Goal: Task Accomplishment & Management: Manage account settings

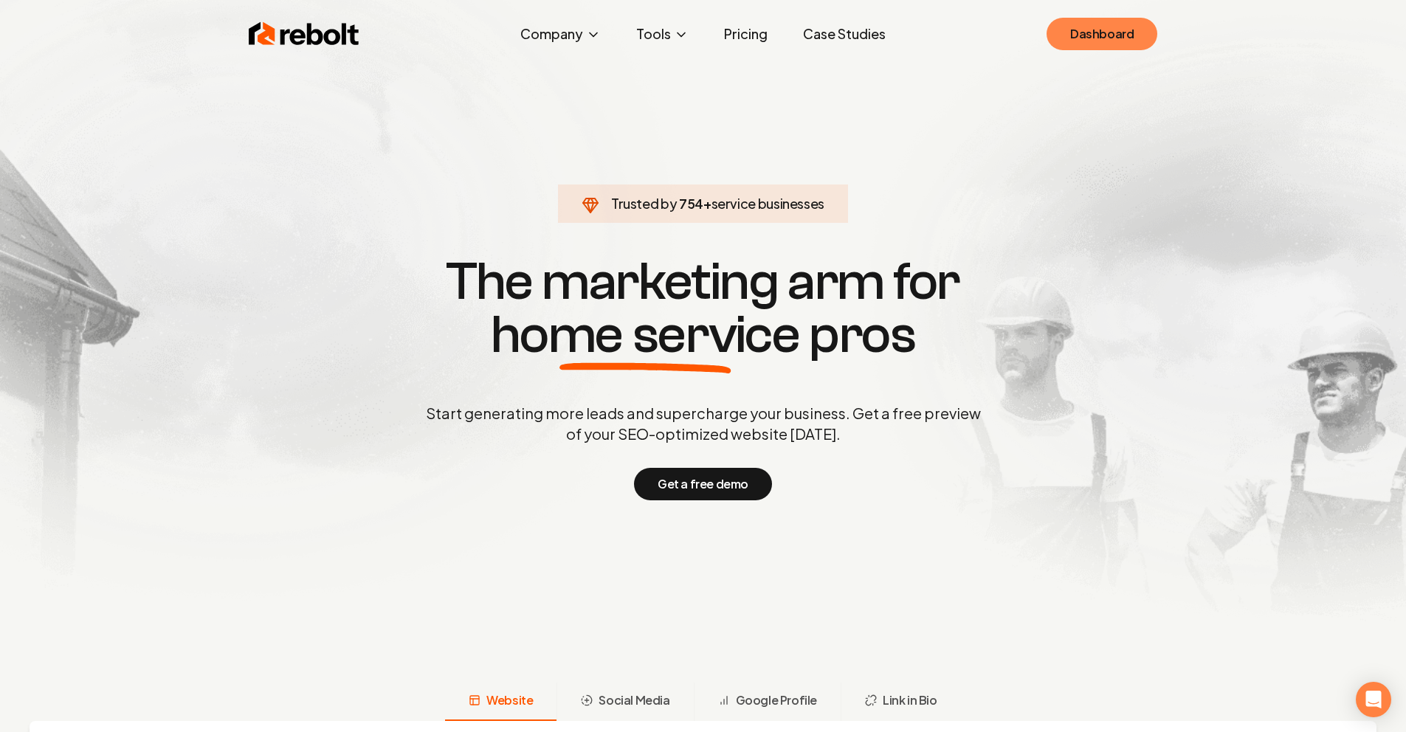
click at [1075, 34] on link "Dashboard" at bounding box center [1101, 34] width 111 height 32
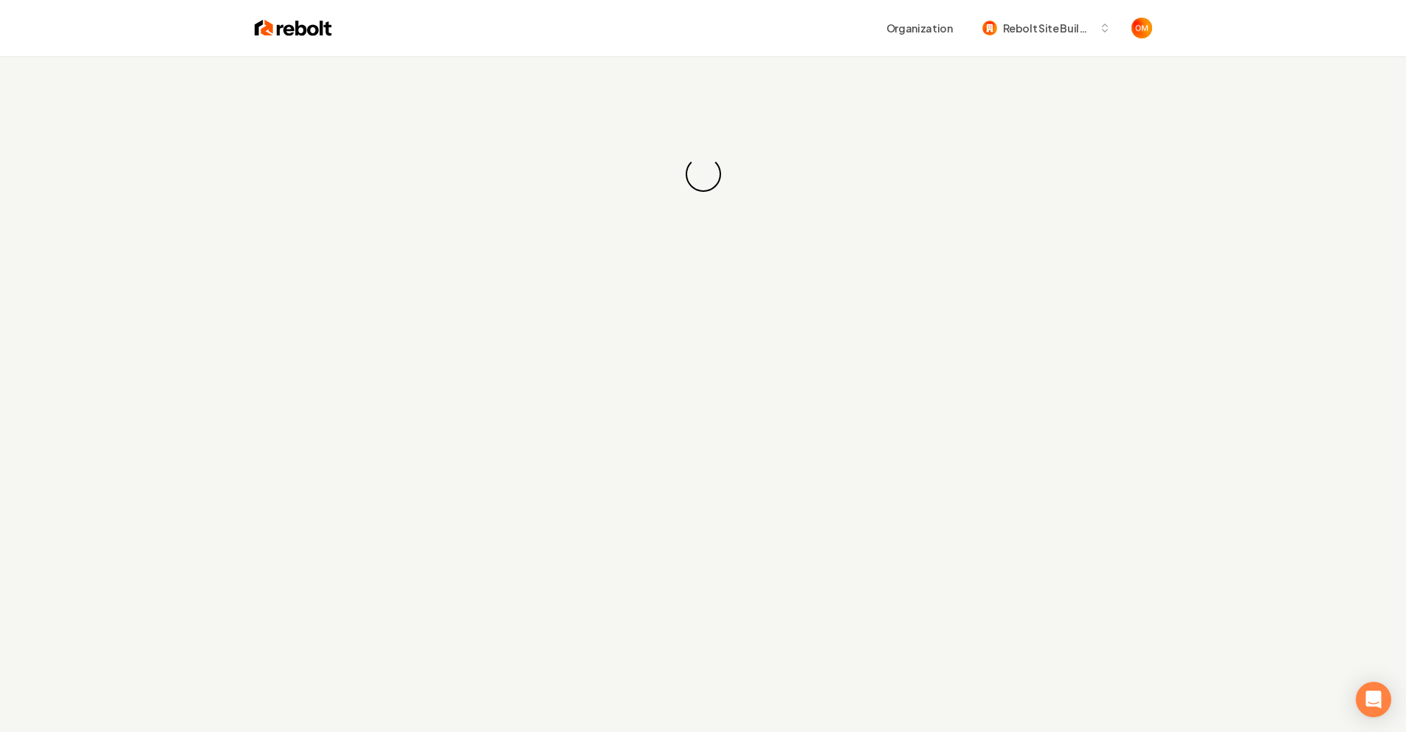
drag, startPoint x: 1085, startPoint y: 74, endPoint x: 1039, endPoint y: 71, distance: 45.8
click at [1085, 74] on div "Loading... Loading..." at bounding box center [703, 174] width 1406 height 236
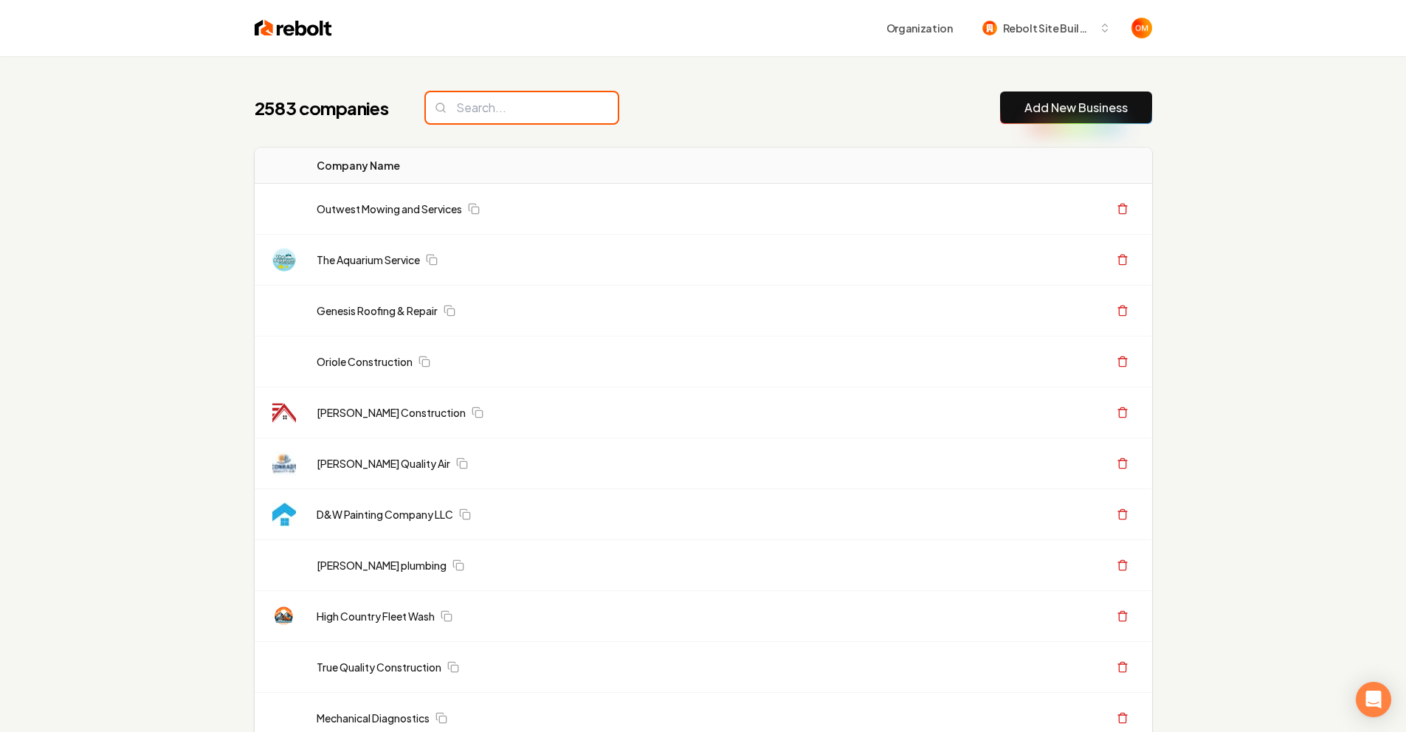
click at [519, 103] on input "search" at bounding box center [522, 107] width 192 height 31
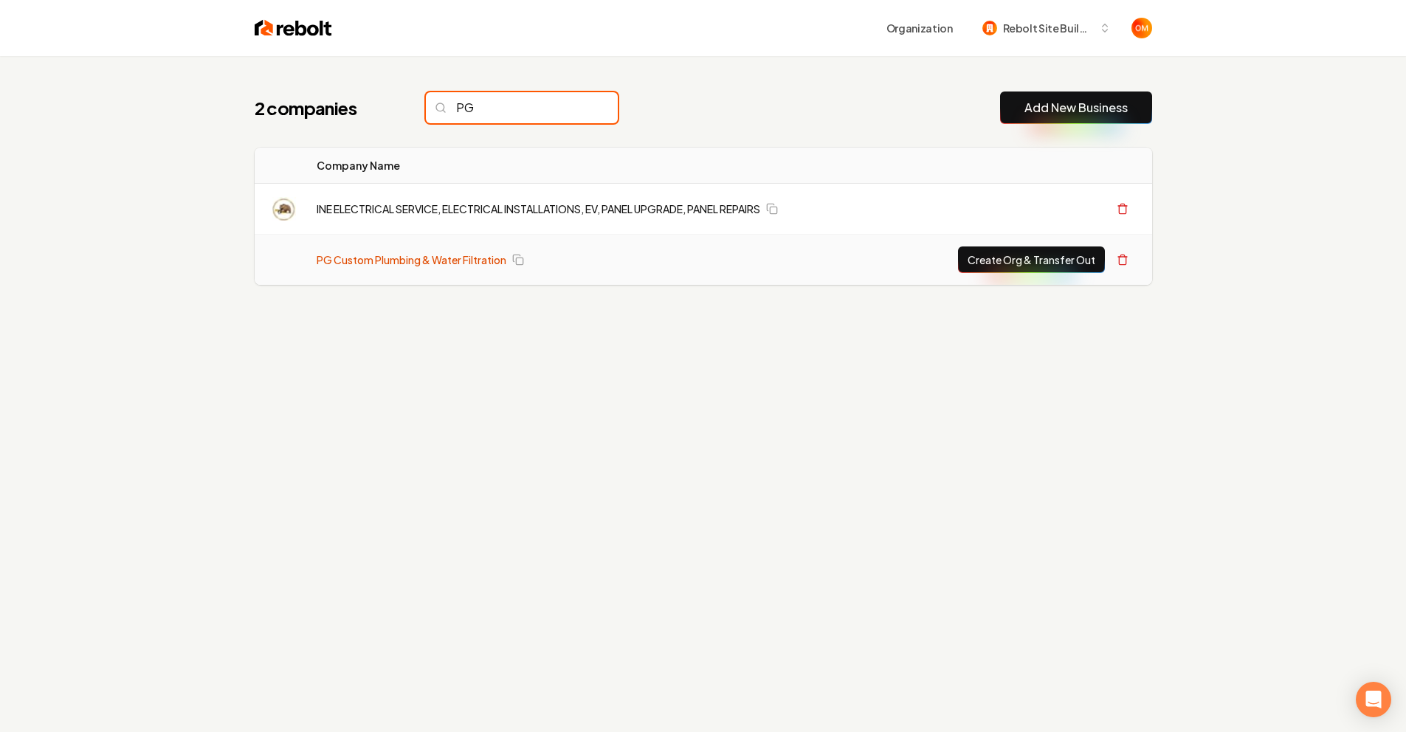
type input "PG"
click at [469, 260] on link "PG Custom Plumbing & Water Filtration" at bounding box center [412, 259] width 190 height 15
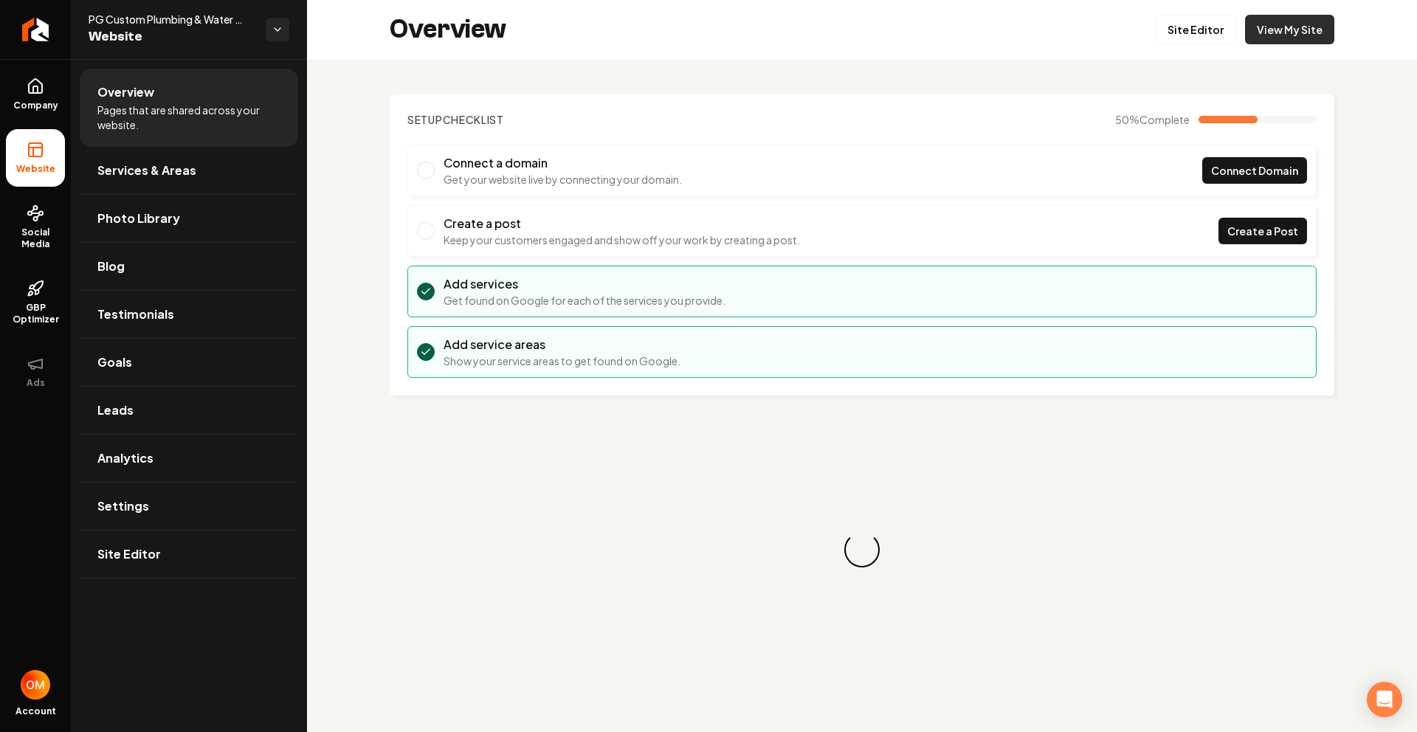
click at [1282, 32] on link "View My Site" at bounding box center [1289, 30] width 89 height 30
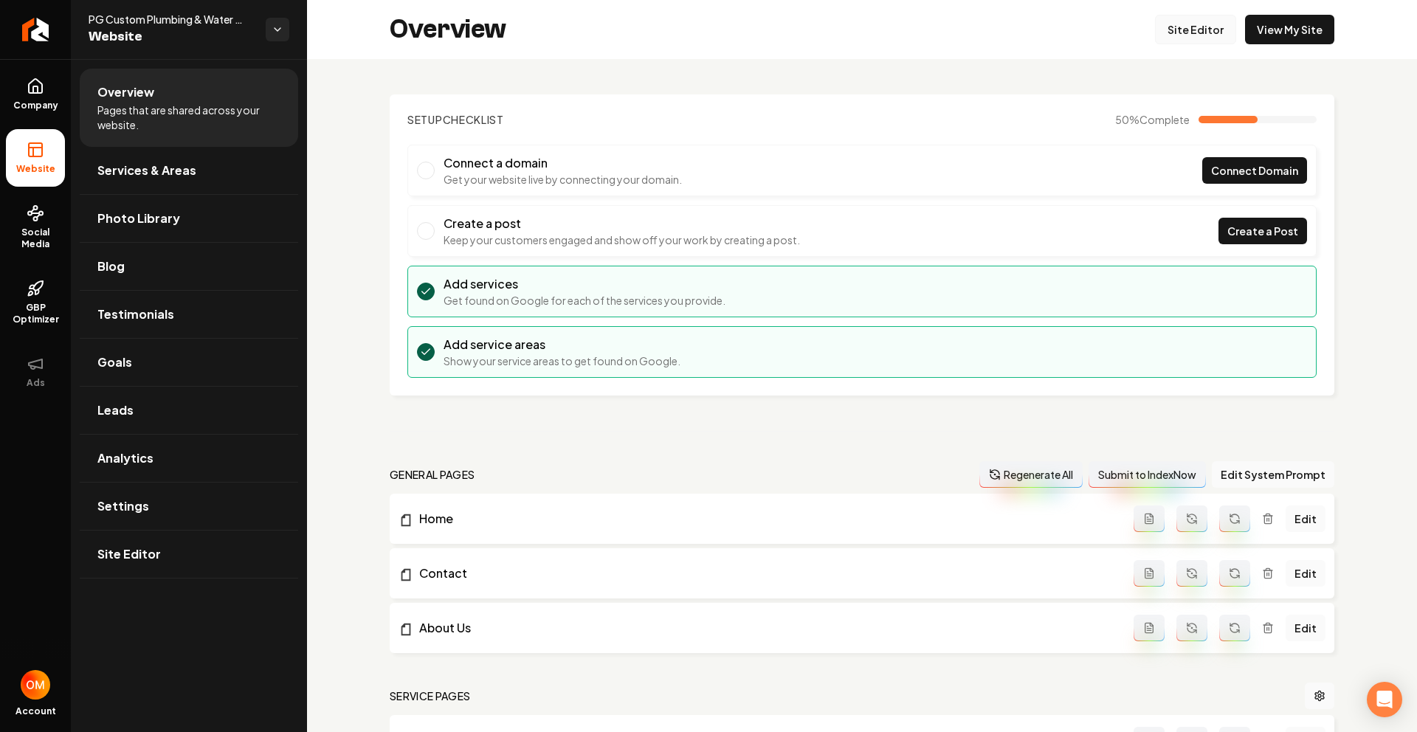
click at [1178, 41] on link "Site Editor" at bounding box center [1195, 30] width 81 height 30
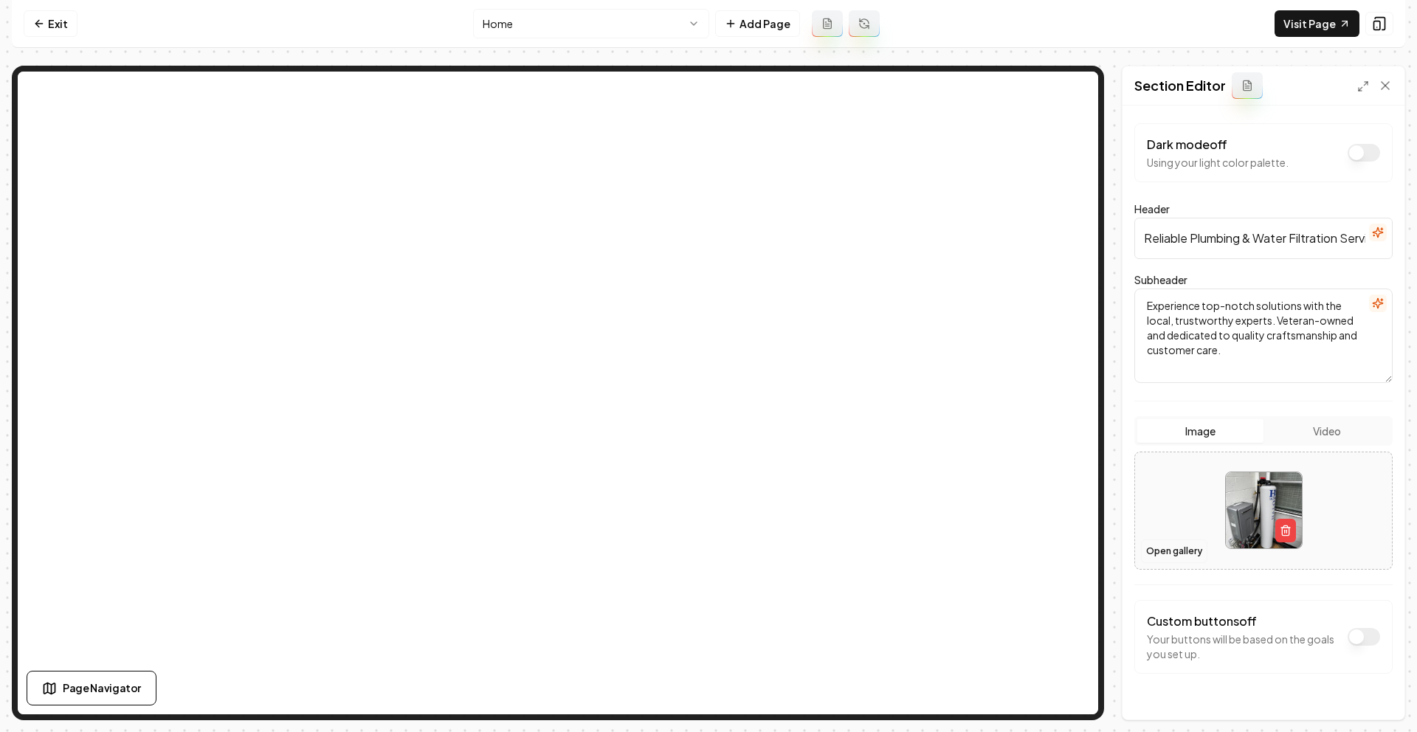
click at [1162, 550] on button "Open gallery" at bounding box center [1174, 551] width 66 height 24
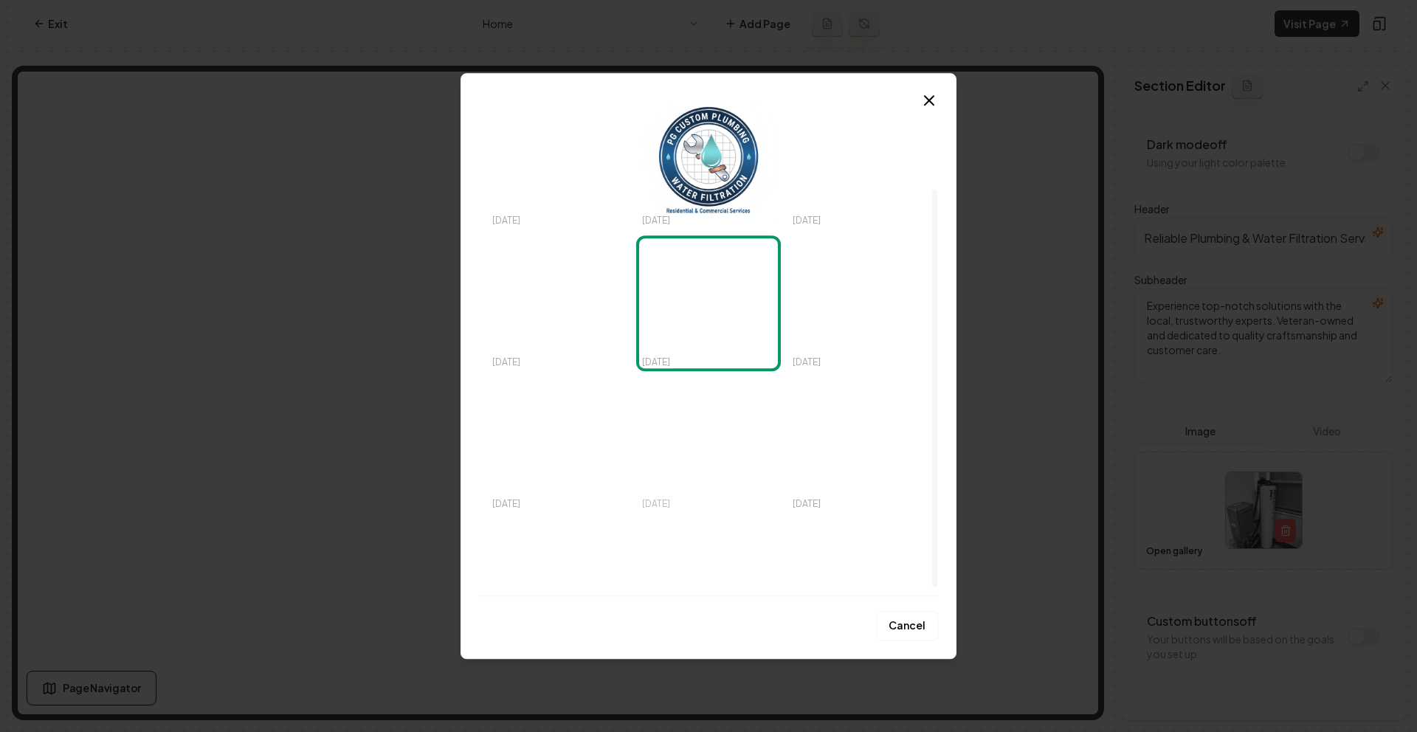
scroll to position [116, 0]
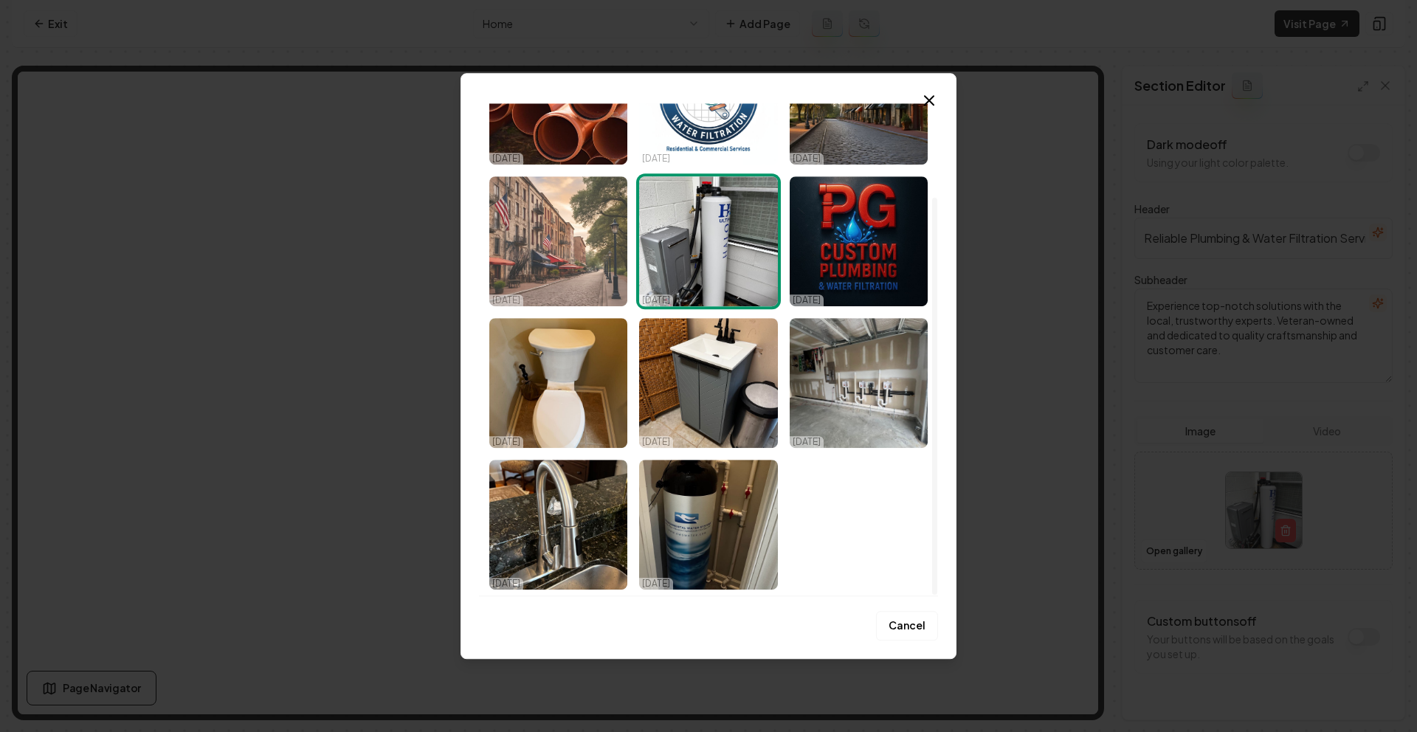
click at [578, 252] on img "Select image image_68dff9775c7cd75eb8bb6506.jpeg" at bounding box center [558, 241] width 138 height 130
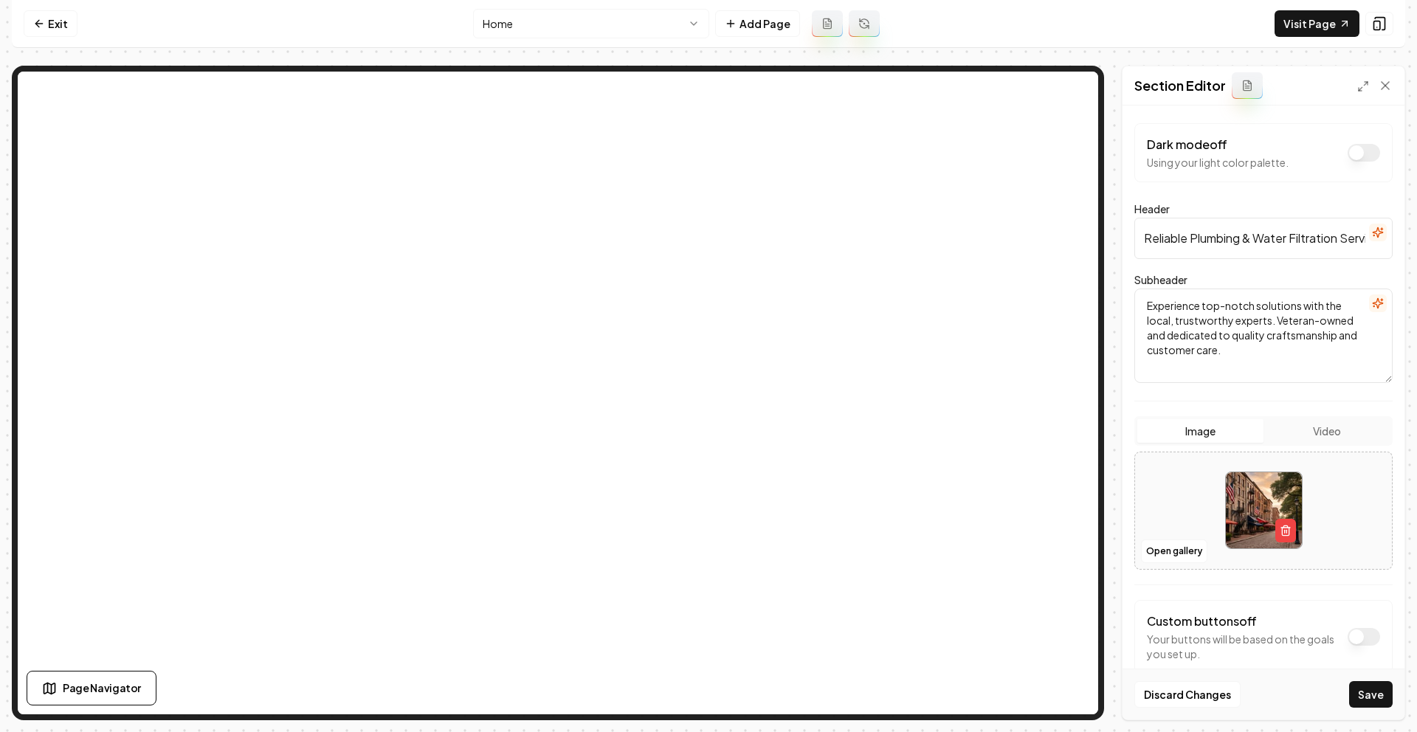
click at [1353, 691] on button "Save" at bounding box center [1371, 694] width 44 height 27
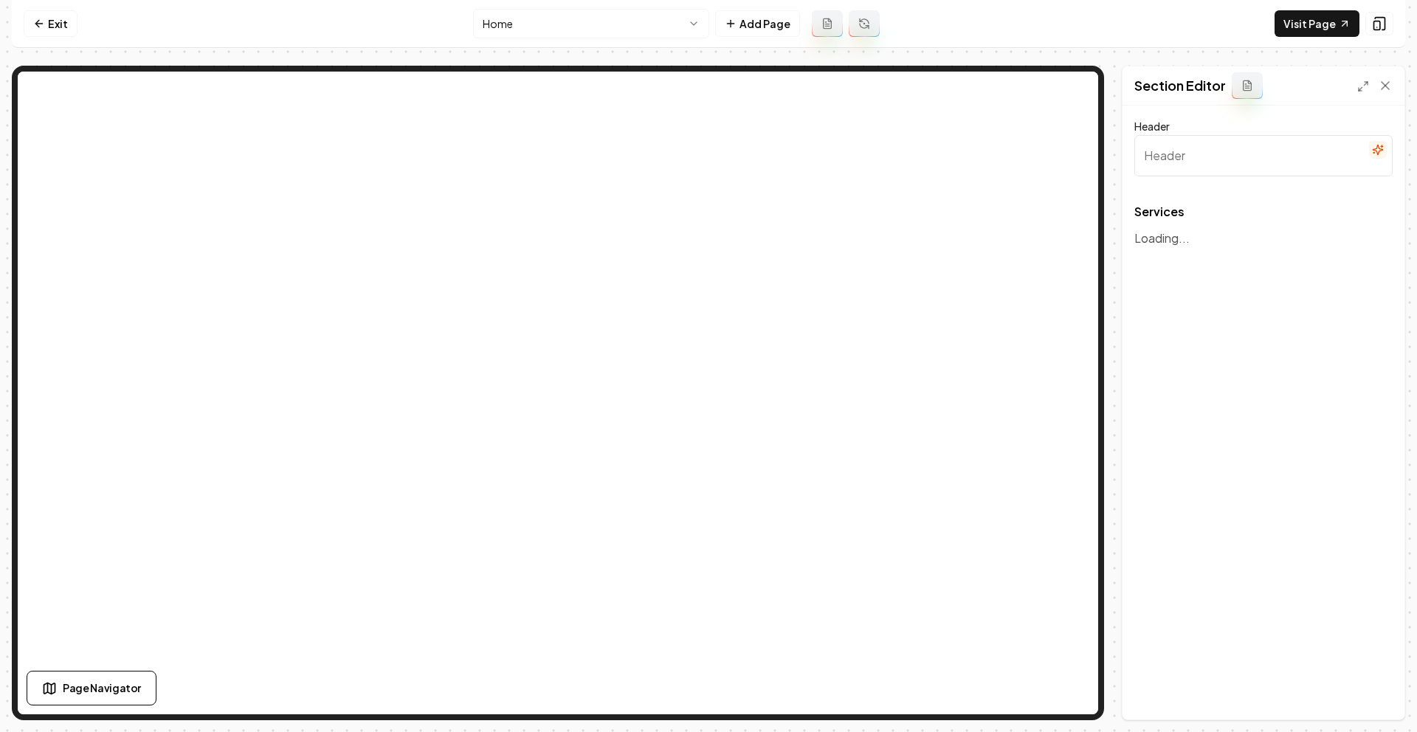
type input "Our Plumbing Services"
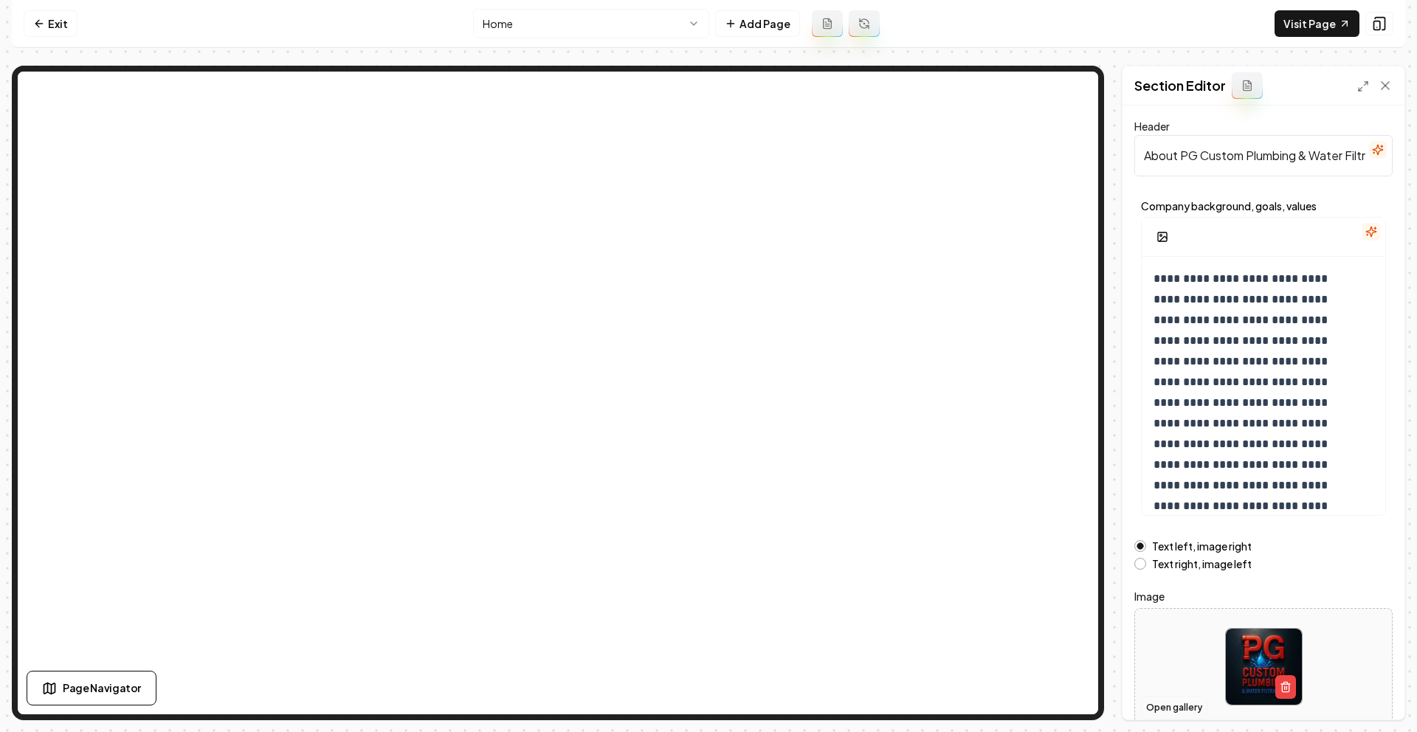
click at [1177, 704] on button "Open gallery" at bounding box center [1174, 708] width 66 height 24
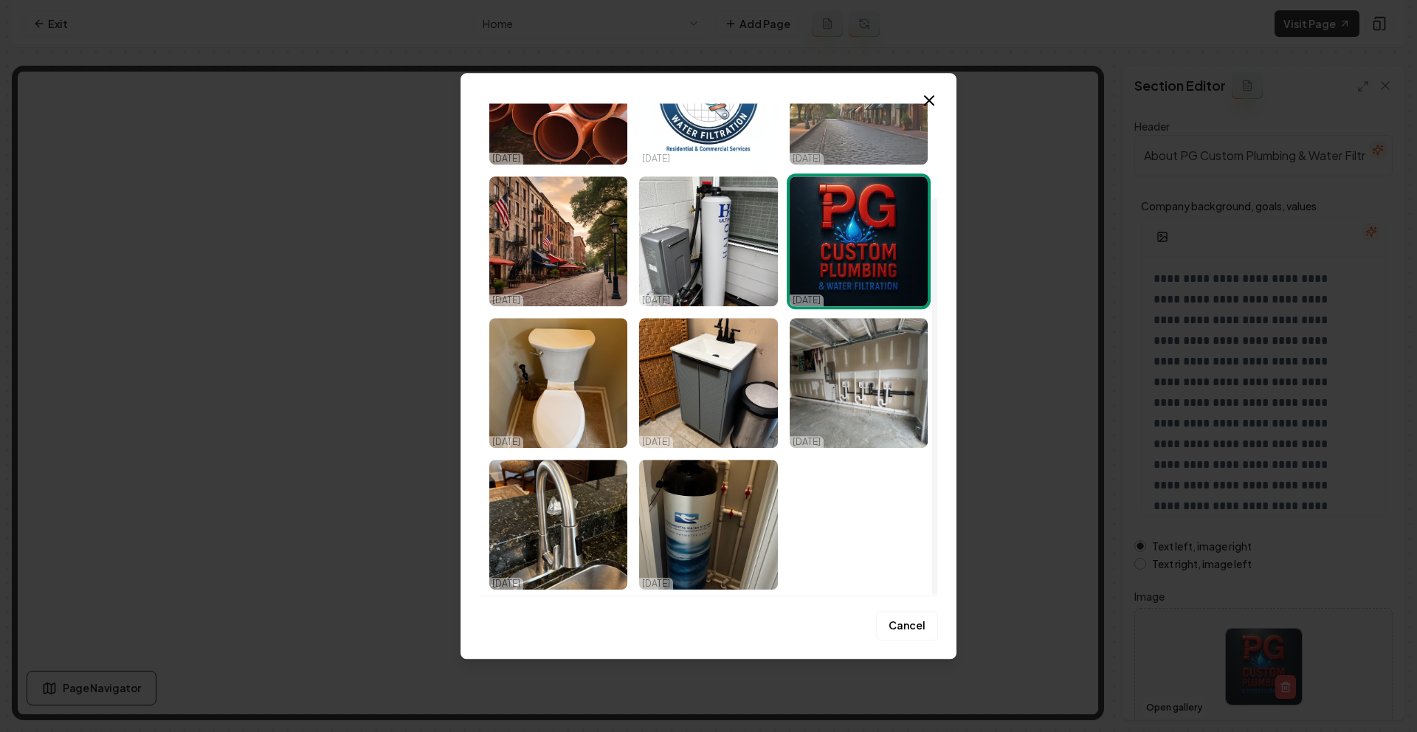
click at [924, 110] on img "Select image image_68dff9815c7cd75eb8bb91d0.jpeg" at bounding box center [859, 100] width 138 height 130
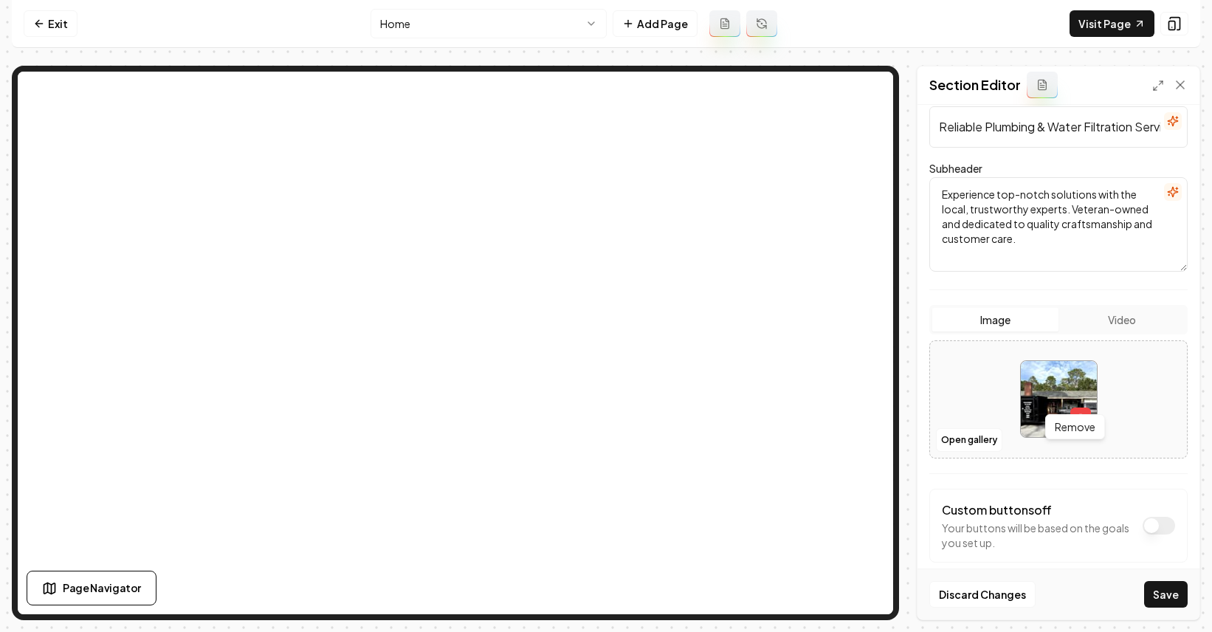
scroll to position [131, 0]
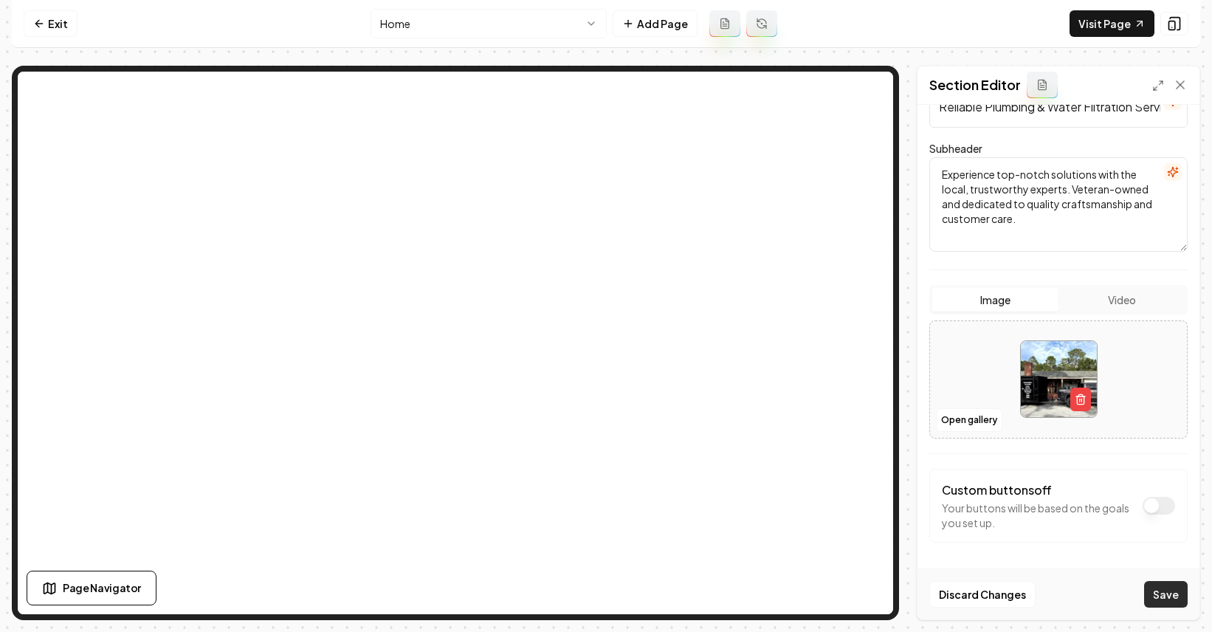
click at [1160, 607] on div "Discard Changes Save" at bounding box center [1058, 593] width 282 height 51
click at [1161, 601] on button "Save" at bounding box center [1166, 594] width 44 height 27
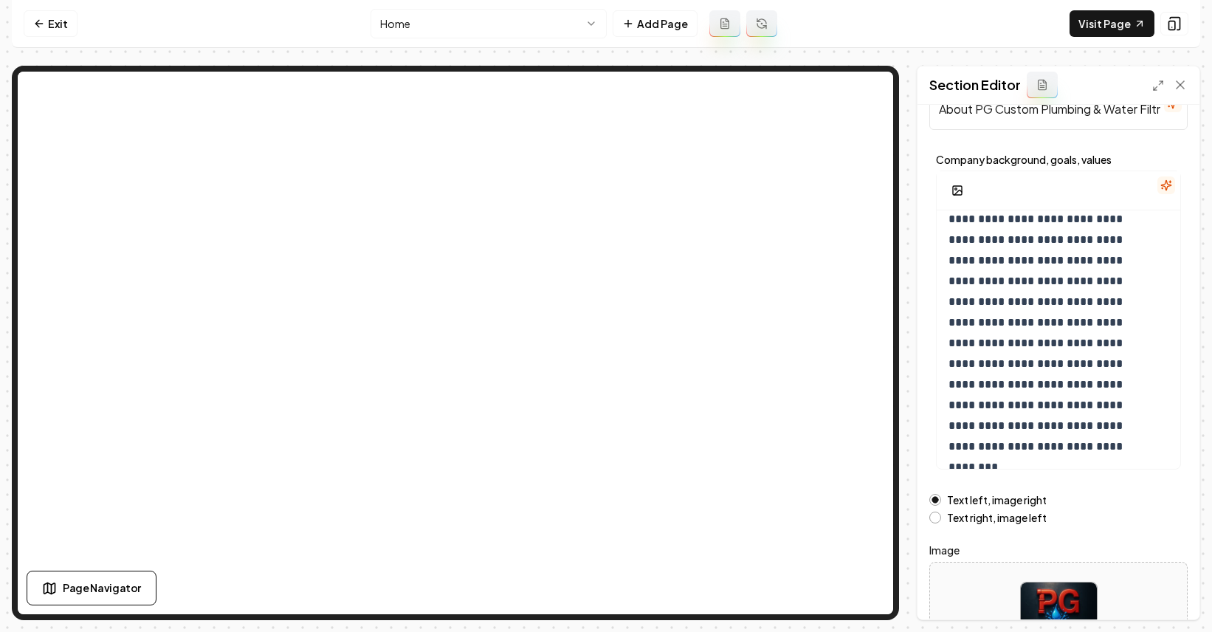
scroll to position [165, 0]
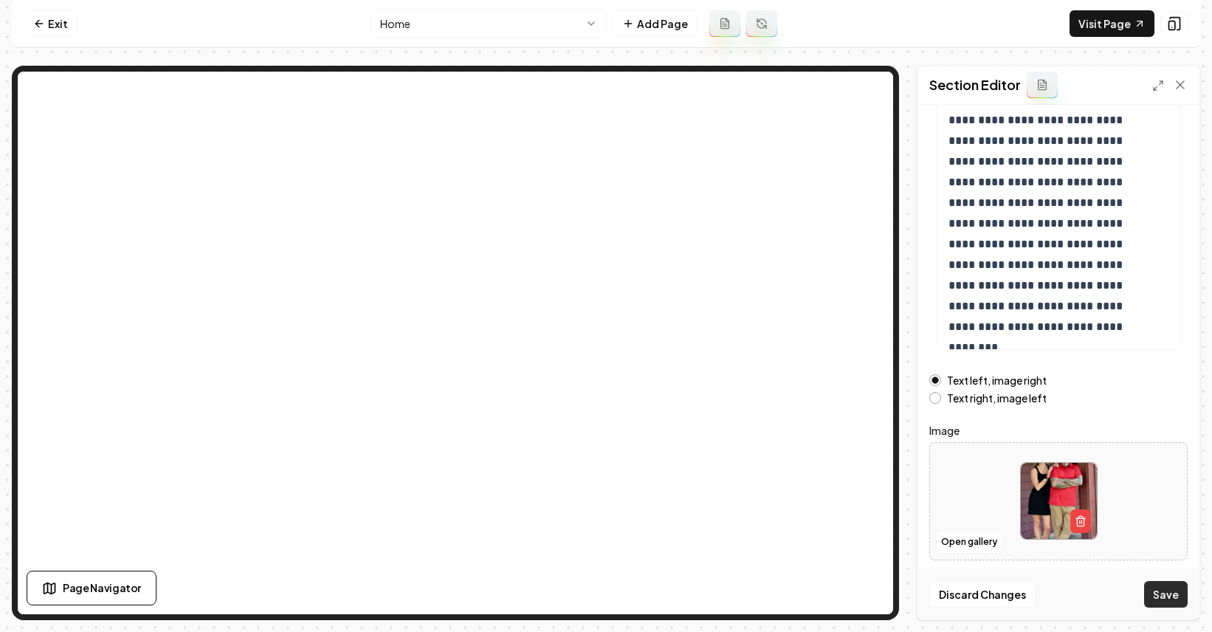
click at [1161, 598] on button "Save" at bounding box center [1166, 594] width 44 height 27
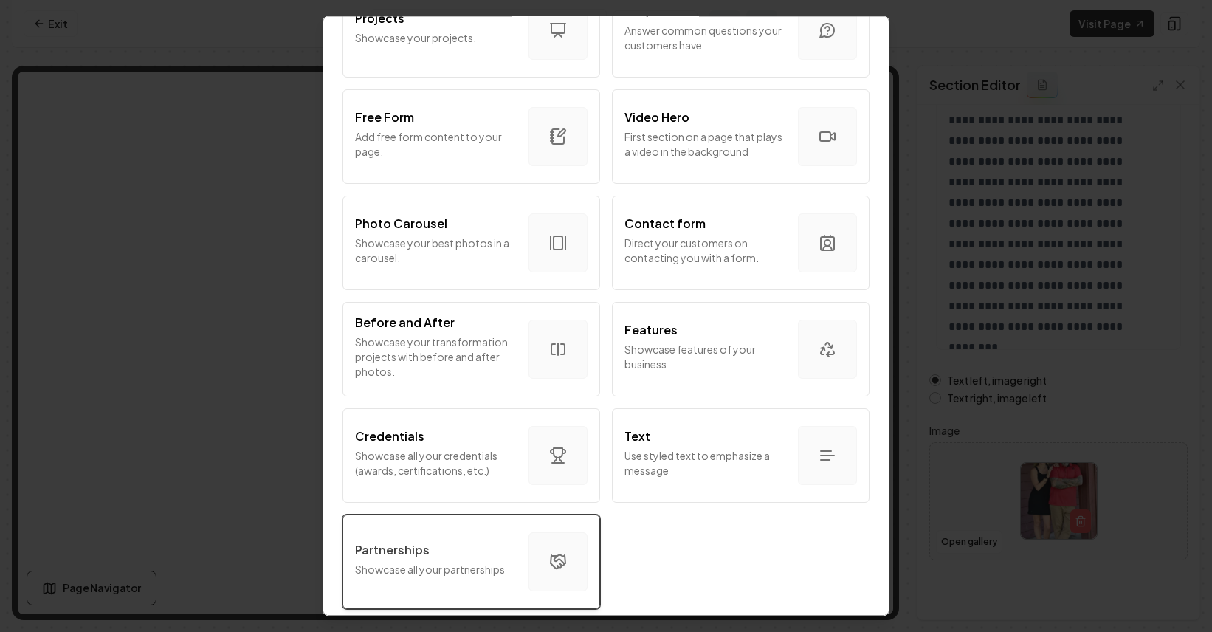
scroll to position [789, 0]
click at [459, 550] on div "Partnerships" at bounding box center [436, 550] width 162 height 18
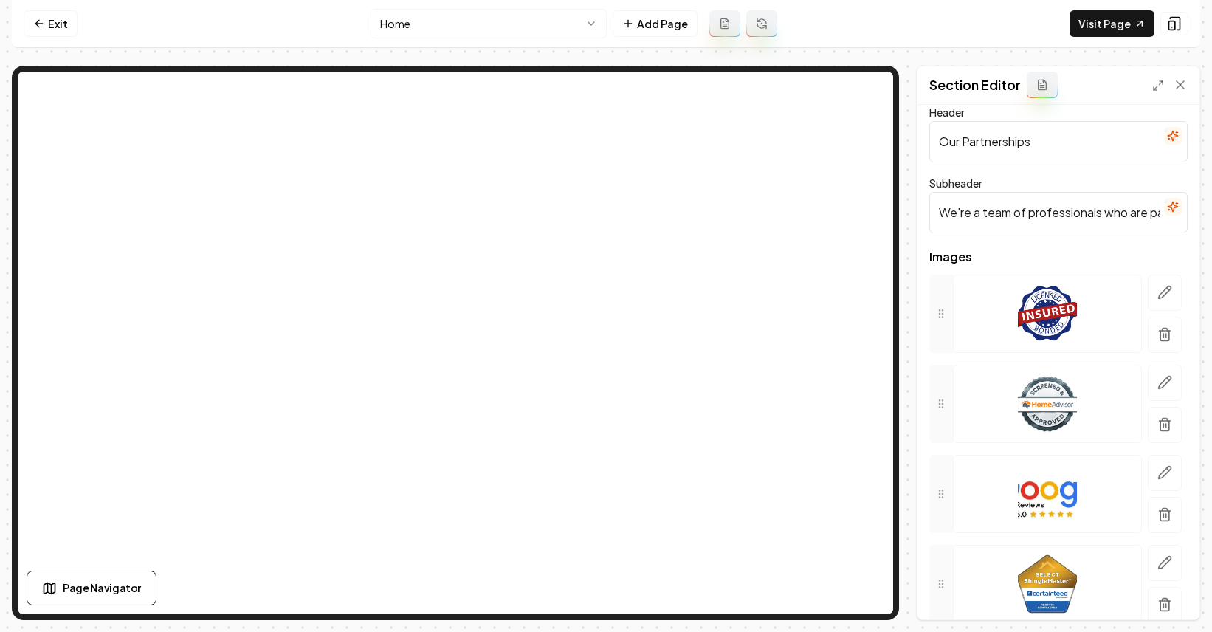
scroll to position [28, 0]
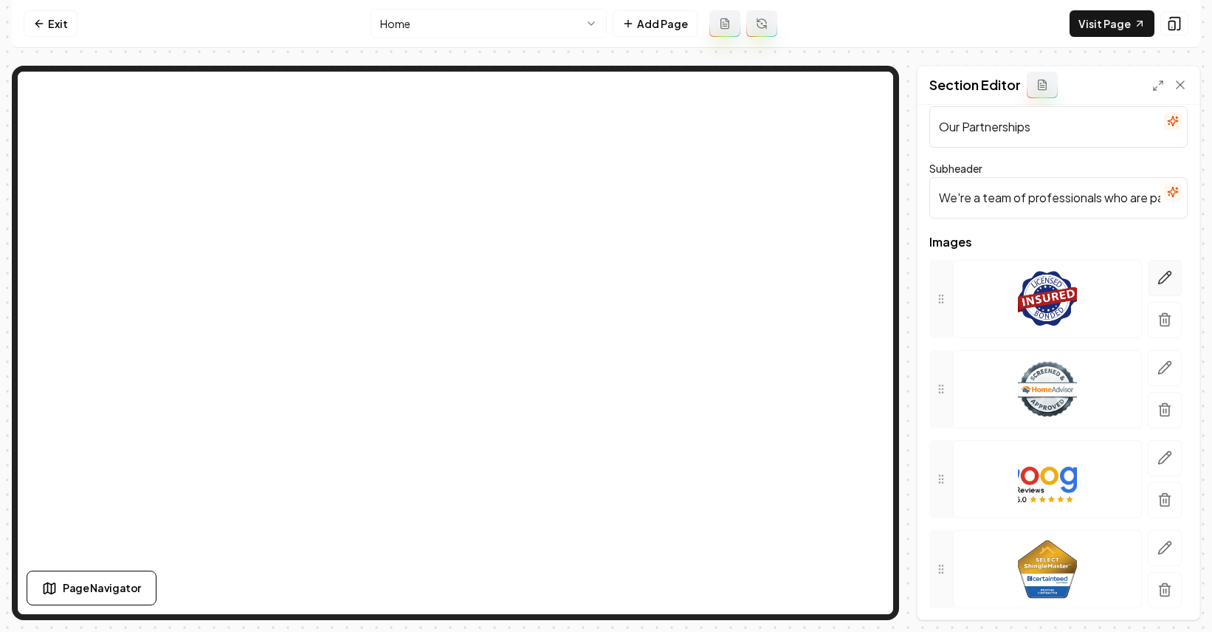
click at [1157, 275] on icon "button" at bounding box center [1164, 277] width 15 height 15
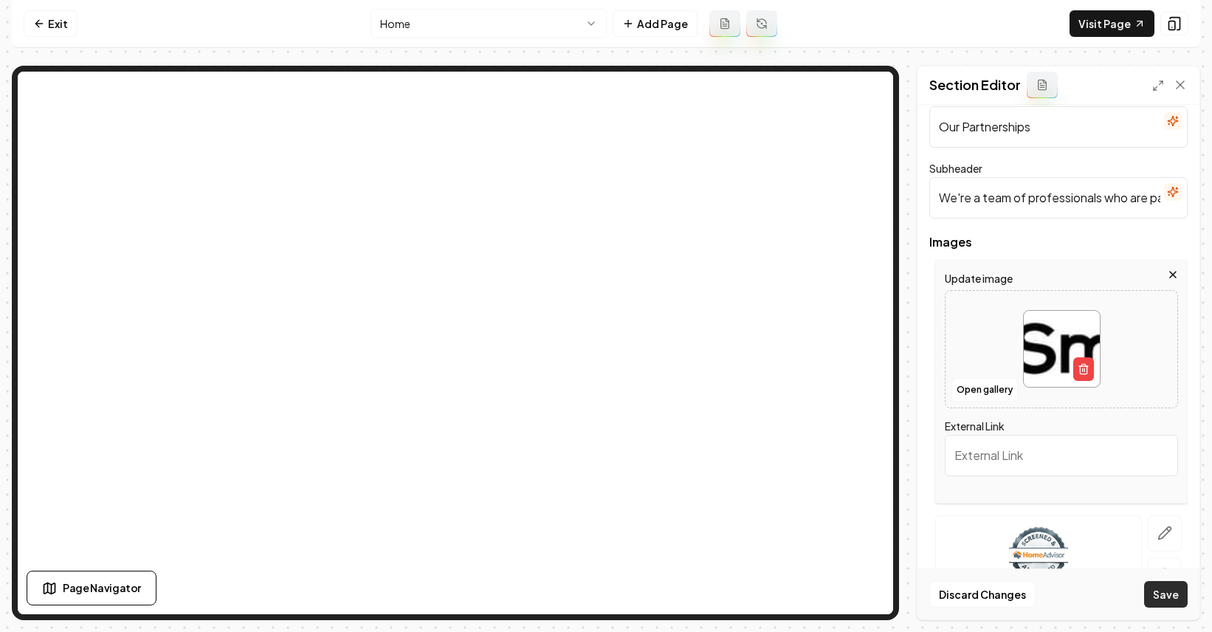
click at [1161, 584] on button "Save" at bounding box center [1166, 594] width 44 height 27
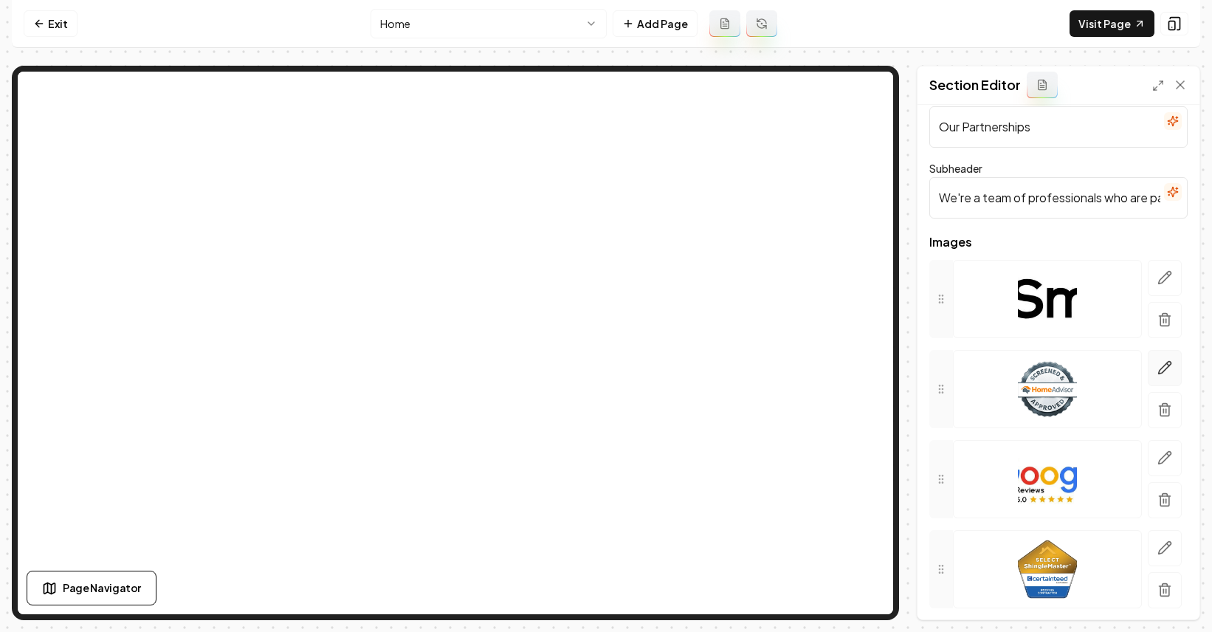
click at [1157, 367] on icon "button" at bounding box center [1164, 367] width 15 height 15
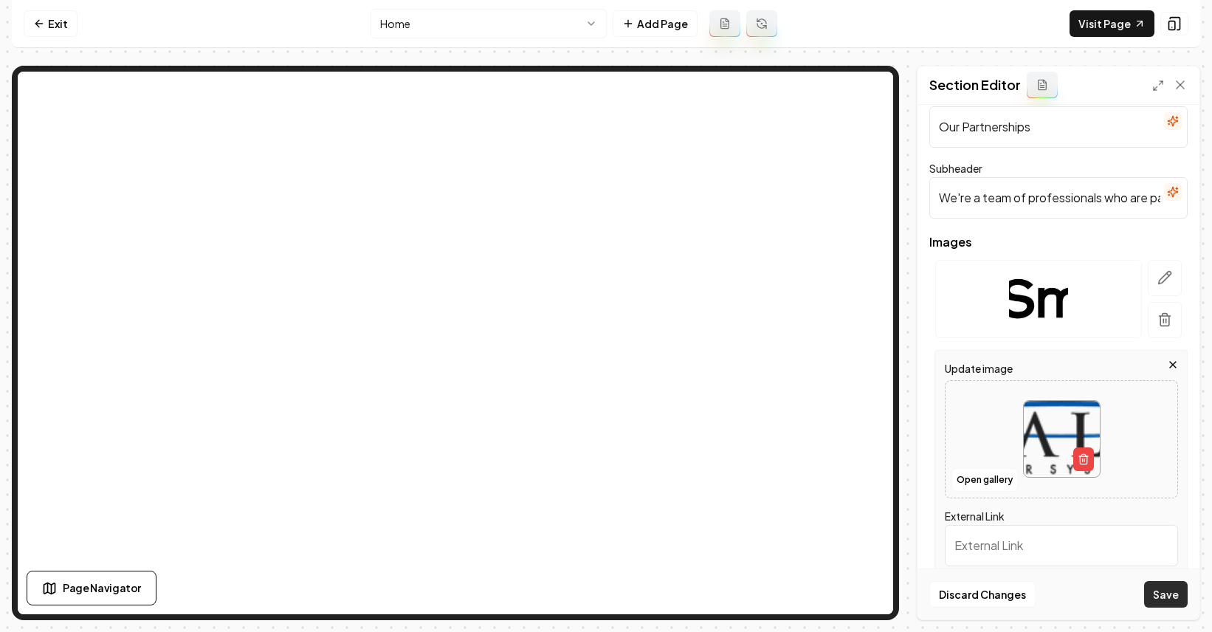
click at [1166, 599] on button "Save" at bounding box center [1166, 594] width 44 height 27
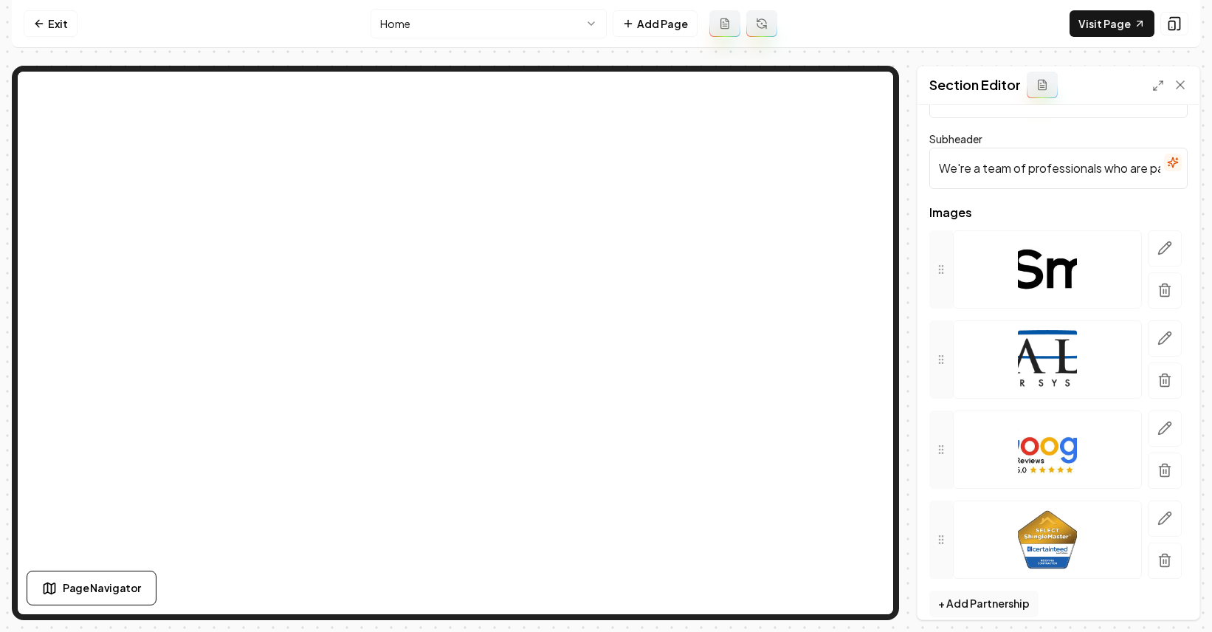
scroll to position [73, 0]
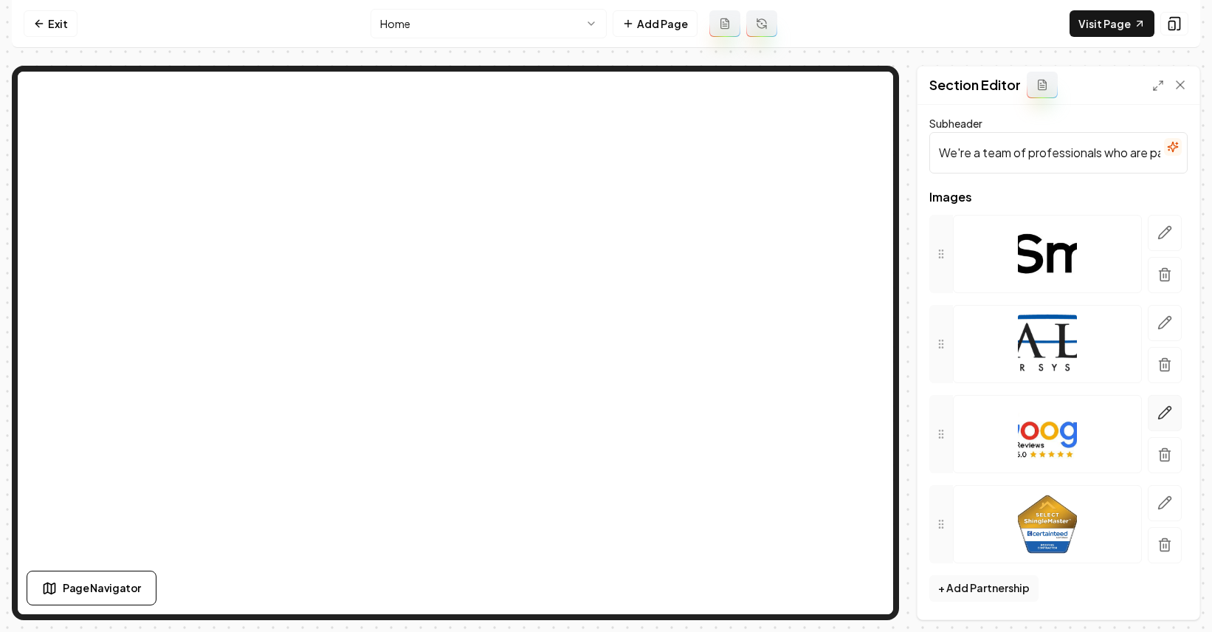
click at [1157, 416] on icon "button" at bounding box center [1164, 412] width 15 height 15
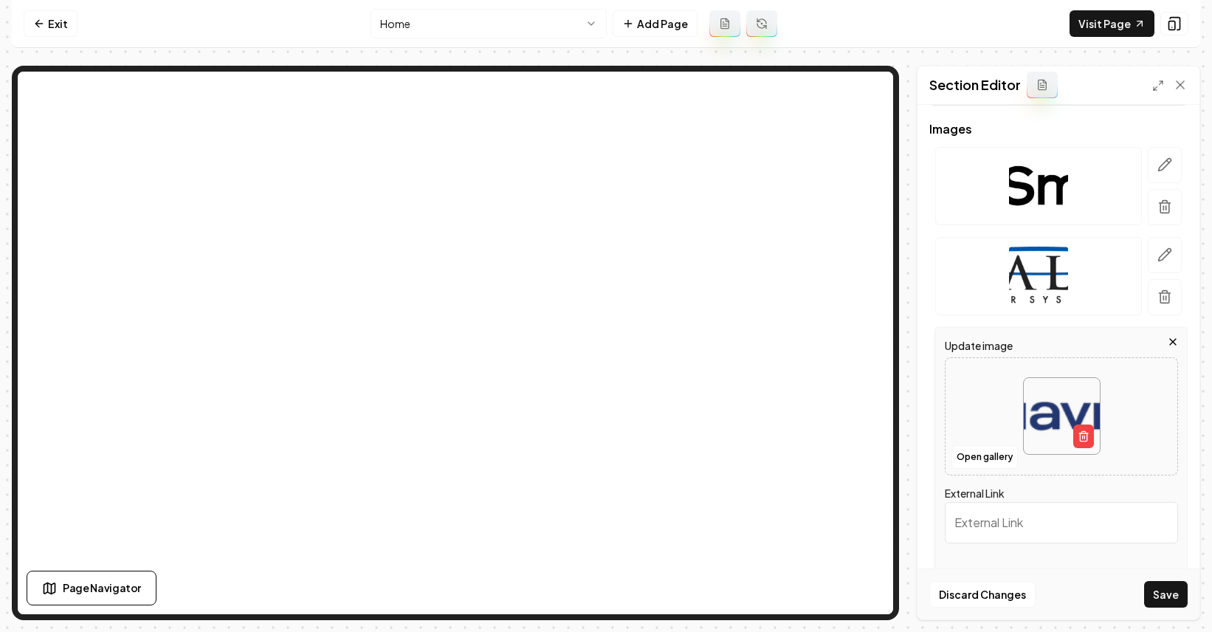
scroll to position [145, 0]
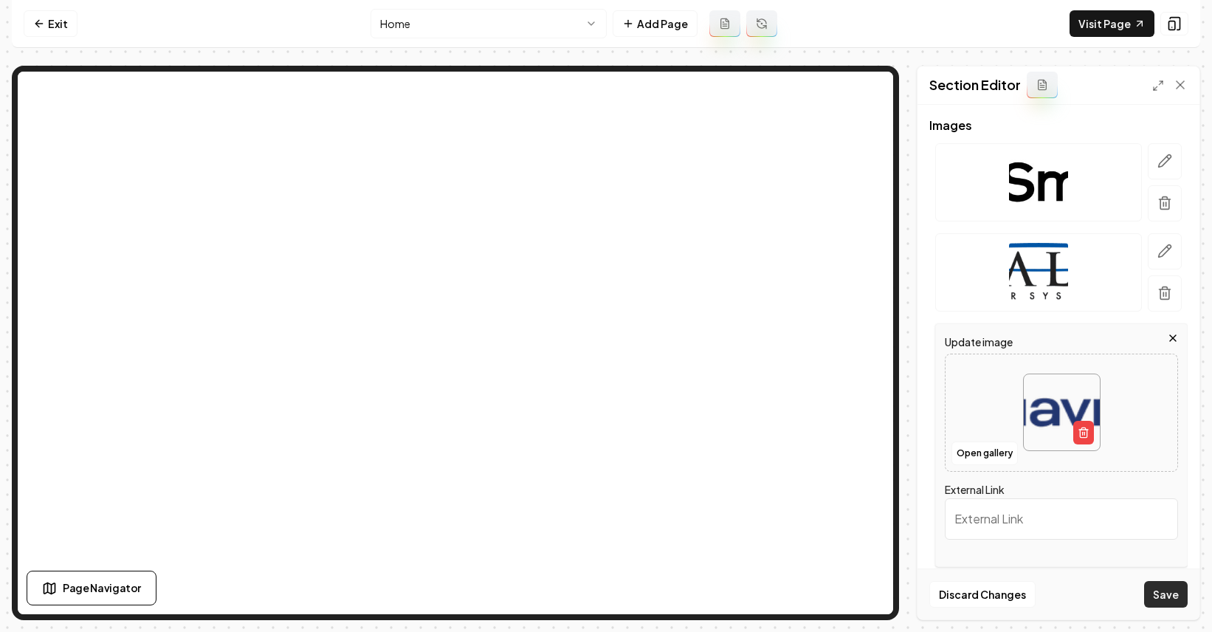
click at [1164, 593] on button "Save" at bounding box center [1166, 594] width 44 height 27
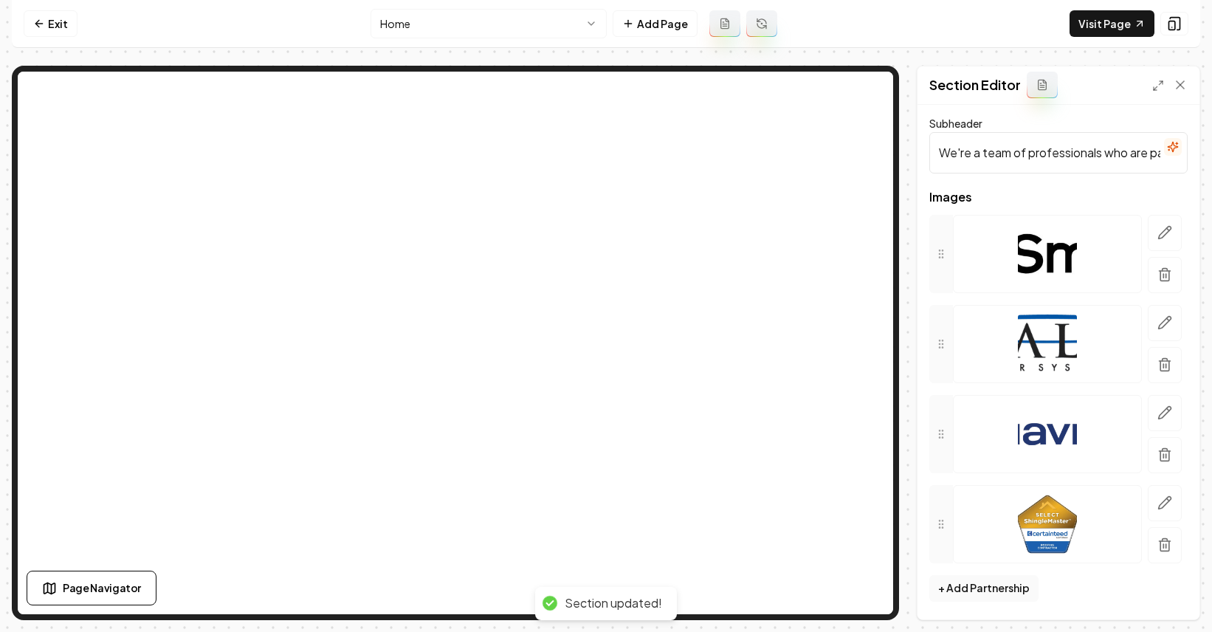
scroll to position [73, 0]
click at [1159, 499] on icon "button" at bounding box center [1165, 503] width 13 height 13
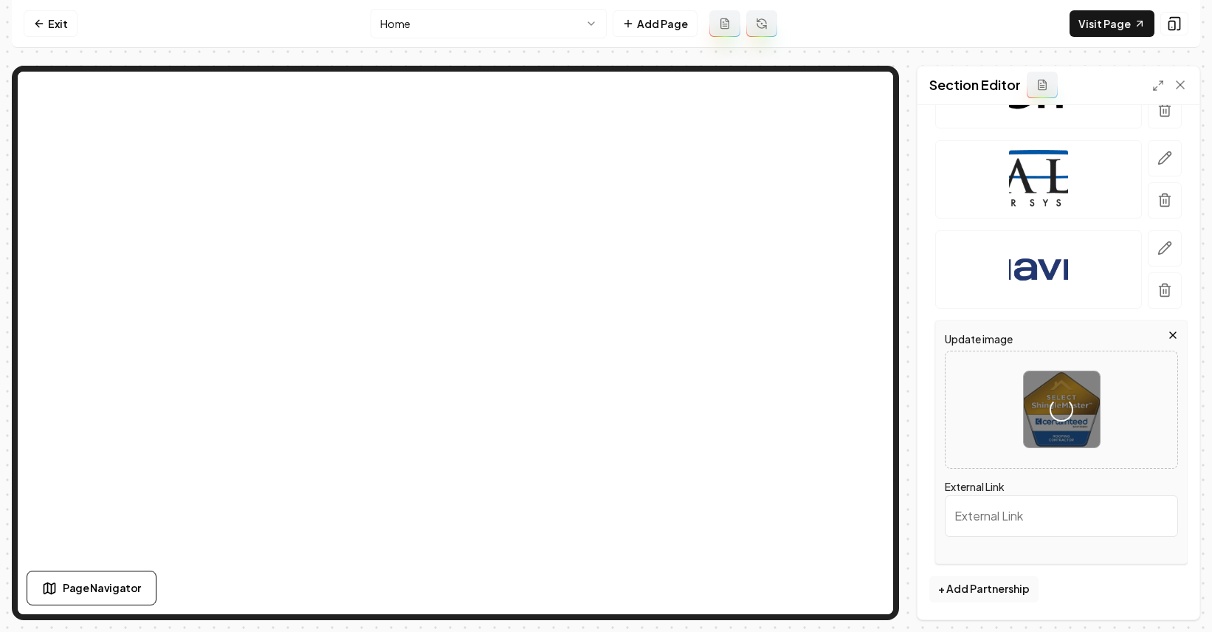
scroll to position [238, 0]
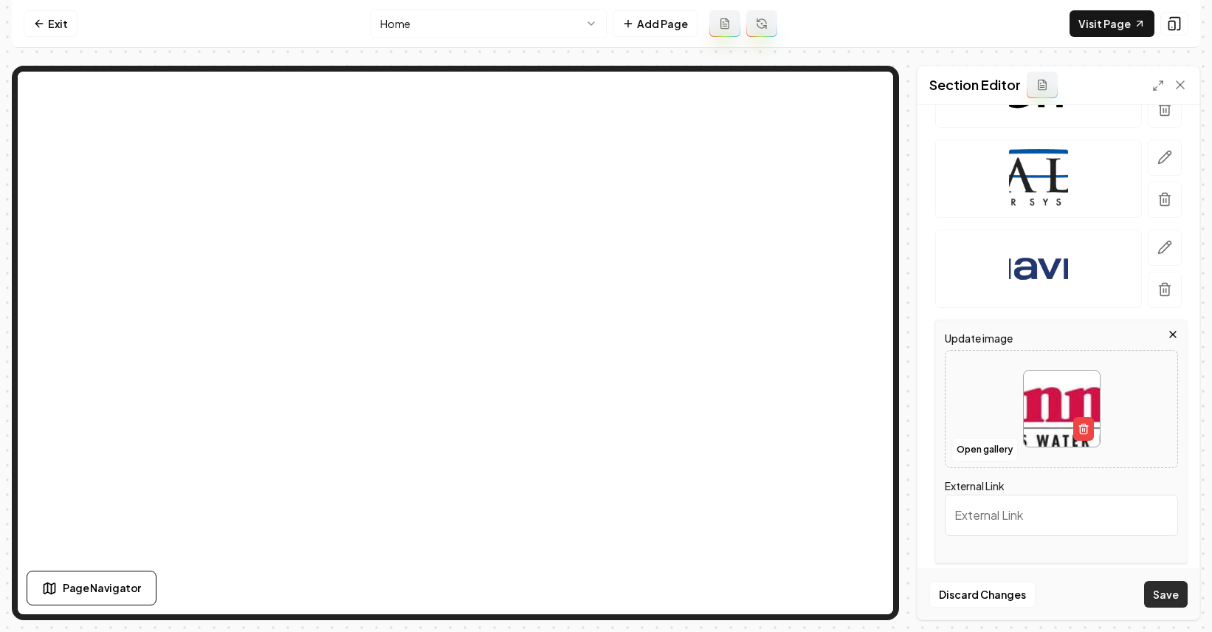
click at [1171, 593] on button "Save" at bounding box center [1166, 594] width 44 height 27
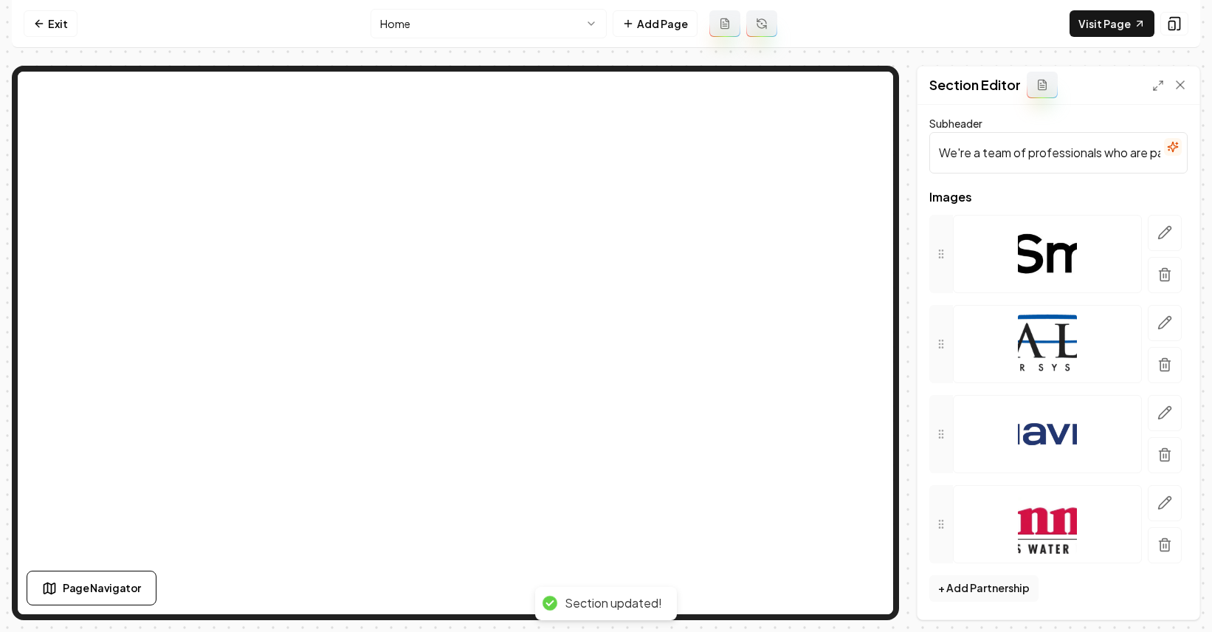
scroll to position [73, 0]
click at [979, 588] on button "+ Add Partnership" at bounding box center [983, 588] width 109 height 27
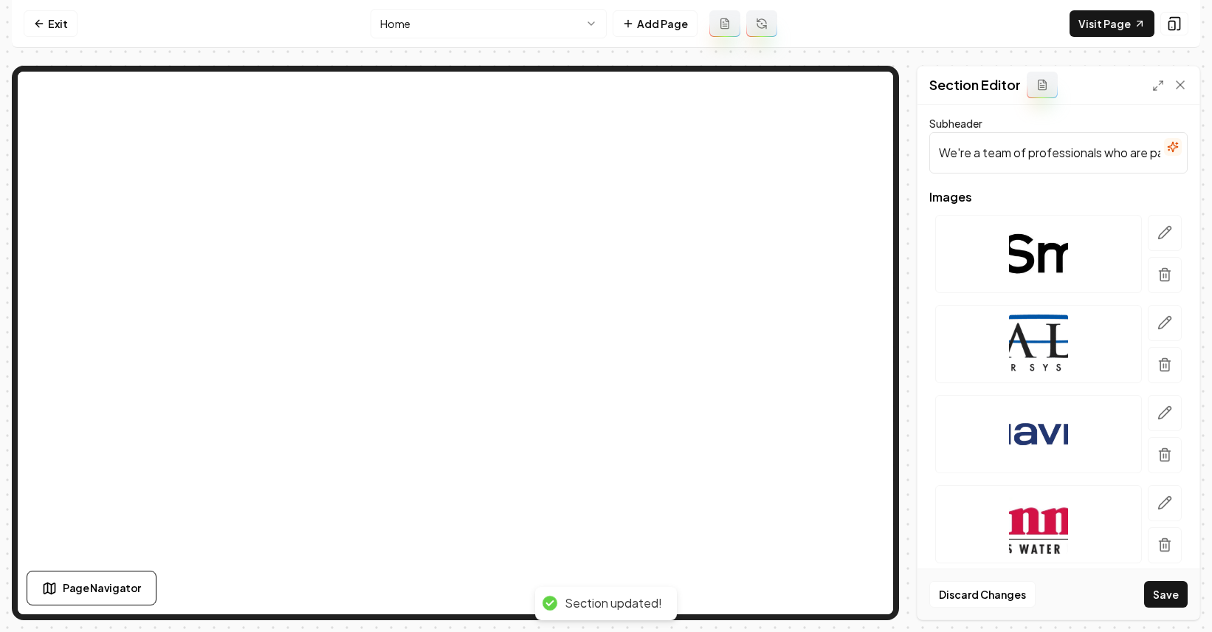
scroll to position [379, 0]
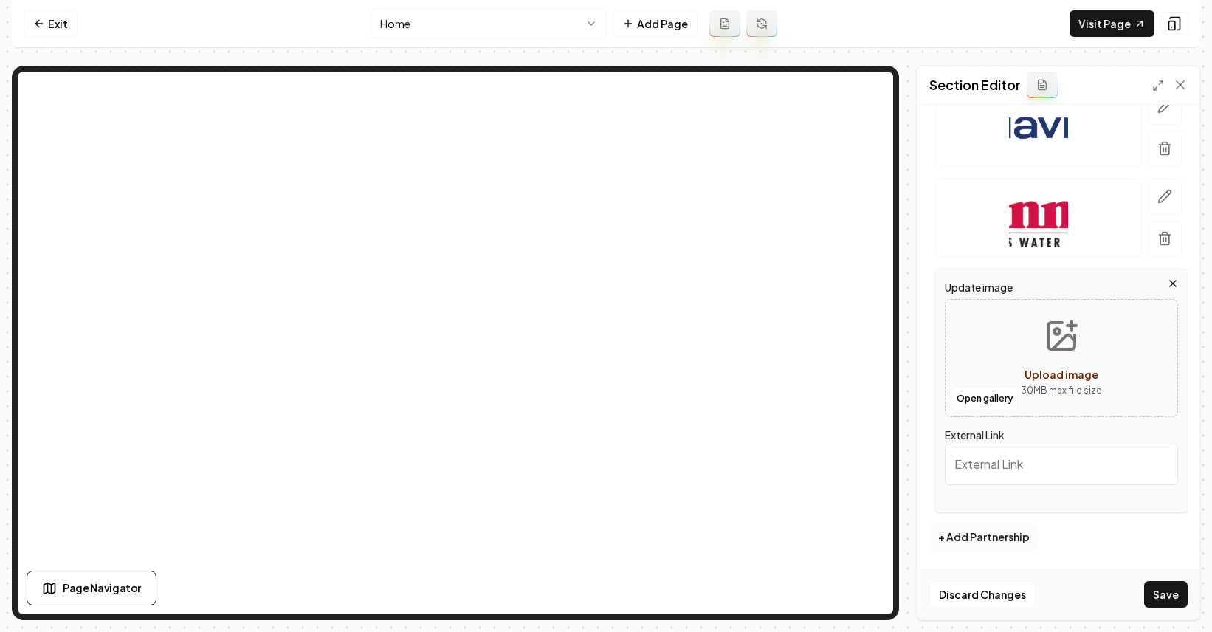
click at [992, 541] on button "+ Add Partnership" at bounding box center [983, 537] width 109 height 27
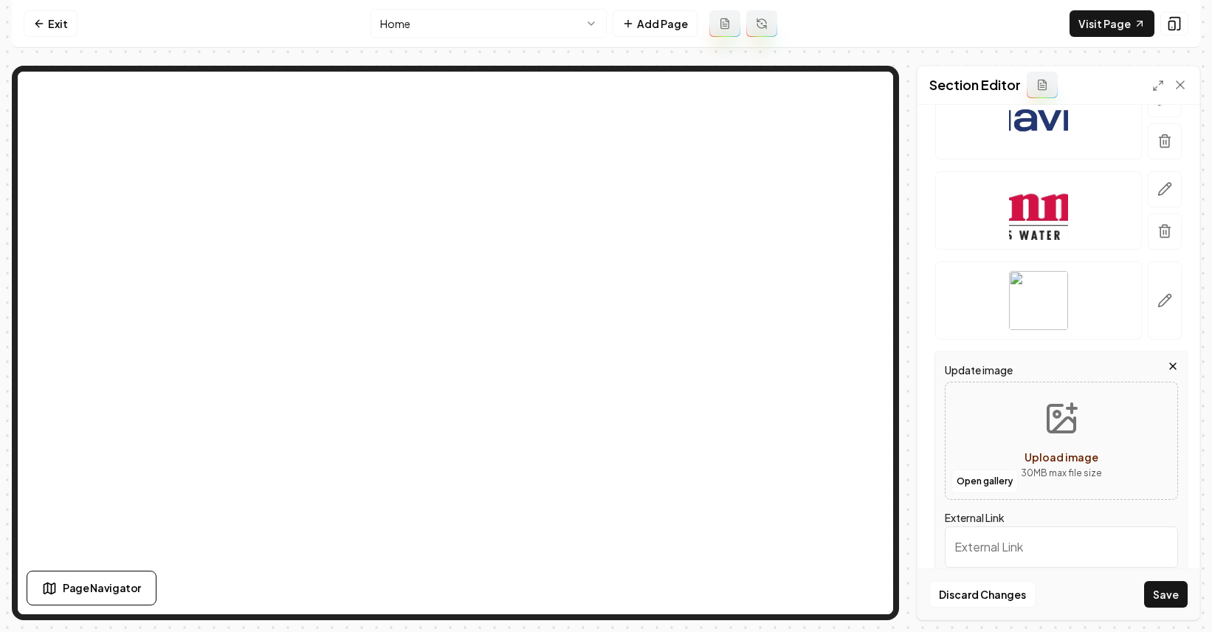
scroll to position [404, 0]
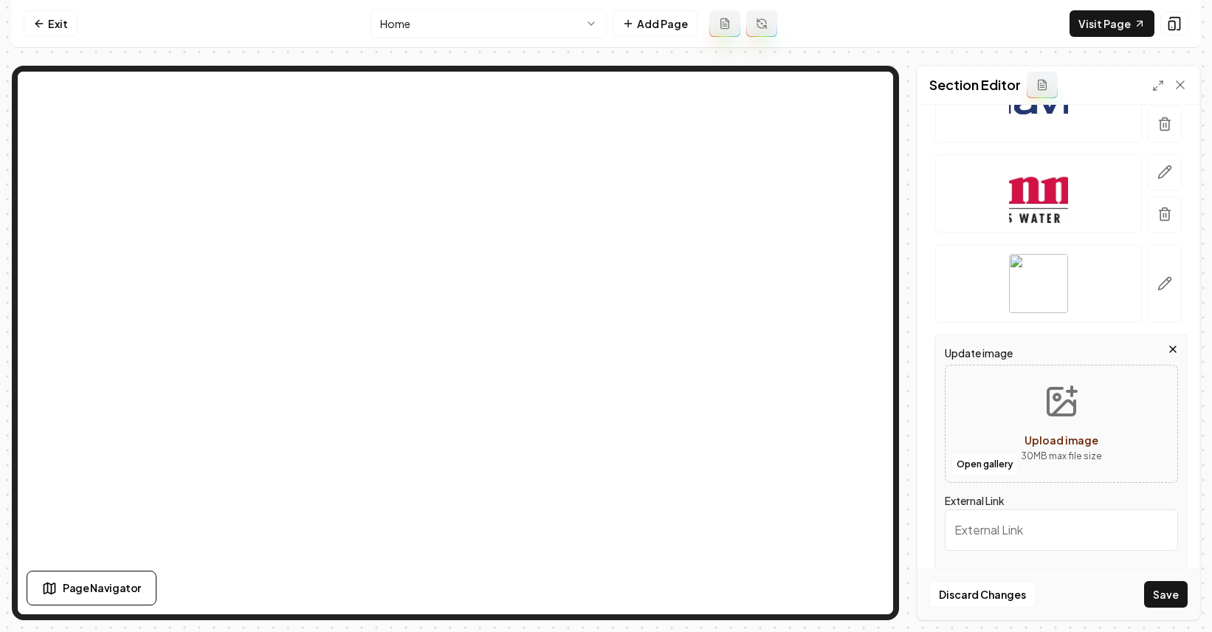
click at [1094, 282] on div at bounding box center [1038, 283] width 207 height 78
click at [1161, 281] on button "button" at bounding box center [1164, 283] width 34 height 78
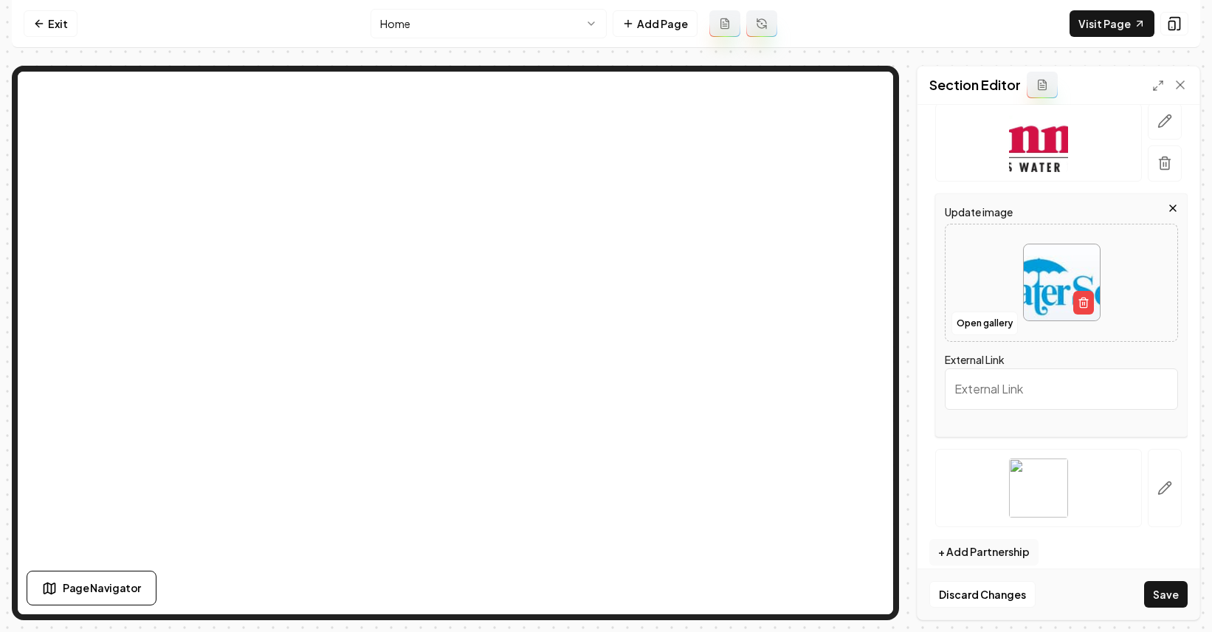
scroll to position [458, 0]
click at [1157, 485] on icon "button" at bounding box center [1164, 484] width 15 height 15
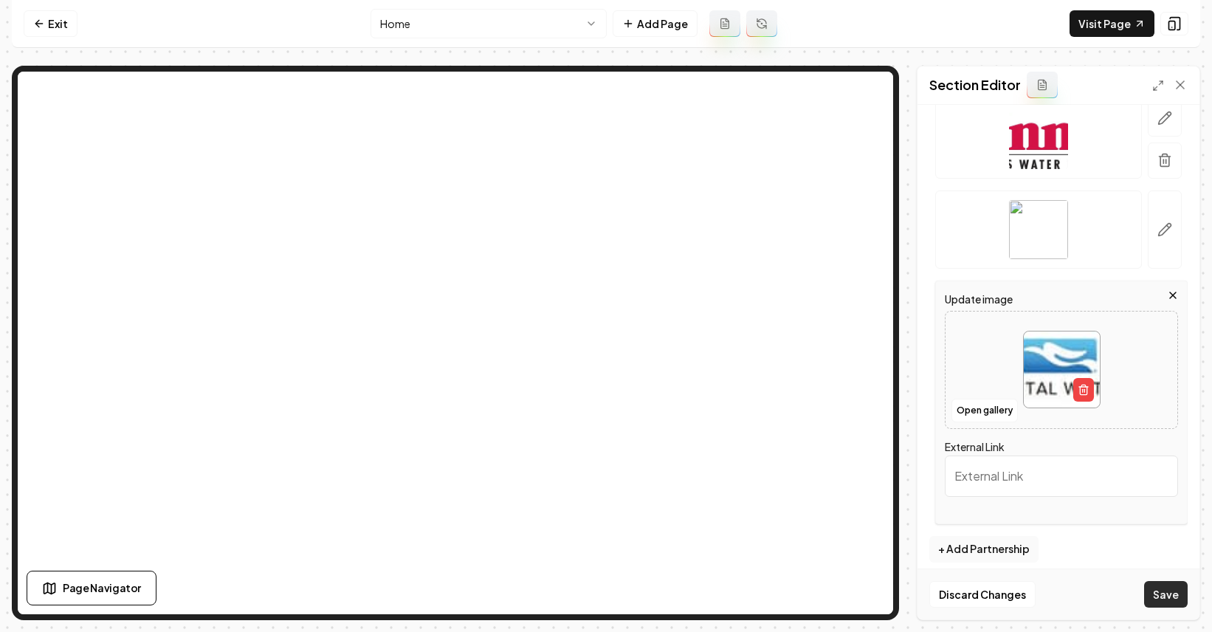
click at [1162, 595] on button "Save" at bounding box center [1166, 594] width 44 height 27
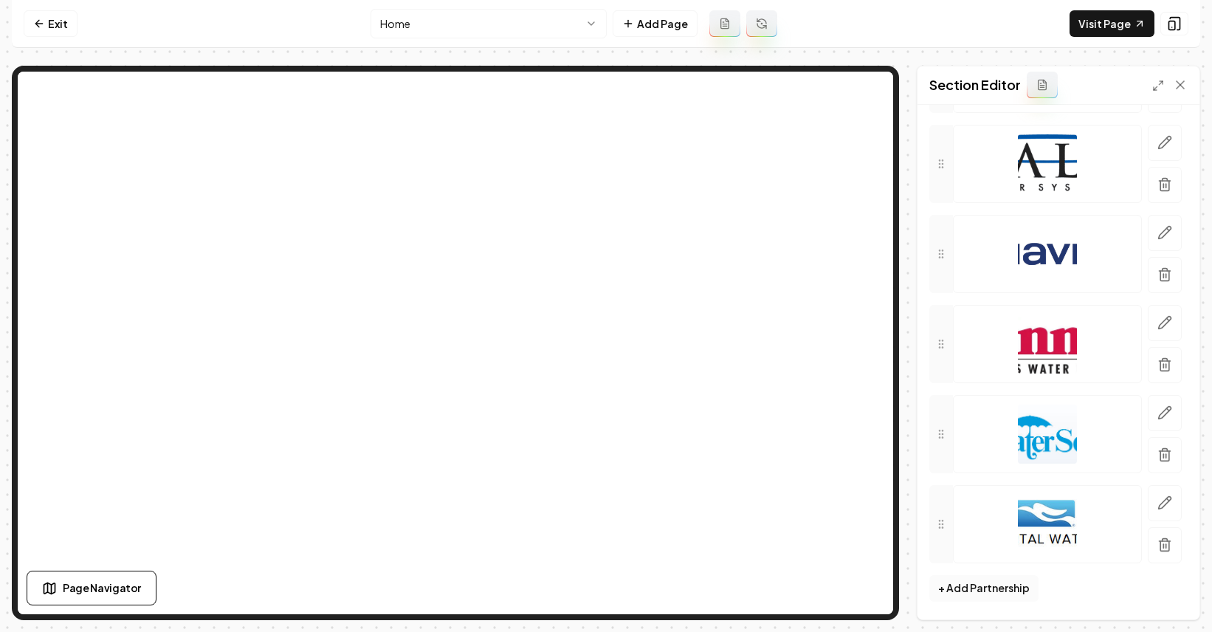
click at [1010, 590] on button "+ Add Partnership" at bounding box center [983, 588] width 109 height 27
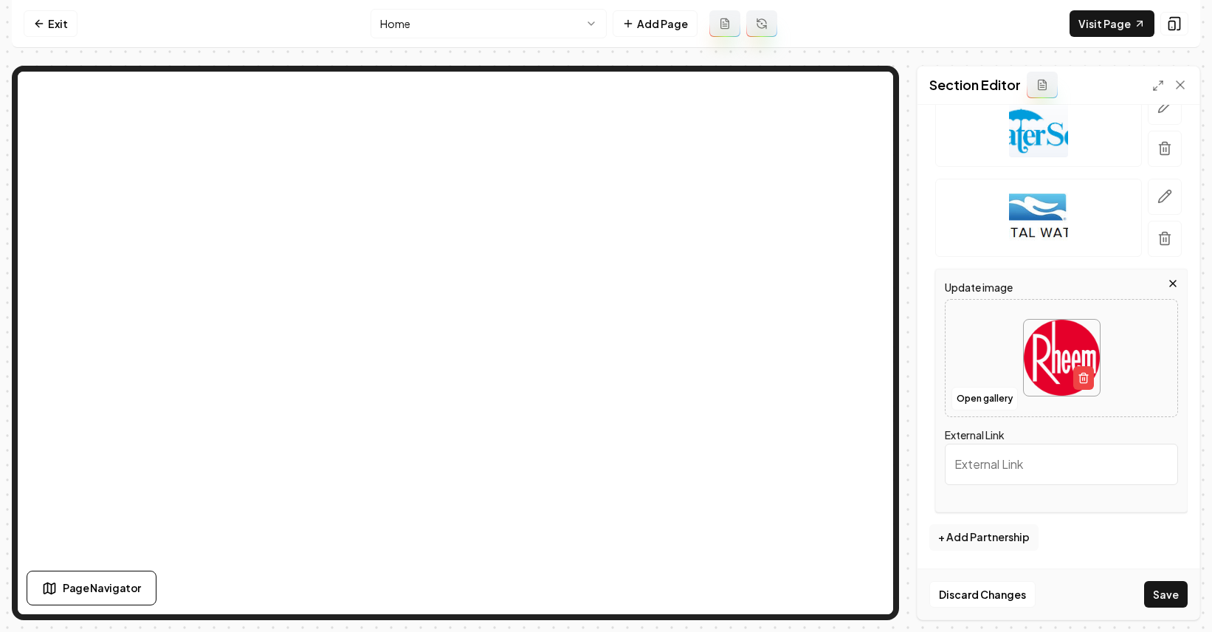
click at [1150, 590] on button "Save" at bounding box center [1166, 594] width 44 height 27
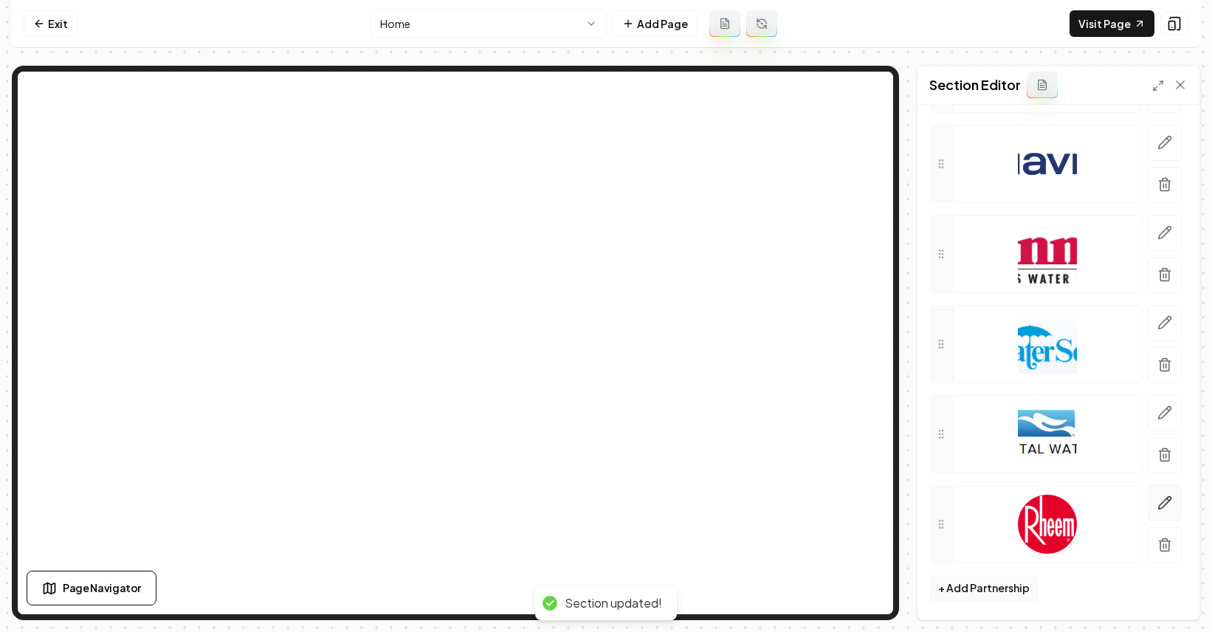
scroll to position [343, 0]
click at [1021, 585] on button "+ Add Partnership" at bounding box center [983, 588] width 109 height 27
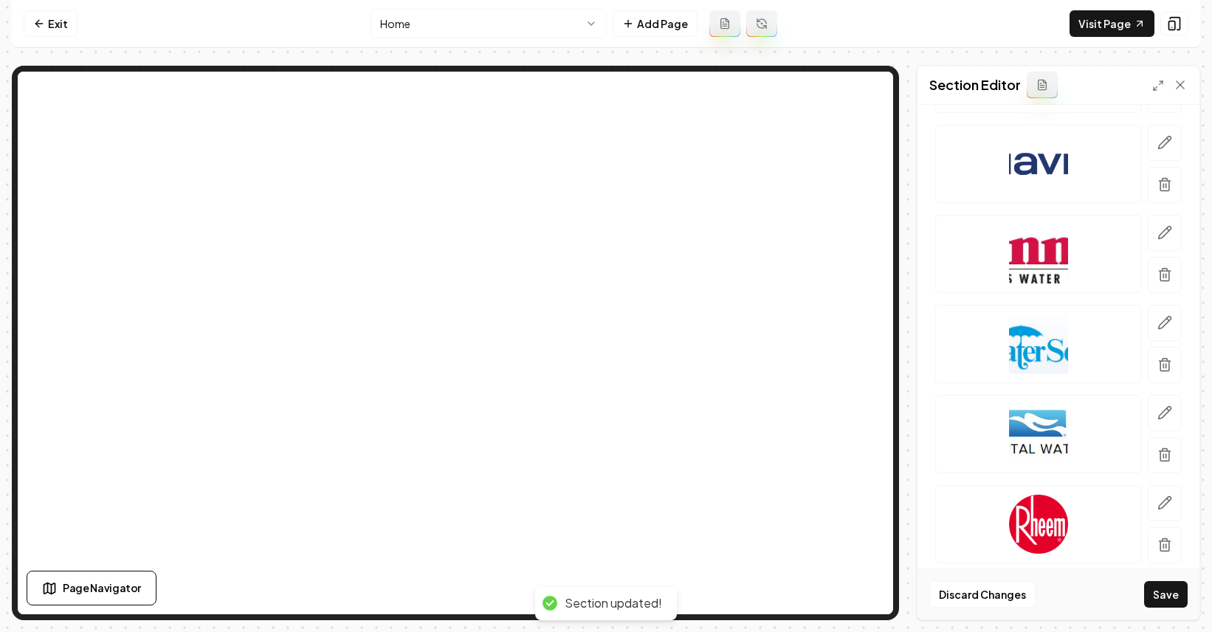
scroll to position [649, 0]
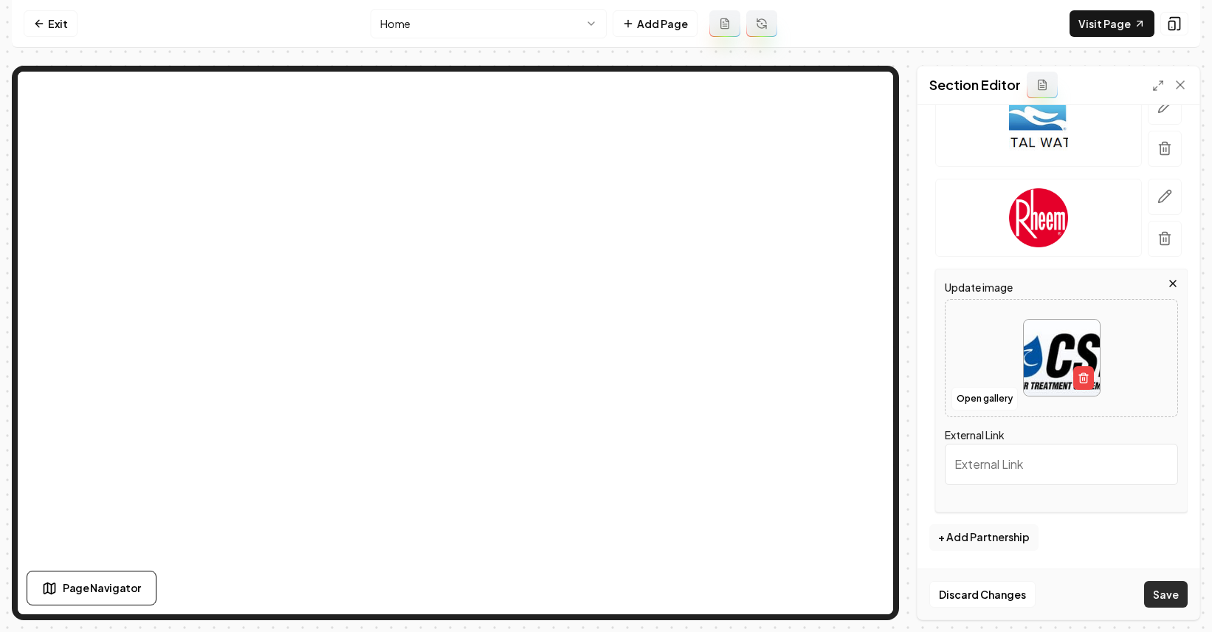
click at [1171, 606] on button "Save" at bounding box center [1166, 594] width 44 height 27
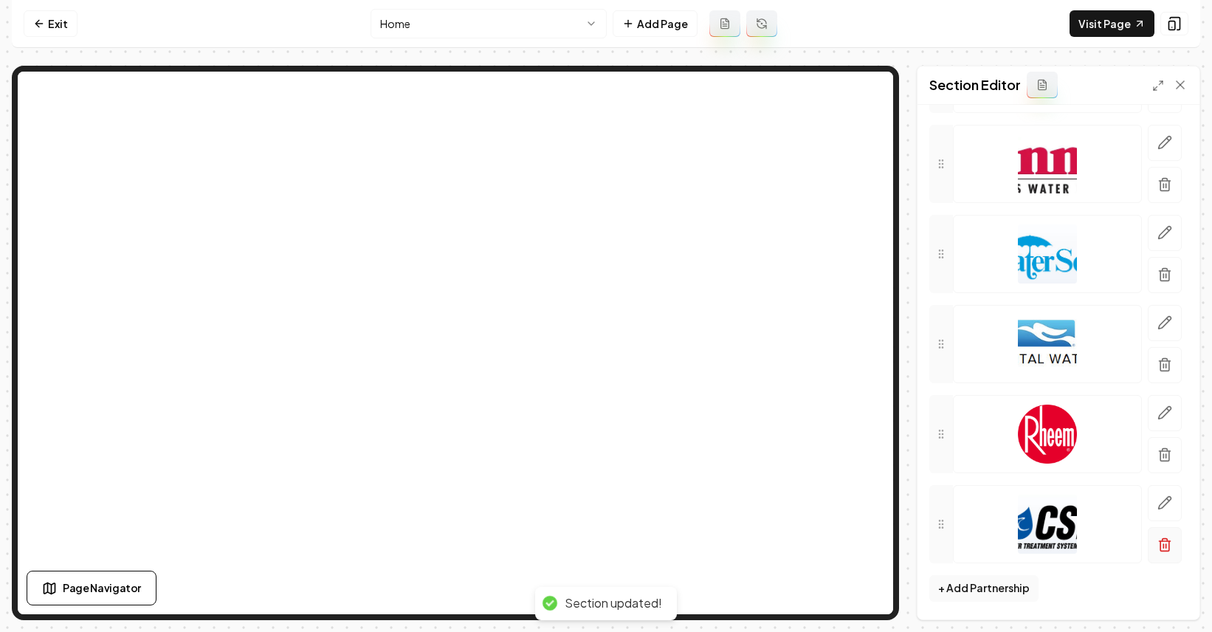
scroll to position [433, 0]
click at [1001, 581] on button "+ Add Partnership" at bounding box center [983, 588] width 109 height 27
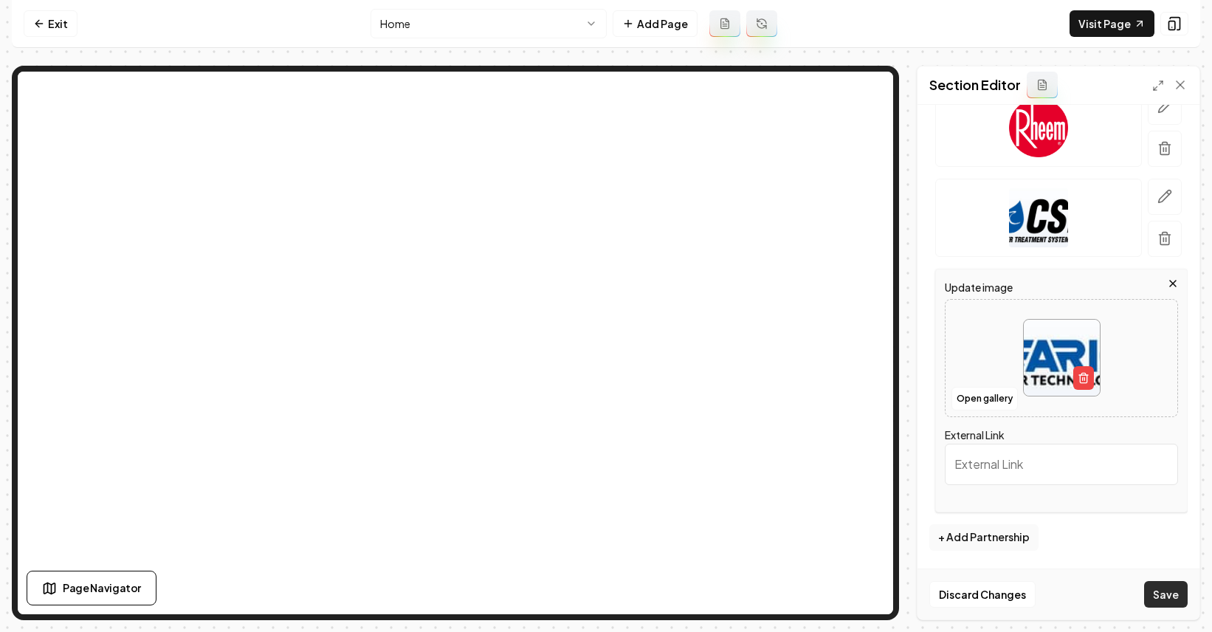
click at [1167, 592] on button "Save" at bounding box center [1166, 594] width 44 height 27
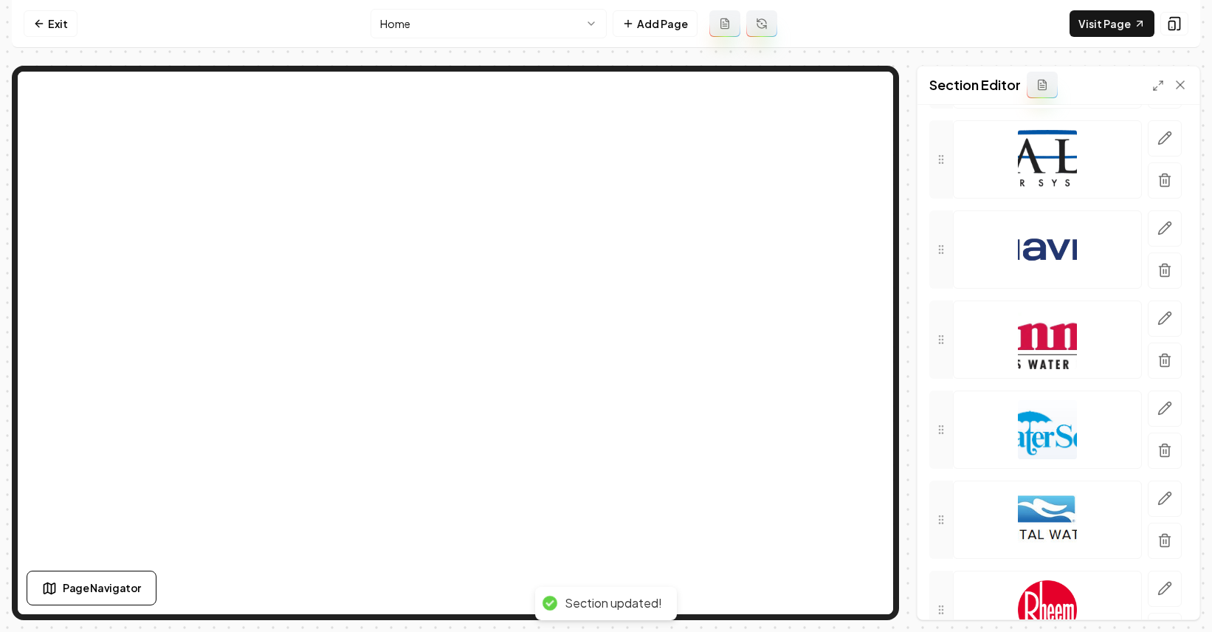
scroll to position [0, 0]
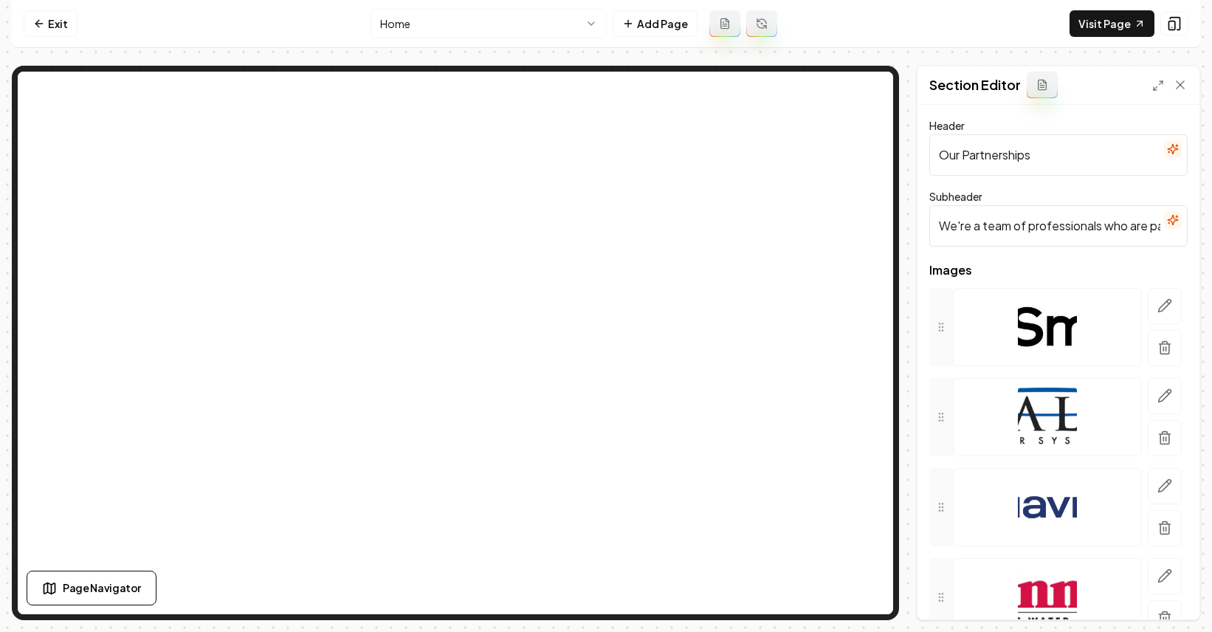
drag, startPoint x: 1034, startPoint y: 161, endPoint x: 900, endPoint y: 154, distance: 134.5
click at [900, 155] on div "Page Settings Section Editor Header Our Partnerships Subheader We're a team of …" at bounding box center [606, 343] width 1188 height 554
type input "Certified by Leading Manufacturers"
click at [1161, 598] on button "Save" at bounding box center [1166, 594] width 44 height 27
click at [1174, 86] on icon at bounding box center [1180, 84] width 15 height 15
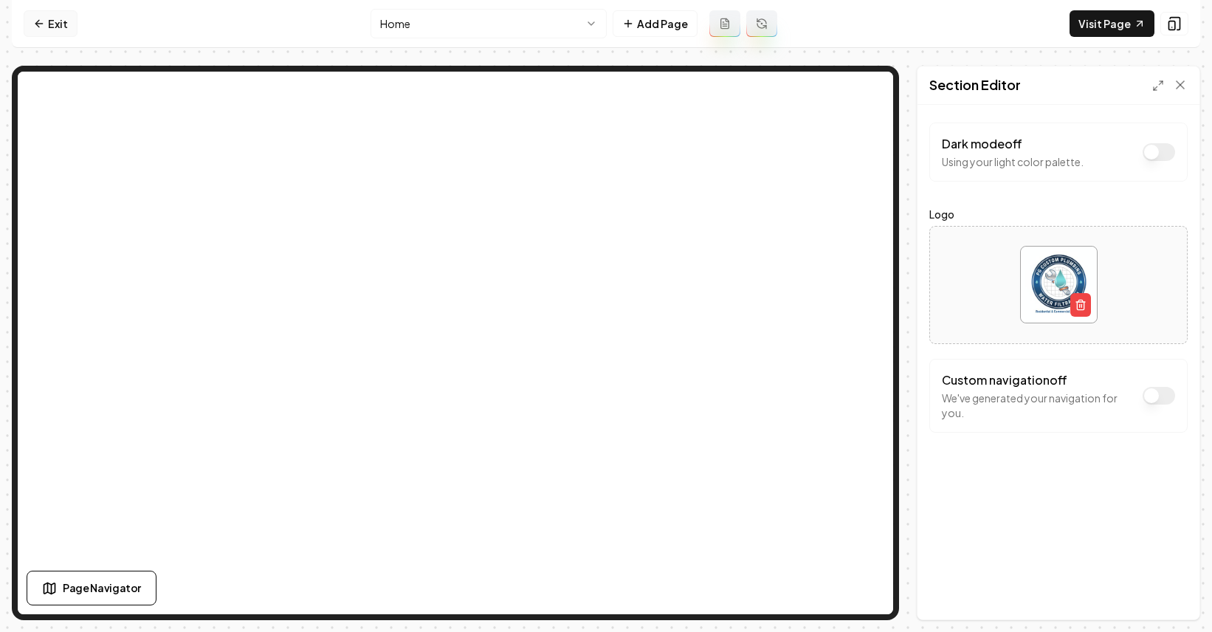
click at [58, 29] on link "Exit" at bounding box center [51, 23] width 54 height 27
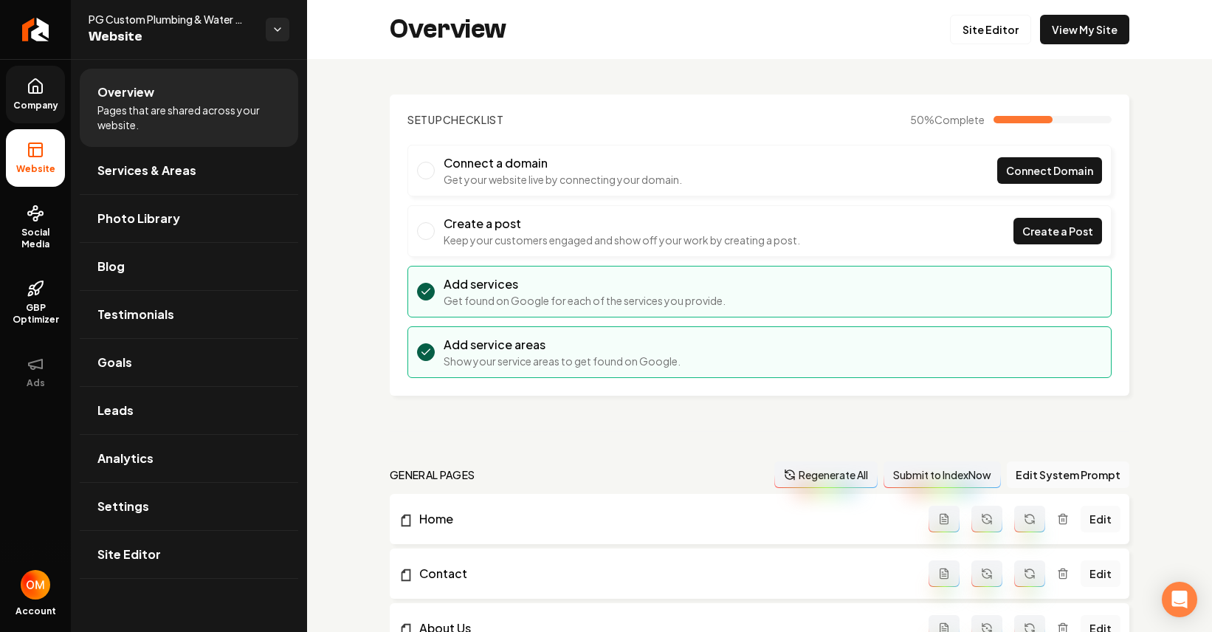
click at [38, 97] on link "Company" at bounding box center [35, 95] width 59 height 58
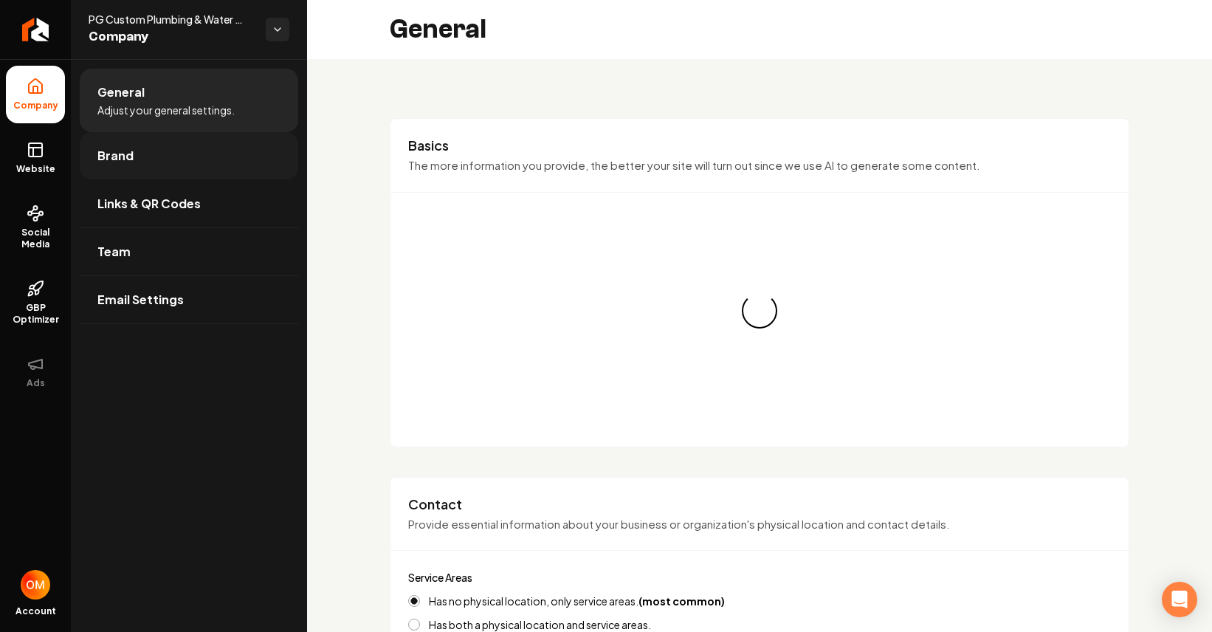
click at [145, 159] on link "Brand" at bounding box center [189, 155] width 218 height 47
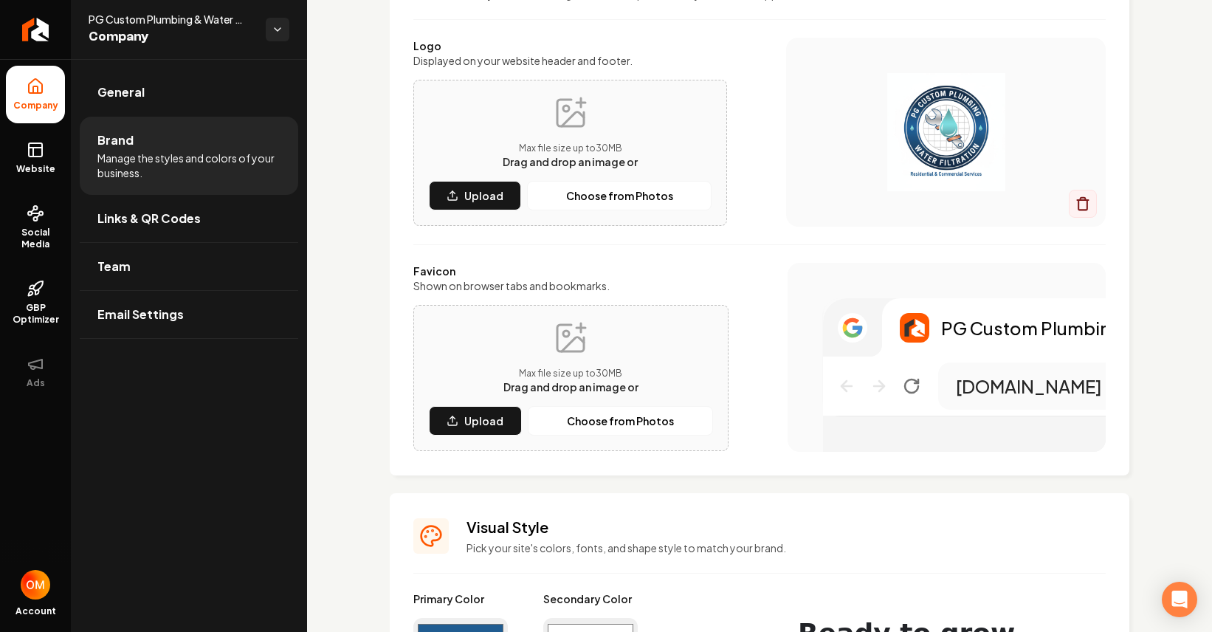
scroll to position [64, 0]
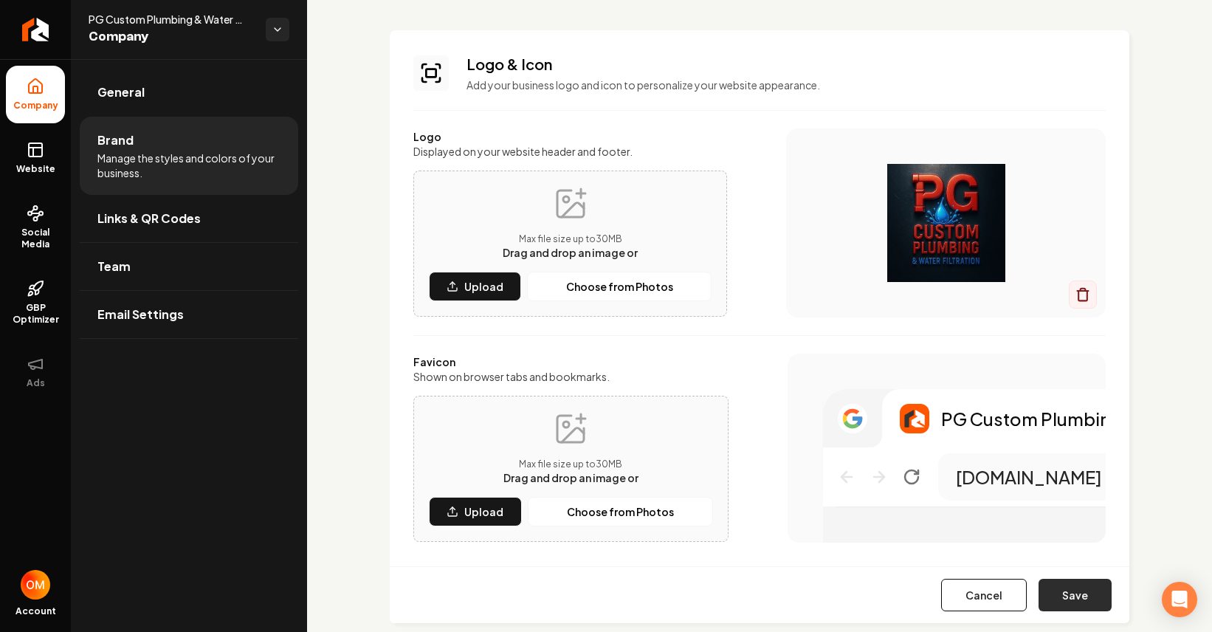
click at [1068, 587] on button "Save" at bounding box center [1074, 595] width 73 height 32
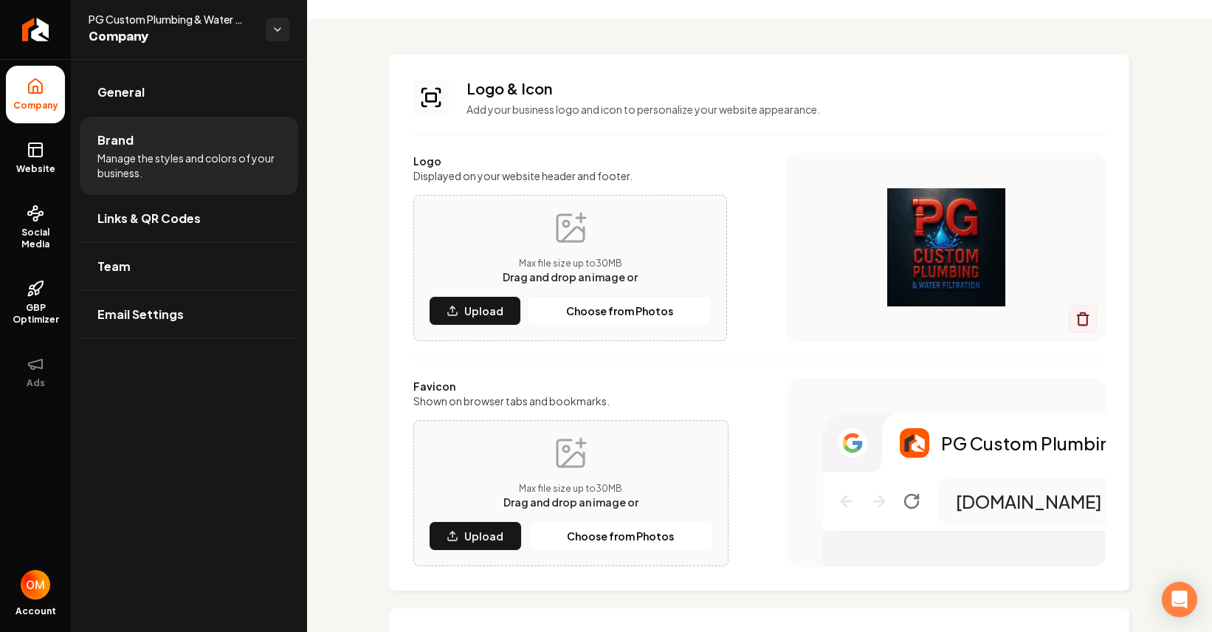
scroll to position [0, 0]
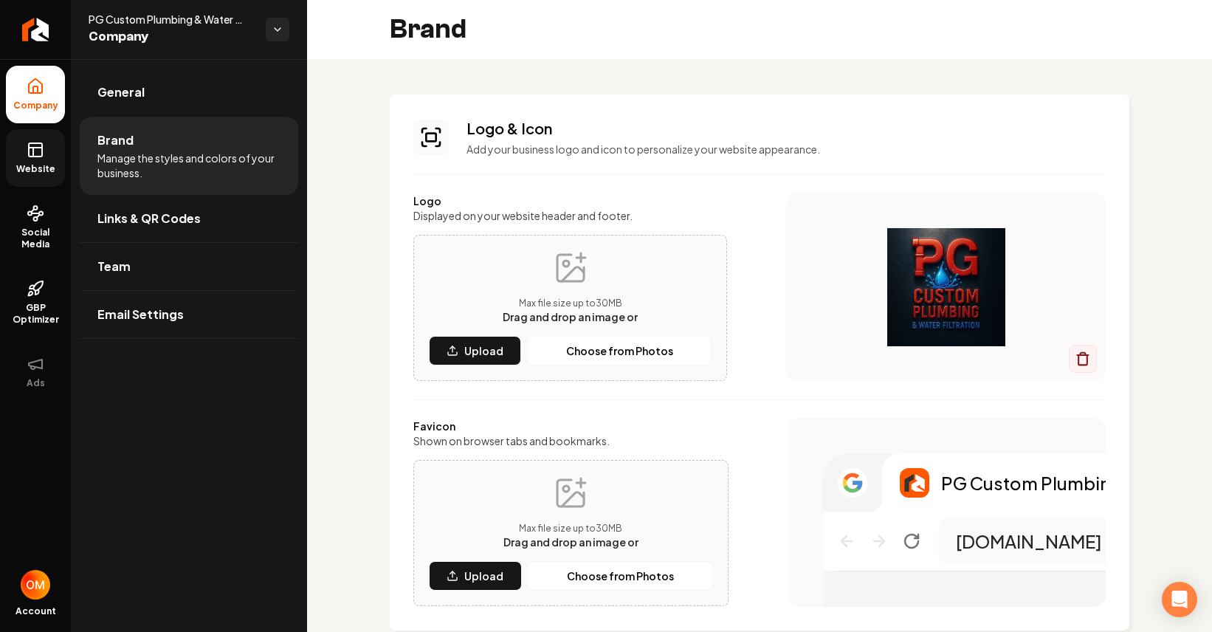
click at [46, 160] on link "Website" at bounding box center [35, 158] width 59 height 58
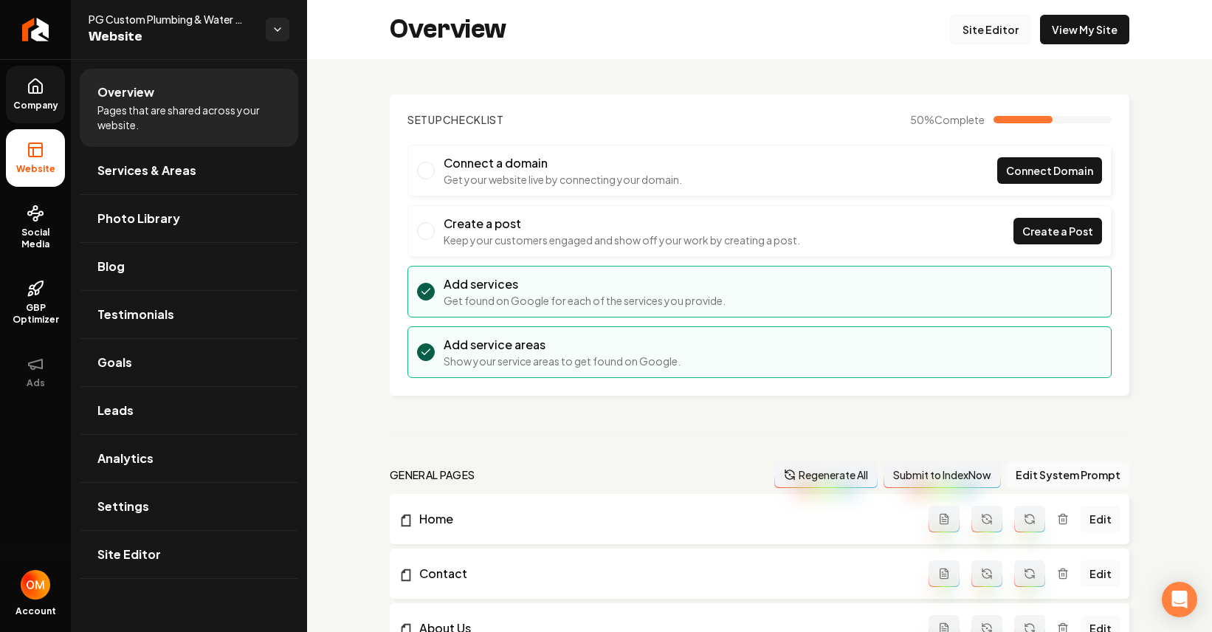
click at [980, 27] on link "Site Editor" at bounding box center [990, 30] width 81 height 30
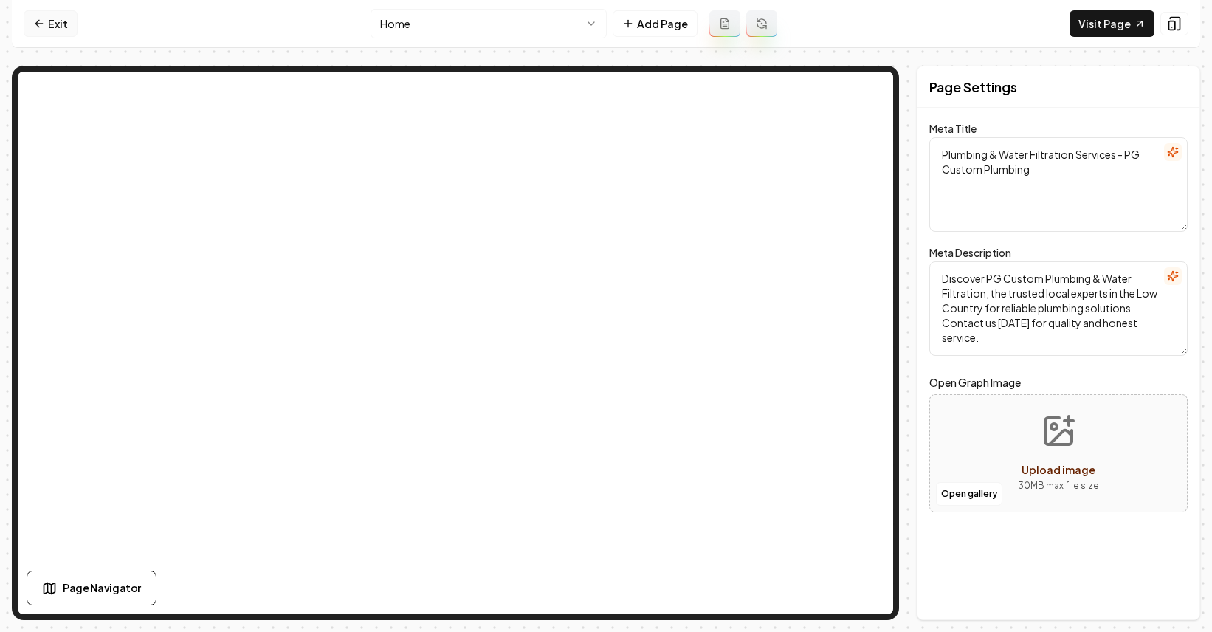
click at [49, 25] on link "Exit" at bounding box center [51, 23] width 54 height 27
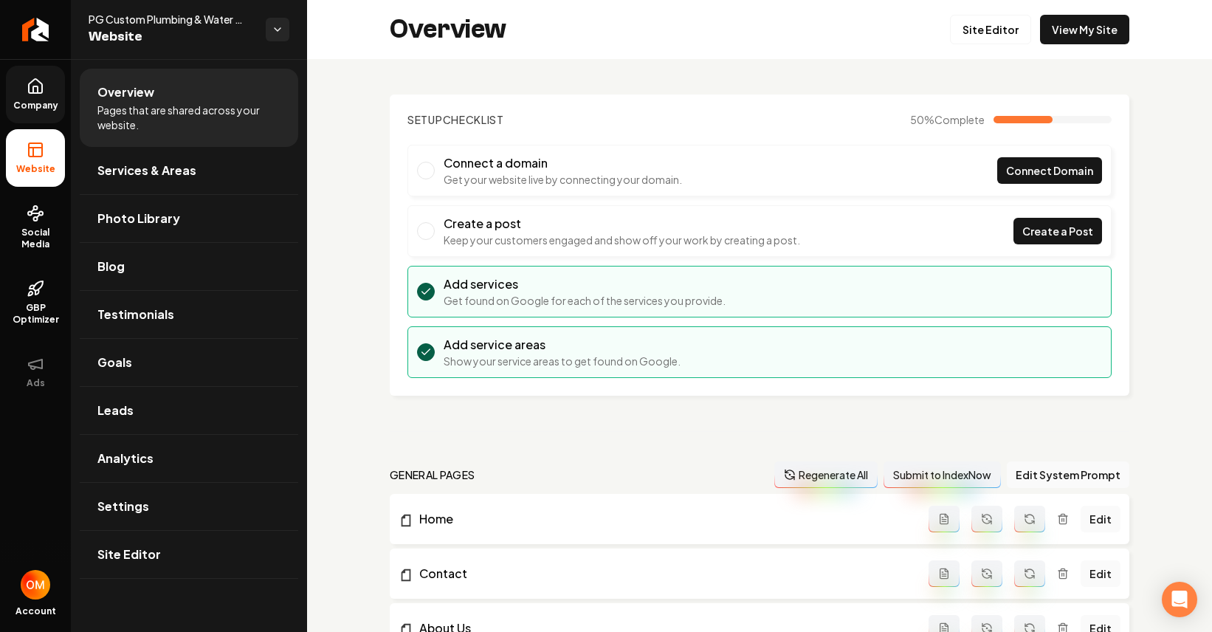
click at [40, 75] on link "Company" at bounding box center [35, 95] width 59 height 58
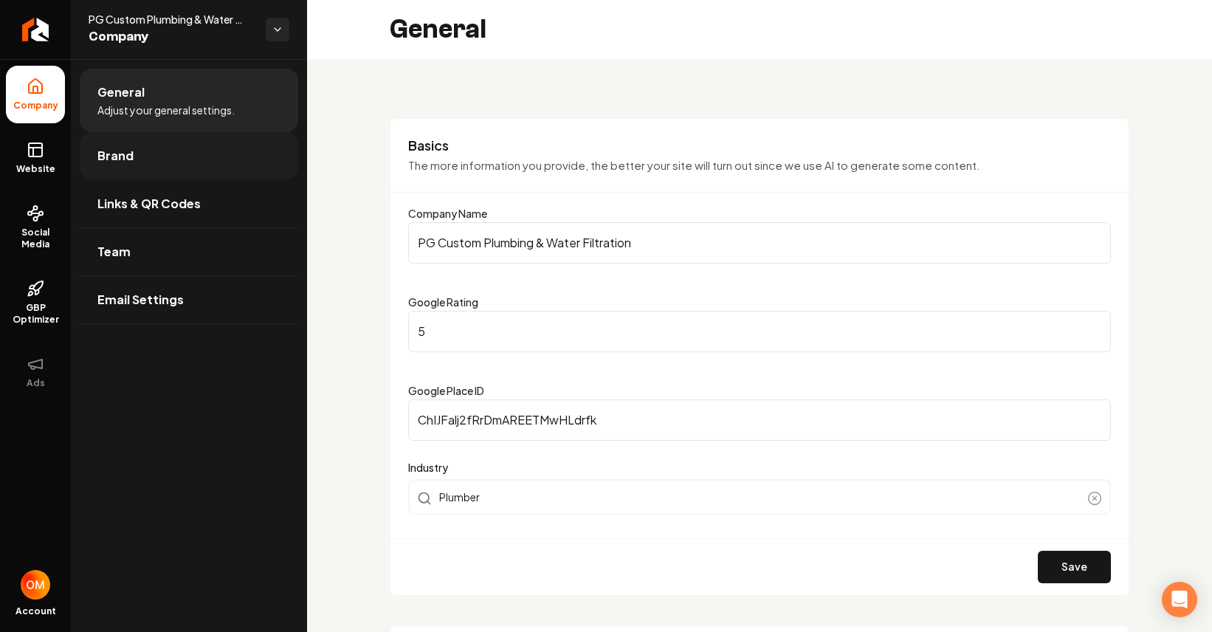
click at [126, 149] on span "Brand" at bounding box center [115, 156] width 36 height 18
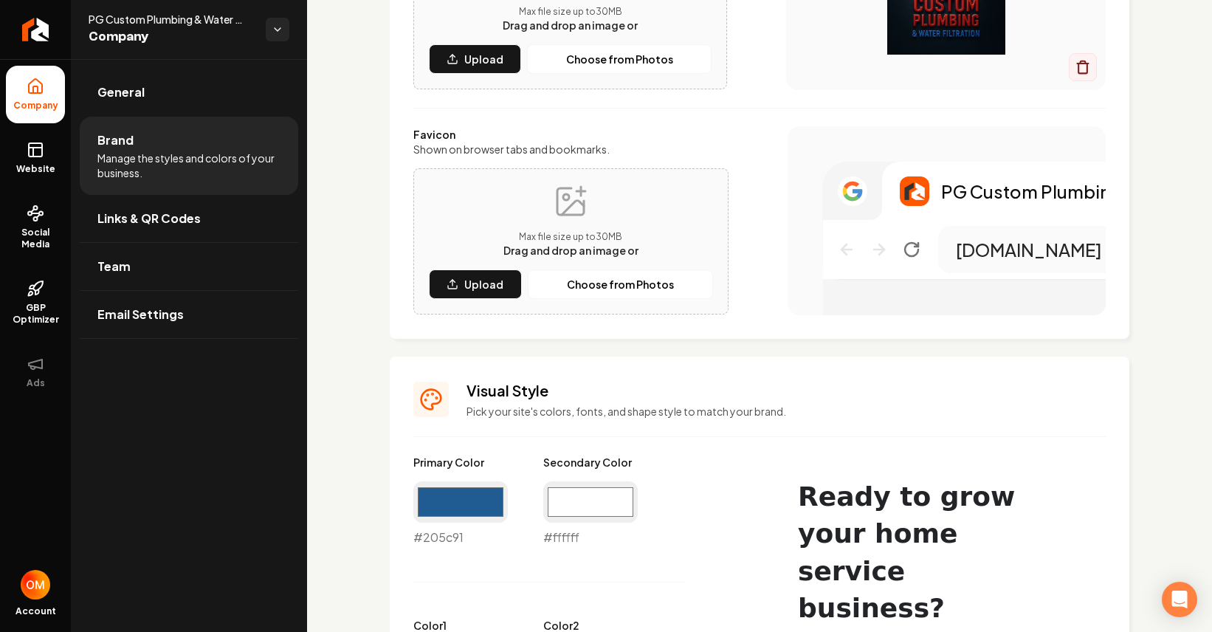
scroll to position [311, 0]
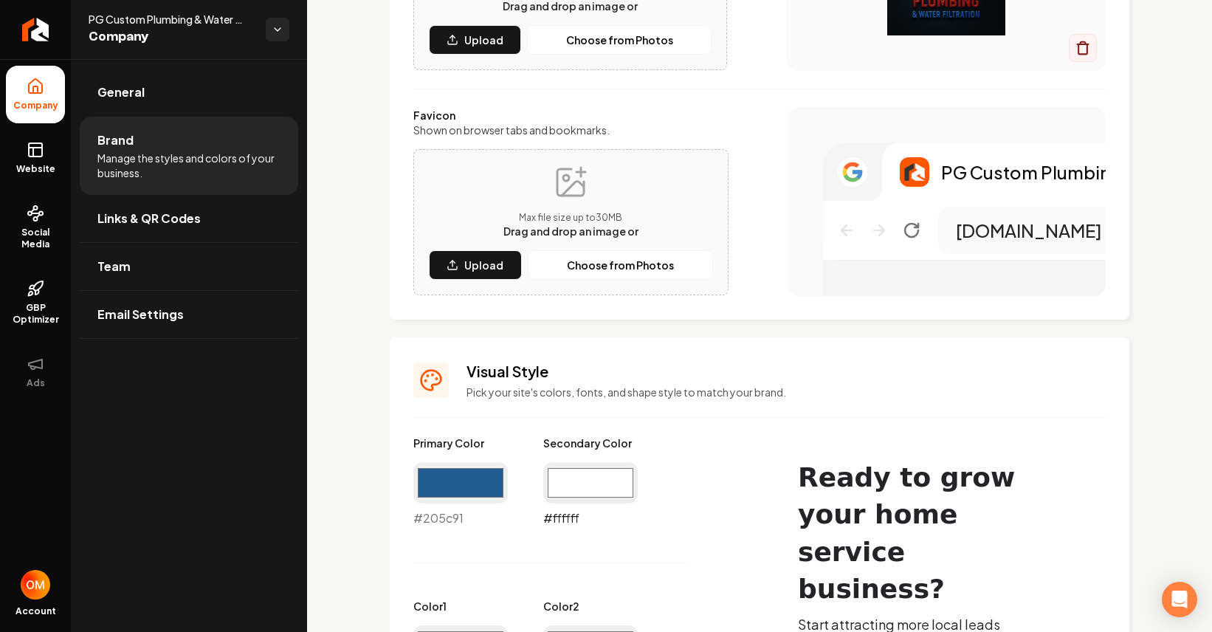
click at [586, 486] on input "#ffffff" at bounding box center [590, 482] width 94 height 41
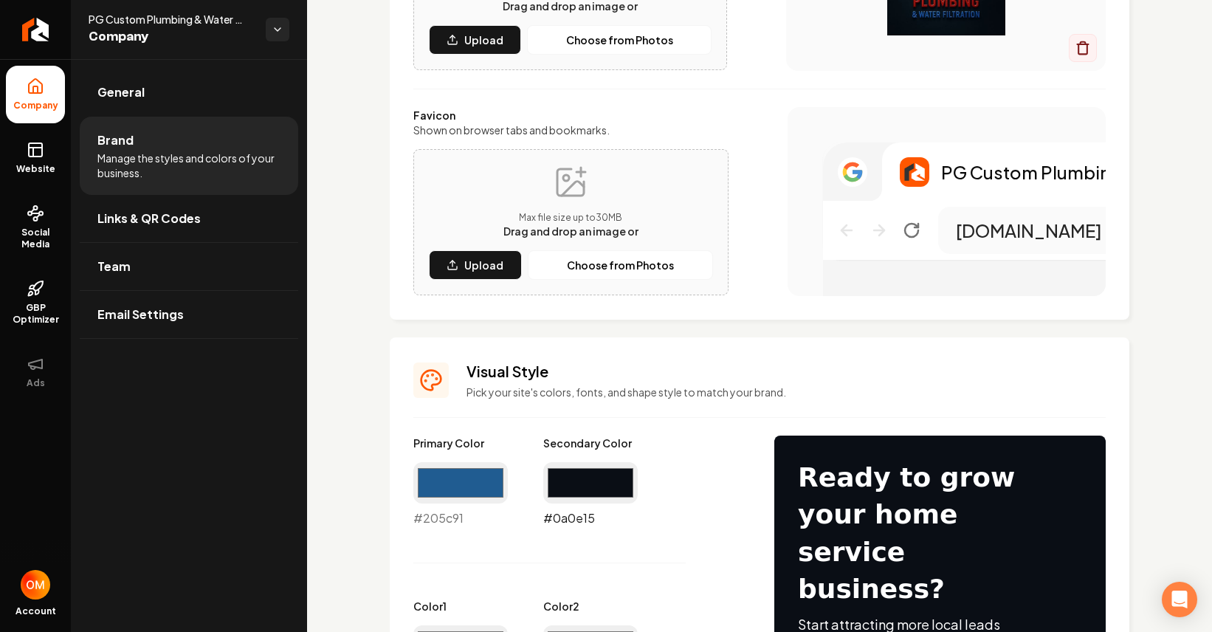
type input "#0a0e15"
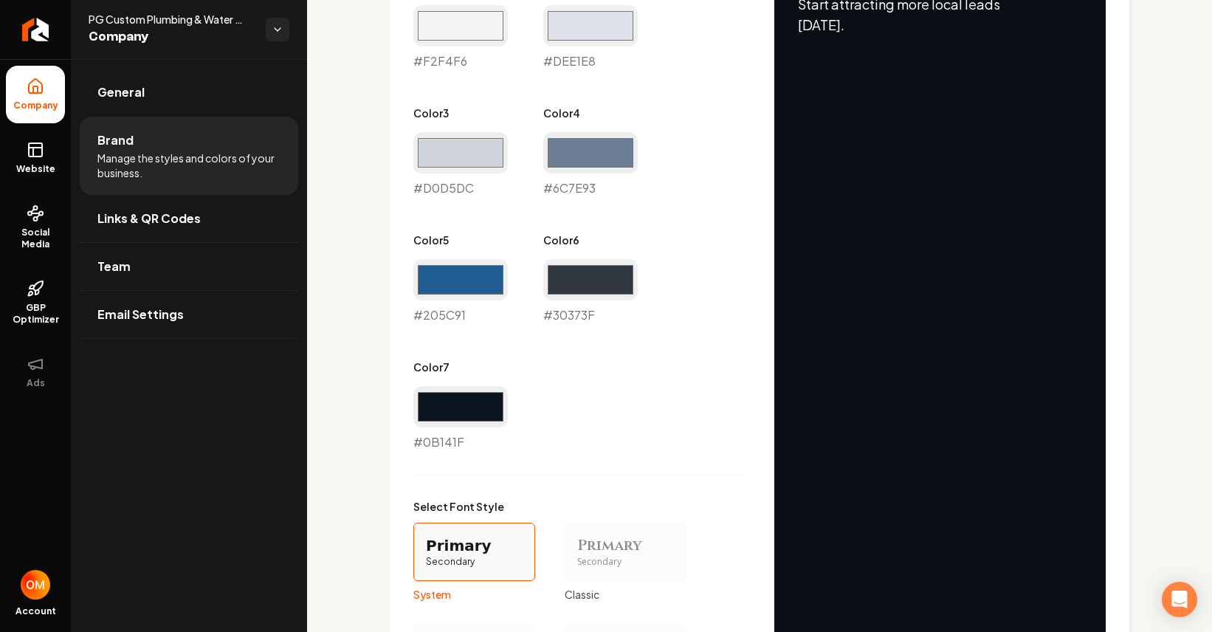
scroll to position [1258, 0]
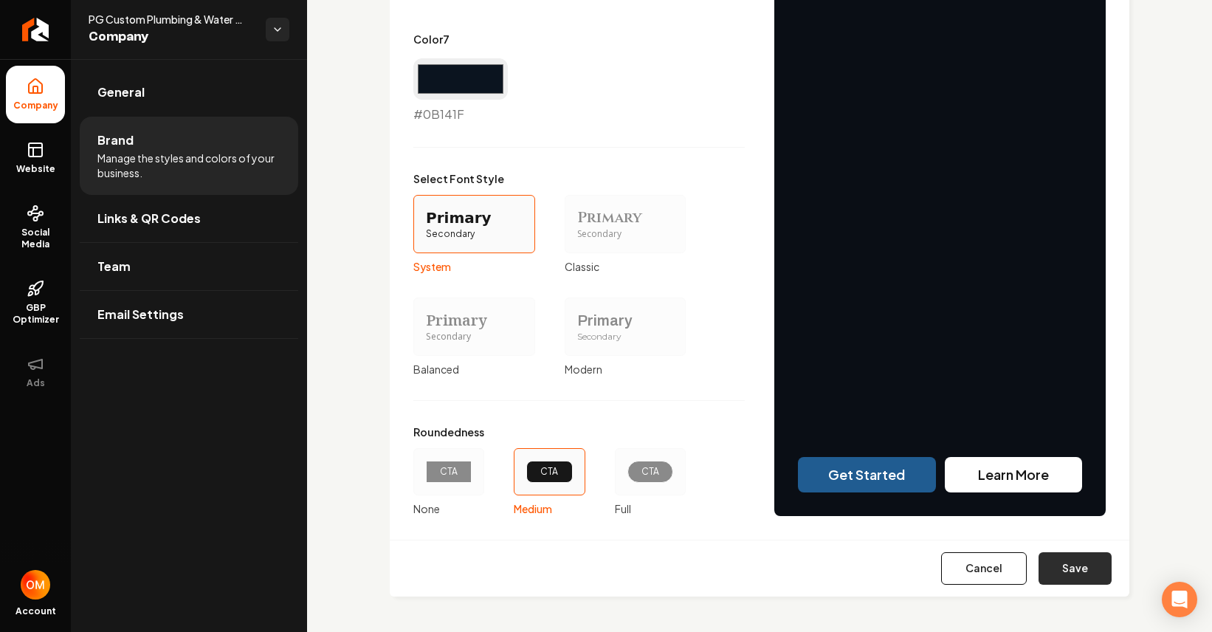
click at [1051, 566] on button "Save" at bounding box center [1074, 568] width 73 height 32
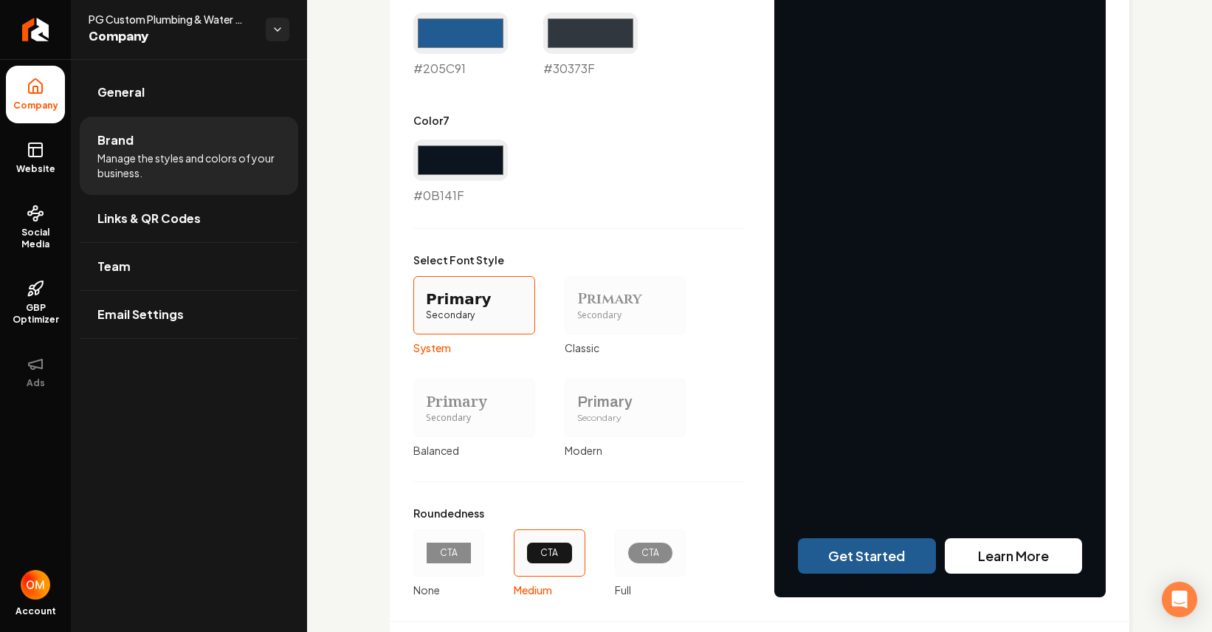
type input "#f2f4f6"
type input "#dee1e8"
type input "#d0d5dc"
type input "#6c7e93"
type input "#205c91"
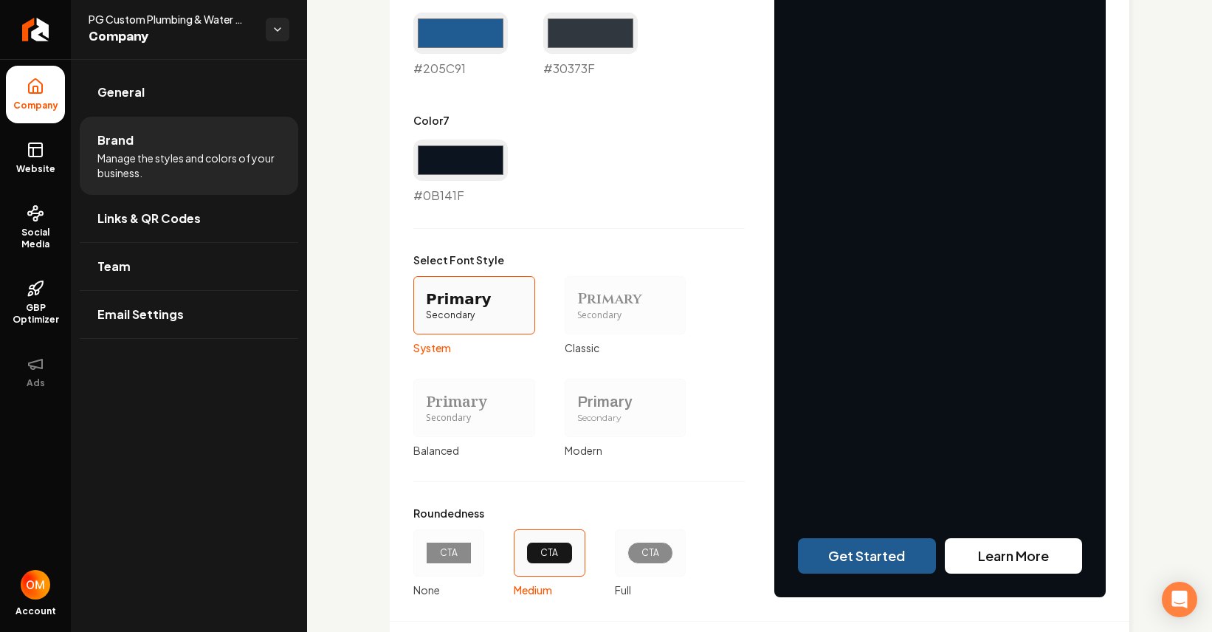
type input "#30373f"
type input "#0b141f"
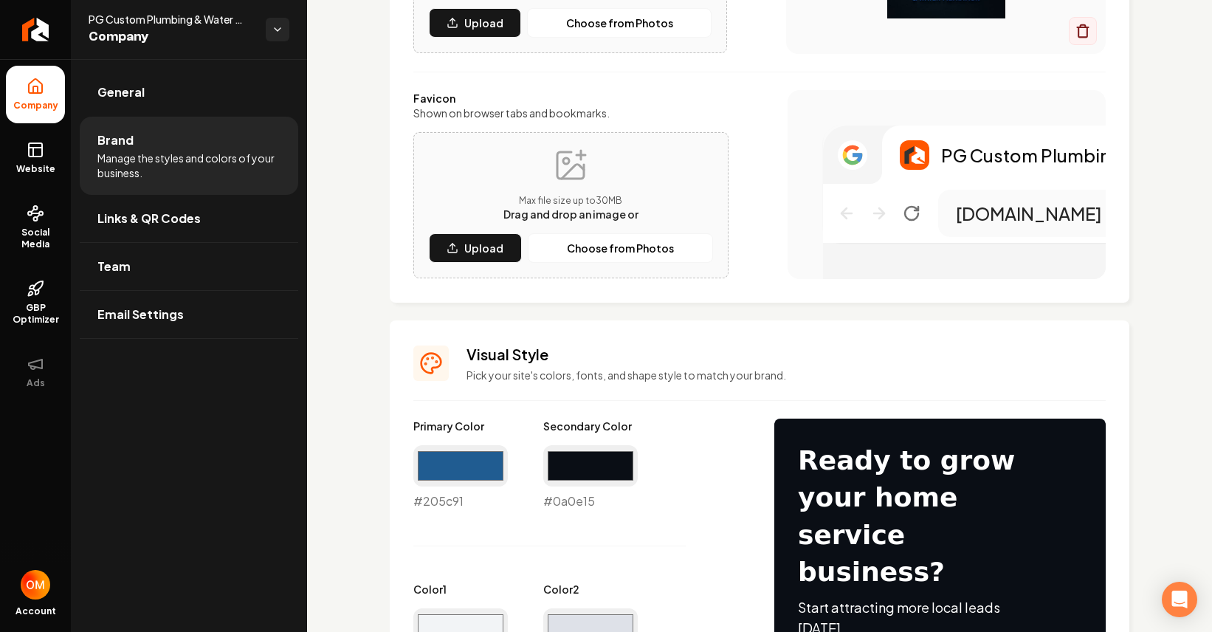
scroll to position [0, 0]
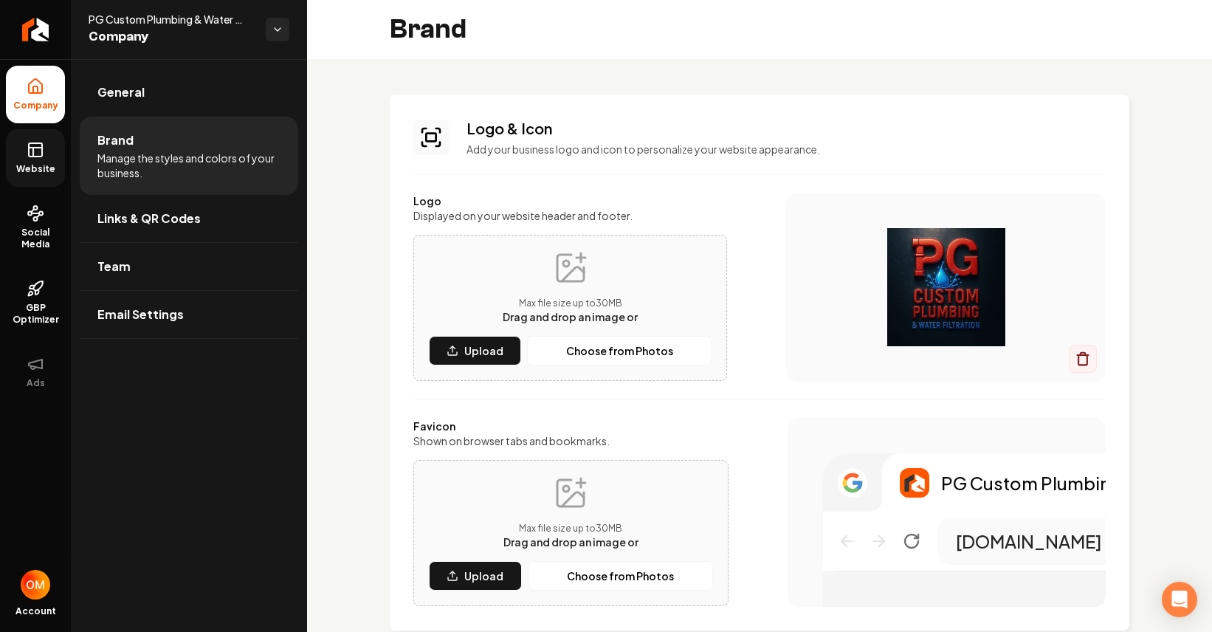
click at [50, 151] on link "Website" at bounding box center [35, 158] width 59 height 58
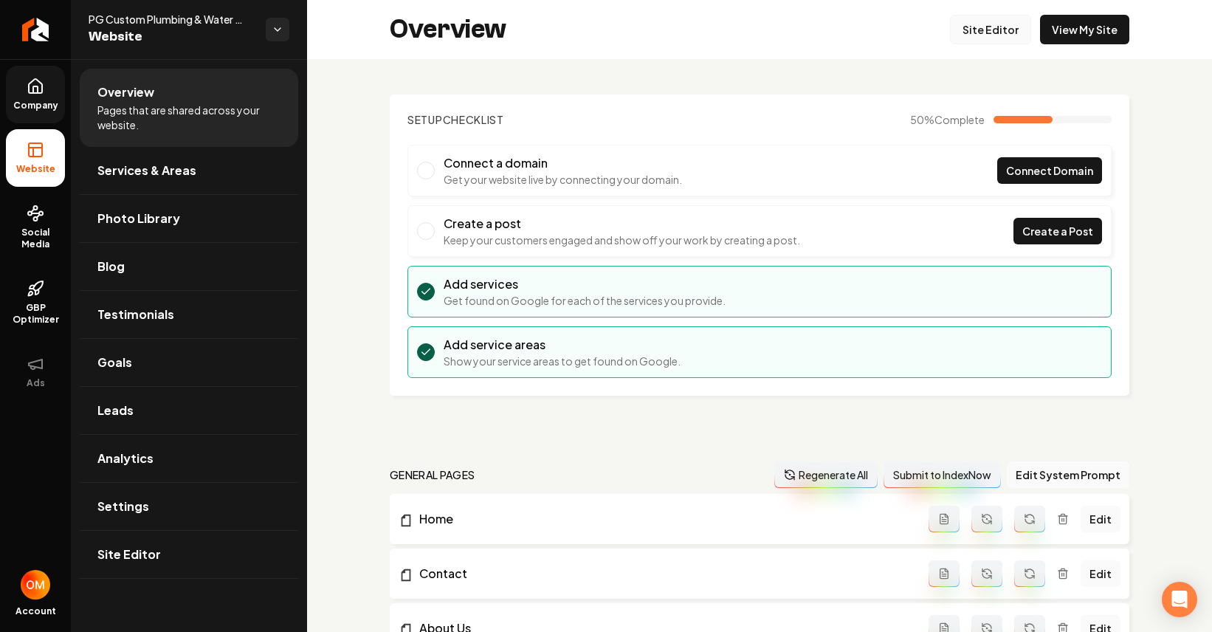
click at [990, 24] on link "Site Editor" at bounding box center [990, 30] width 81 height 30
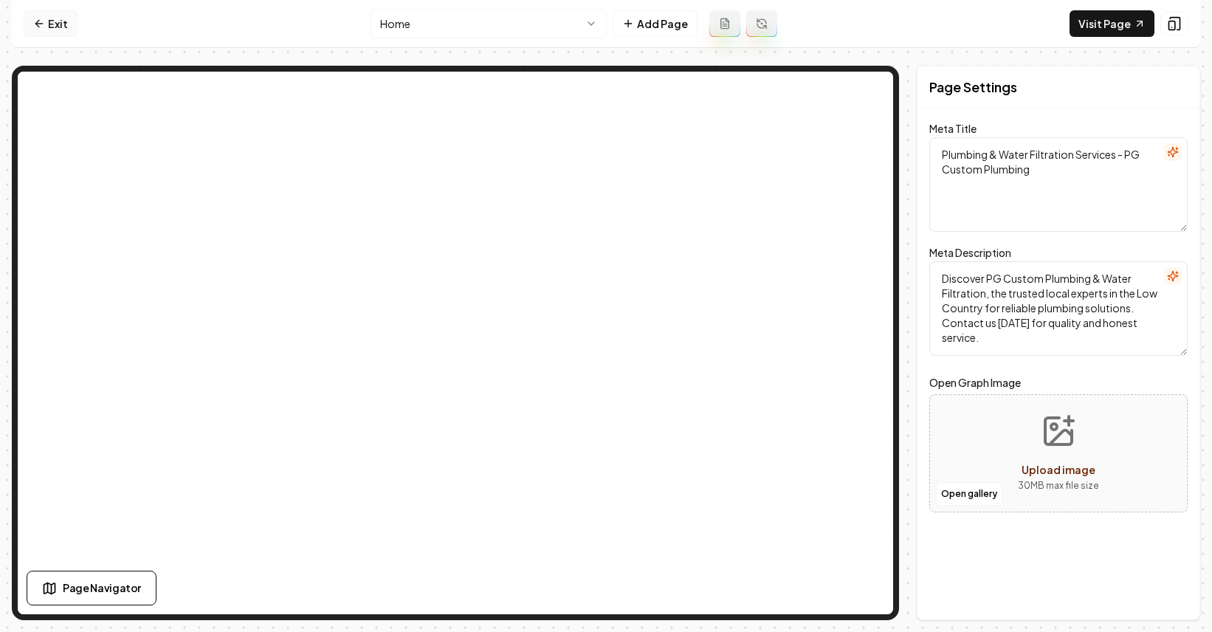
click at [55, 20] on link "Exit" at bounding box center [51, 23] width 54 height 27
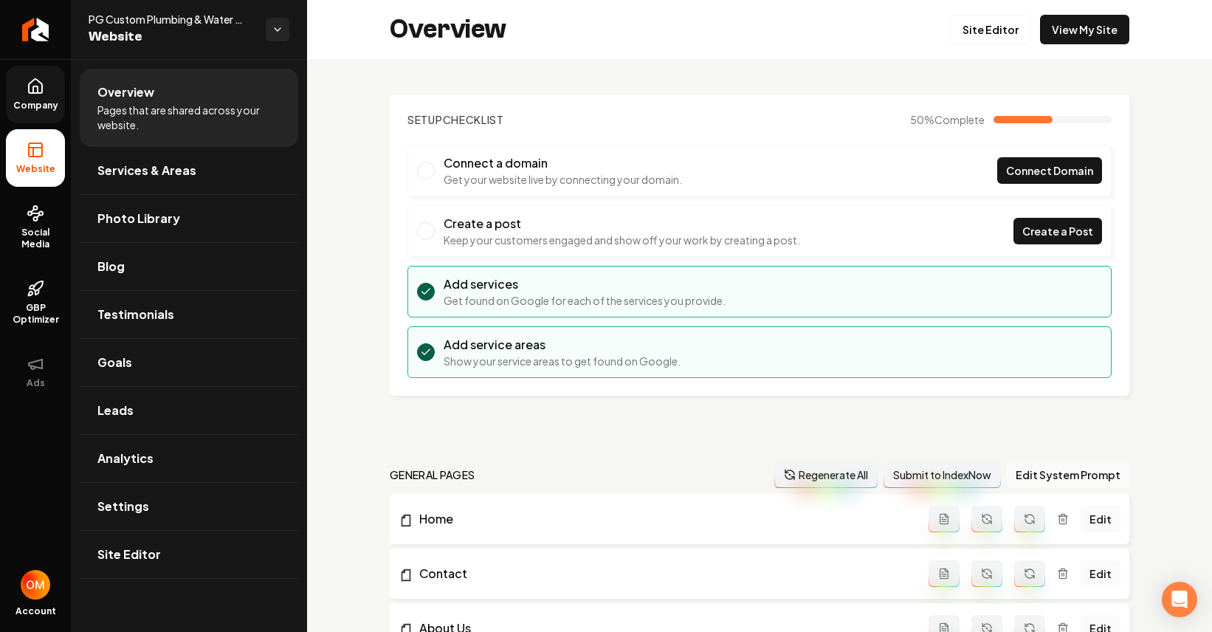
click at [50, 98] on link "Company" at bounding box center [35, 95] width 59 height 58
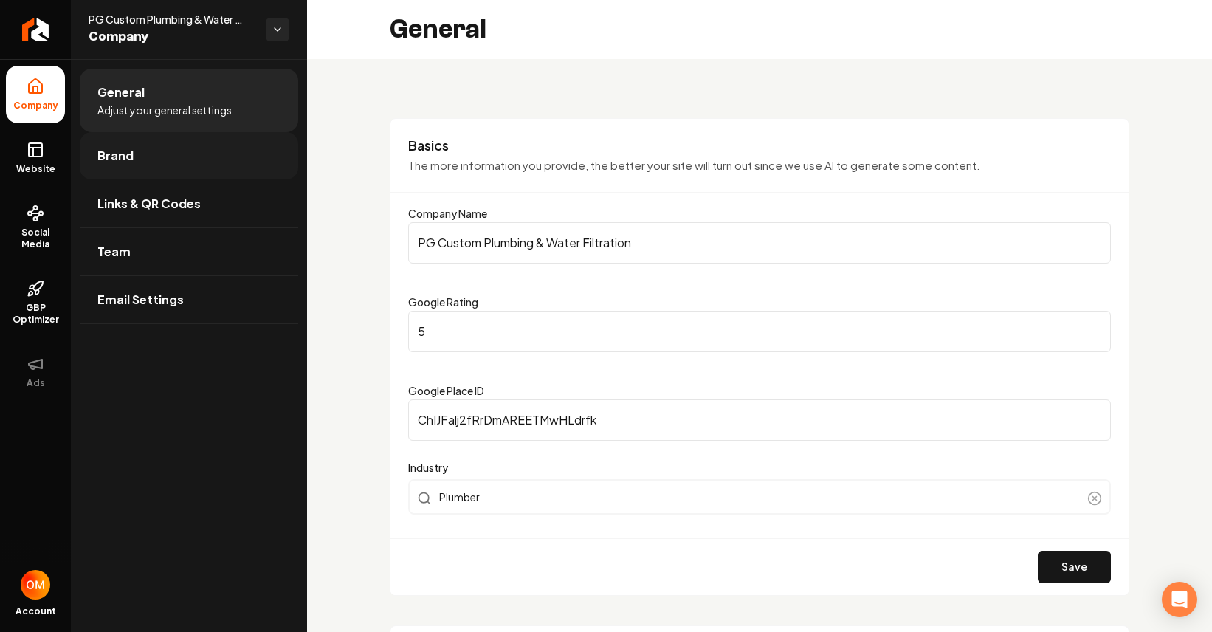
click at [162, 156] on link "Brand" at bounding box center [189, 155] width 218 height 47
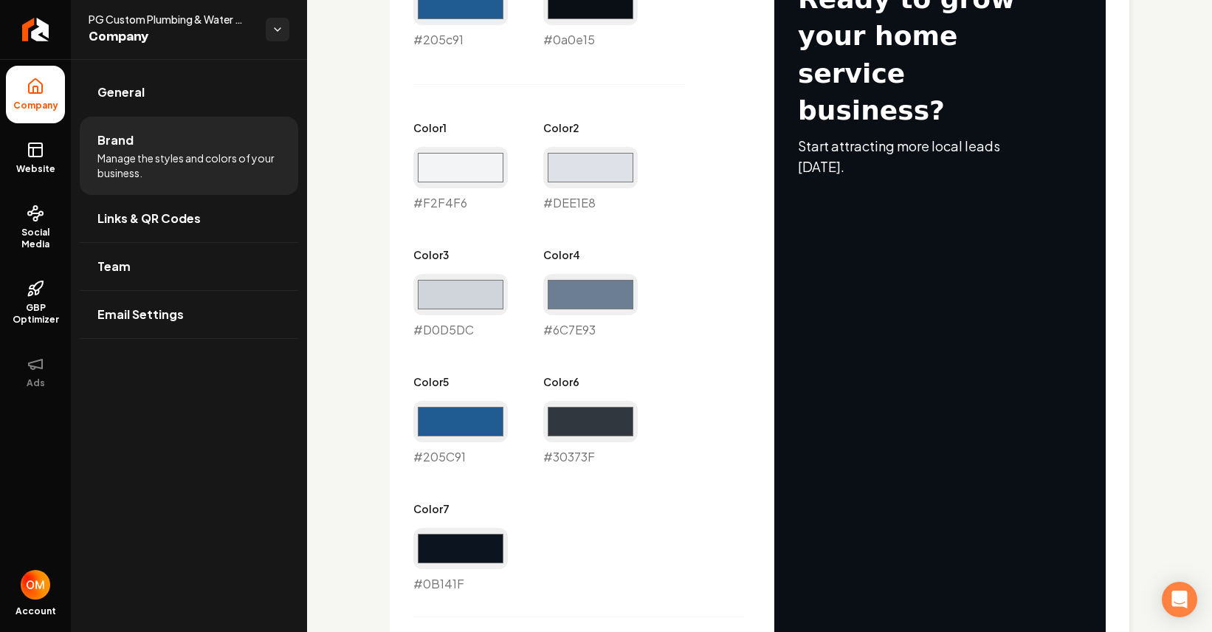
scroll to position [460, 0]
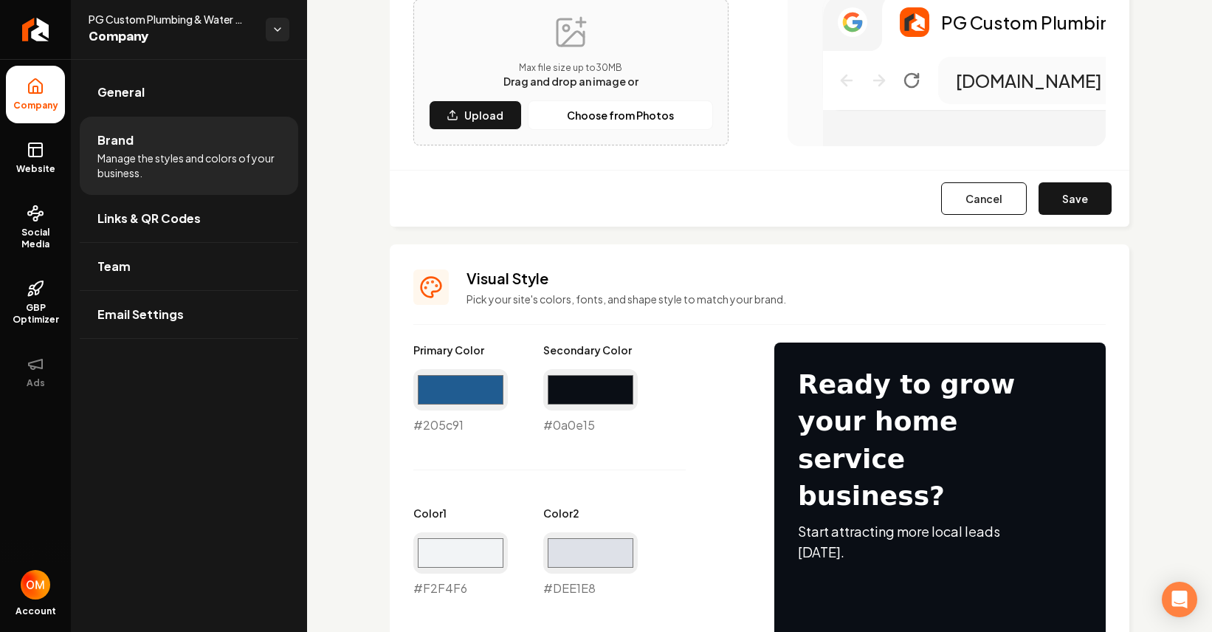
click at [1071, 170] on div "Cancel Save" at bounding box center [759, 198] width 739 height 57
click at [1061, 193] on button "Save" at bounding box center [1074, 198] width 73 height 32
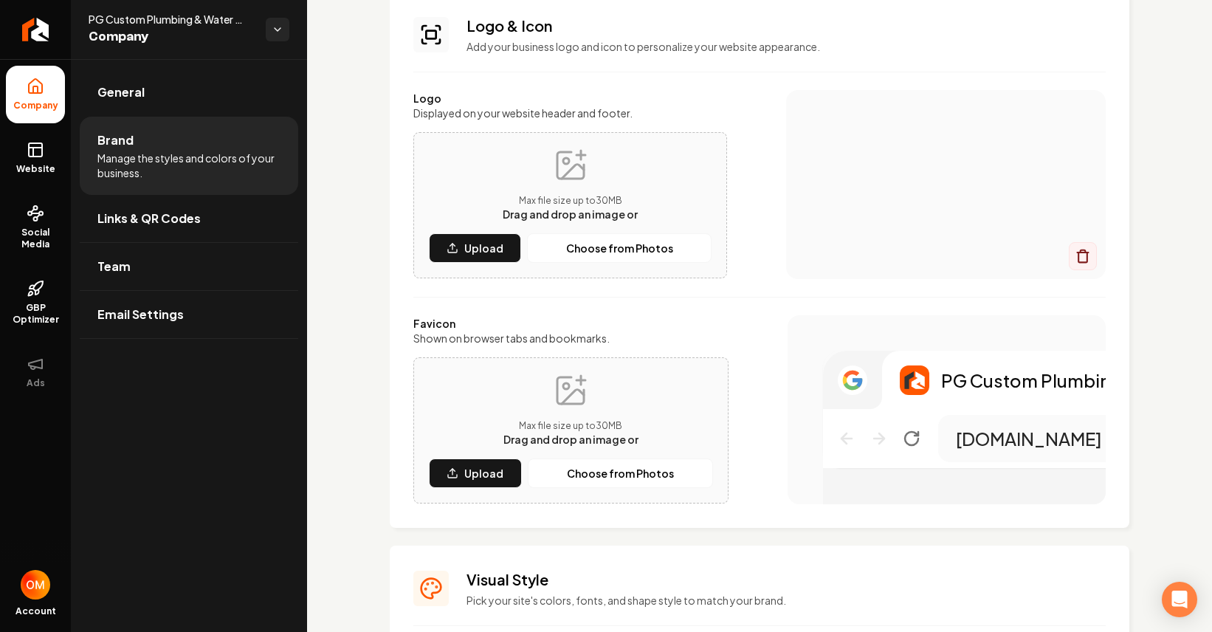
scroll to position [0, 0]
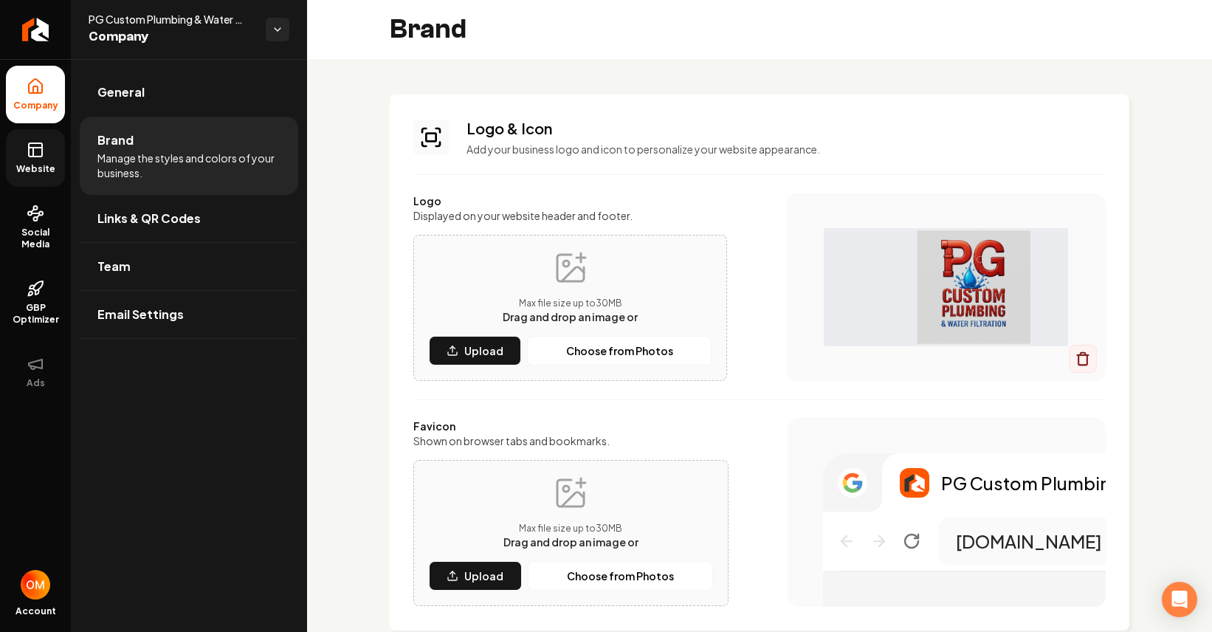
click at [23, 148] on link "Website" at bounding box center [35, 158] width 59 height 58
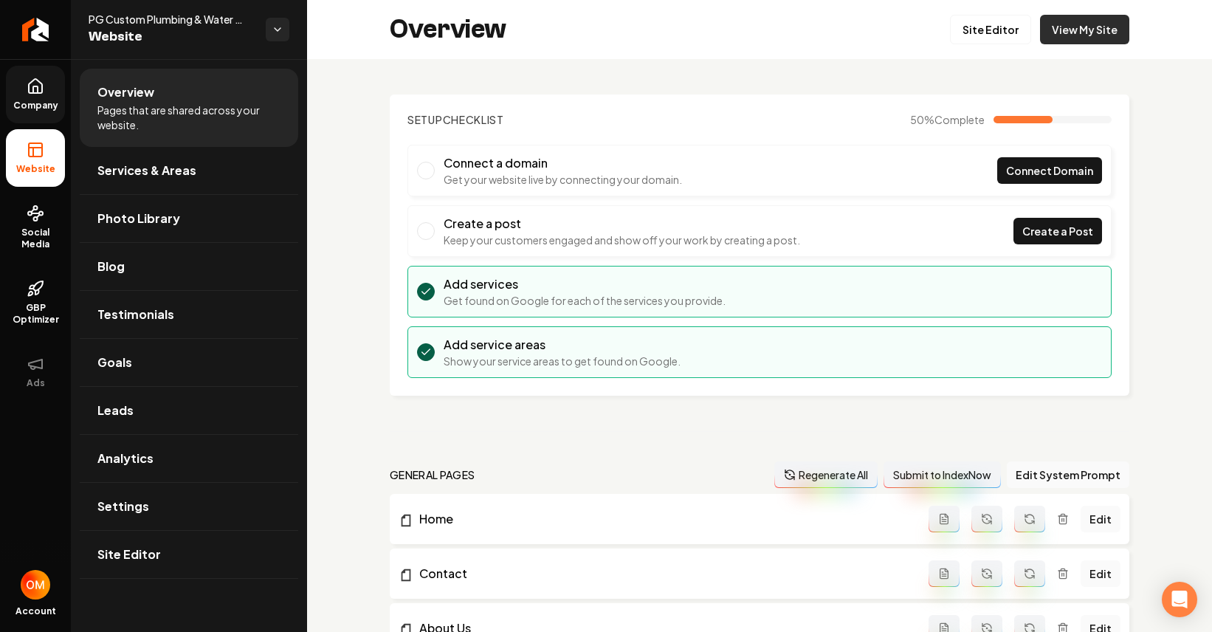
click at [1088, 24] on link "View My Site" at bounding box center [1084, 30] width 89 height 30
click at [41, 97] on link "Company" at bounding box center [35, 95] width 59 height 58
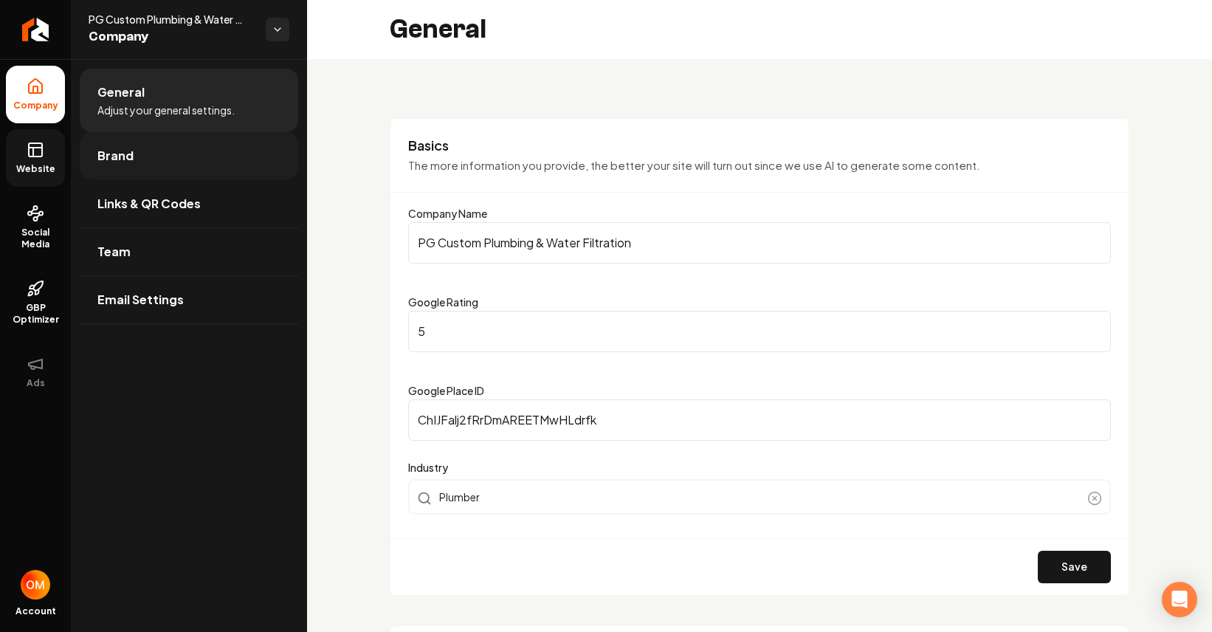
click at [163, 159] on link "Brand" at bounding box center [189, 155] width 218 height 47
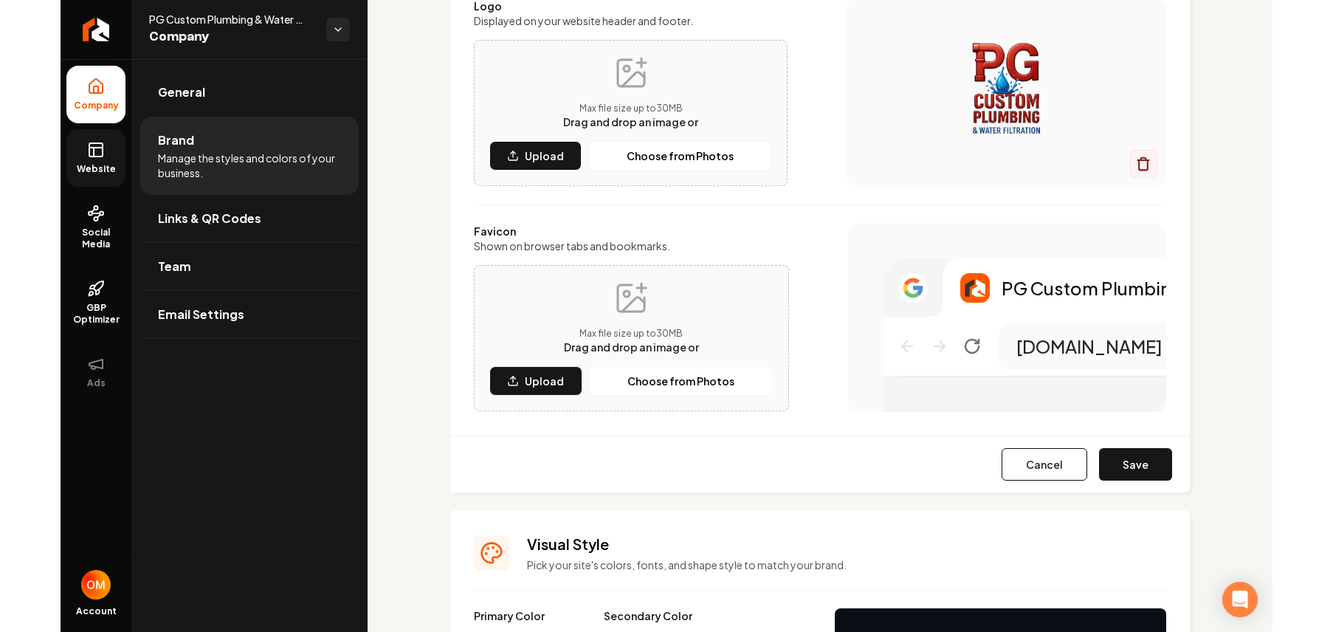
scroll to position [272, 0]
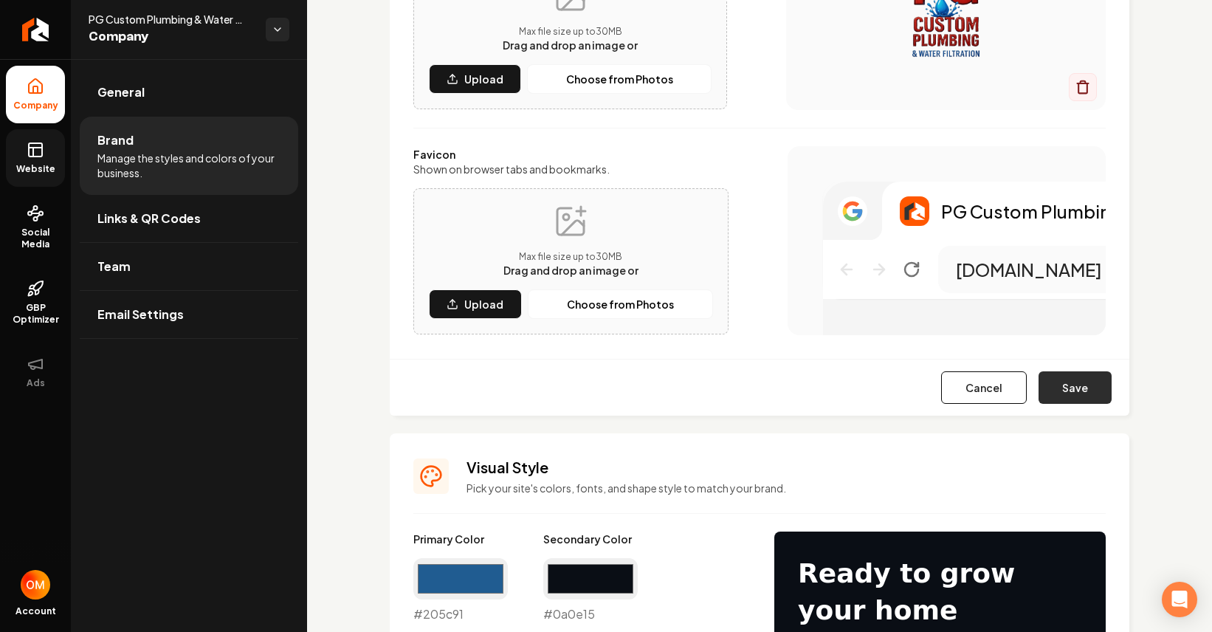
click at [1065, 387] on button "Save" at bounding box center [1074, 387] width 73 height 32
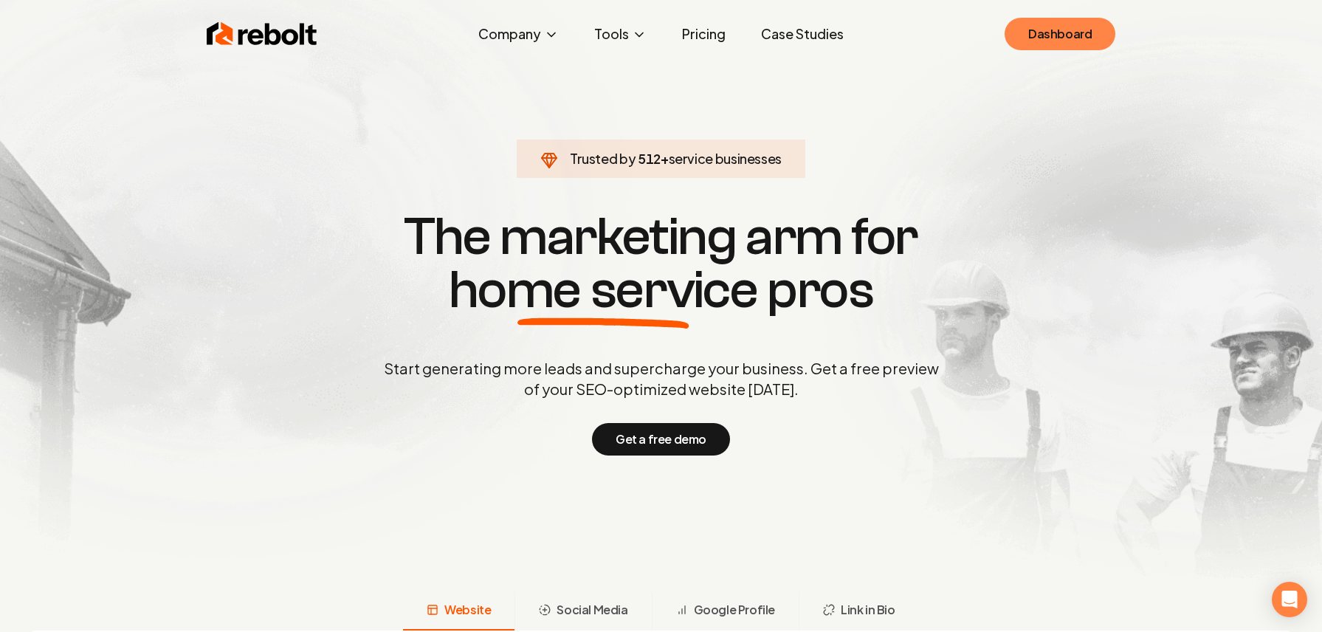
drag, startPoint x: 1074, startPoint y: 60, endPoint x: 1054, endPoint y: 19, distance: 45.2
click at [1054, 19] on link "Dashboard" at bounding box center [1059, 34] width 111 height 32
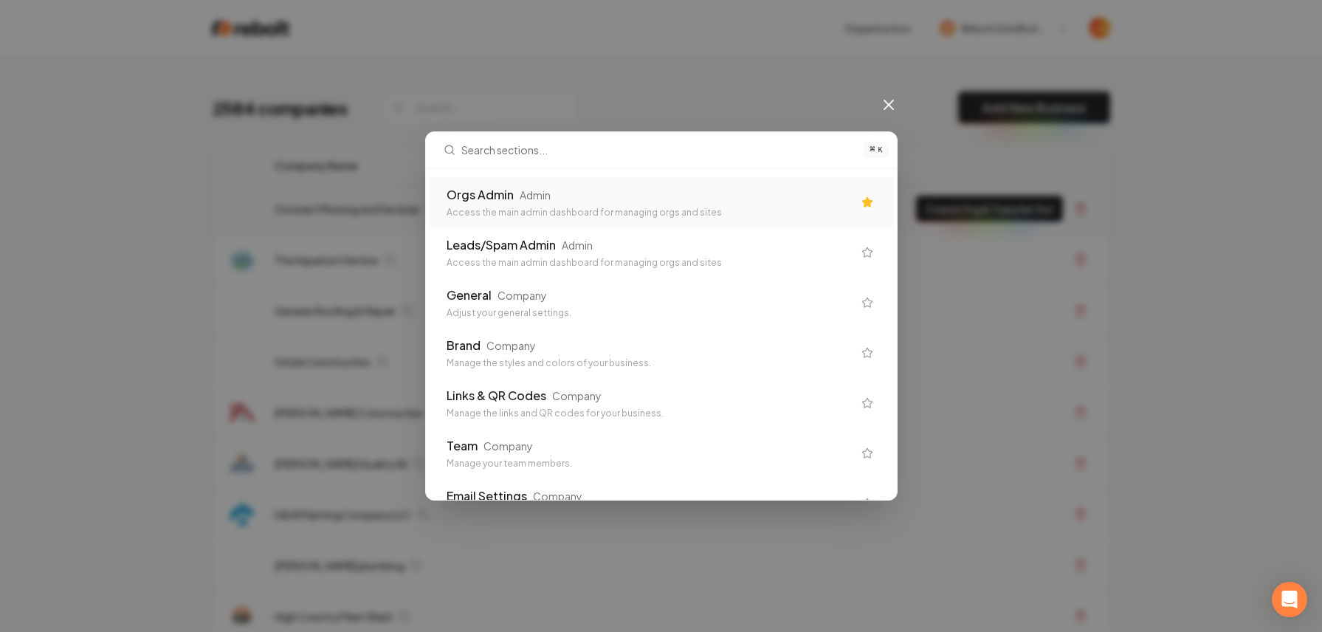
click at [612, 195] on div "Orgs Admin Admin" at bounding box center [649, 195] width 406 height 18
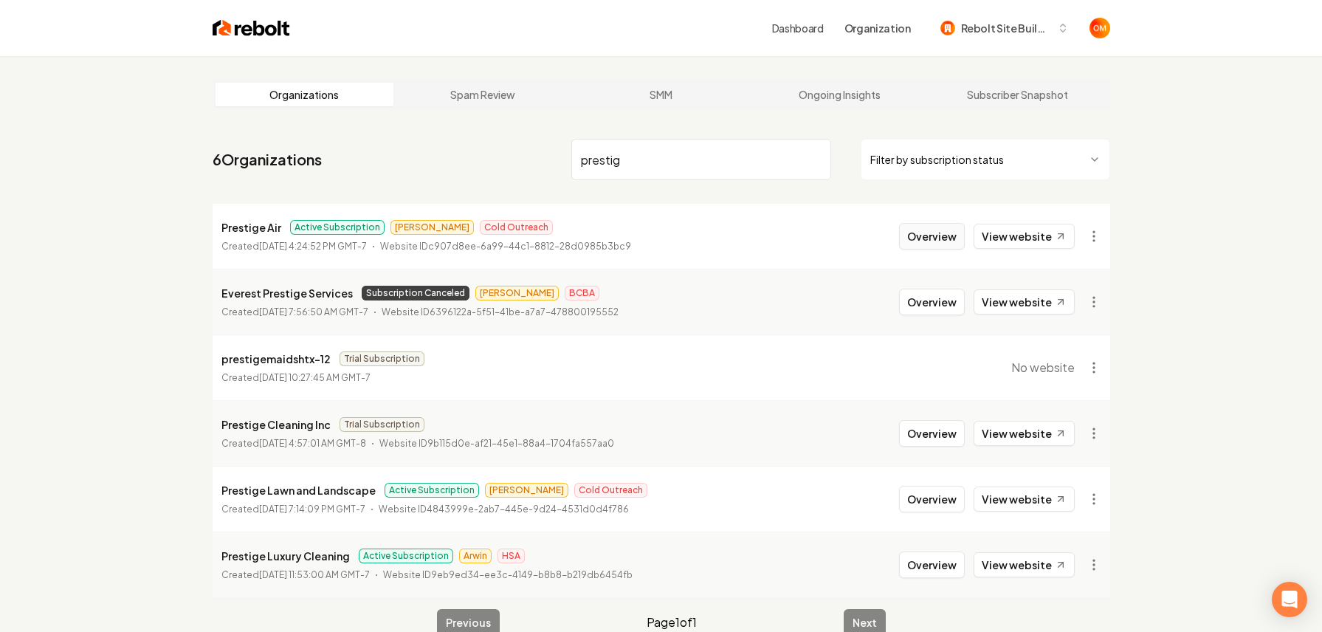
type input "prestig"
click at [939, 236] on button "Overview" at bounding box center [932, 236] width 66 height 27
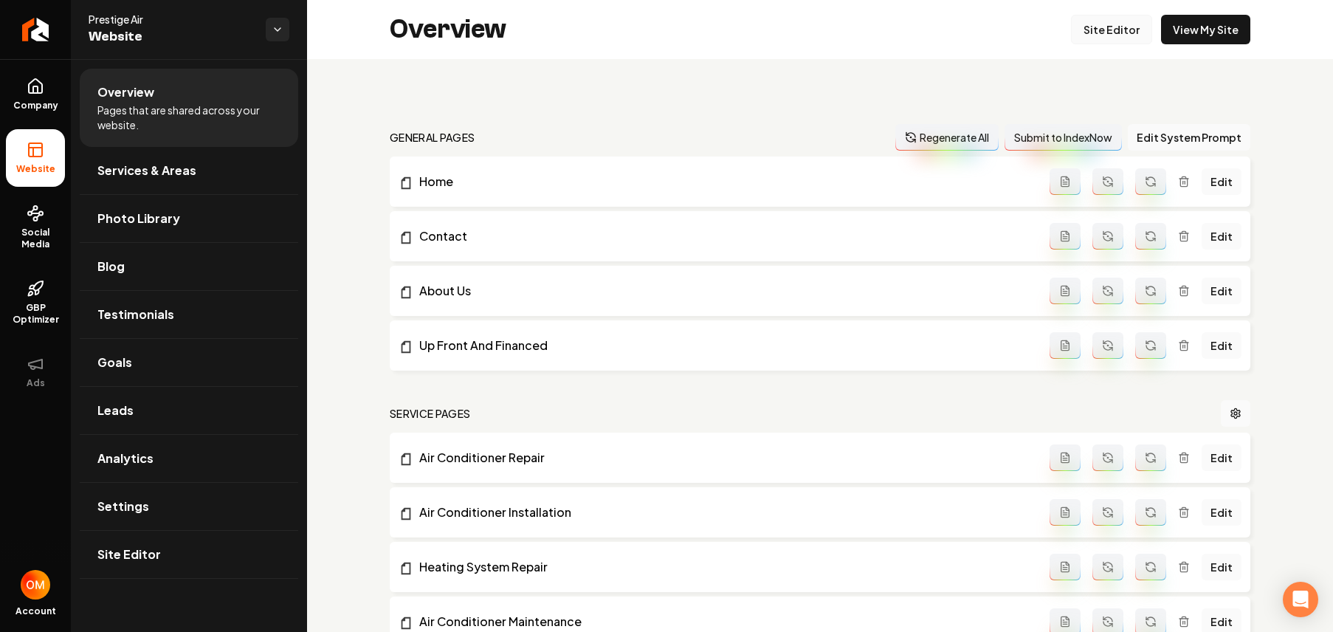
click at [1081, 38] on link "Site Editor" at bounding box center [1111, 30] width 81 height 30
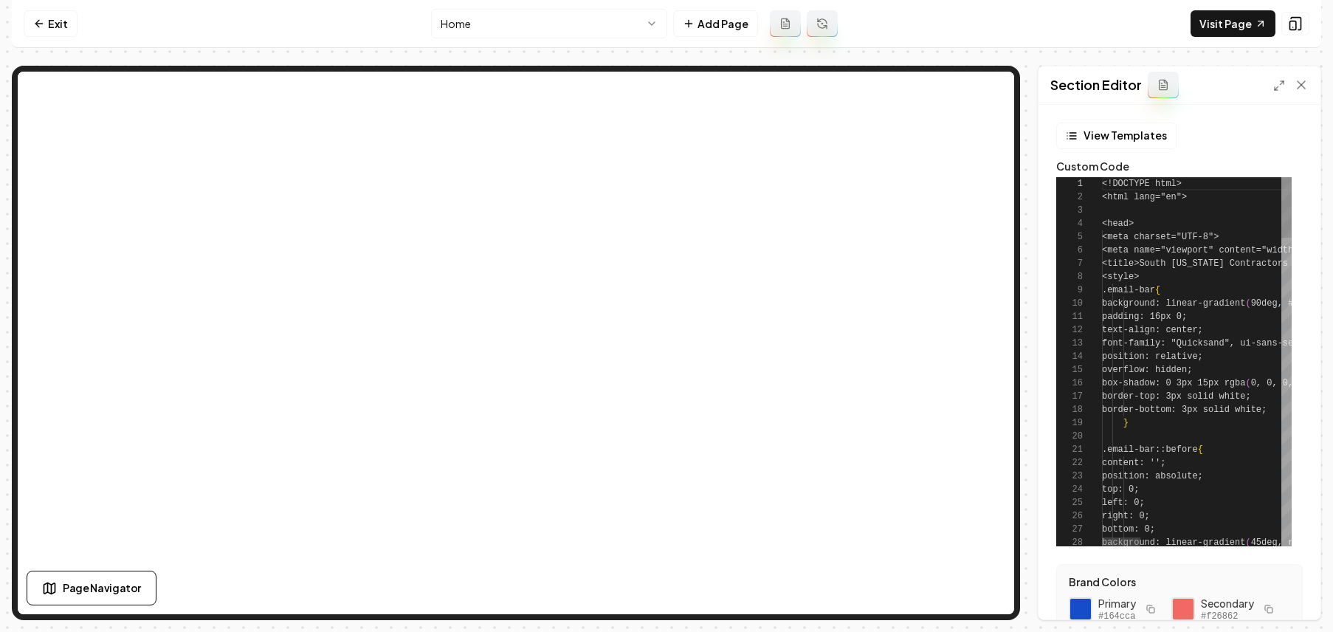
scroll to position [133, 0]
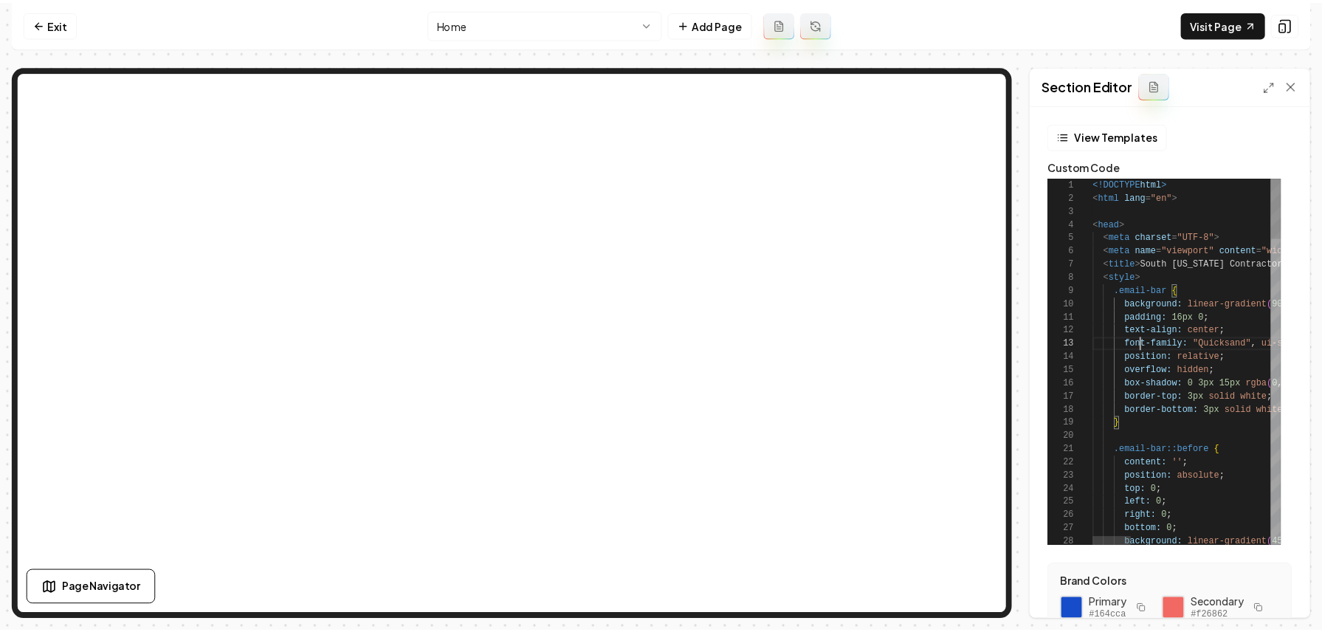
scroll to position [27, 0]
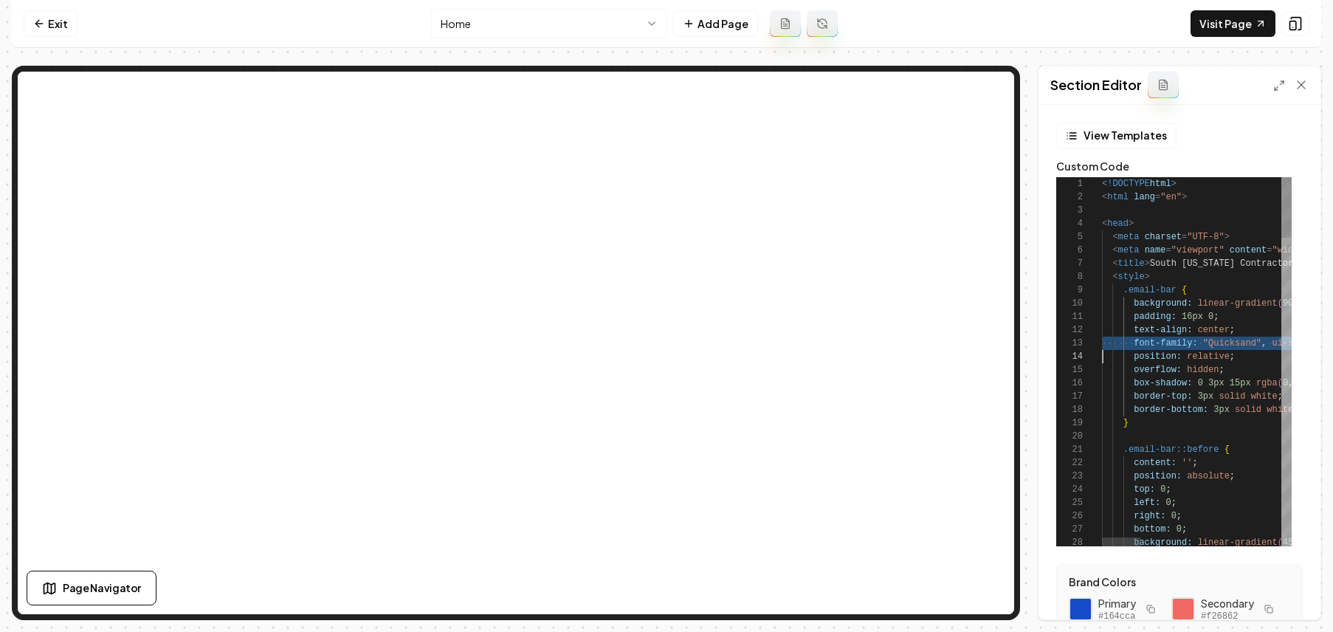
type textarea "**********"
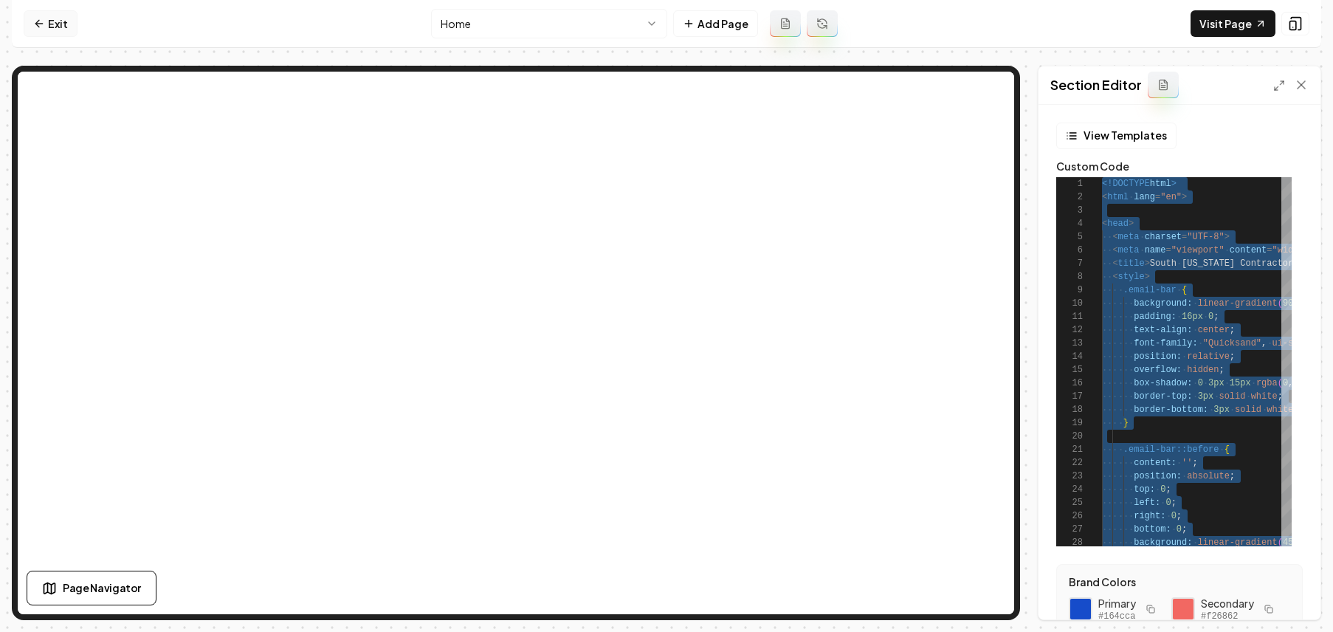
click at [49, 20] on link "Exit" at bounding box center [51, 23] width 54 height 27
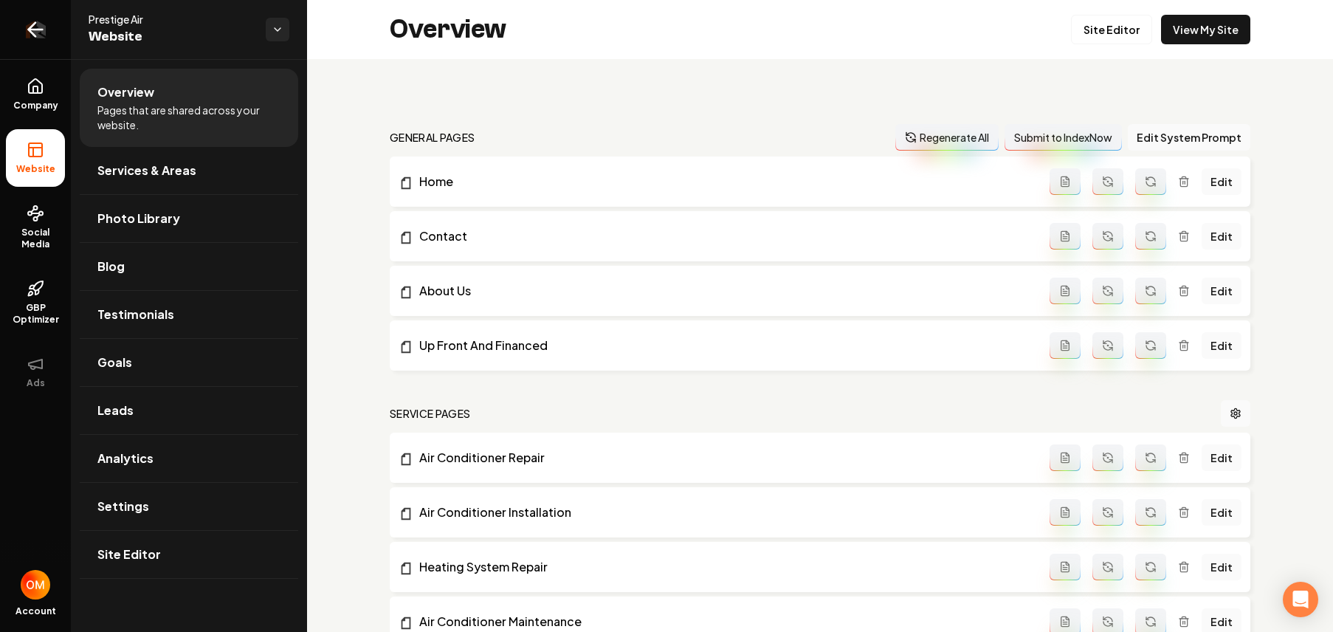
click at [38, 28] on icon "Return to dashboard" at bounding box center [36, 30] width 24 height 24
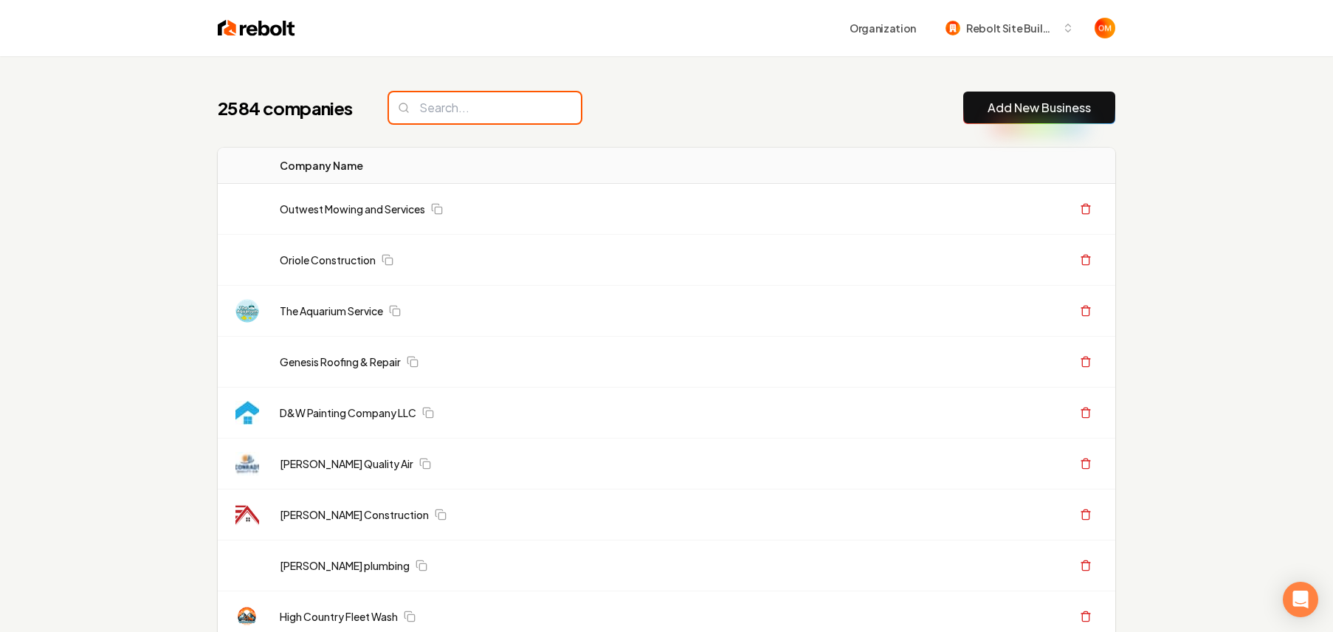
click at [489, 113] on input "search" at bounding box center [485, 107] width 192 height 31
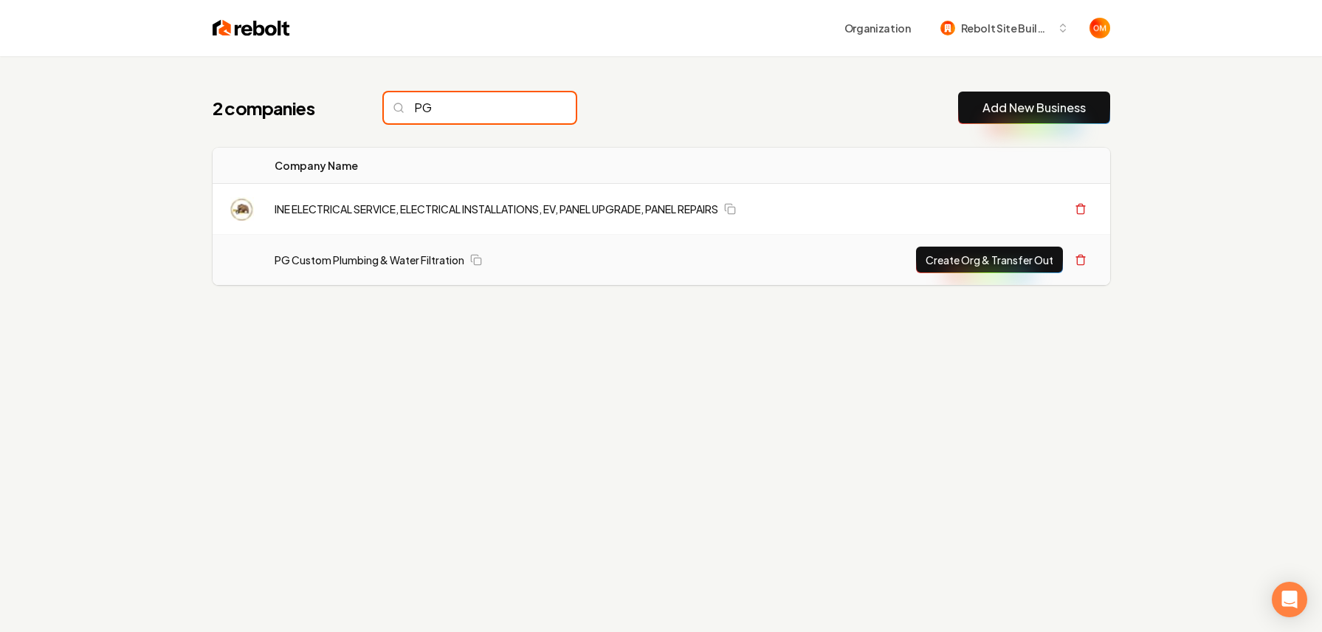
scroll to position [3, 0]
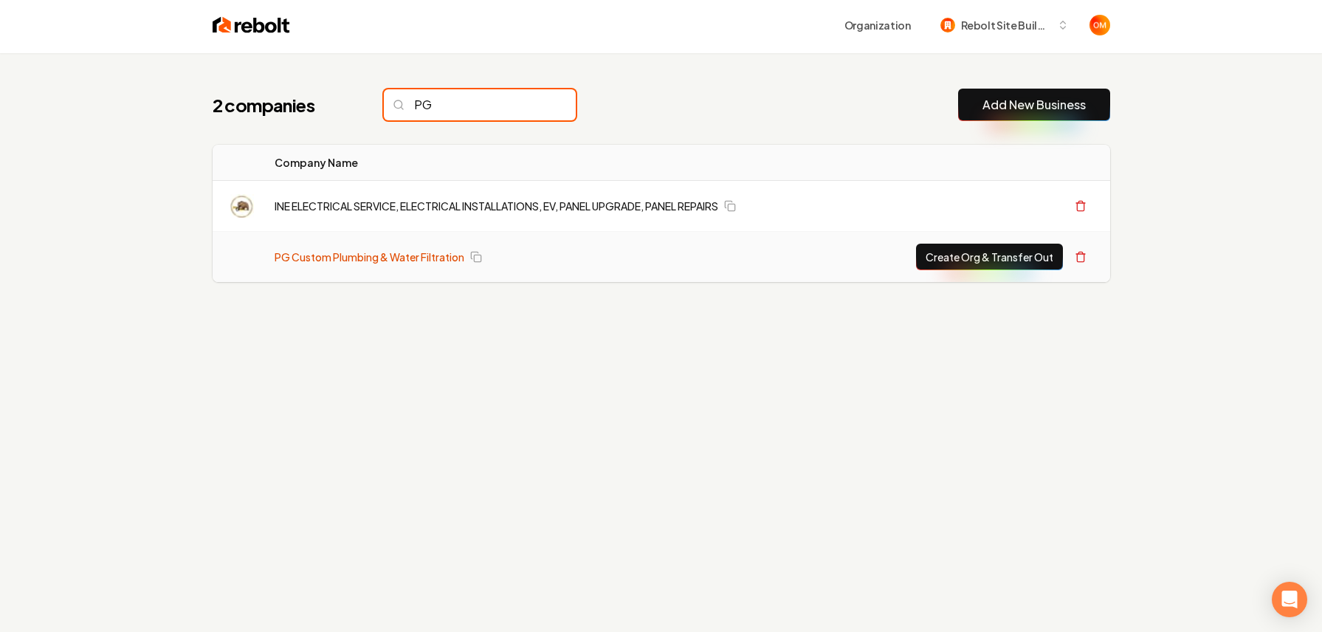
type input "PG"
click at [372, 258] on link "PG Custom Plumbing & Water Filtration" at bounding box center [370, 256] width 190 height 15
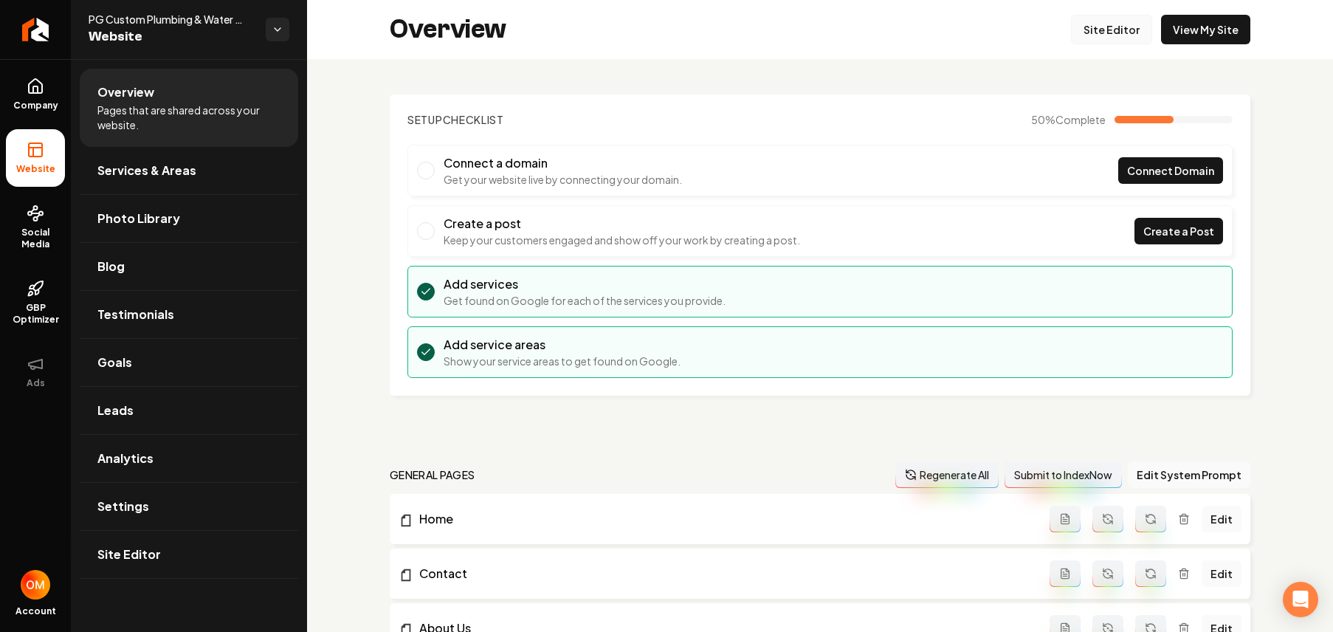
click at [1117, 27] on link "Site Editor" at bounding box center [1111, 30] width 81 height 30
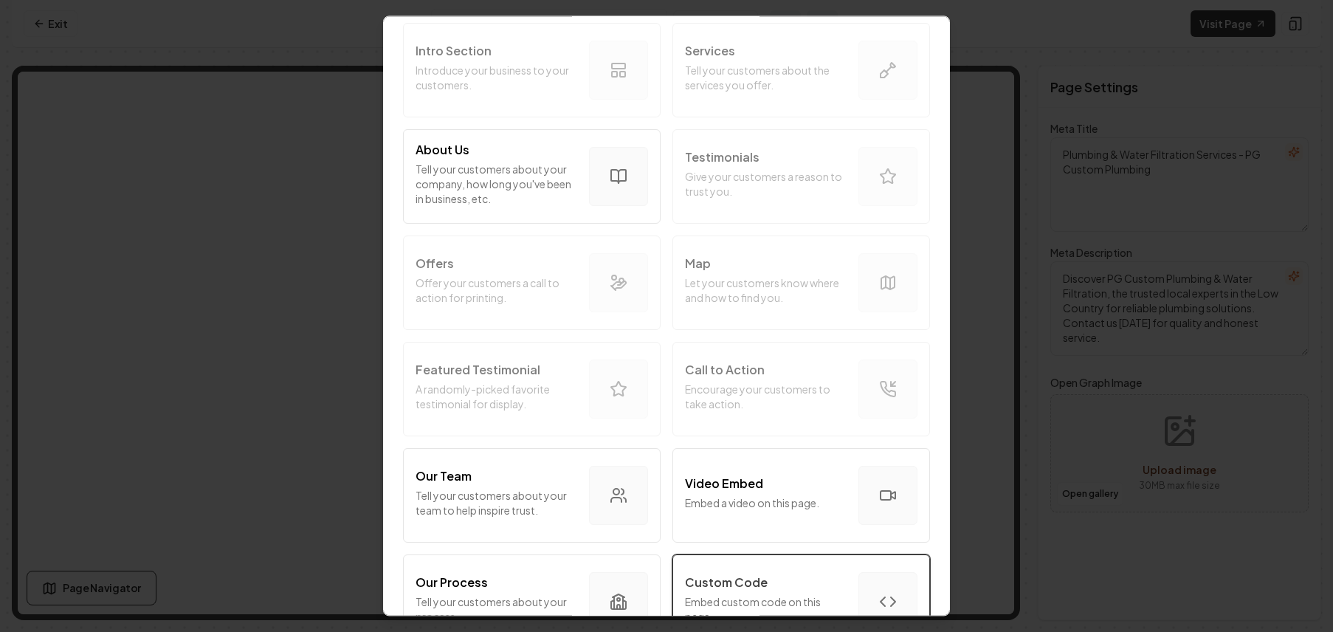
scroll to position [337, 0]
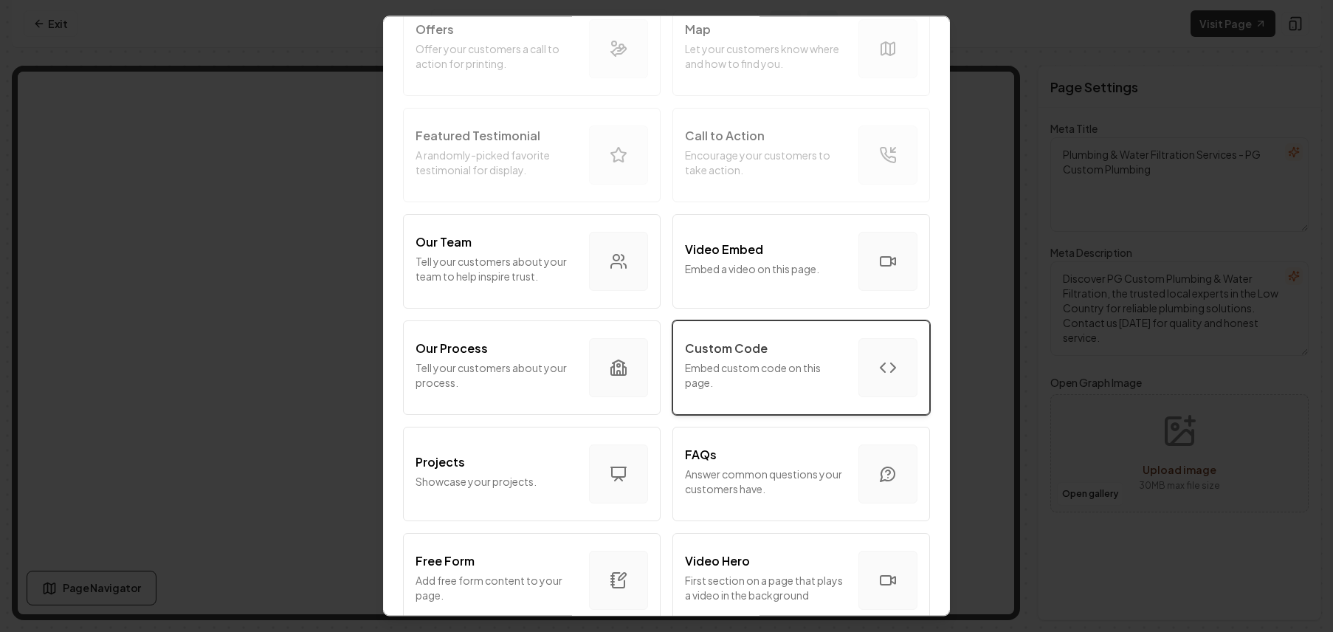
click at [793, 365] on p "Embed custom code on this page." at bounding box center [766, 375] width 162 height 30
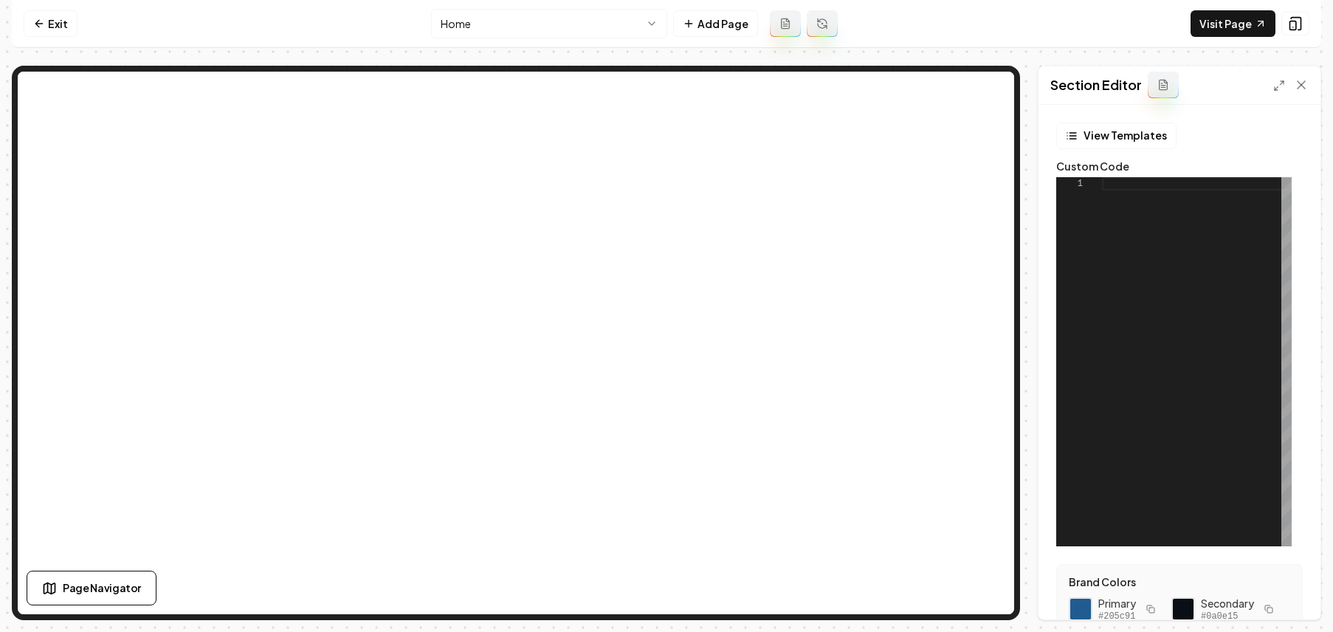
click at [1102, 183] on div at bounding box center [1197, 361] width 190 height 369
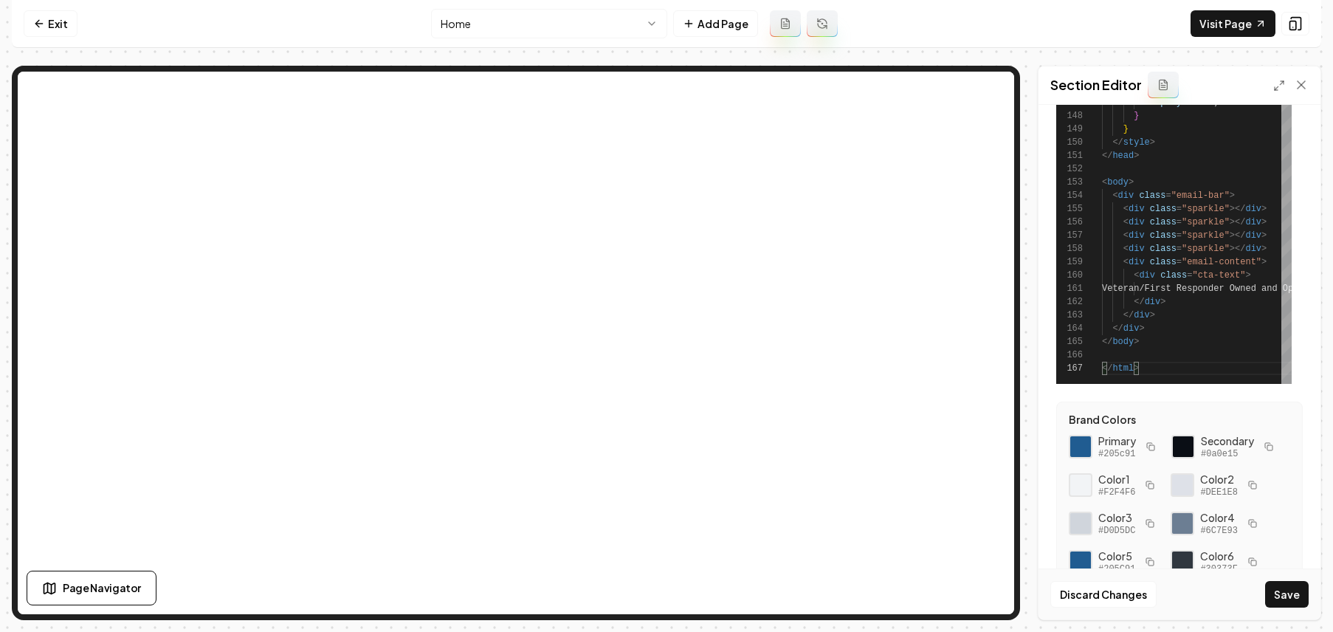
scroll to position [222, 0]
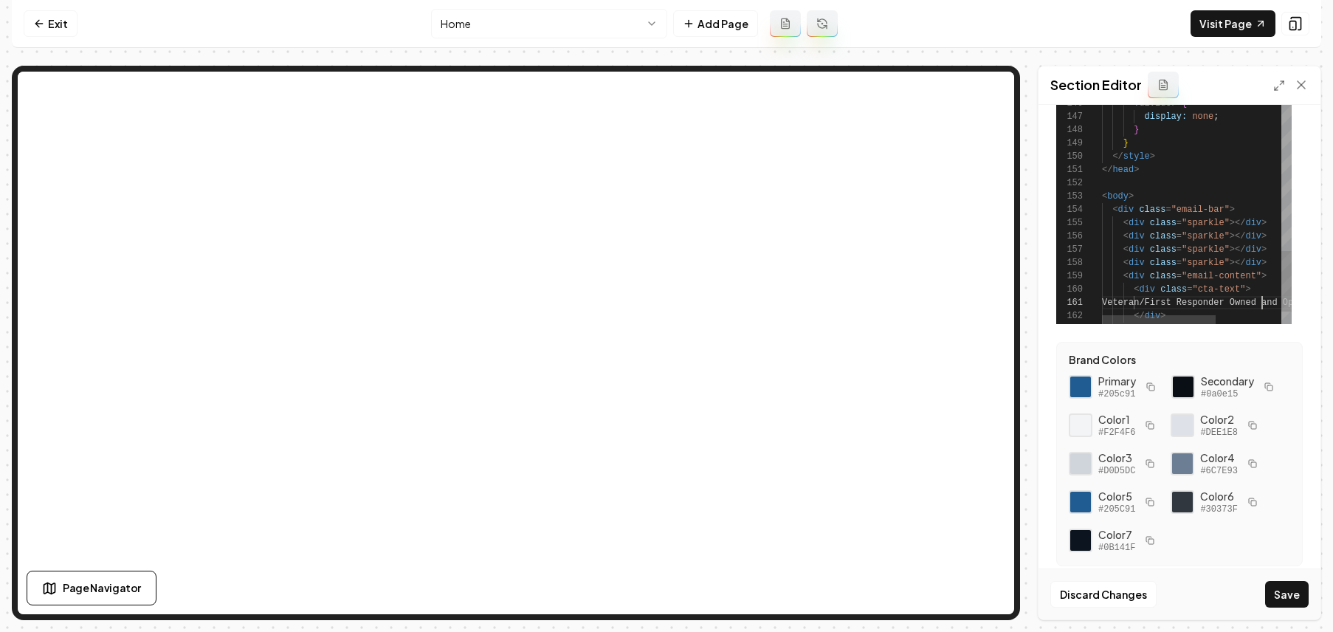
type textarea "**********"
click at [1278, 595] on button "Save" at bounding box center [1287, 594] width 44 height 27
click at [1077, 385] on div at bounding box center [1080, 386] width 25 height 25
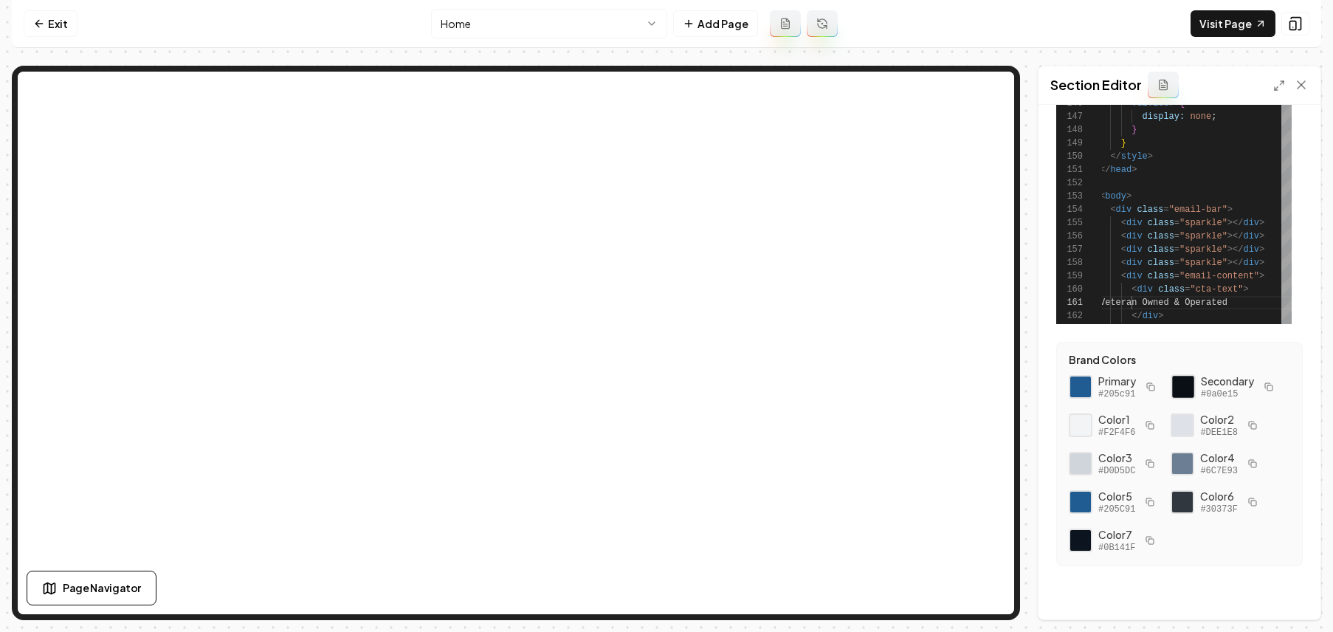
click at [1175, 384] on div at bounding box center [1182, 386] width 25 height 25
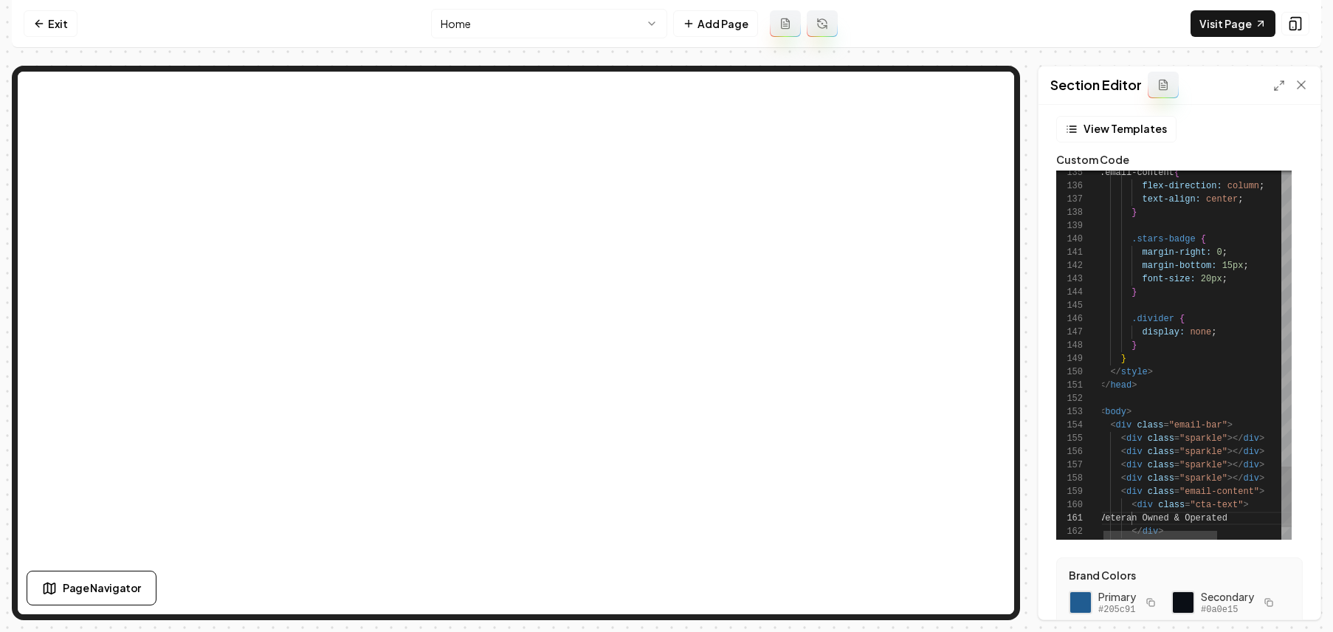
scroll to position [0, 0]
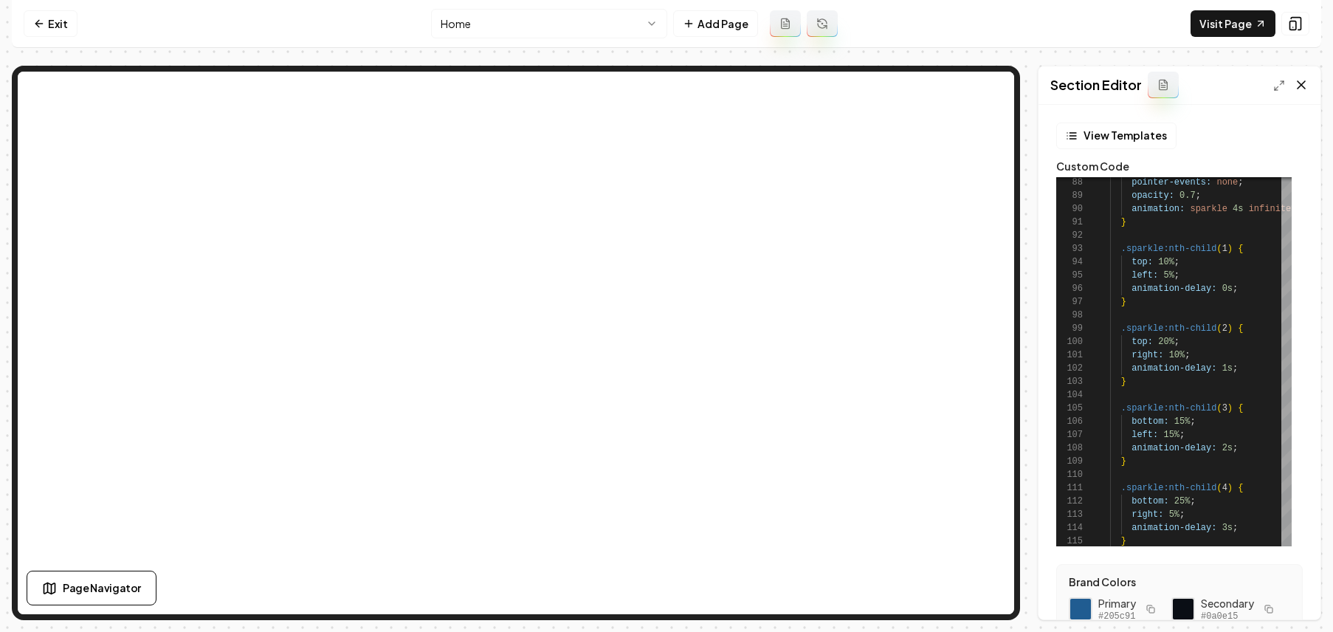
click at [1296, 92] on div "Section Editor" at bounding box center [1179, 85] width 282 height 38
click at [1296, 87] on icon at bounding box center [1301, 84] width 15 height 15
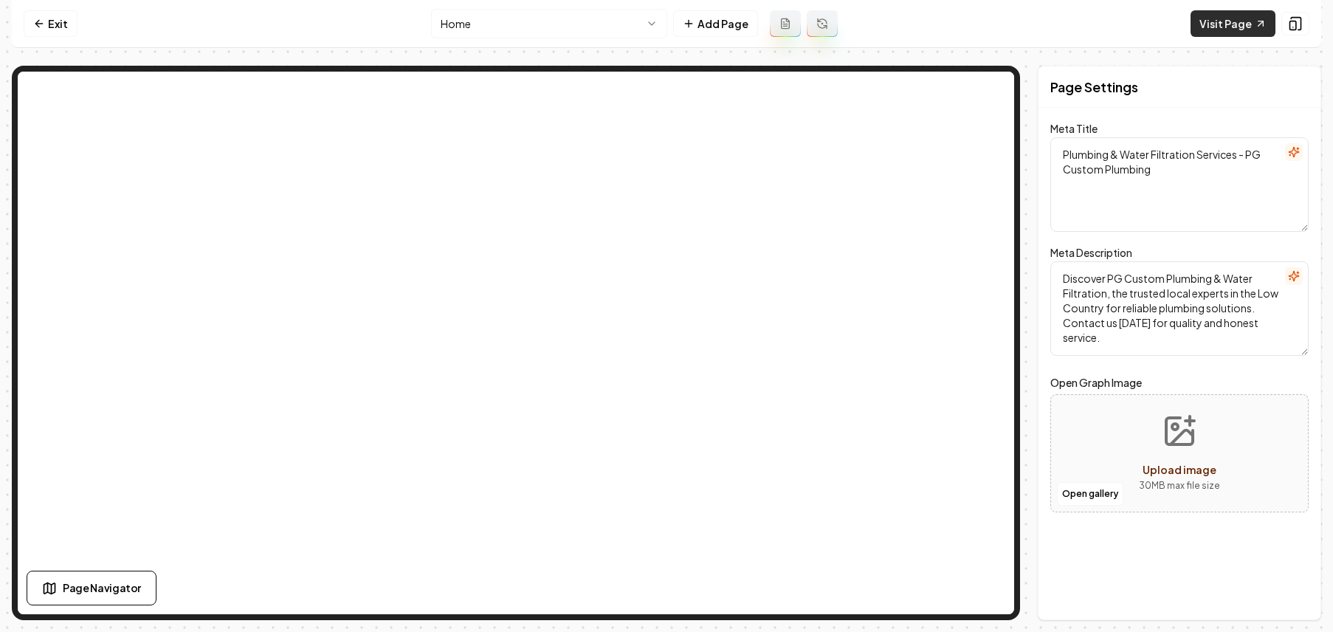
click at [1227, 27] on link "Visit Page" at bounding box center [1232, 23] width 85 height 27
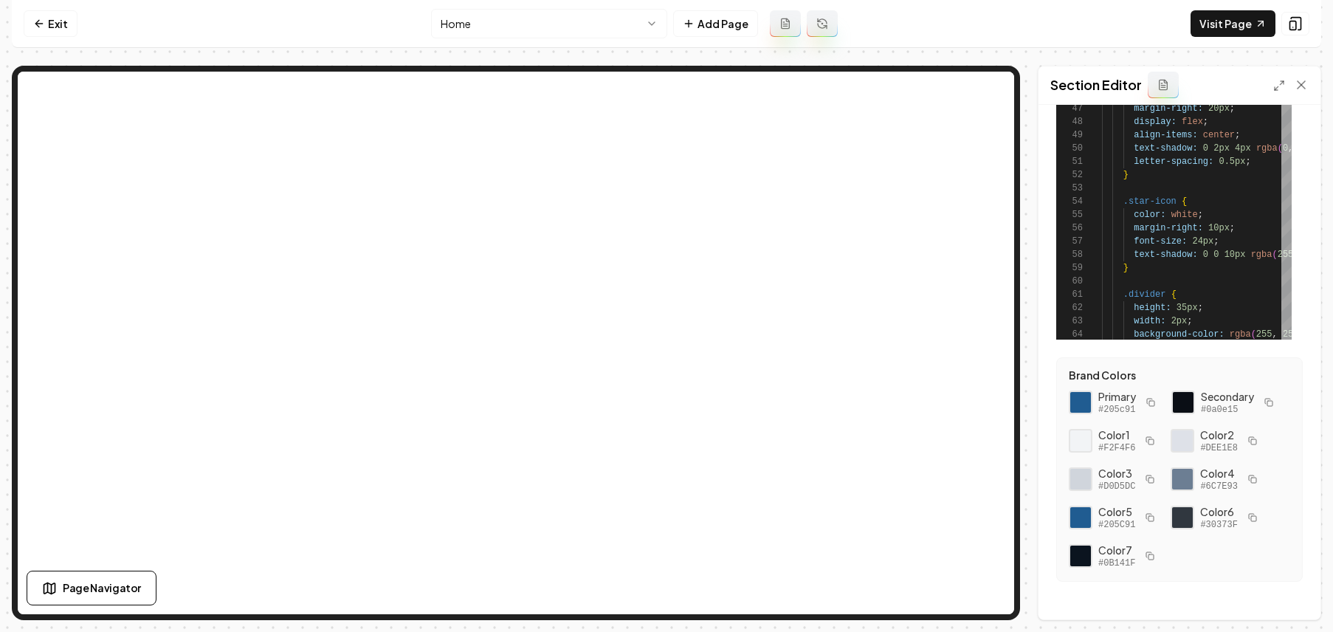
scroll to position [222, 0]
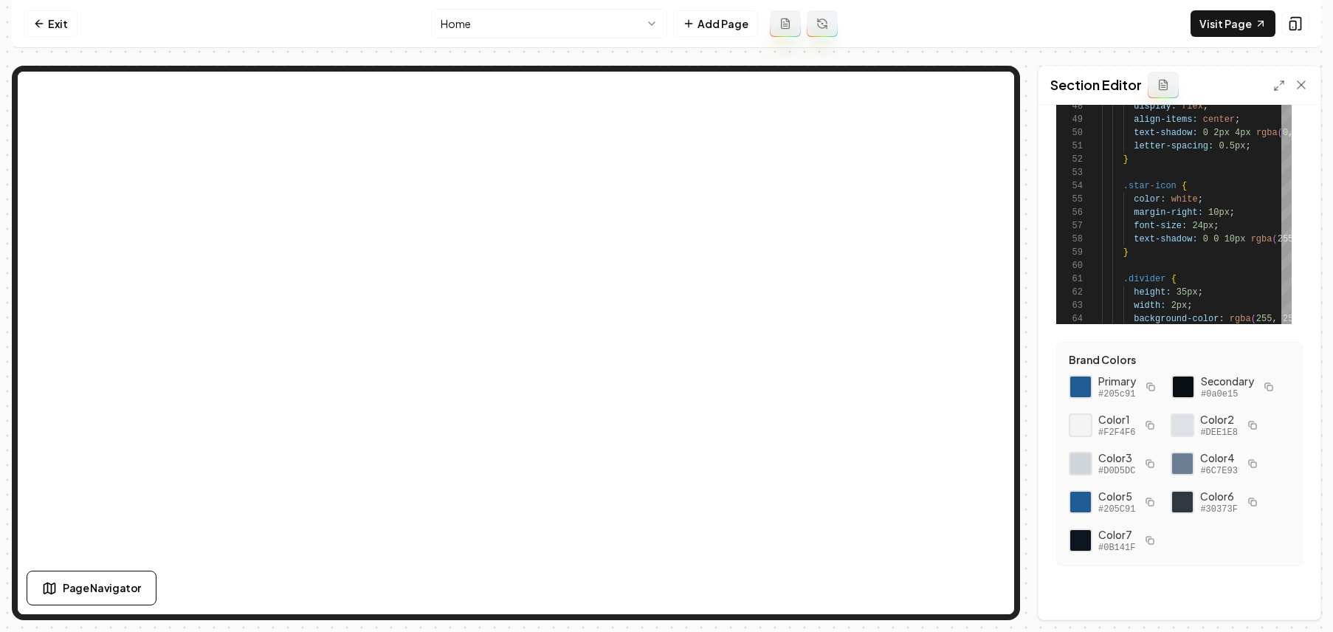
click at [1151, 498] on icon "button" at bounding box center [1148, 500] width 5 height 5
click at [1085, 463] on div at bounding box center [1080, 463] width 25 height 25
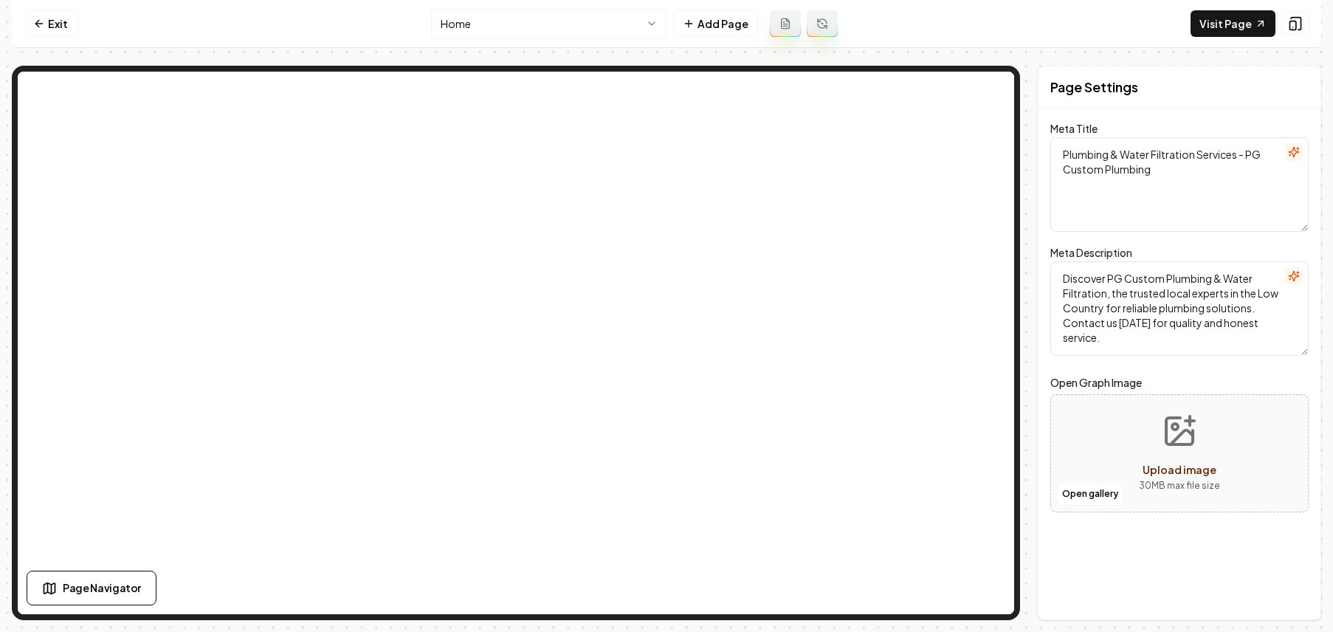
click at [1248, 37] on nav "Exit Home Add Page Visit Page" at bounding box center [666, 24] width 1309 height 48
click at [1228, 20] on link "Visit Page" at bounding box center [1232, 23] width 85 height 27
click at [47, 22] on link "Exit" at bounding box center [51, 23] width 54 height 27
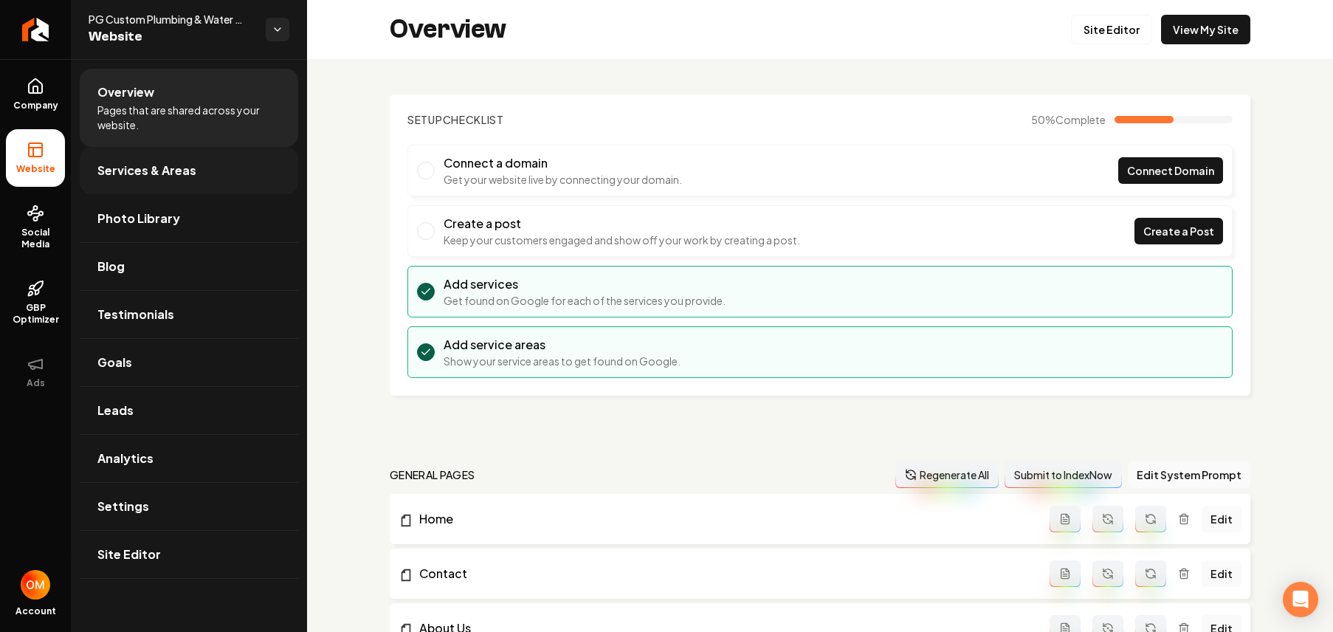
click at [133, 169] on span "Services & Areas" at bounding box center [146, 171] width 99 height 18
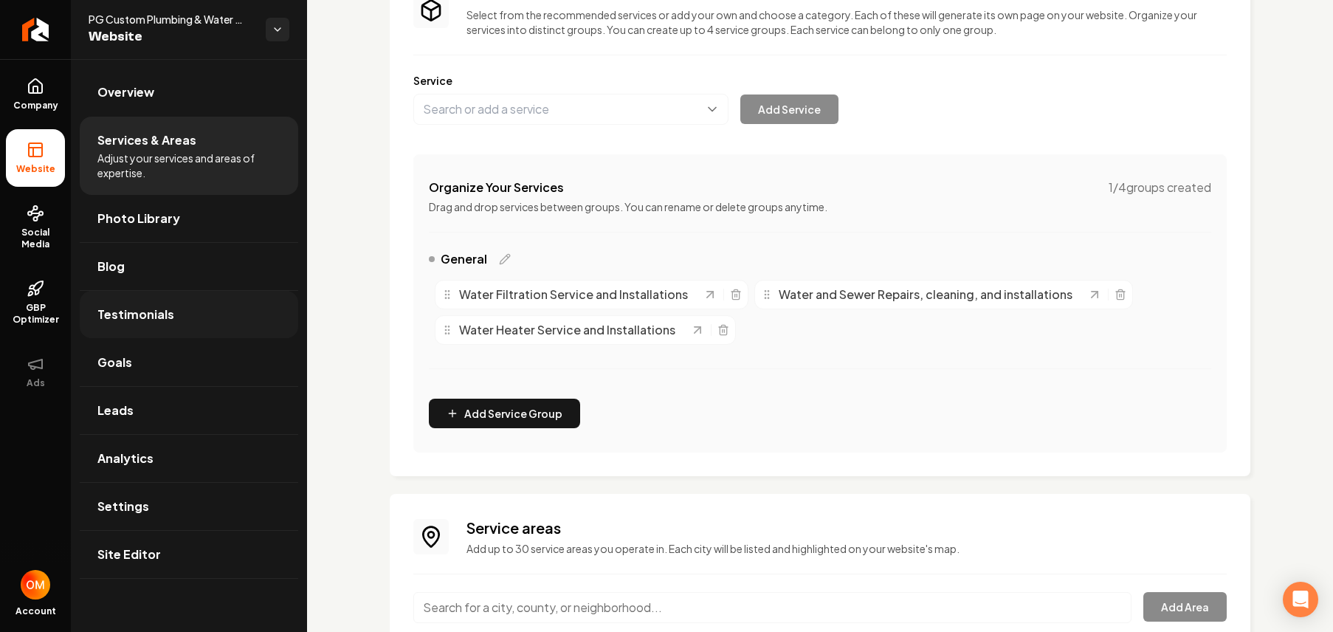
scroll to position [137, 0]
click at [949, 292] on span "Water and Sewer Repairs, cleaning, and installations" at bounding box center [925, 292] width 294 height 18
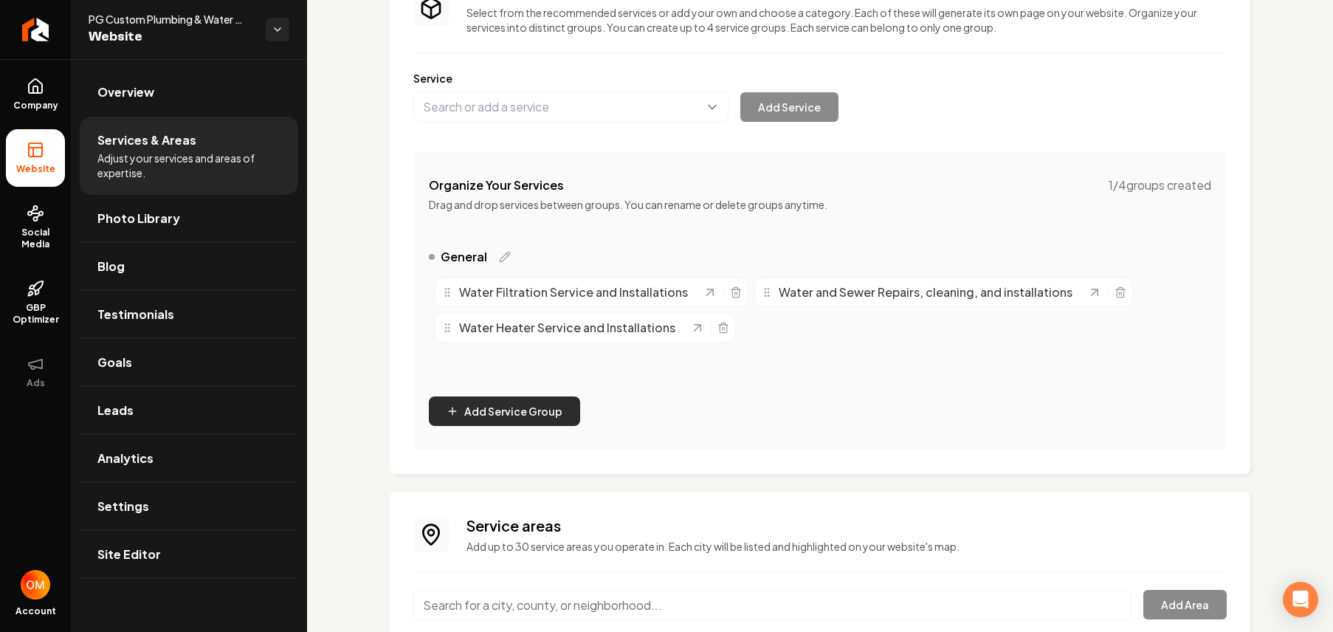
click at [506, 404] on button "Add Service Group" at bounding box center [504, 411] width 151 height 30
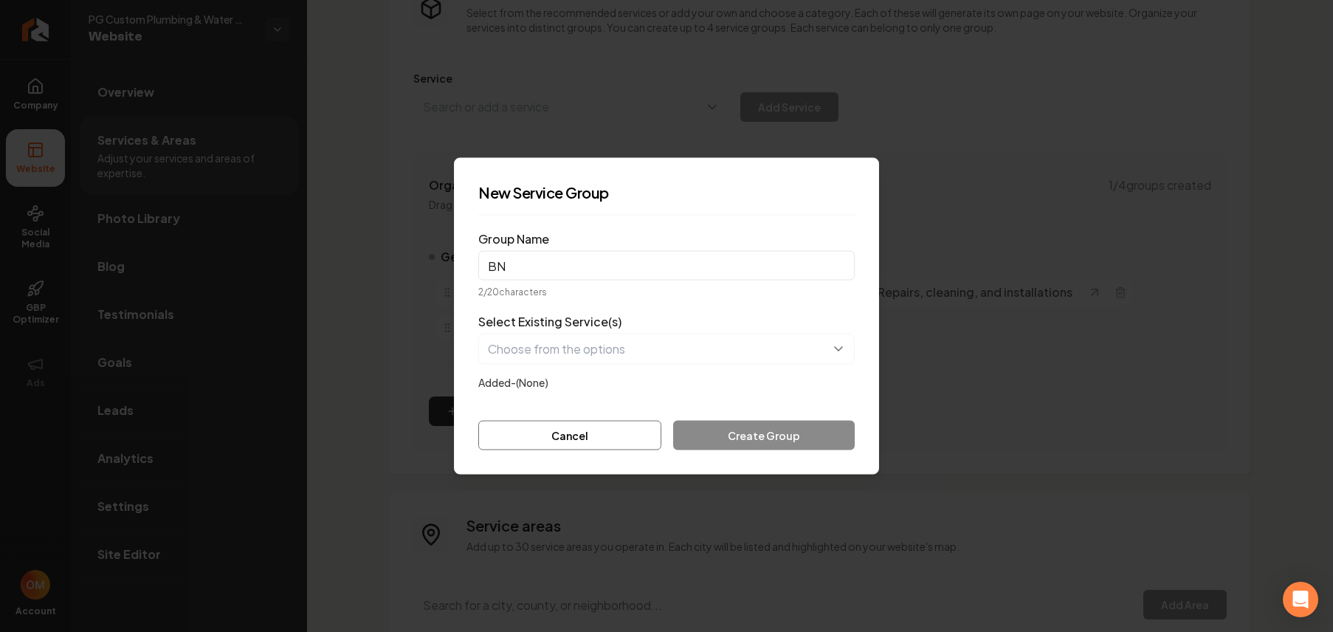
type input "B"
type input "="
type input "B"
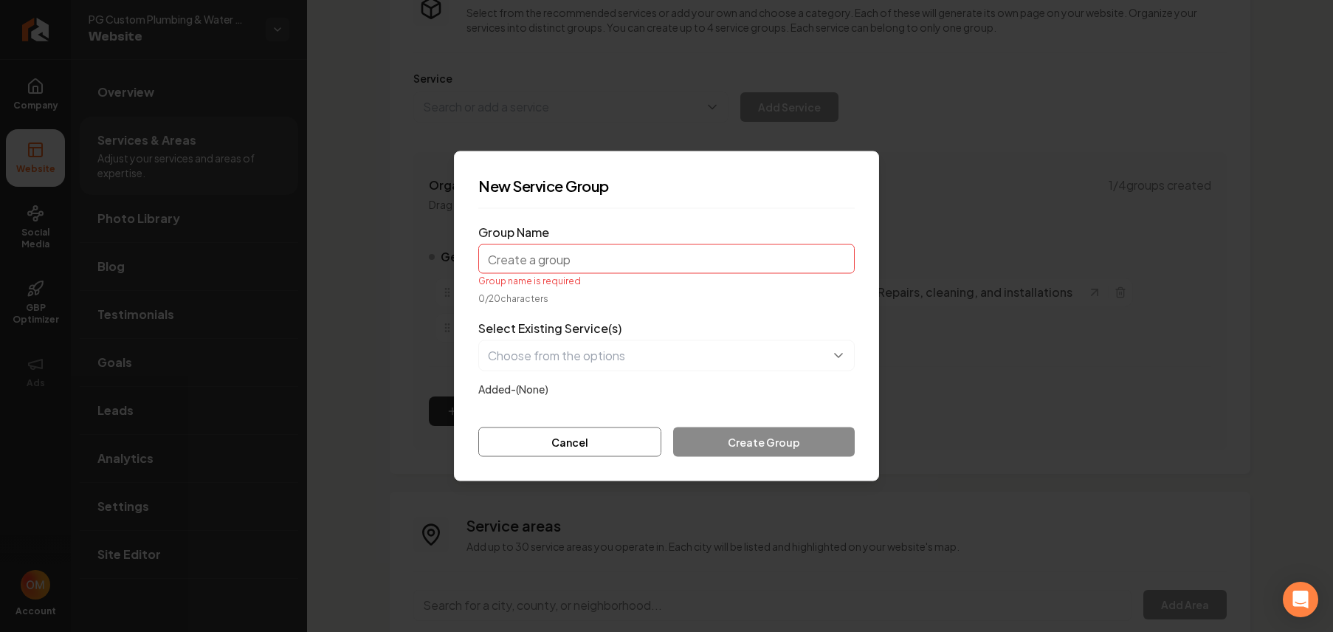
click at [608, 433] on button "Cancel" at bounding box center [569, 442] width 183 height 30
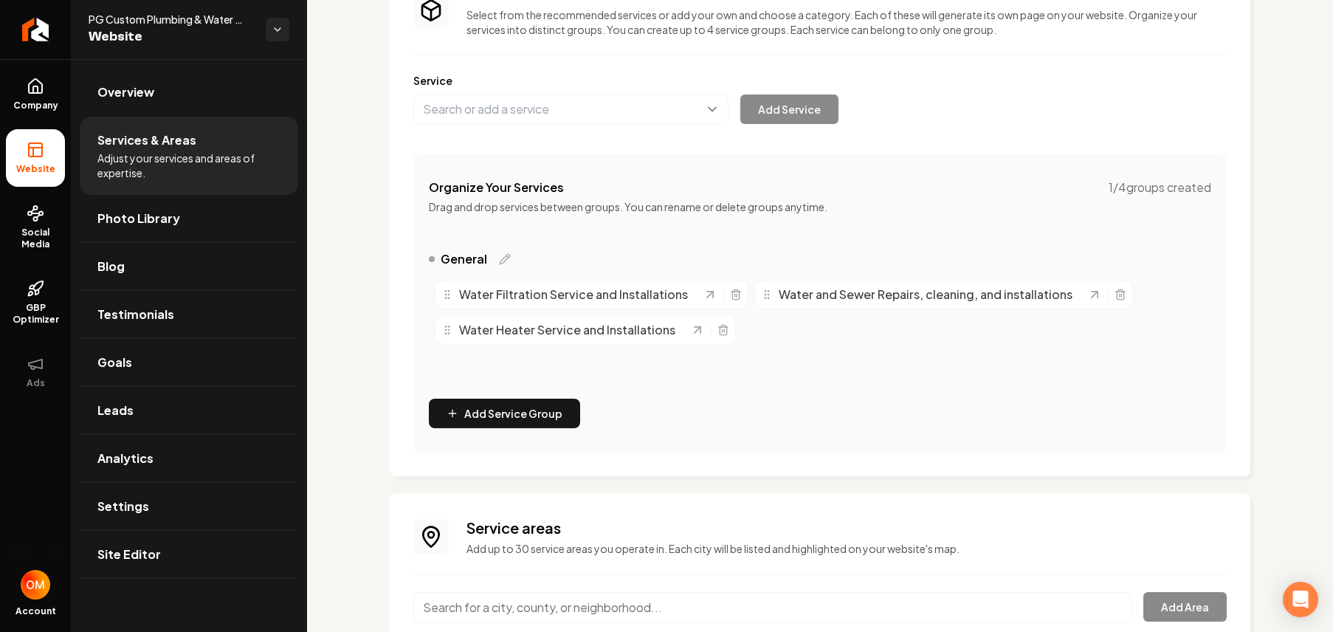
scroll to position [134, 0]
click at [518, 123] on button "Main content area" at bounding box center [570, 109] width 315 height 31
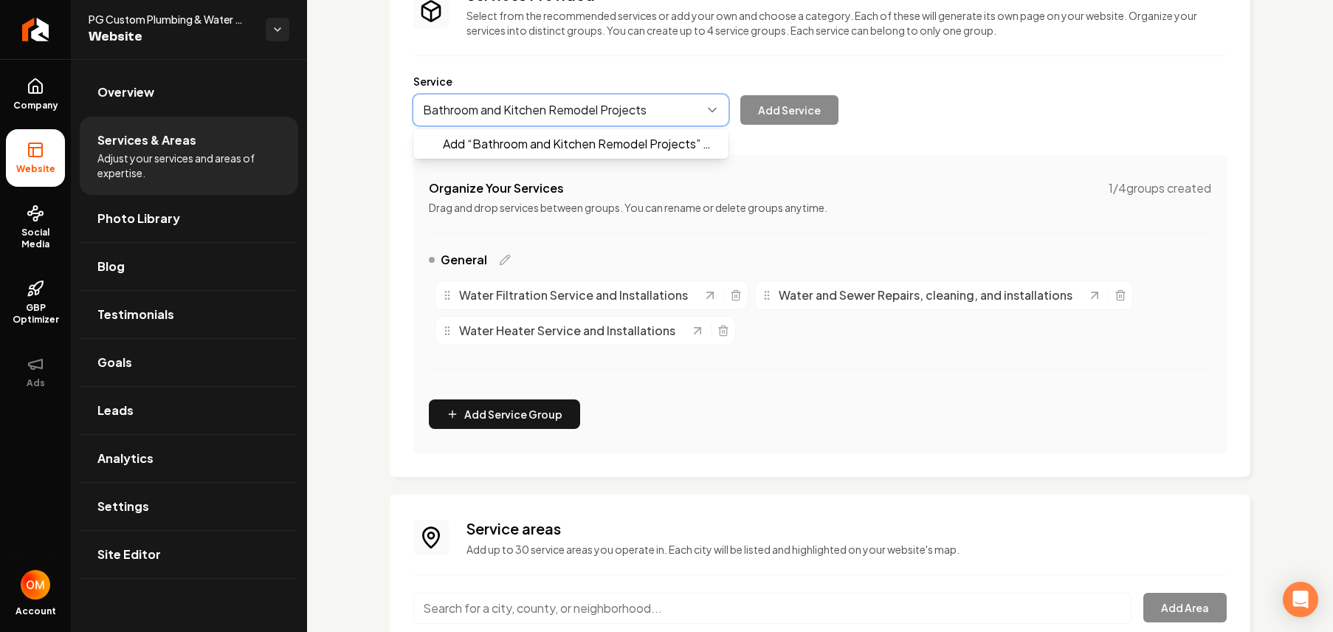
drag, startPoint x: 655, startPoint y: 132, endPoint x: 665, endPoint y: 139, distance: 12.7
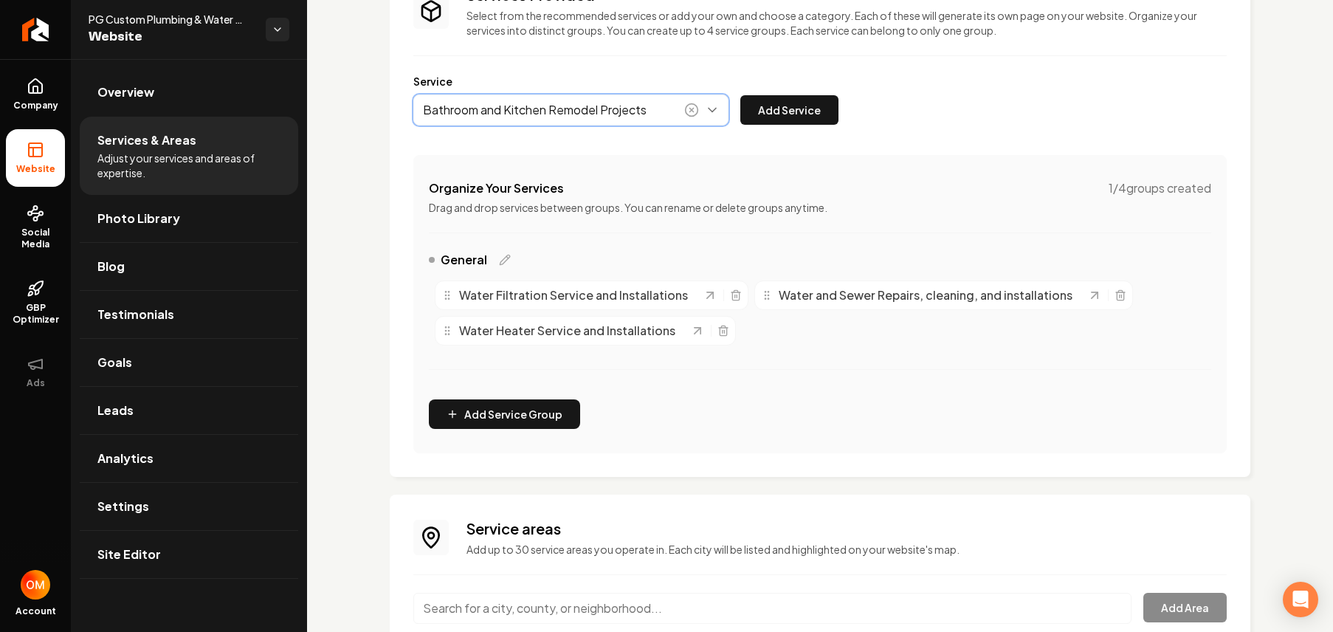
type input "Bathroom and Kitchen Remodel Projects"
click at [759, 122] on button "Add Service" at bounding box center [789, 110] width 98 height 30
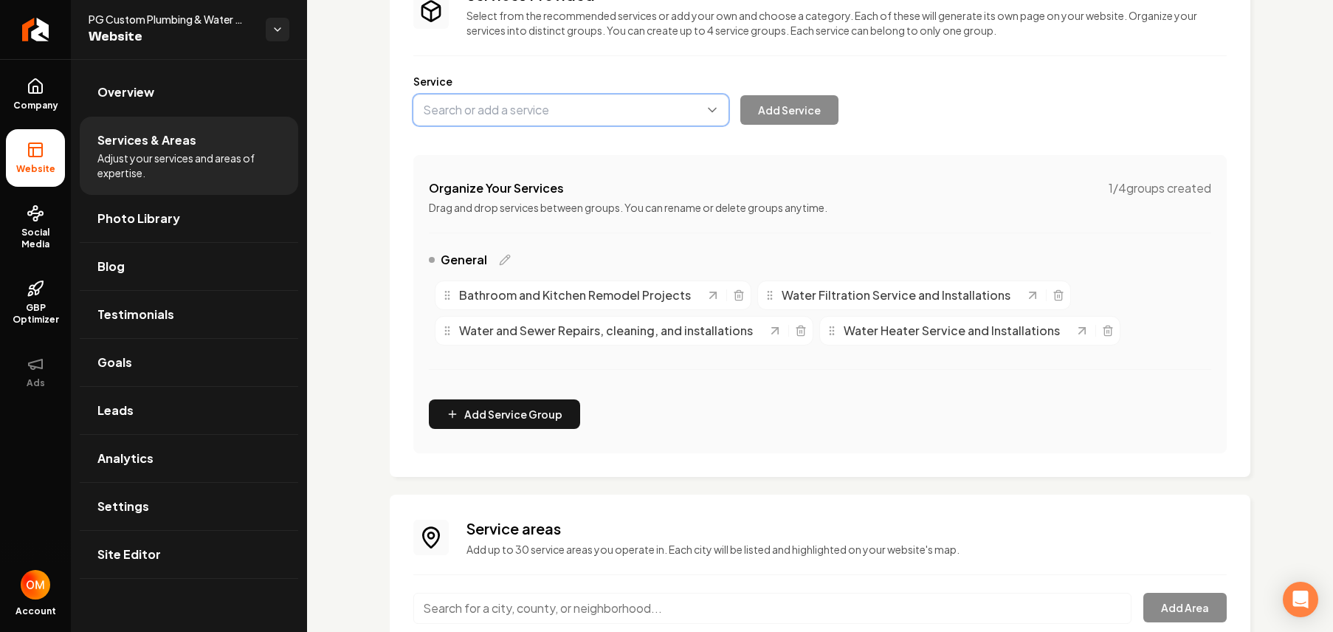
click at [528, 111] on button "Main content area" at bounding box center [570, 109] width 315 height 31
type input "Gas Line Repair and Installations"
click at [799, 110] on button "Add Service" at bounding box center [789, 110] width 98 height 30
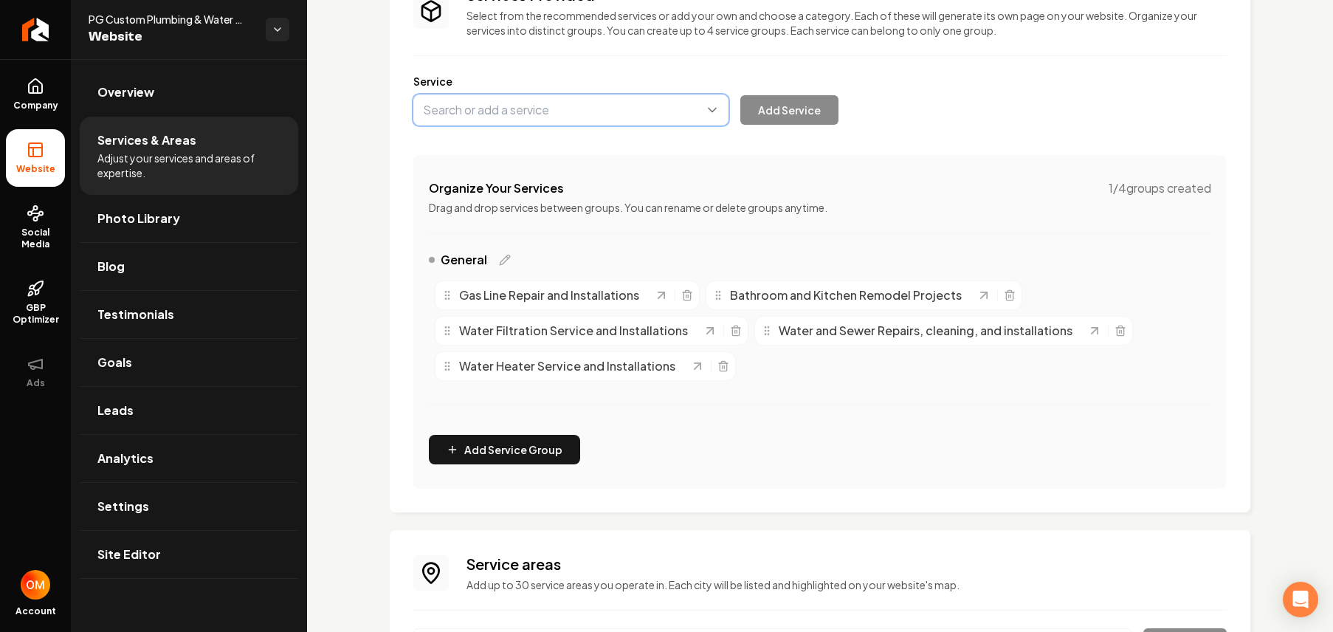
click at [521, 112] on button "Main content area" at bounding box center [570, 109] width 315 height 31
type input "Residential Service Plumbing"
click at [820, 113] on button "Add Service" at bounding box center [789, 110] width 98 height 30
click at [569, 113] on button "Main content area" at bounding box center [570, 109] width 315 height 31
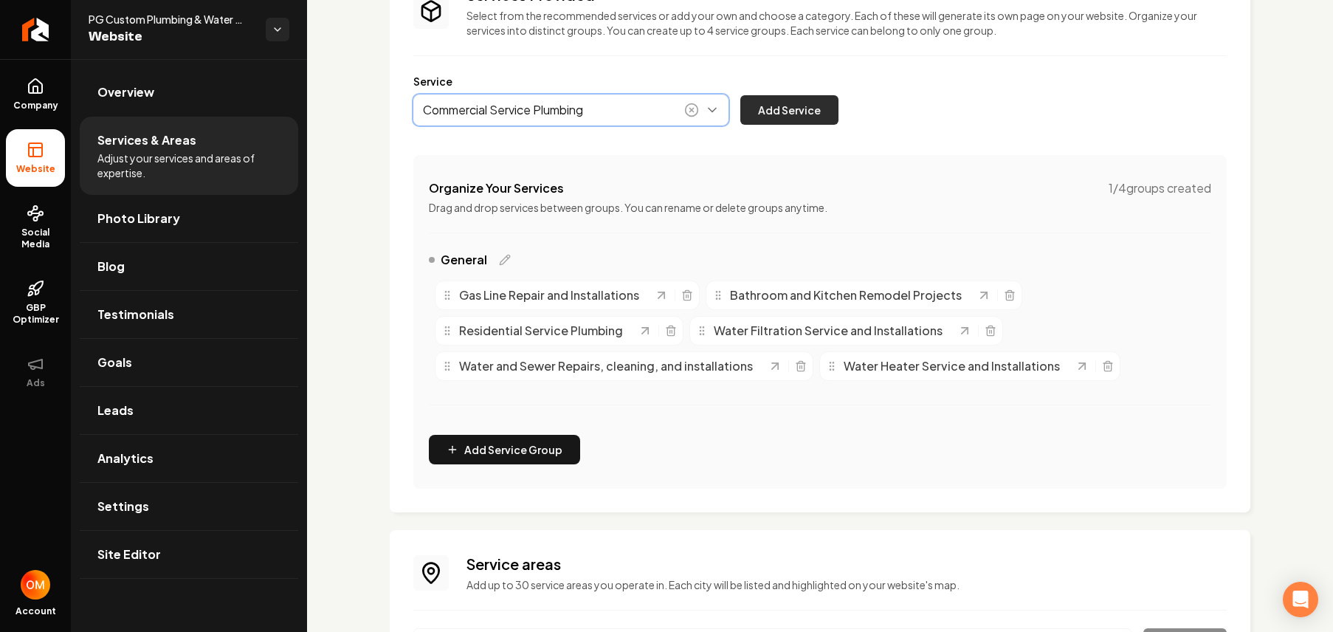
type input "Commercial Service Plumbing"
click at [815, 108] on button "Add Service" at bounding box center [789, 110] width 98 height 30
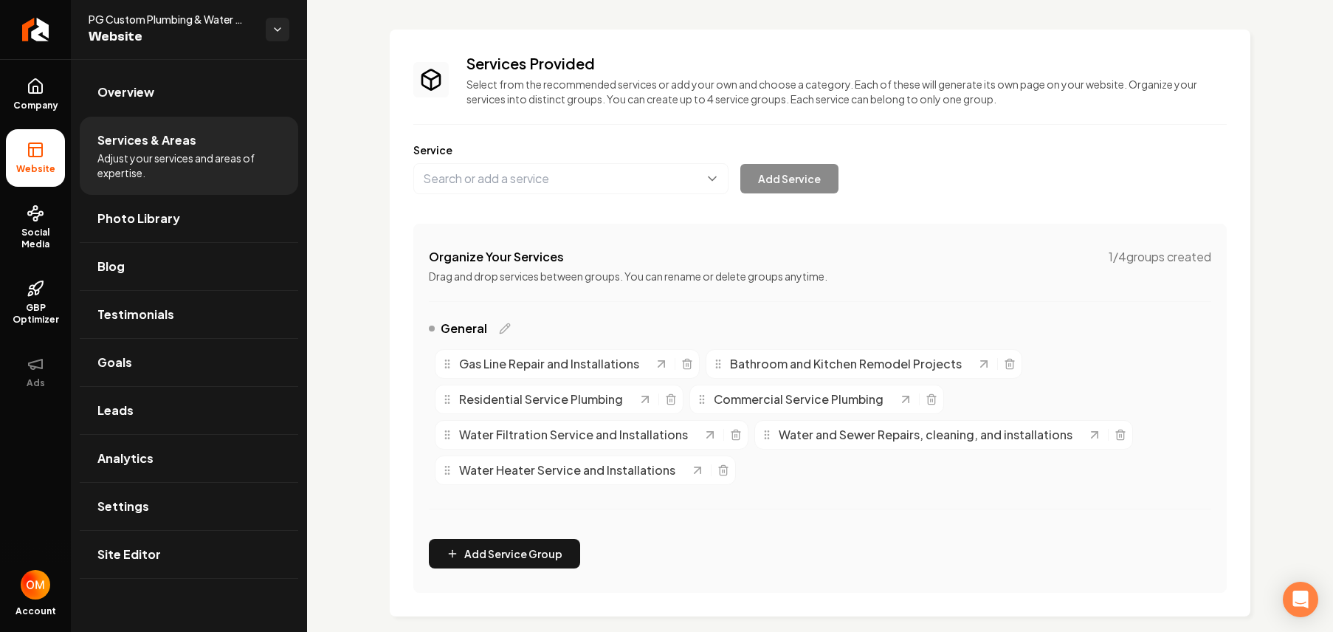
scroll to position [0, 0]
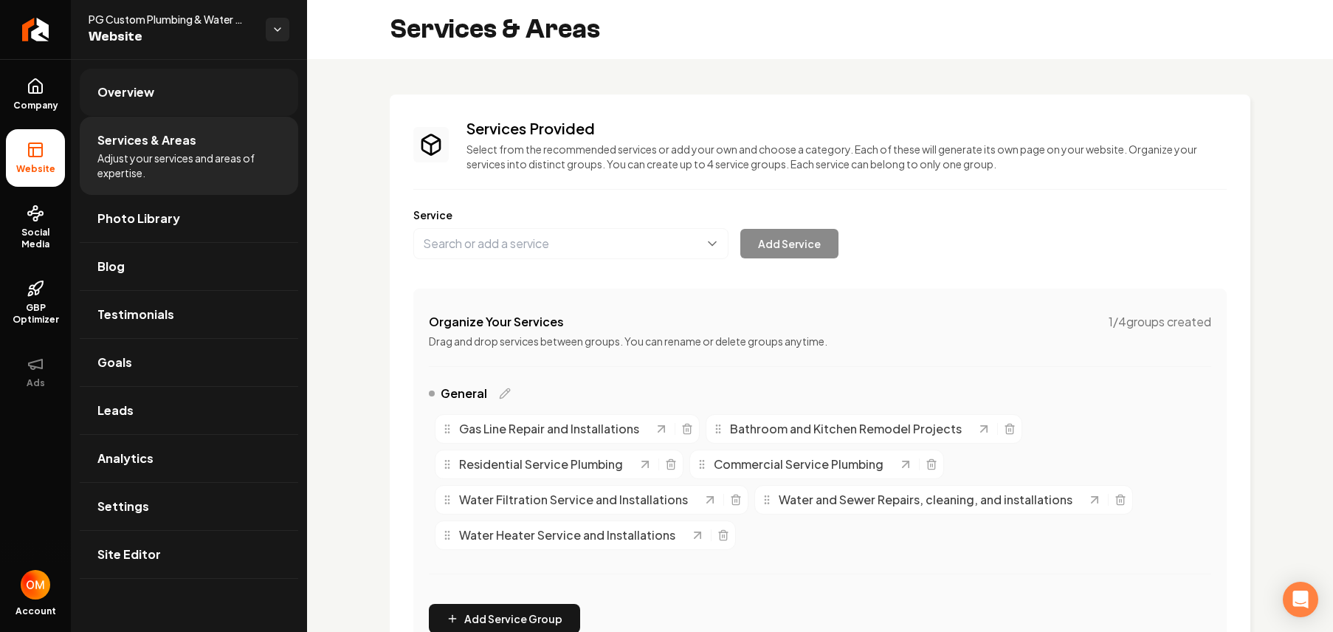
click at [123, 96] on span "Overview" at bounding box center [125, 92] width 57 height 18
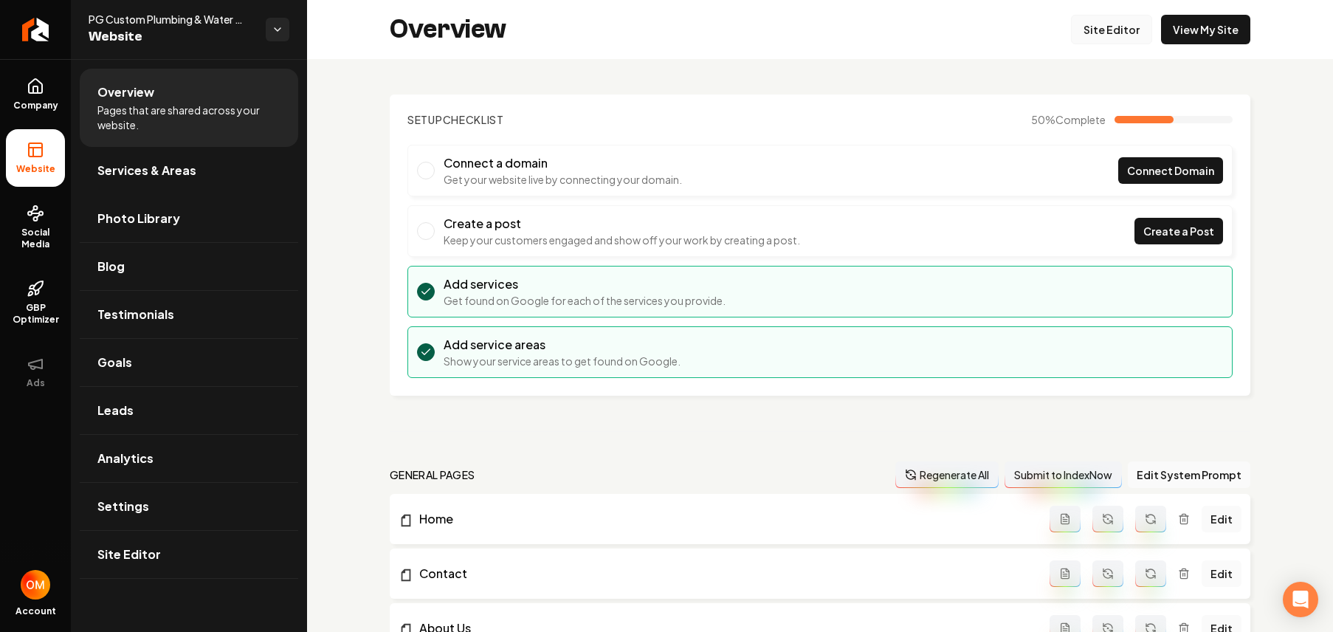
click at [1096, 26] on link "Site Editor" at bounding box center [1111, 30] width 81 height 30
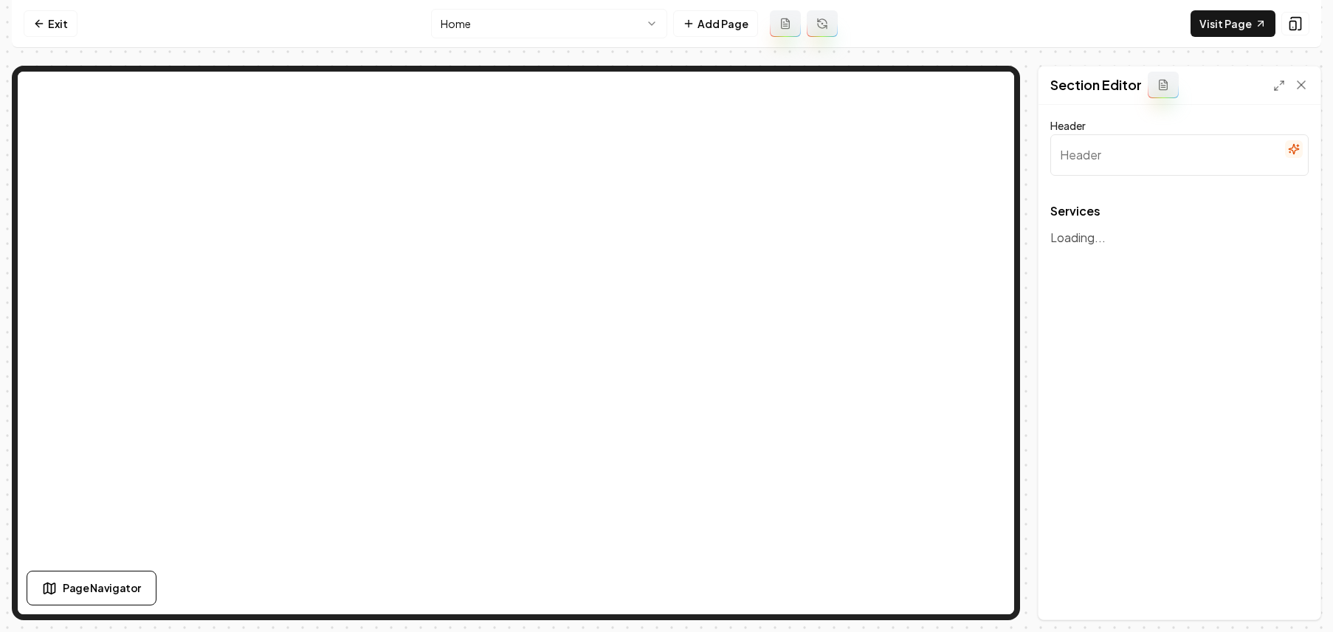
type input "Our Plumbing Services"
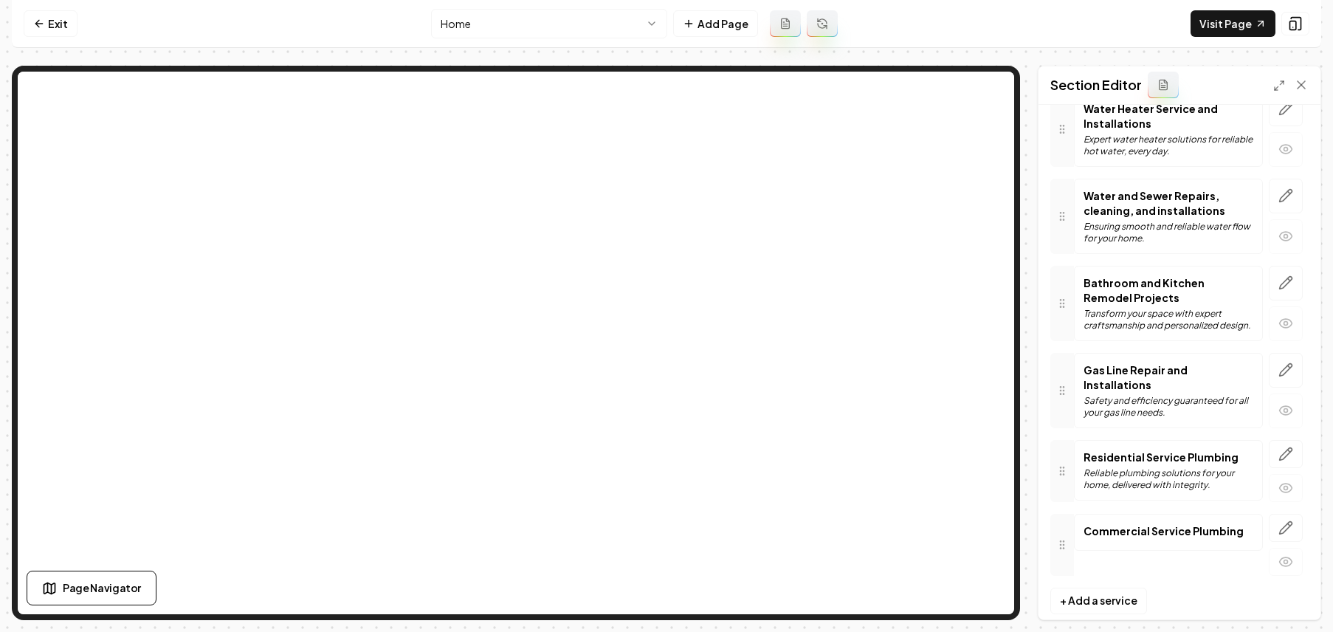
scroll to position [249, 0]
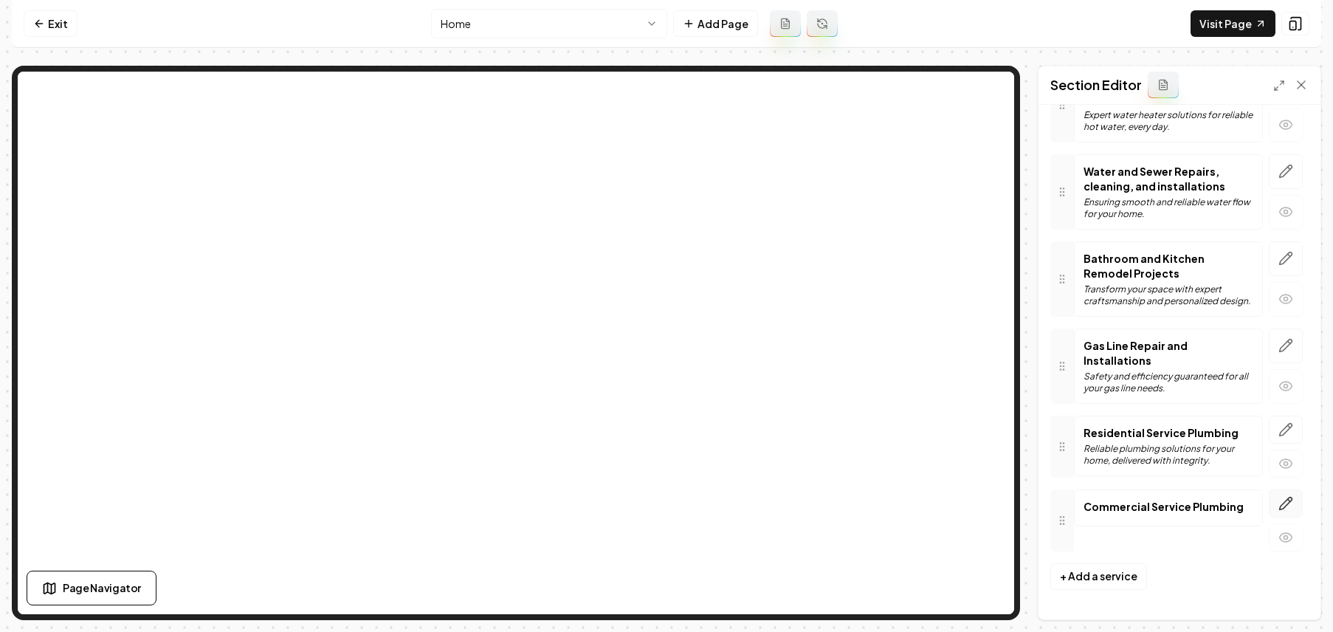
click at [1282, 502] on button "button" at bounding box center [1285, 503] width 34 height 28
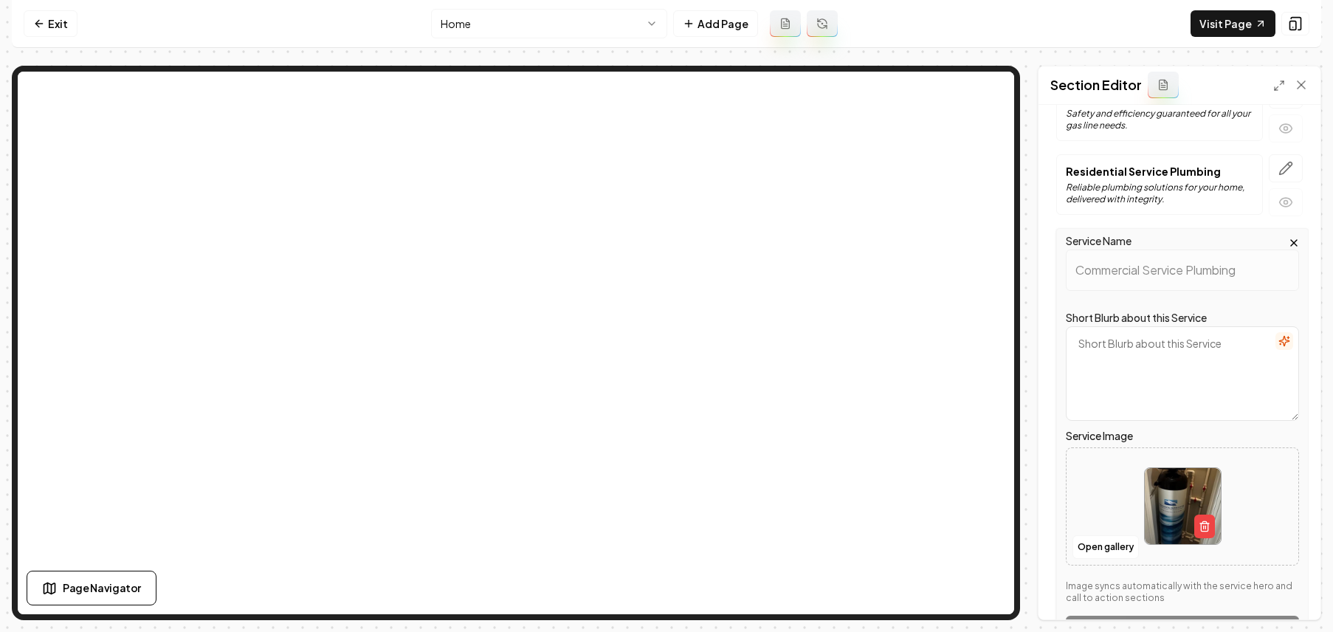
scroll to position [597, 0]
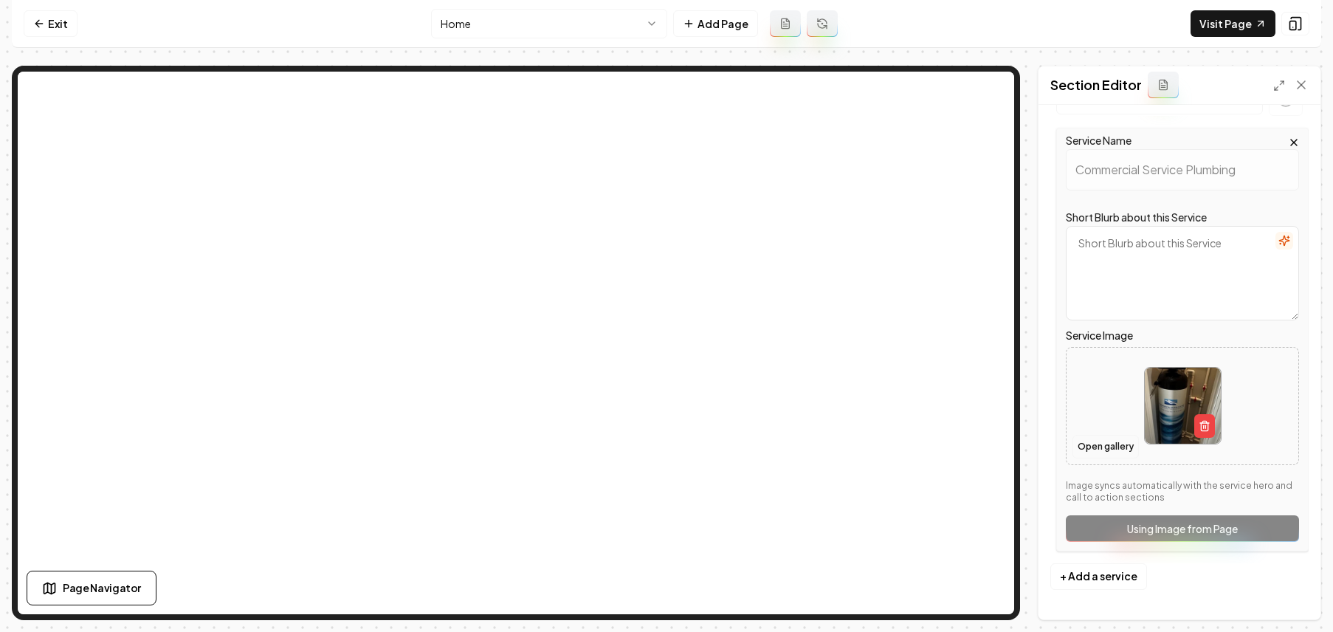
click at [1110, 450] on button "Open gallery" at bounding box center [1105, 447] width 66 height 24
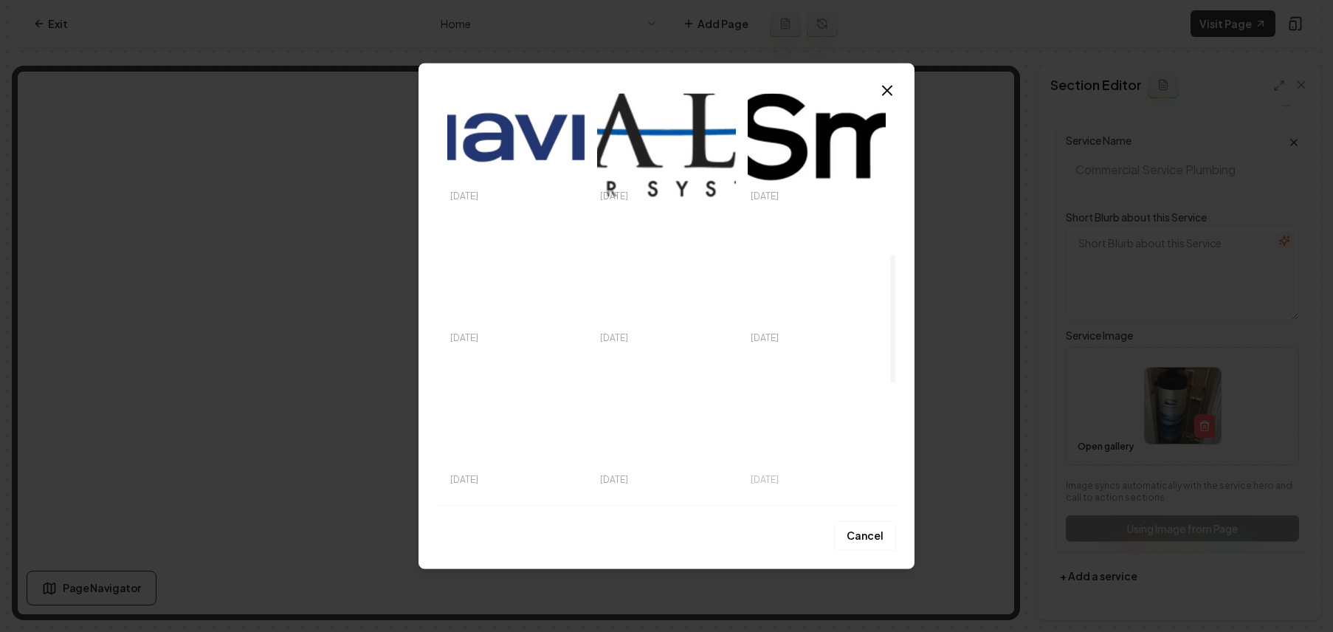
scroll to position [587, 0]
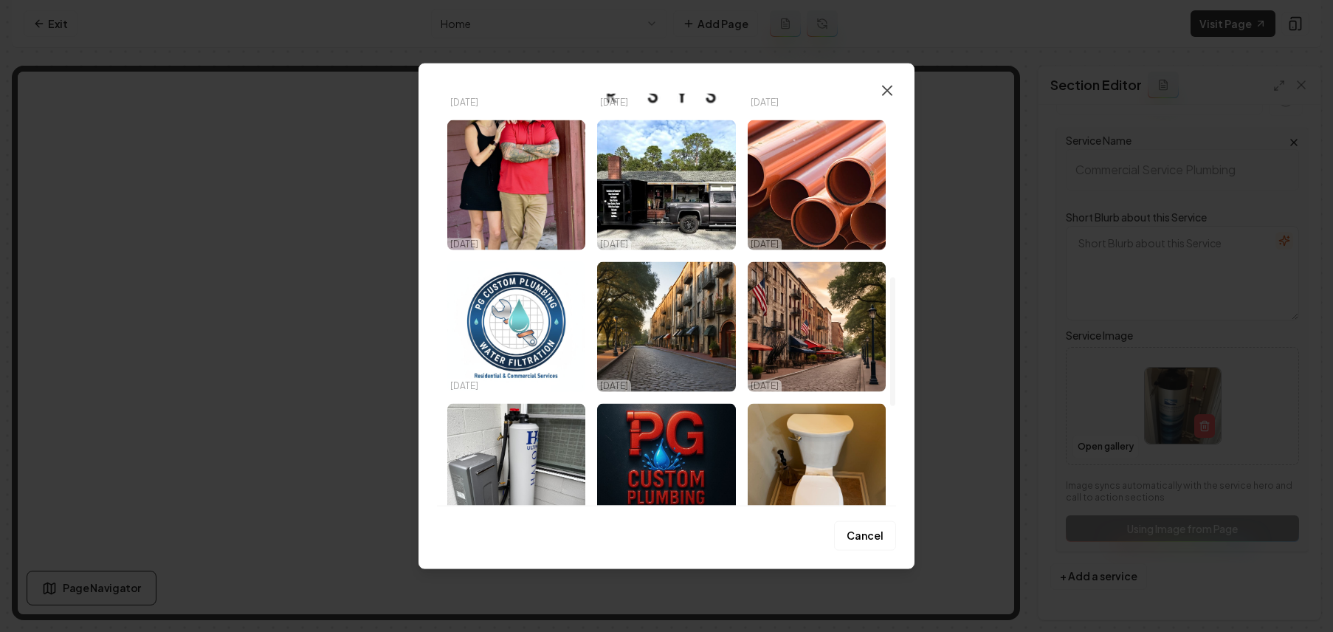
click at [885, 92] on icon "button" at bounding box center [887, 90] width 9 height 9
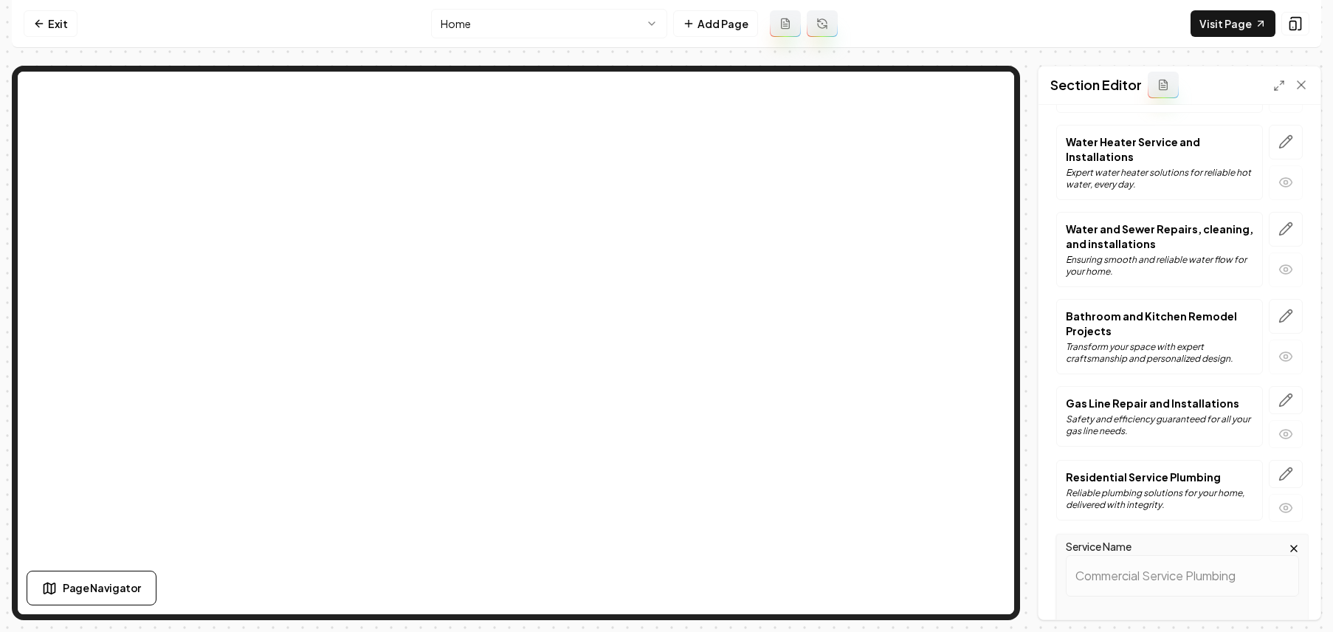
scroll to position [185, 0]
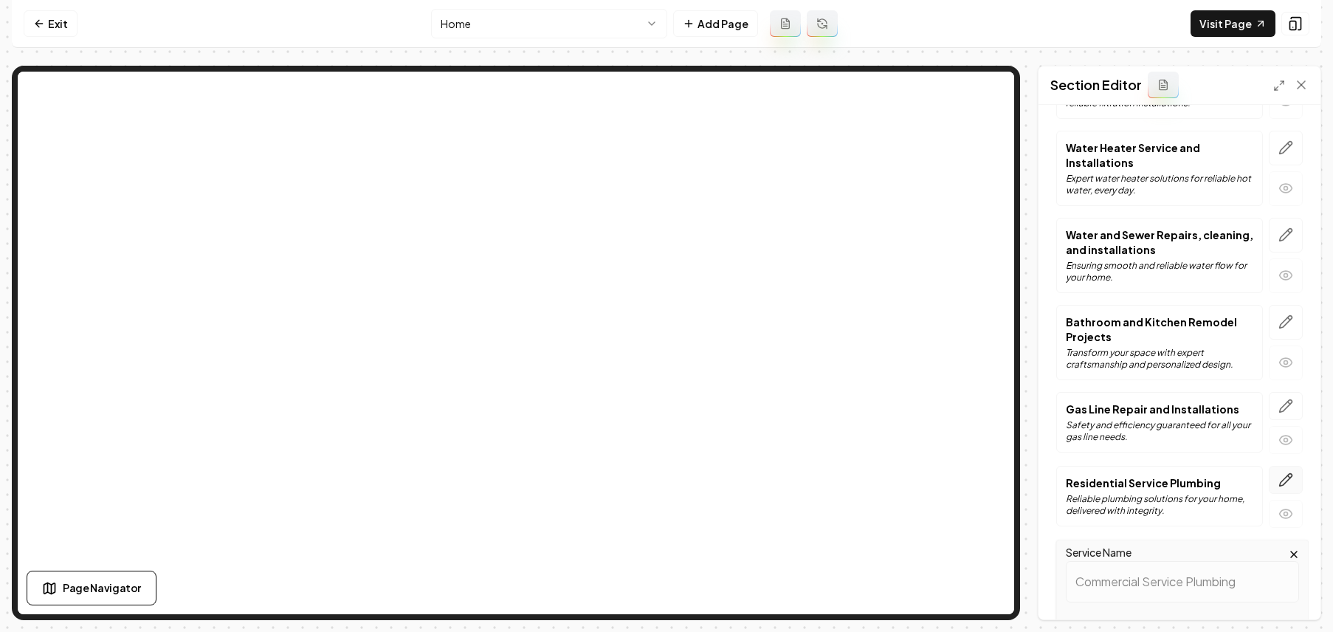
click at [1278, 478] on icon "button" at bounding box center [1285, 479] width 15 height 15
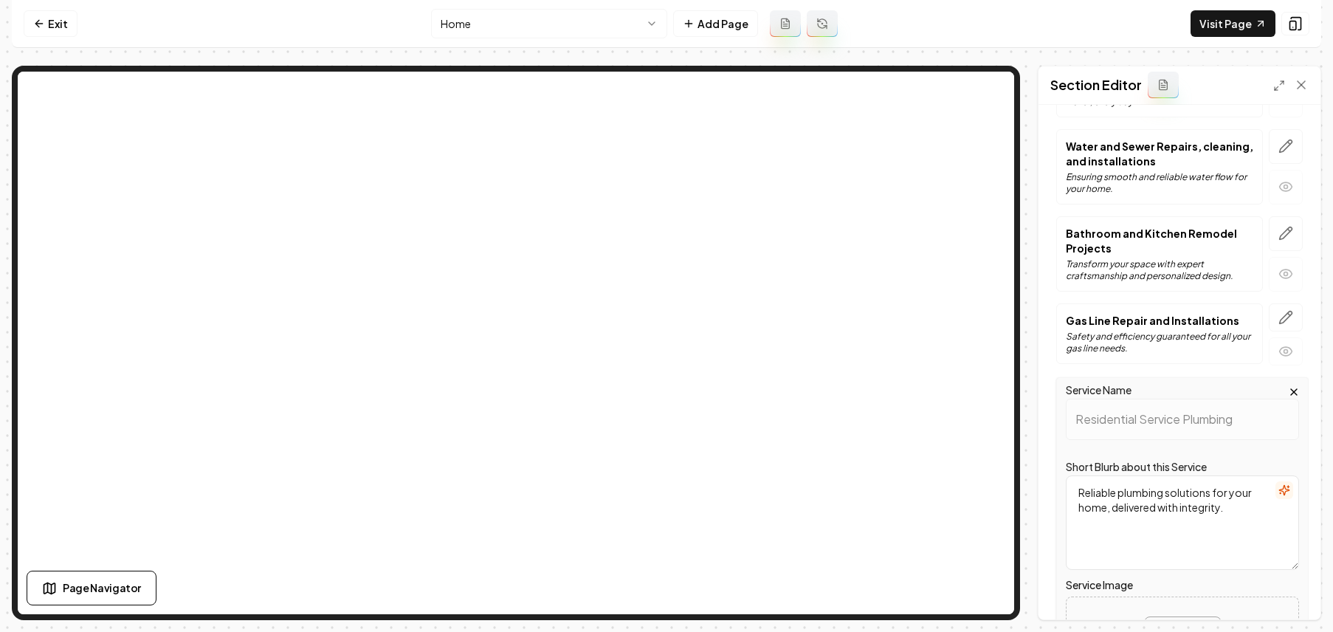
scroll to position [401, 0]
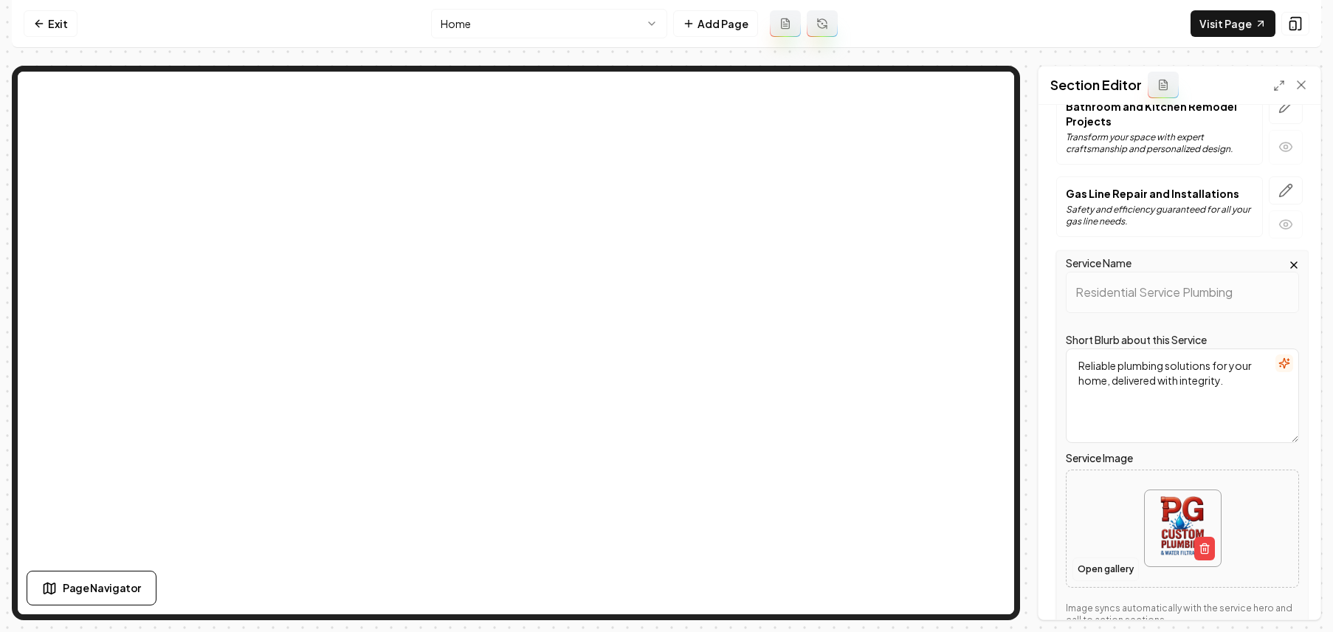
click at [1115, 567] on button "Open gallery" at bounding box center [1105, 569] width 66 height 24
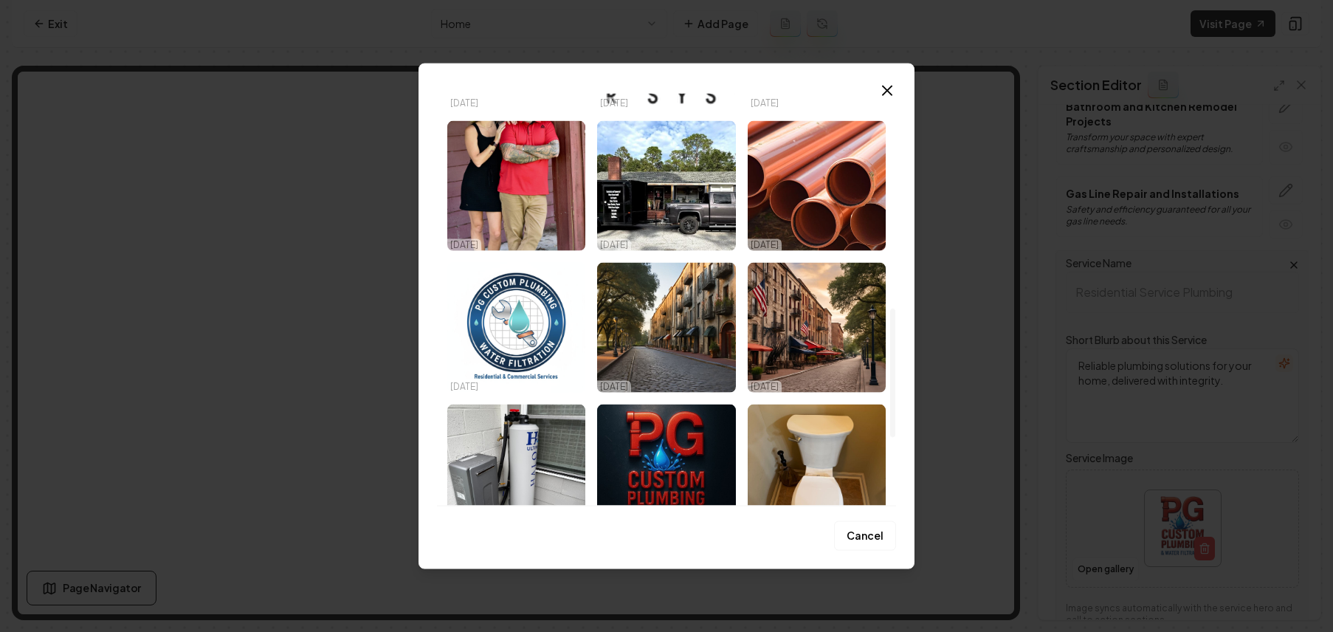
scroll to position [783, 0]
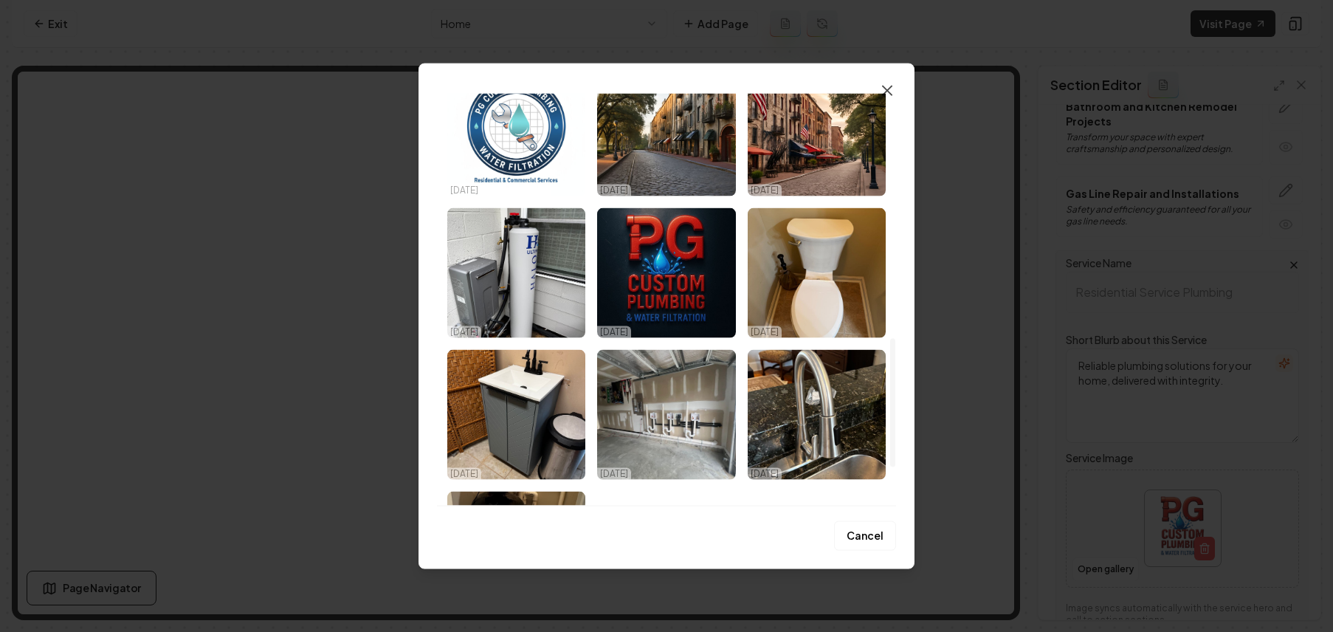
click at [891, 82] on icon "button" at bounding box center [887, 91] width 18 height 18
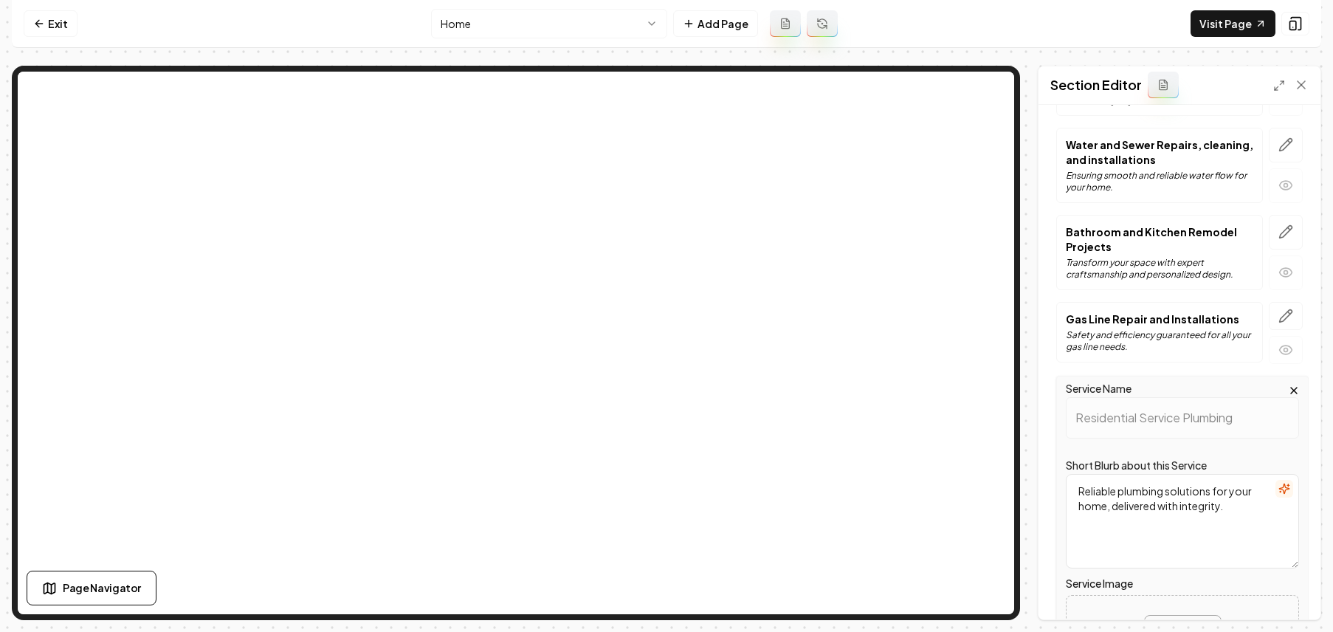
scroll to position [176, 0]
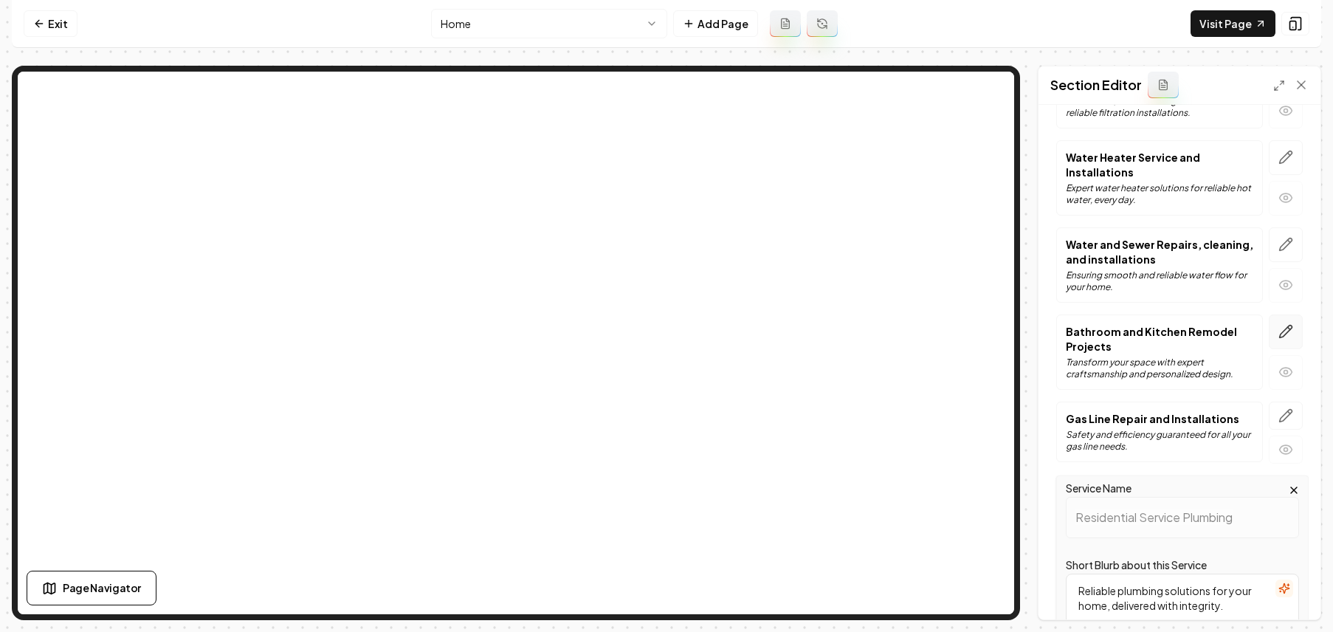
click at [1280, 335] on icon "button" at bounding box center [1286, 331] width 13 height 13
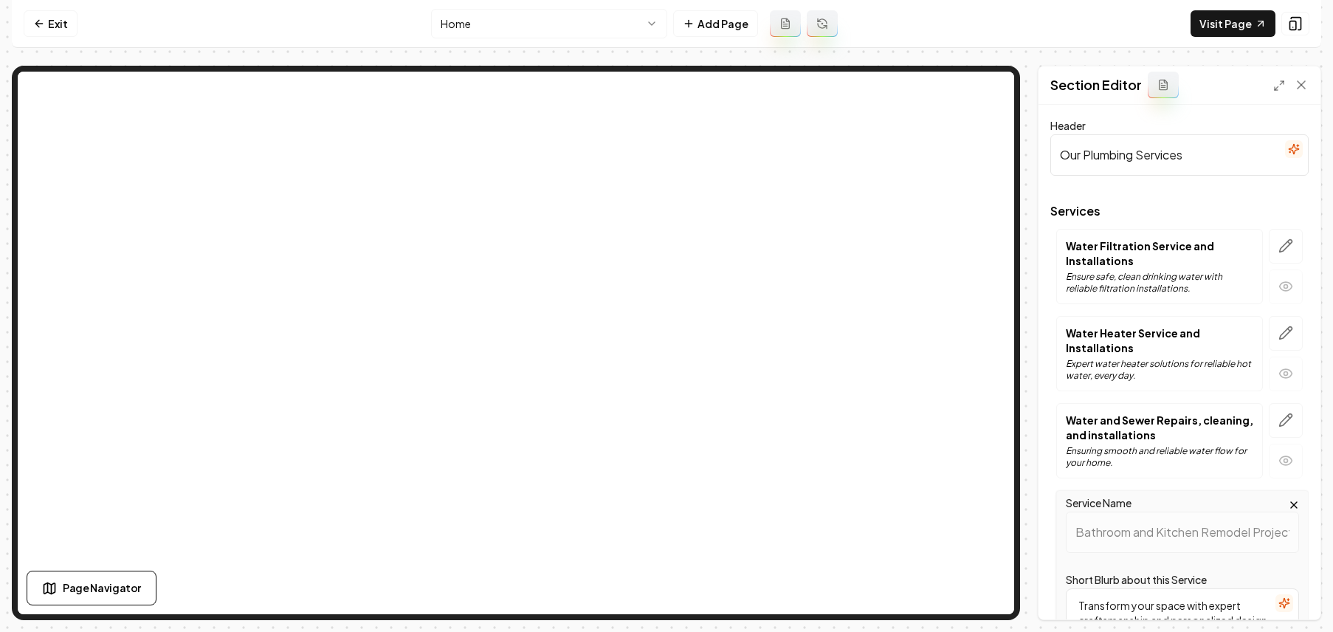
scroll to position [283, 0]
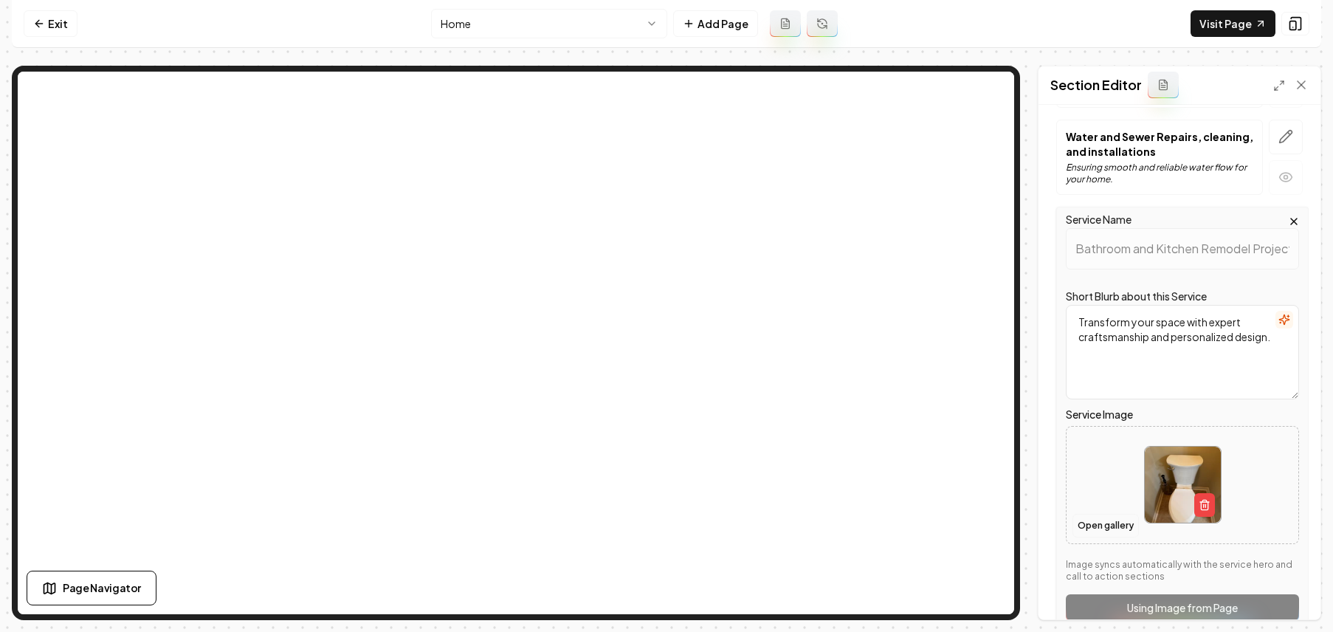
click at [1093, 534] on button "Open gallery" at bounding box center [1105, 526] width 66 height 24
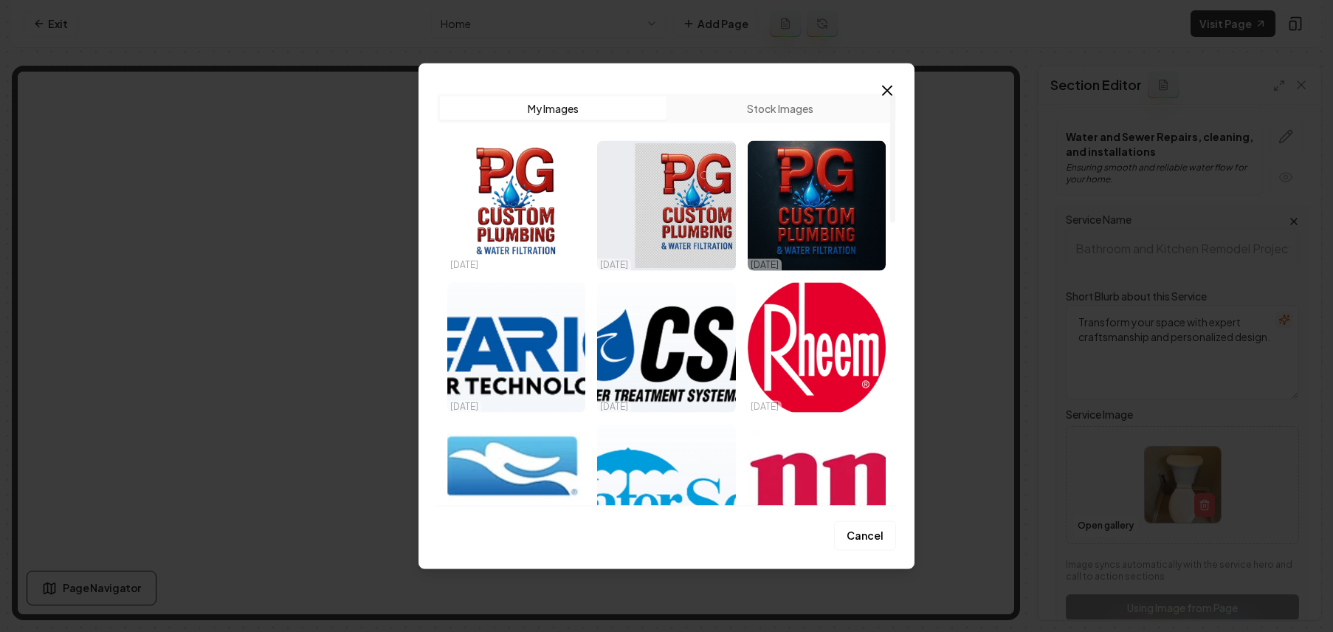
click at [734, 117] on button "Stock Images" at bounding box center [779, 109] width 227 height 24
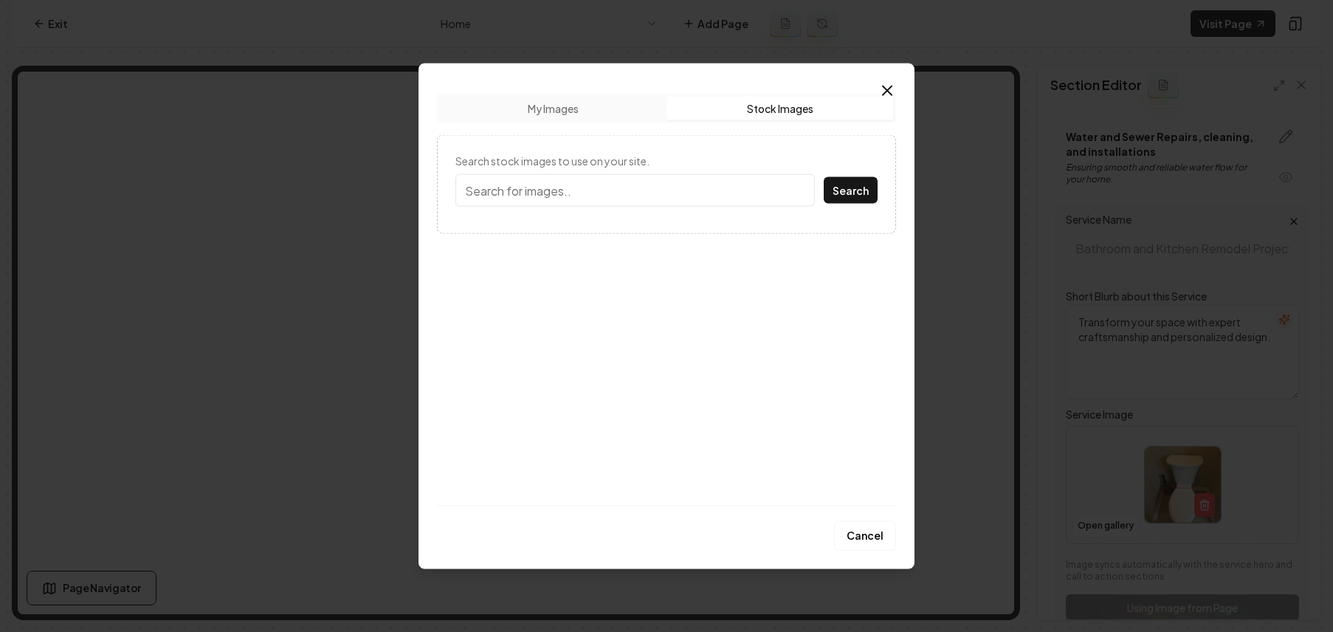
click at [607, 195] on input "Search stock images to use on your site." at bounding box center [634, 190] width 359 height 32
type input "Bathroom Remodel"
click at [824, 177] on button "Search" at bounding box center [851, 190] width 54 height 27
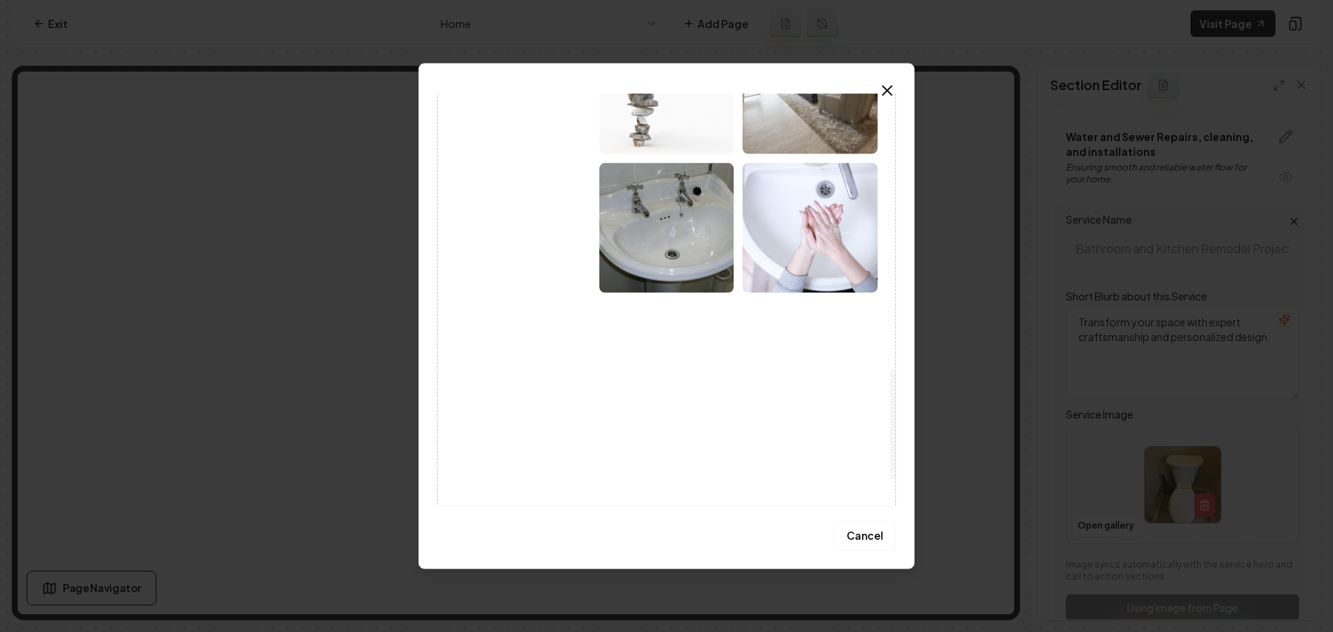
scroll to position [1079, 0]
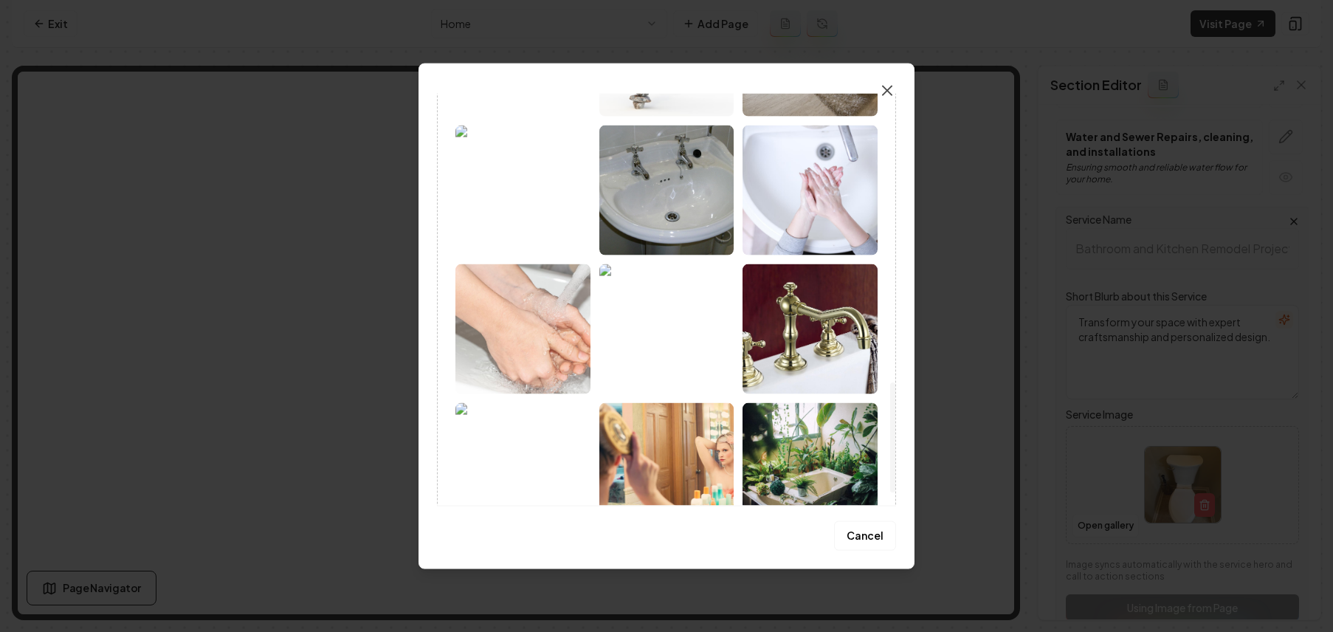
click at [883, 94] on icon "button" at bounding box center [887, 90] width 9 height 9
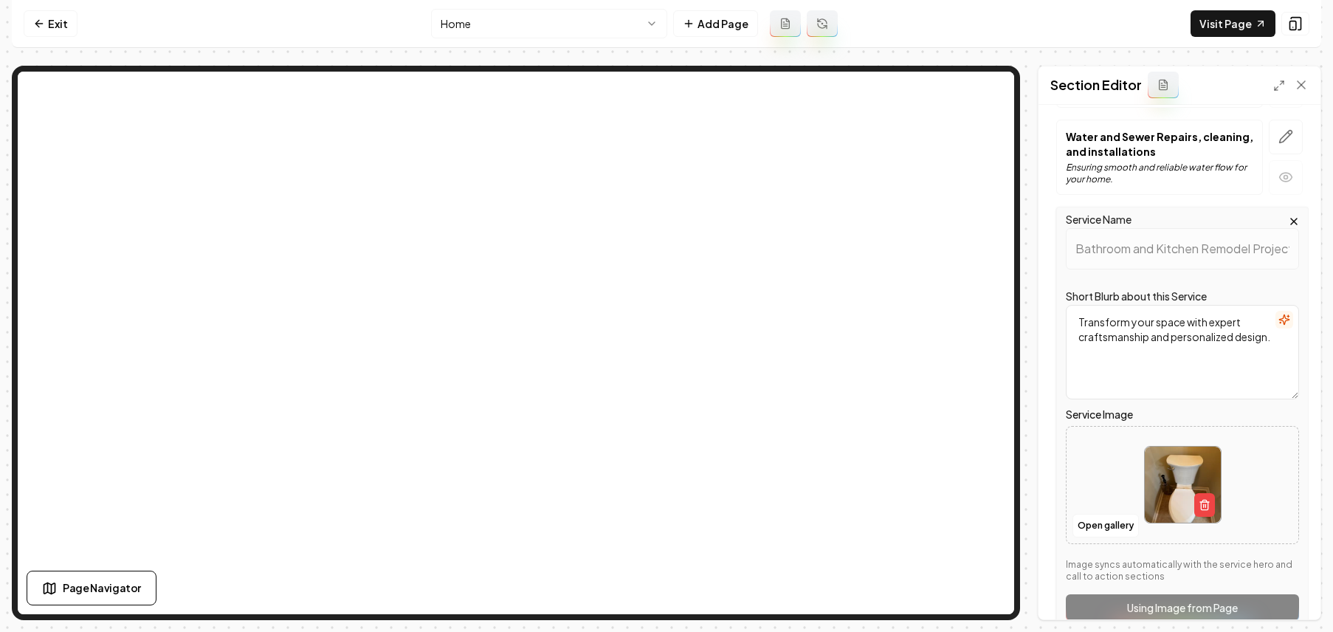
click at [1291, 218] on icon "button" at bounding box center [1294, 221] width 6 height 6
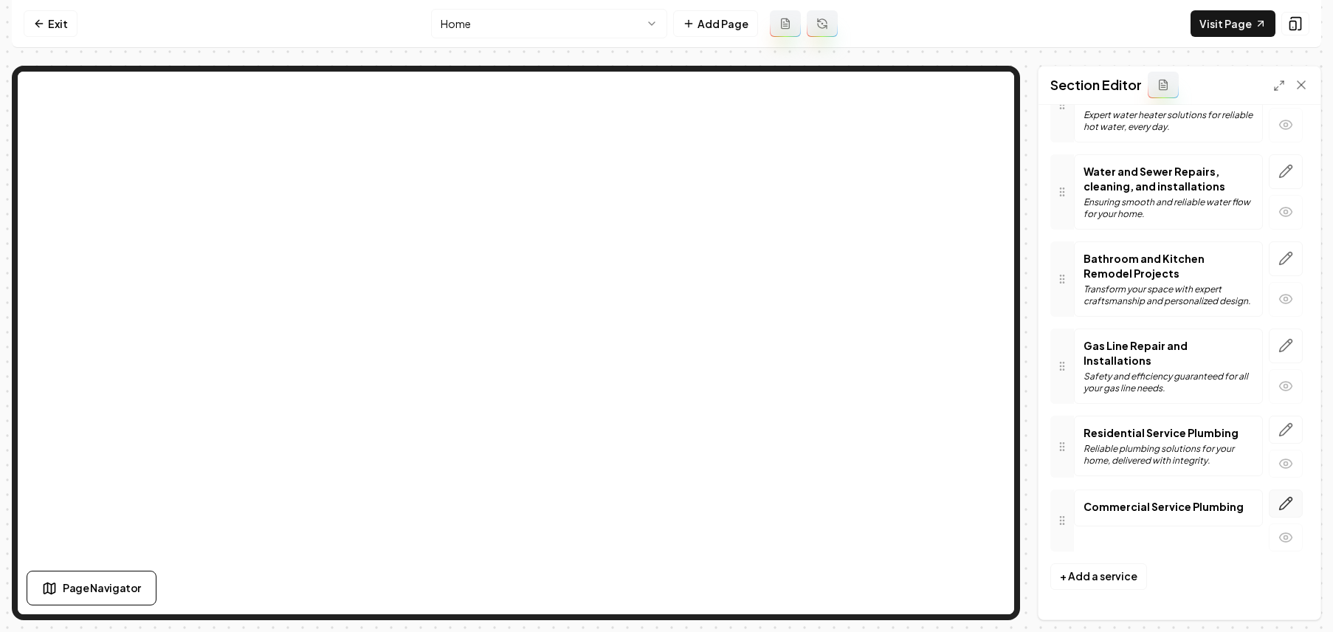
click at [1278, 508] on icon "button" at bounding box center [1285, 503] width 15 height 15
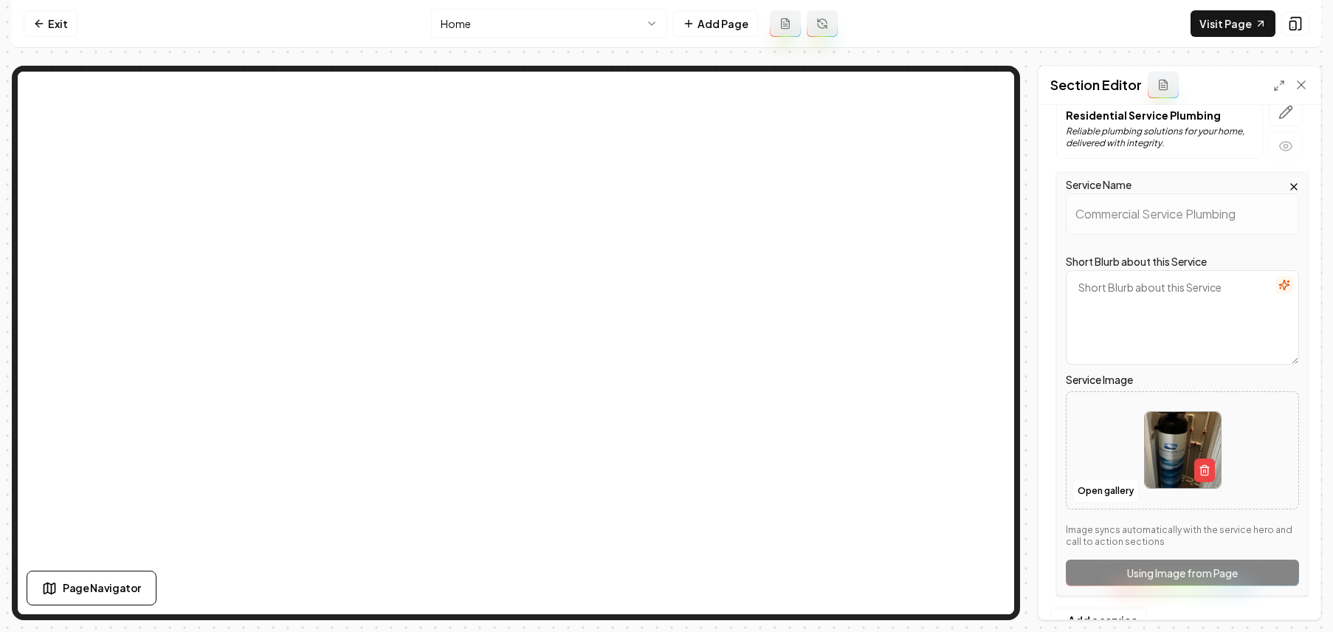
scroll to position [597, 0]
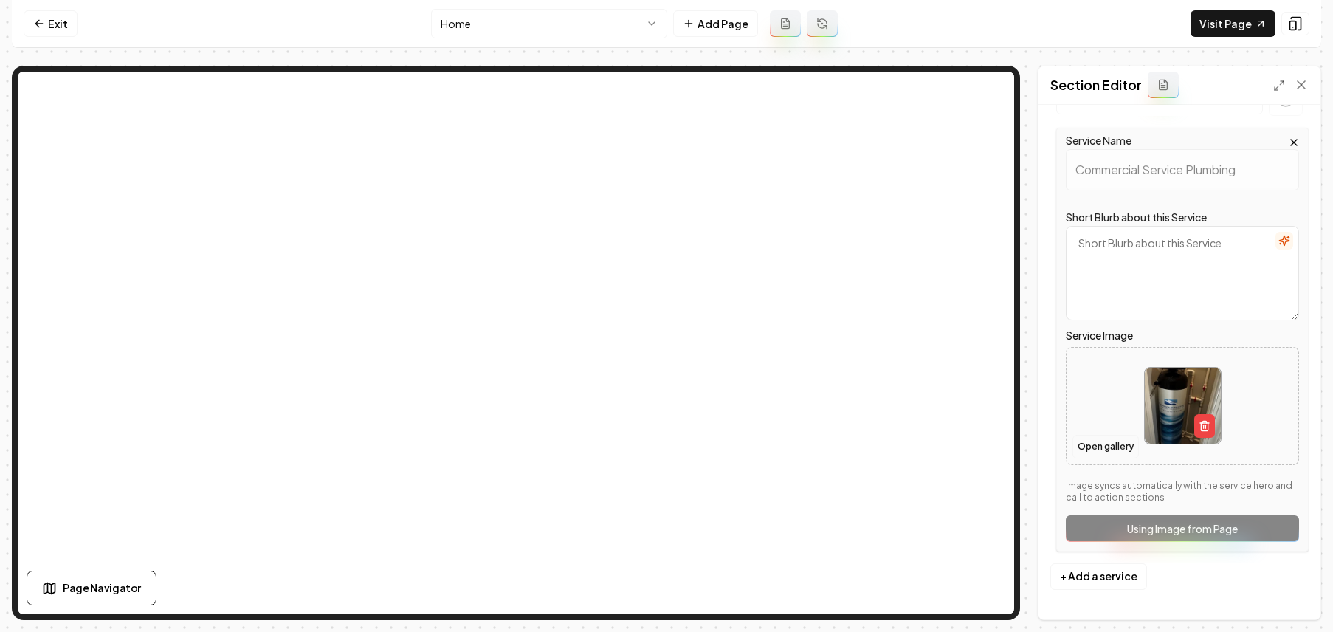
click at [1108, 438] on button "Open gallery" at bounding box center [1105, 447] width 66 height 24
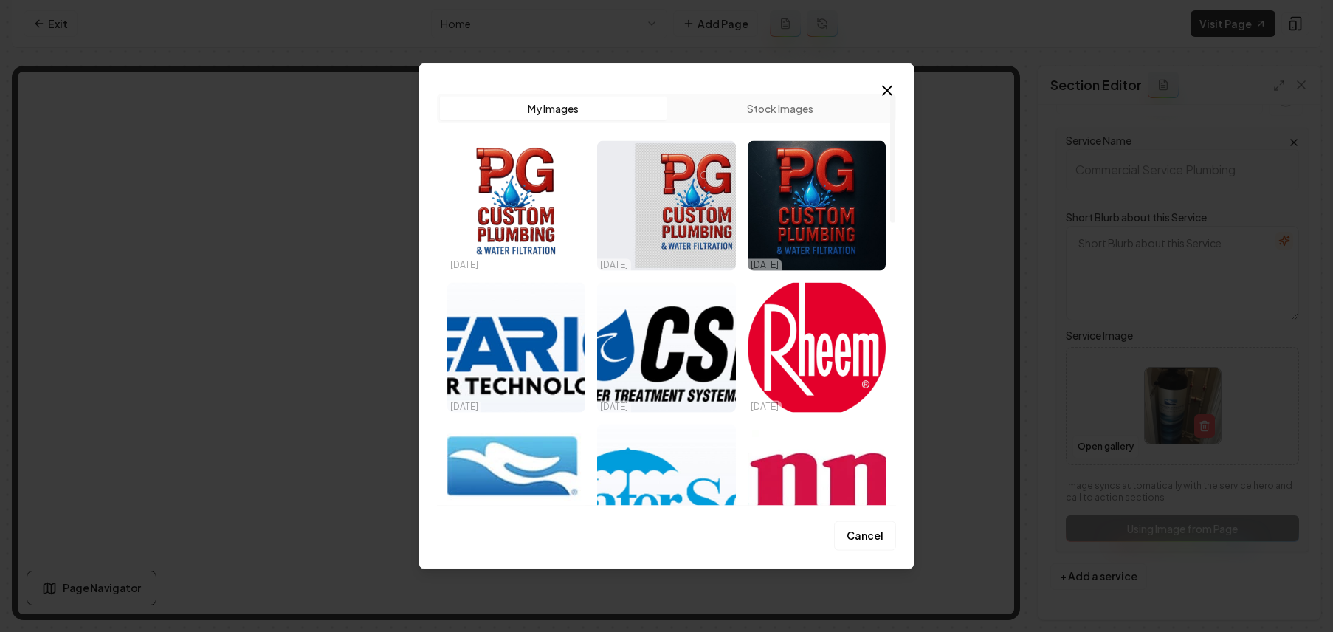
click at [723, 109] on button "Stock Images" at bounding box center [779, 109] width 227 height 24
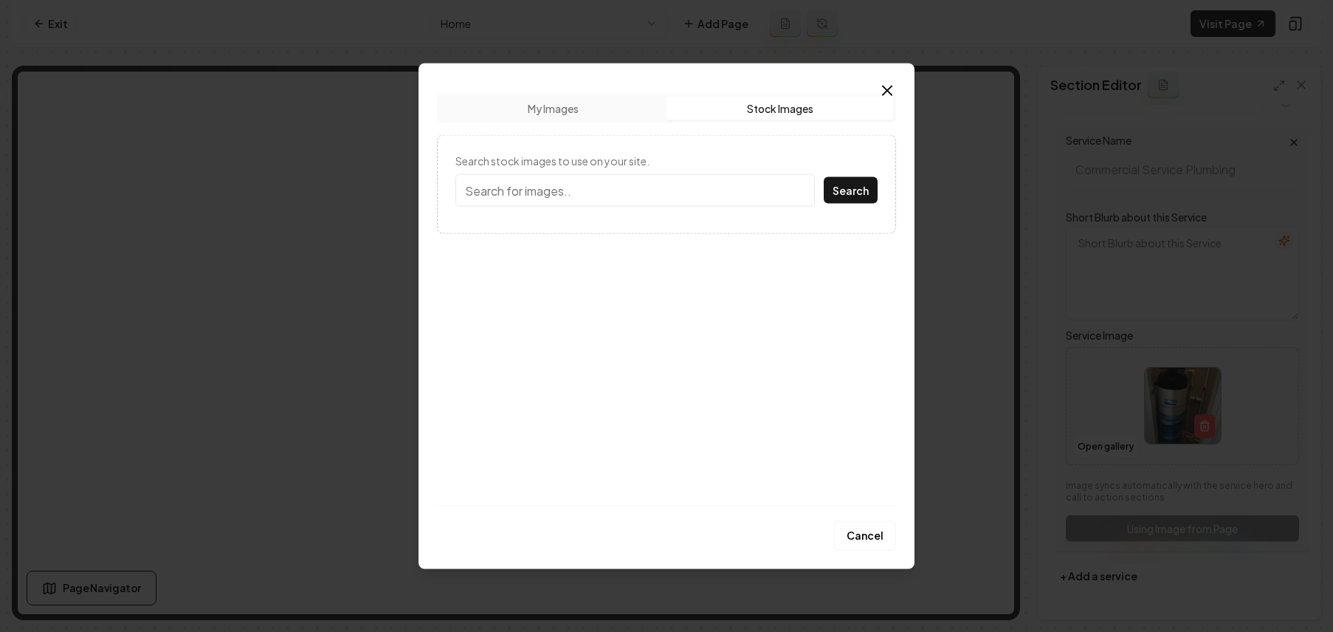
click at [595, 199] on input "Search stock images to use on your site." at bounding box center [634, 190] width 359 height 32
type input "commercial plumbing"
click at [824, 177] on button "Search" at bounding box center [851, 190] width 54 height 27
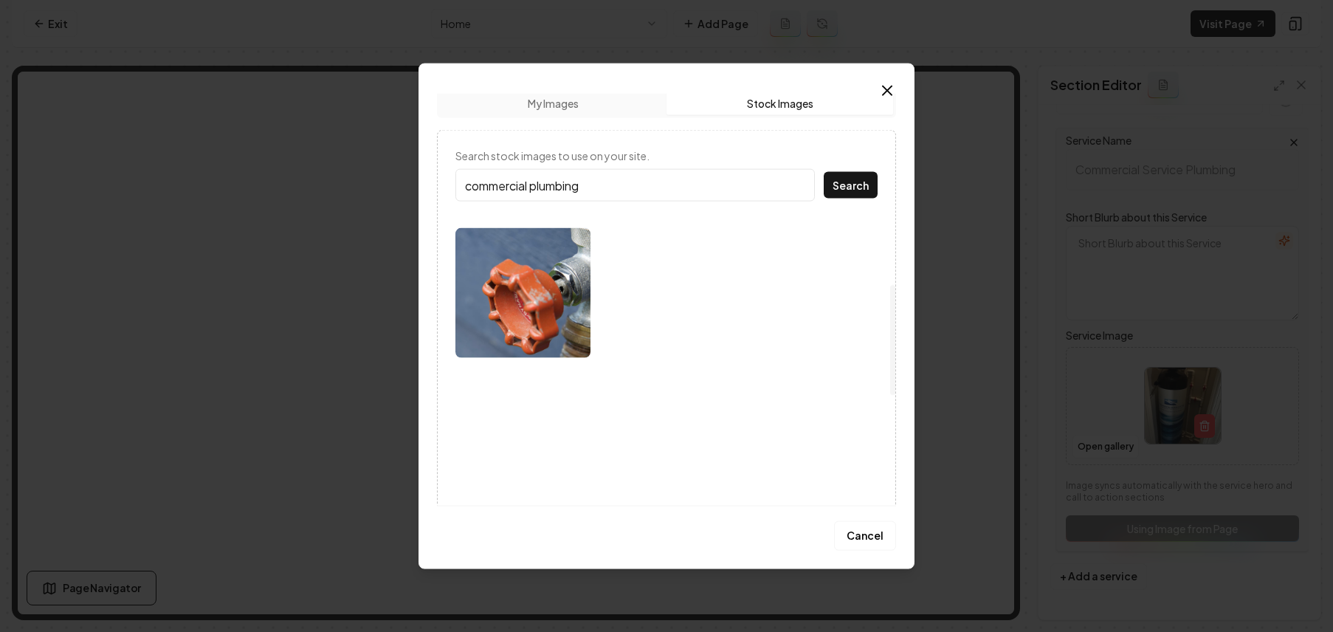
scroll to position [0, 0]
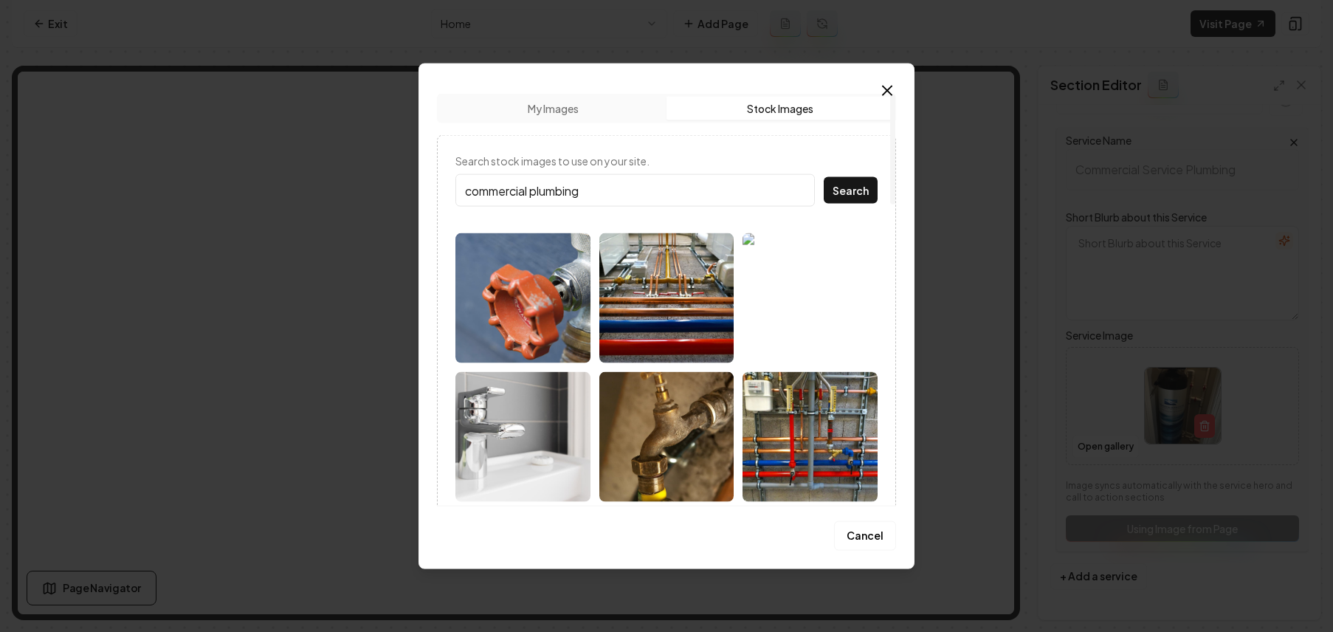
click at [832, 286] on img at bounding box center [809, 298] width 135 height 130
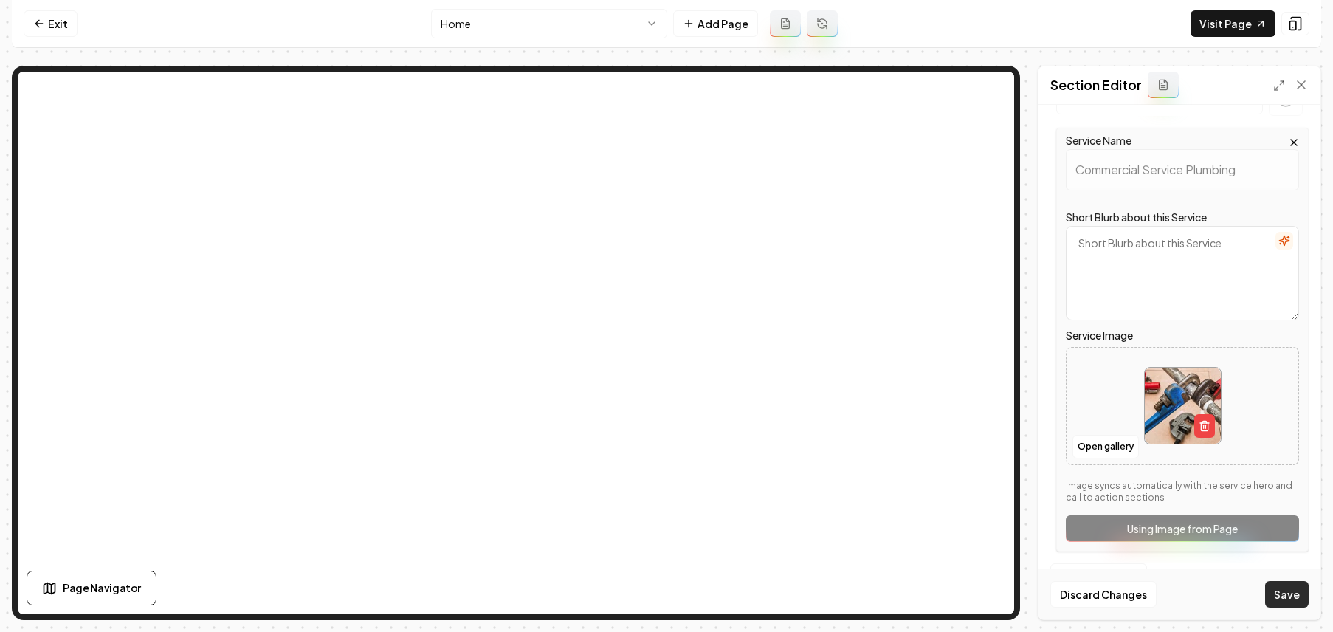
click at [1281, 587] on button "Save" at bounding box center [1287, 594] width 44 height 27
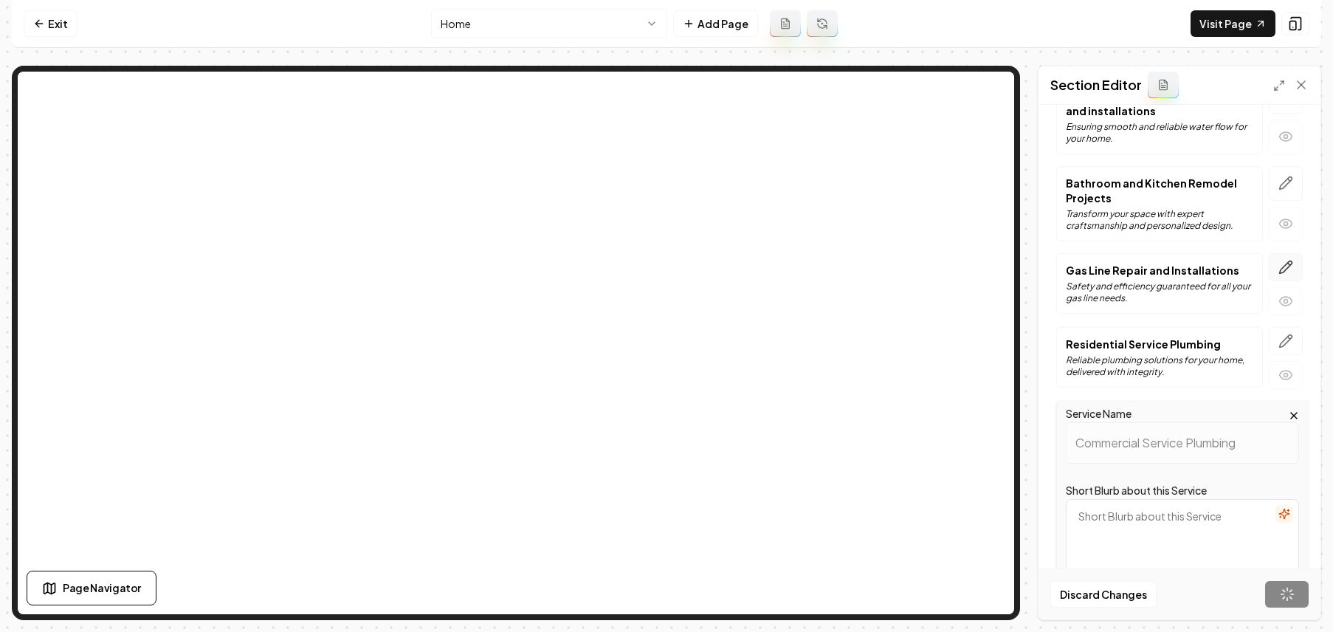
scroll to position [322, 0]
click at [1278, 336] on icon "button" at bounding box center [1285, 343] width 15 height 15
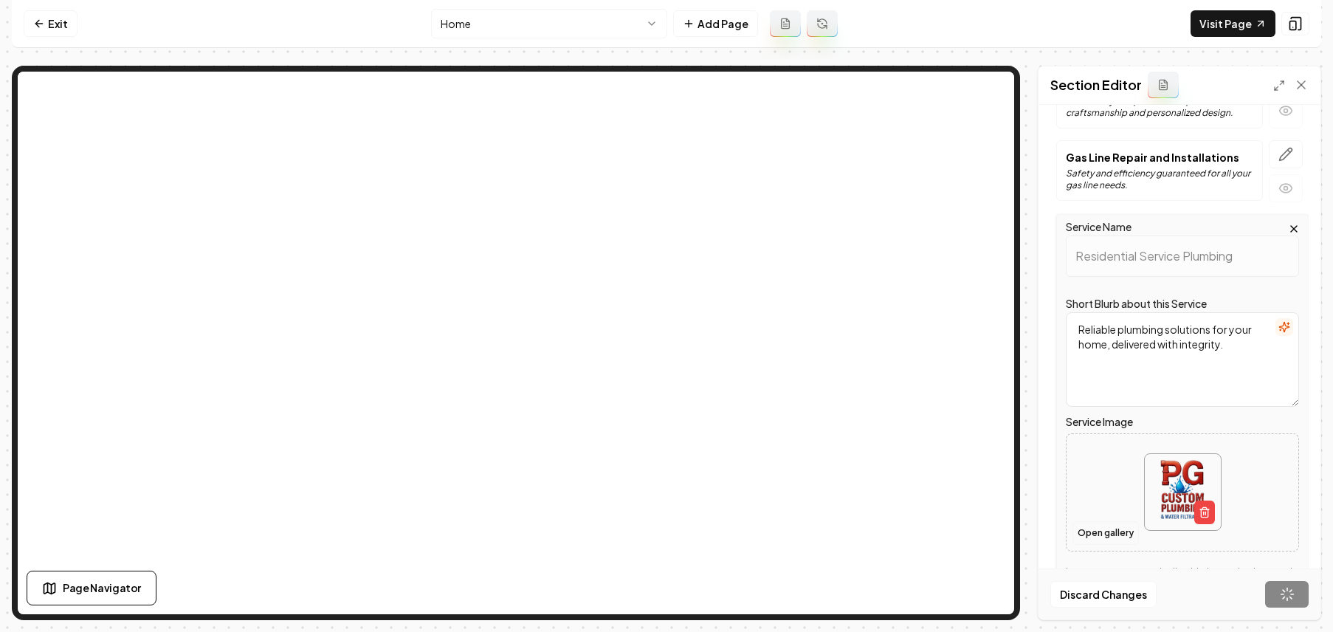
scroll to position [582, 0]
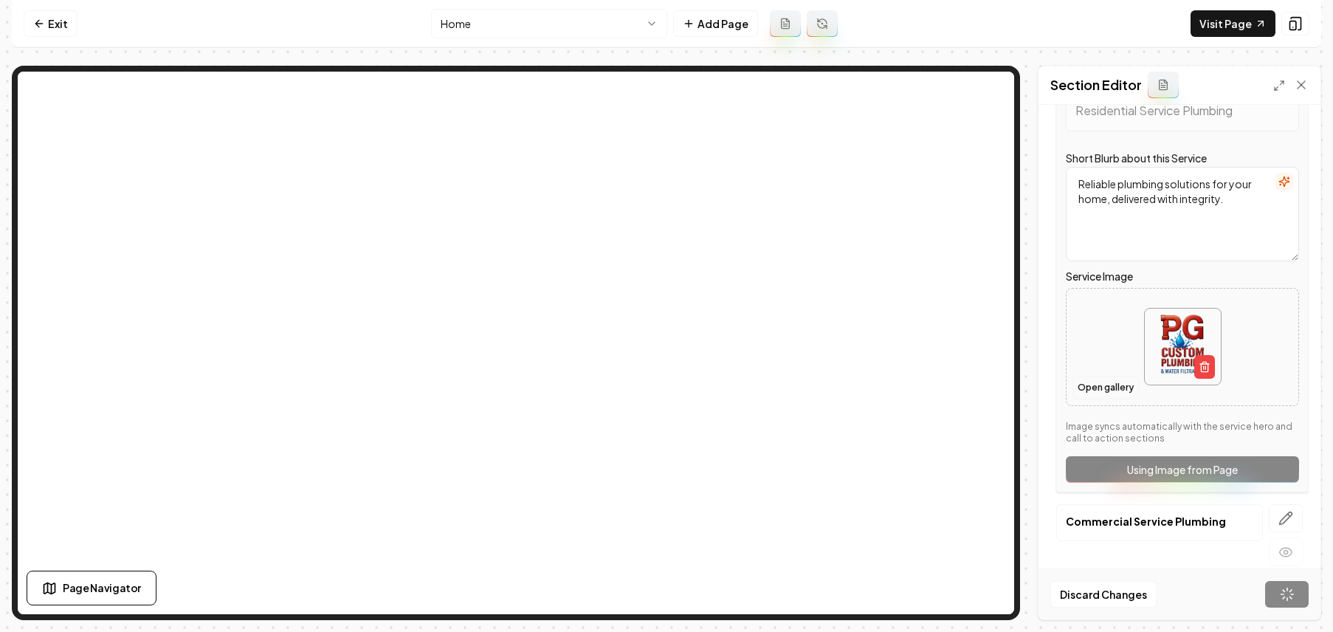
click at [1115, 387] on button "Open gallery" at bounding box center [1105, 388] width 66 height 24
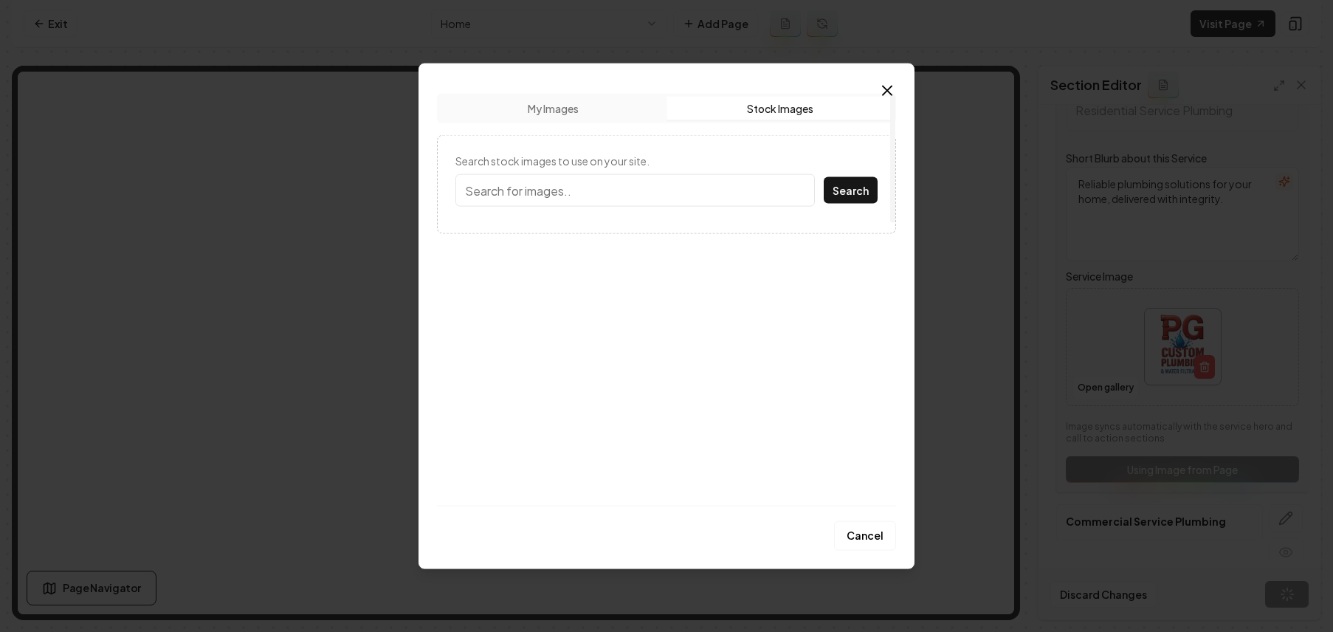
click at [804, 97] on button "Stock Images" at bounding box center [779, 109] width 227 height 24
click at [607, 199] on input "Search stock images to use on your site." at bounding box center [634, 190] width 359 height 32
type input "Residential pl"
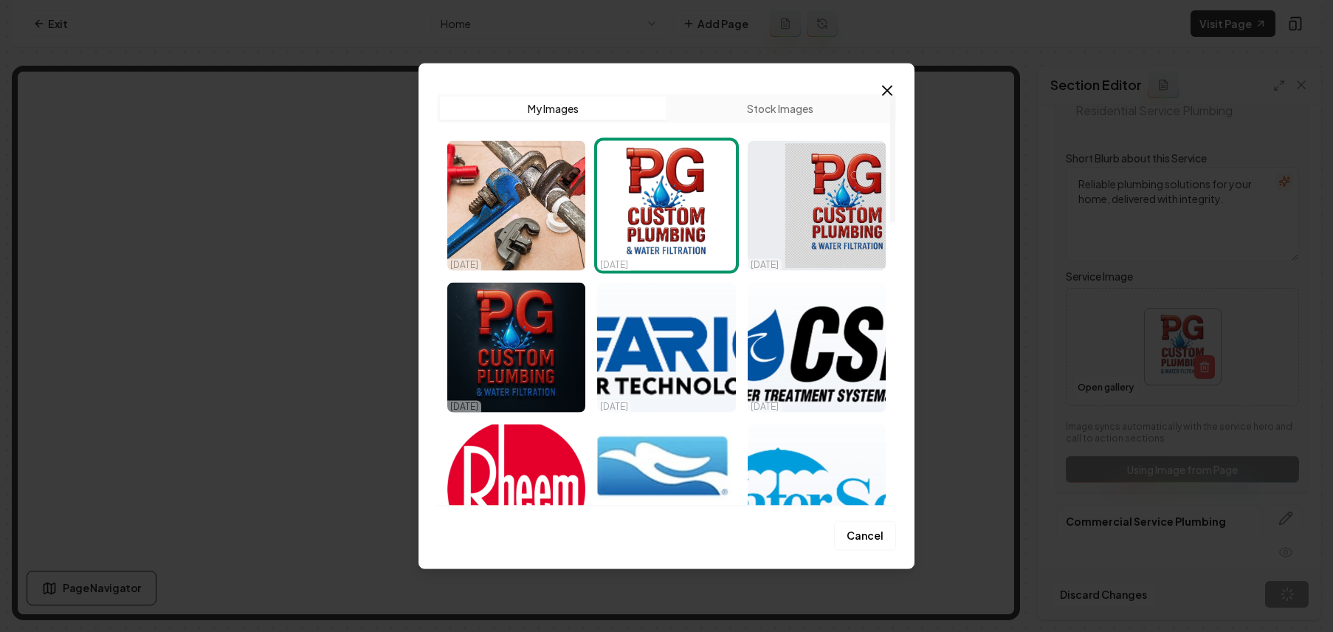
drag, startPoint x: 736, startPoint y: 122, endPoint x: 735, endPoint y: 111, distance: 10.4
click at [736, 122] on div "Upload My Images Stock Images" at bounding box center [666, 109] width 459 height 30
click at [733, 106] on button "Stock Images" at bounding box center [779, 109] width 227 height 24
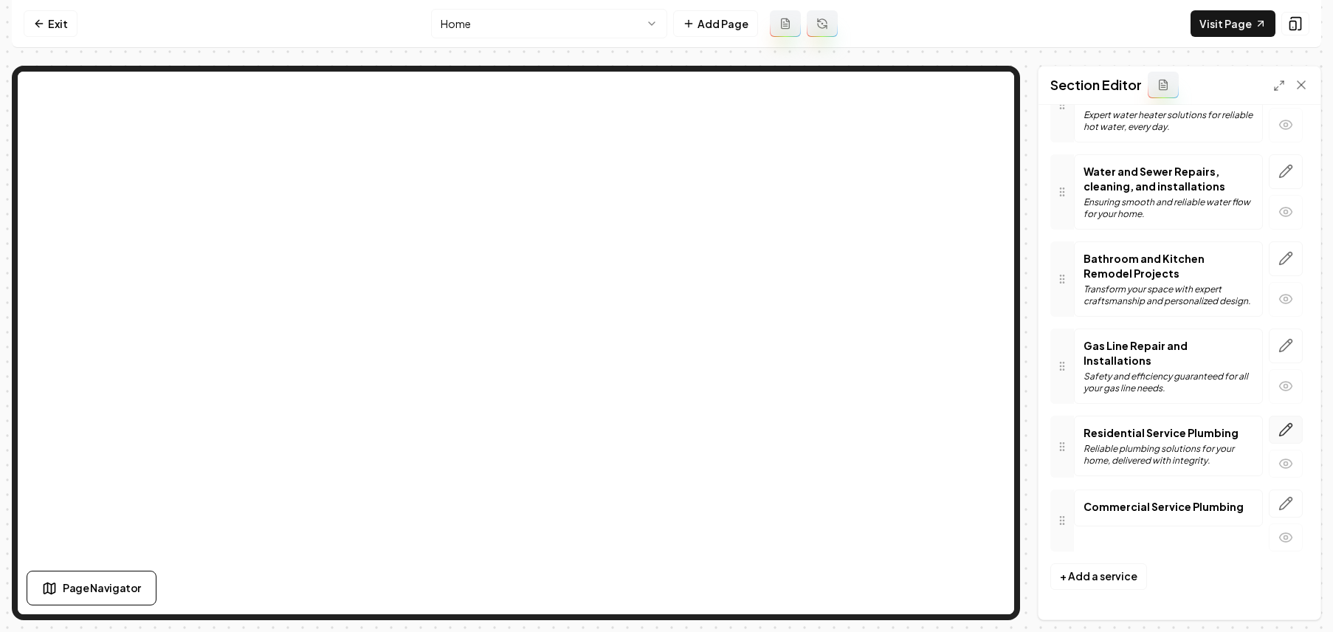
click at [1280, 432] on icon "button" at bounding box center [1285, 429] width 15 height 15
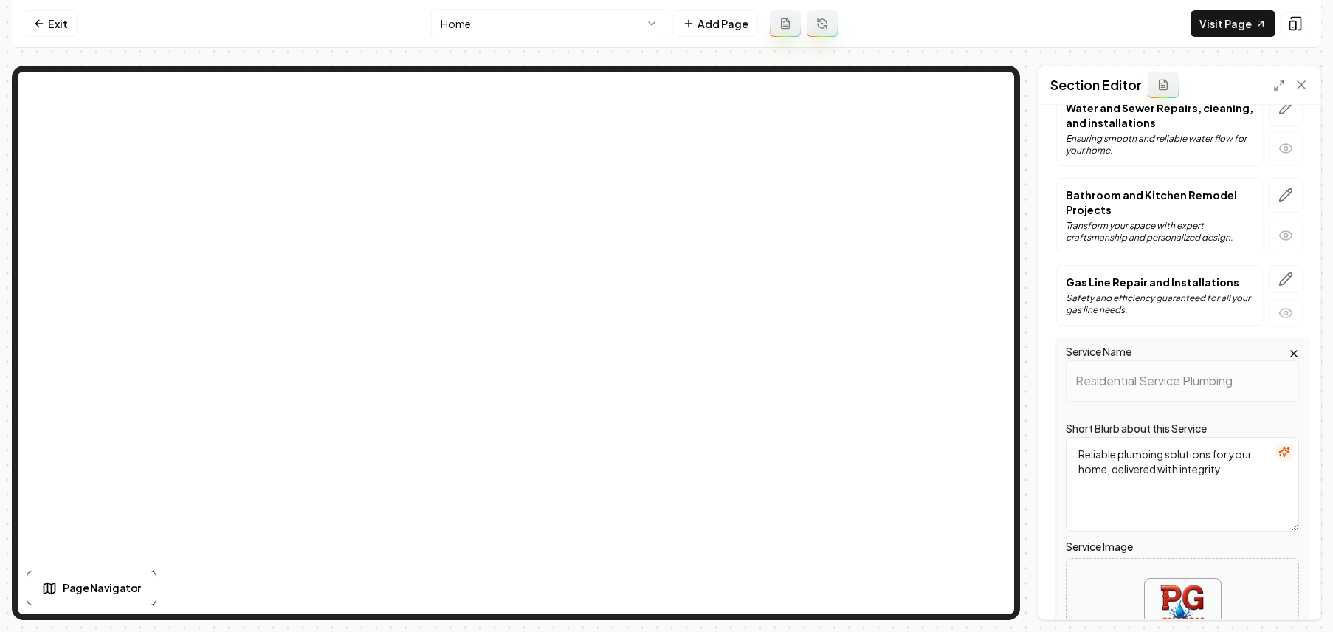
scroll to position [473, 0]
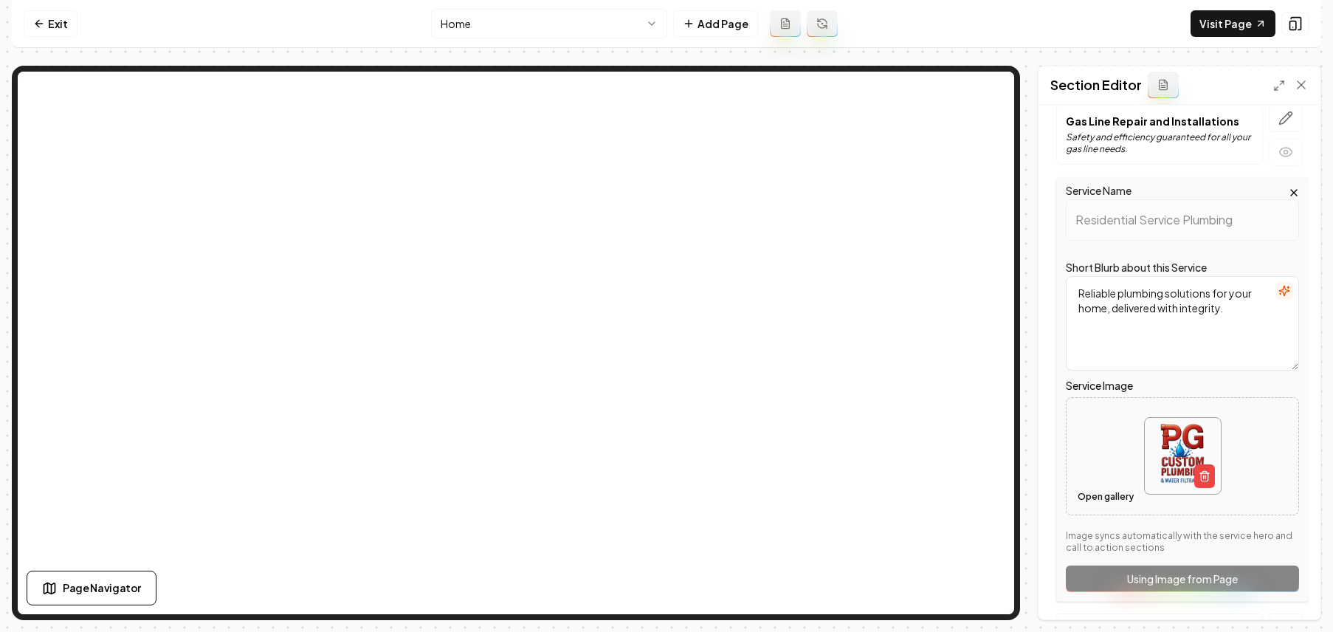
click at [1126, 496] on button "Open gallery" at bounding box center [1105, 497] width 66 height 24
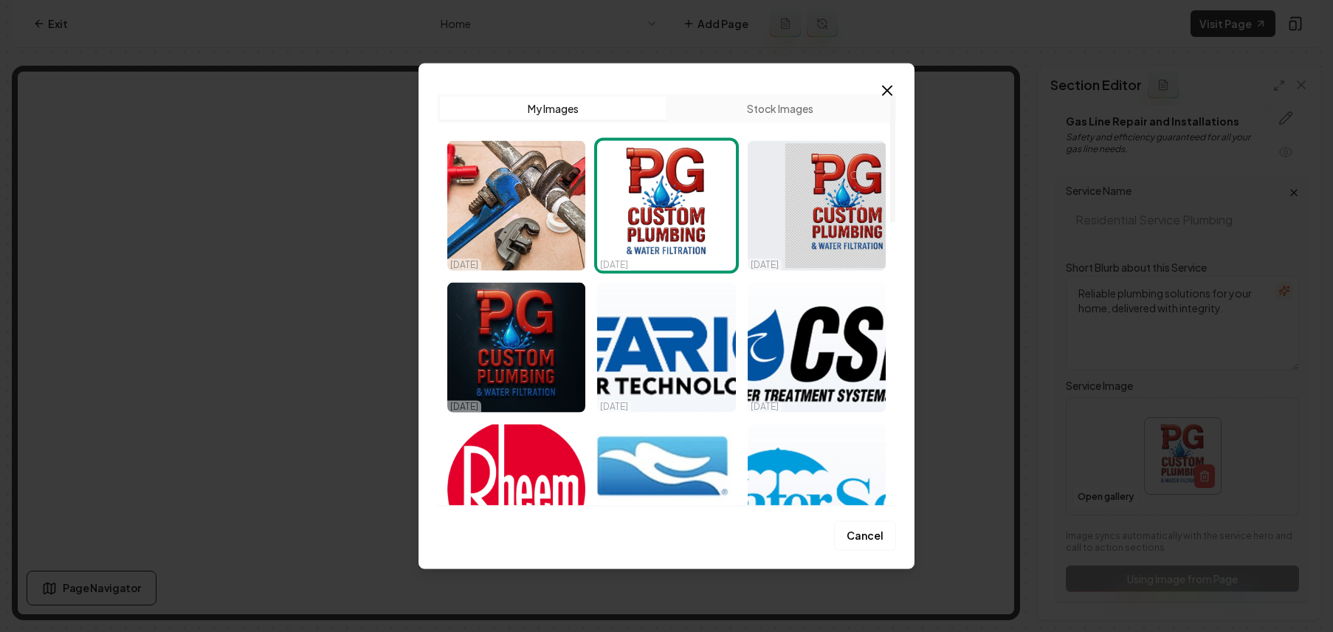
click at [770, 106] on button "Stock Images" at bounding box center [779, 109] width 227 height 24
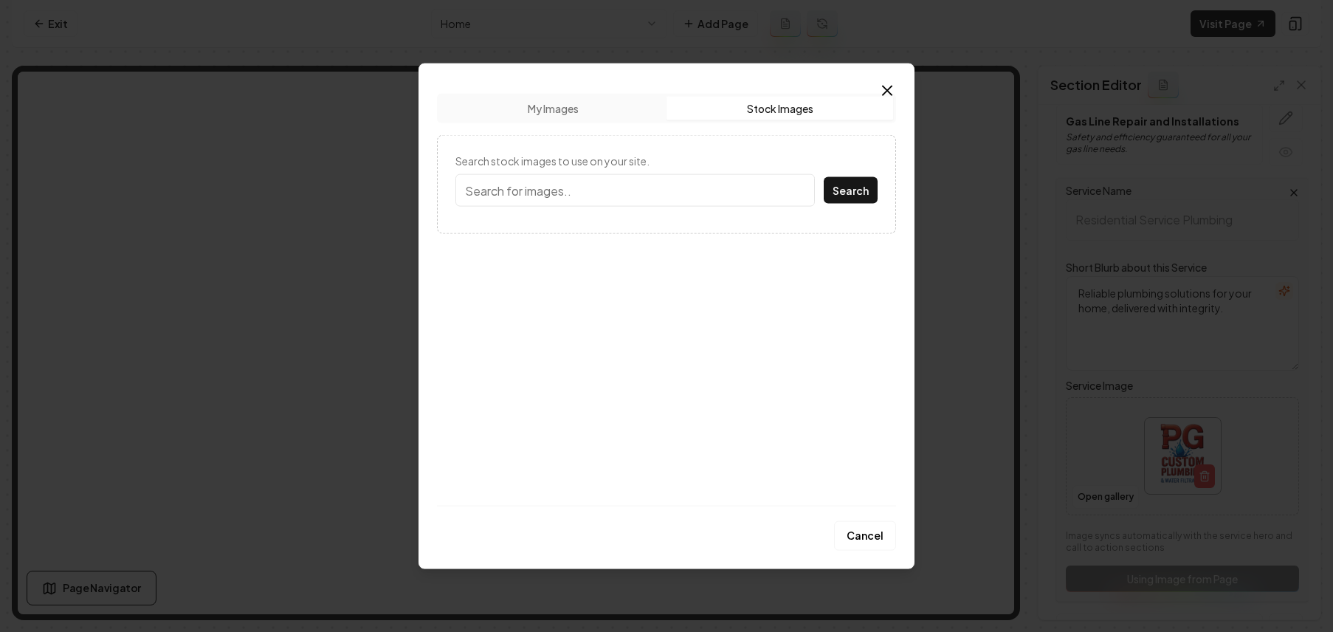
click at [586, 182] on input "Search stock images to use on your site." at bounding box center [634, 190] width 359 height 32
type input "residential plumbing"
click at [847, 185] on button "Search" at bounding box center [851, 190] width 54 height 27
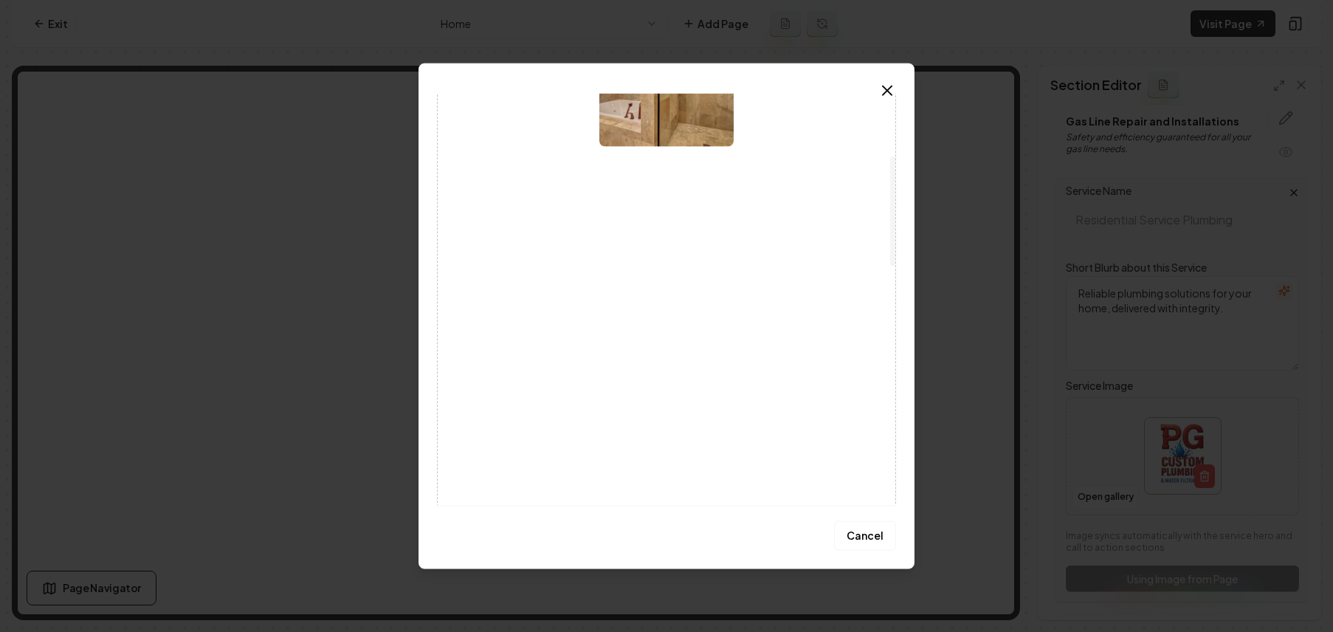
scroll to position [324, 0]
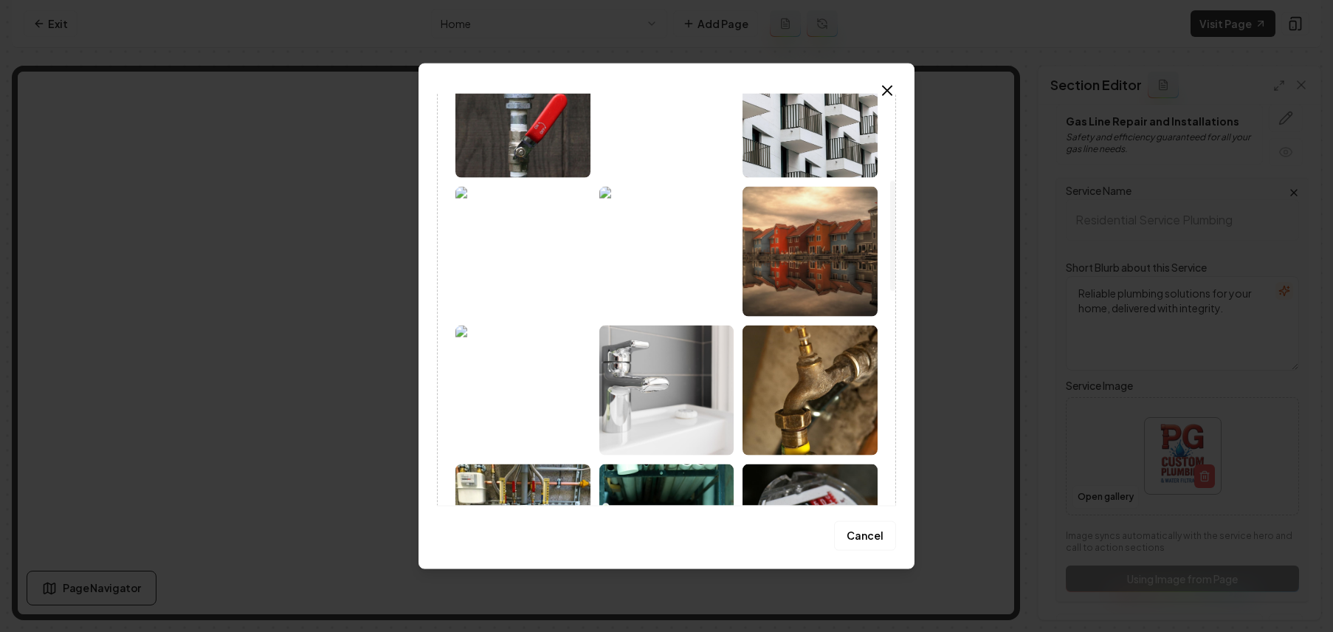
click at [829, 381] on img at bounding box center [809, 390] width 135 height 130
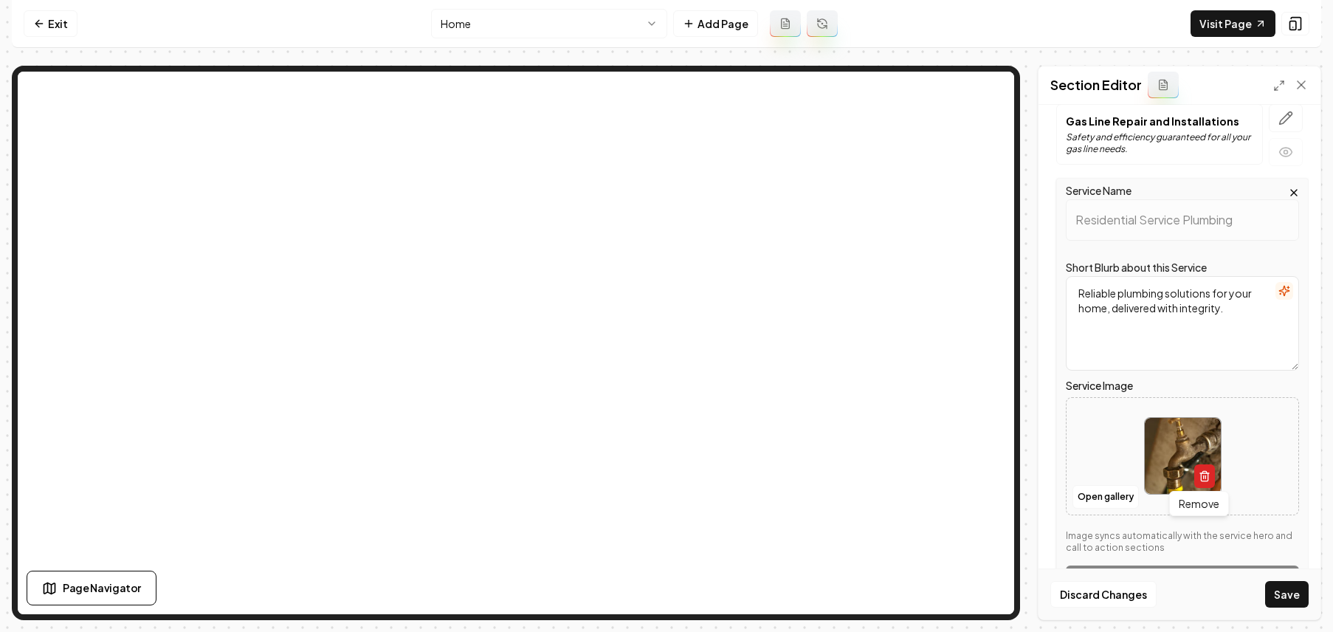
click at [1201, 477] on icon "button" at bounding box center [1204, 477] width 7 height 8
click at [1114, 500] on button "Open gallery" at bounding box center [1105, 497] width 66 height 24
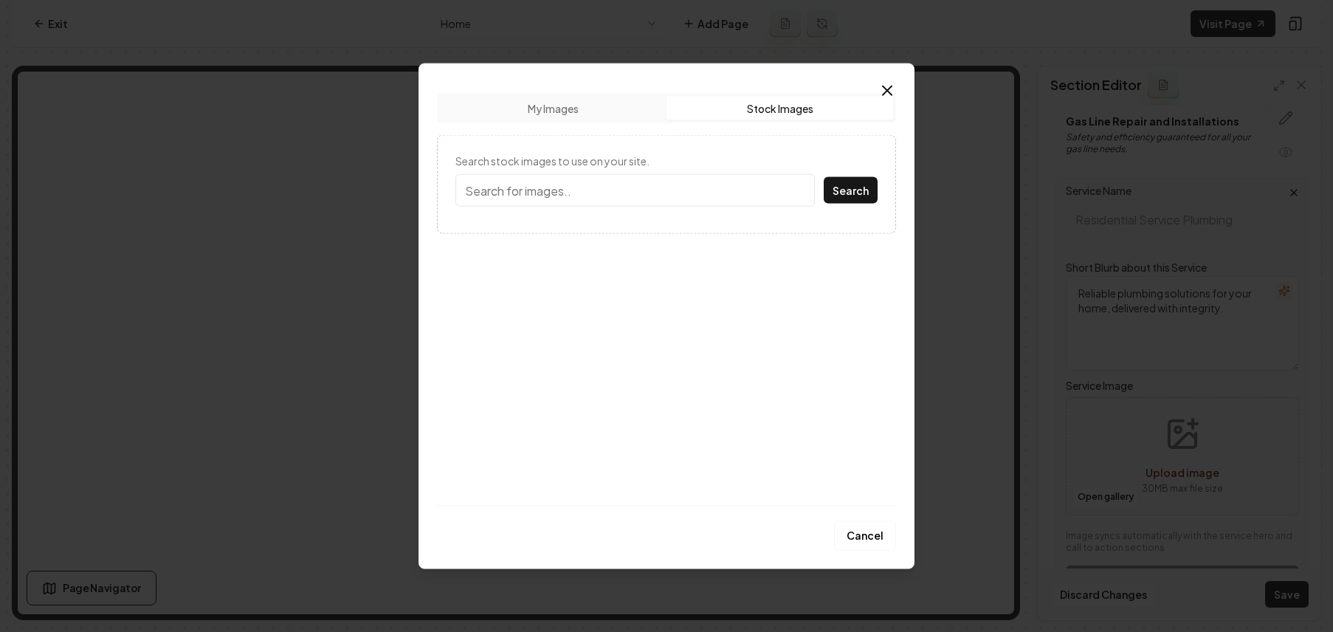
click at [740, 102] on button "Stock Images" at bounding box center [779, 109] width 227 height 24
click at [574, 197] on input "Search stock images to use on your site." at bounding box center [634, 190] width 359 height 32
type input "plumbing"
click at [824, 177] on button "Search" at bounding box center [851, 190] width 54 height 27
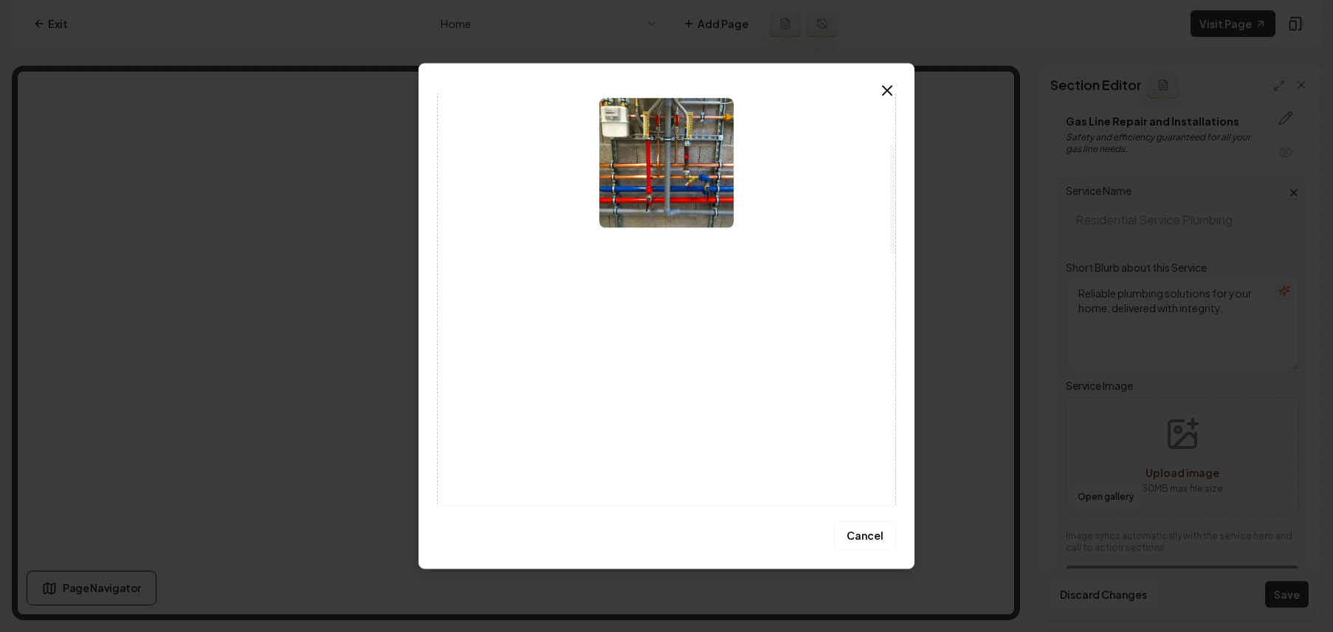
scroll to position [288, 0]
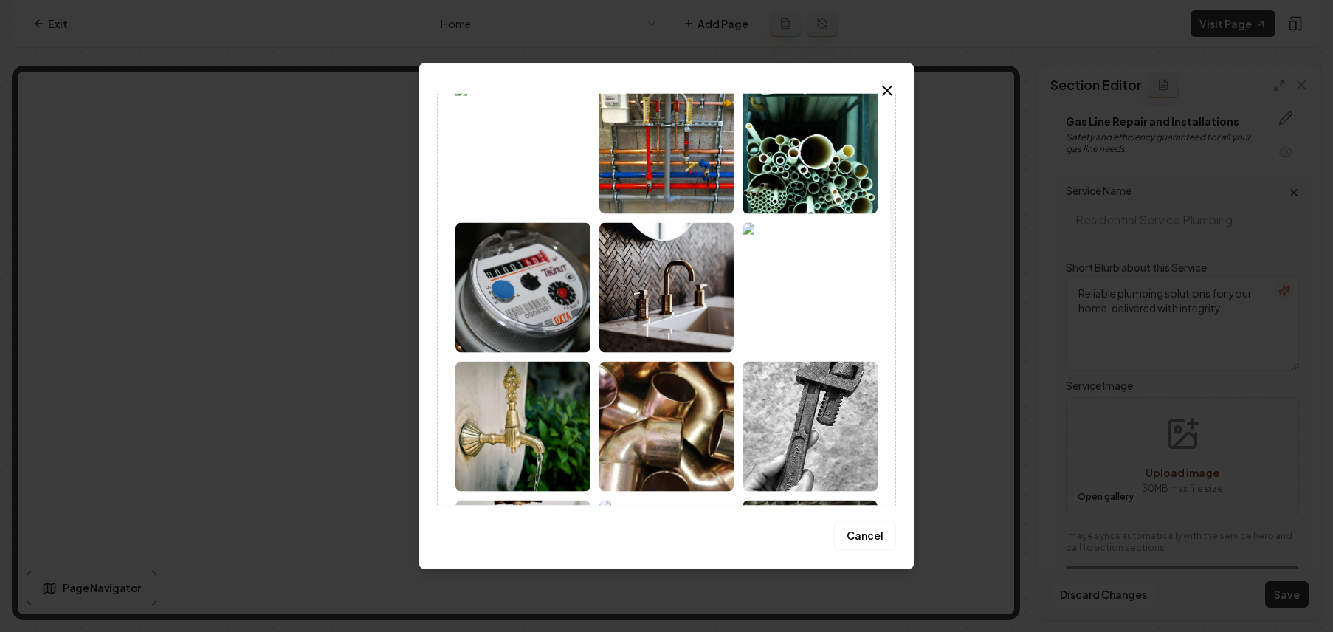
click at [712, 299] on img at bounding box center [666, 288] width 135 height 130
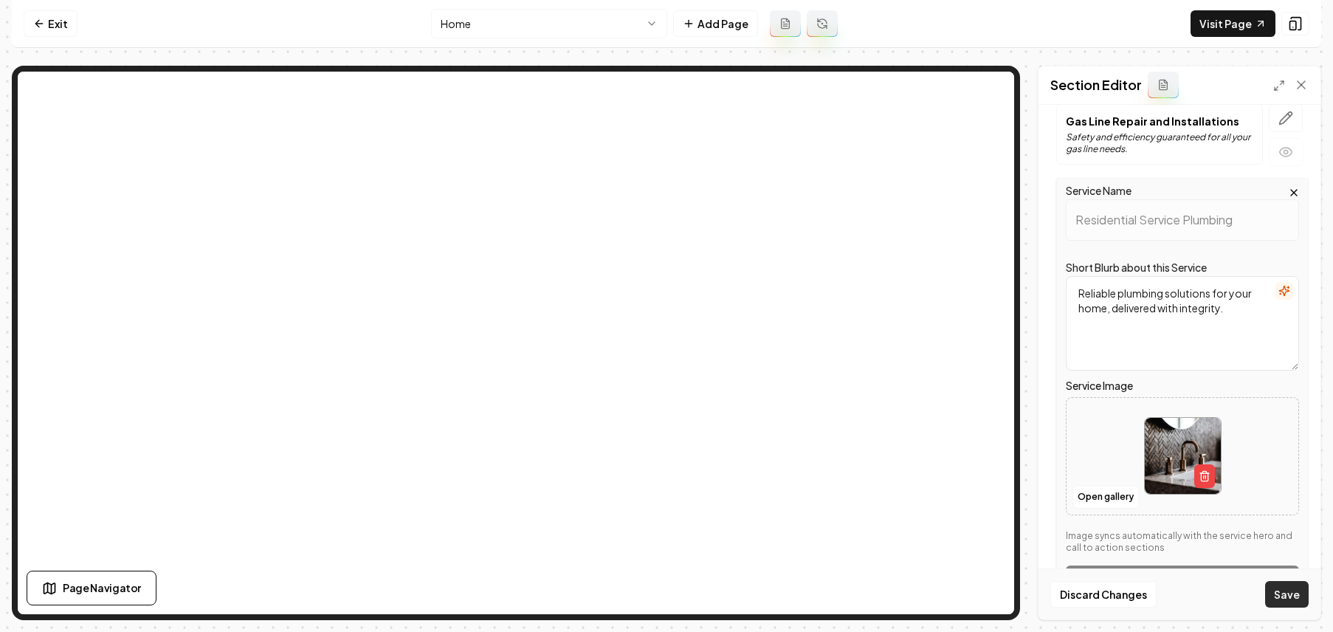
click at [1287, 601] on button "Save" at bounding box center [1287, 594] width 44 height 27
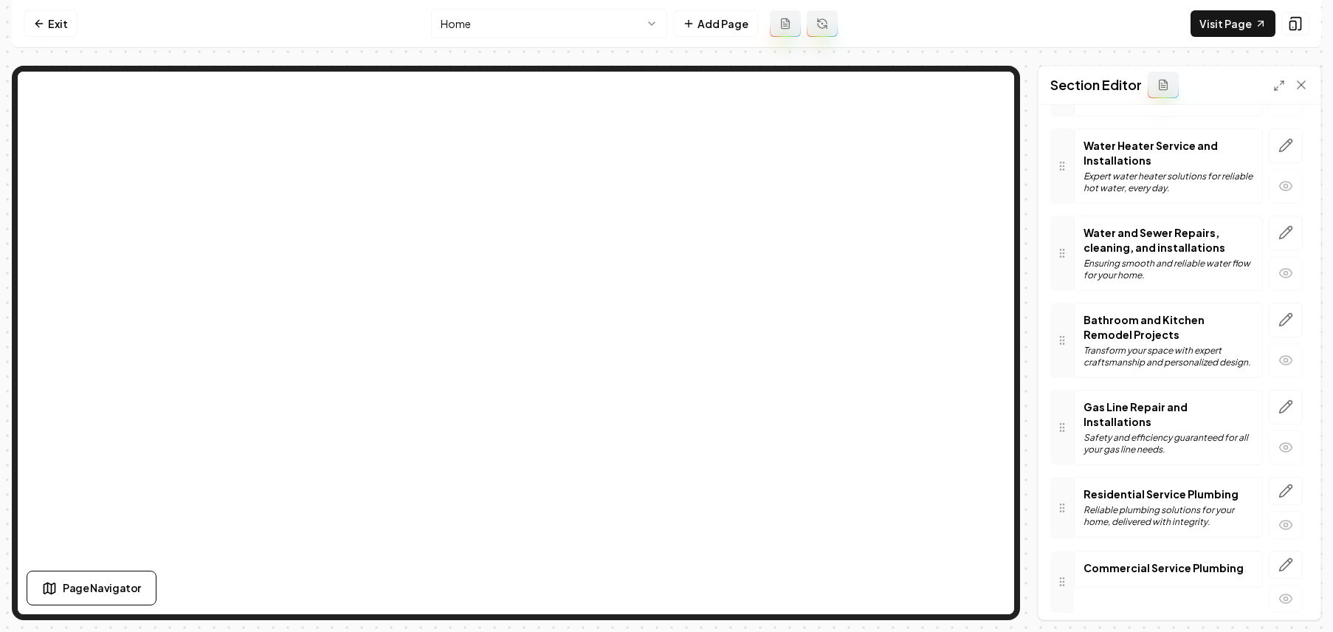
scroll to position [187, 0]
click at [1288, 406] on icon "button" at bounding box center [1289, 405] width 2 height 2
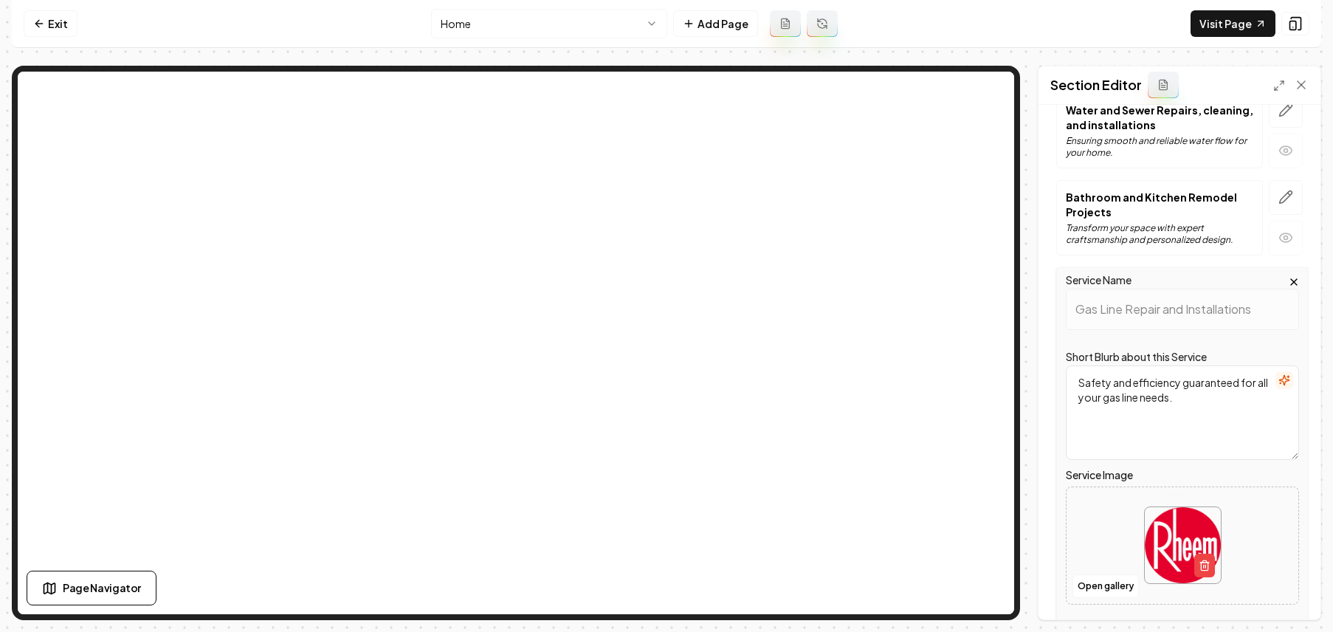
scroll to position [460, 0]
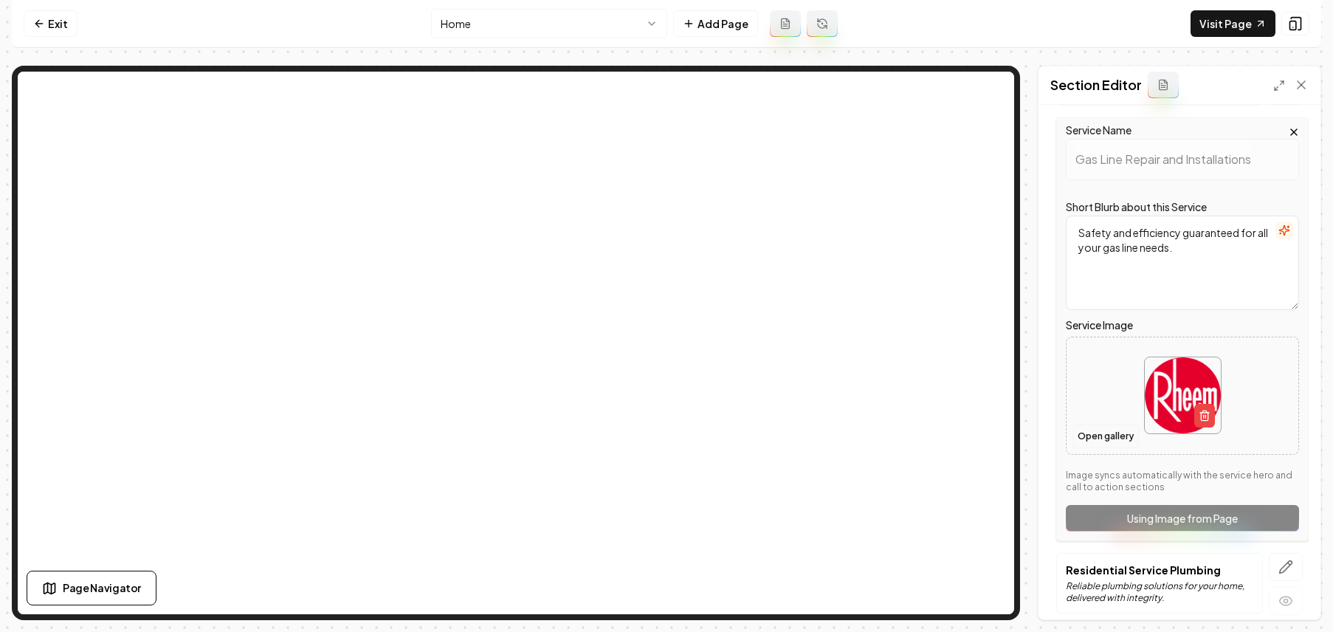
click at [1095, 432] on button "Open gallery" at bounding box center [1105, 436] width 66 height 24
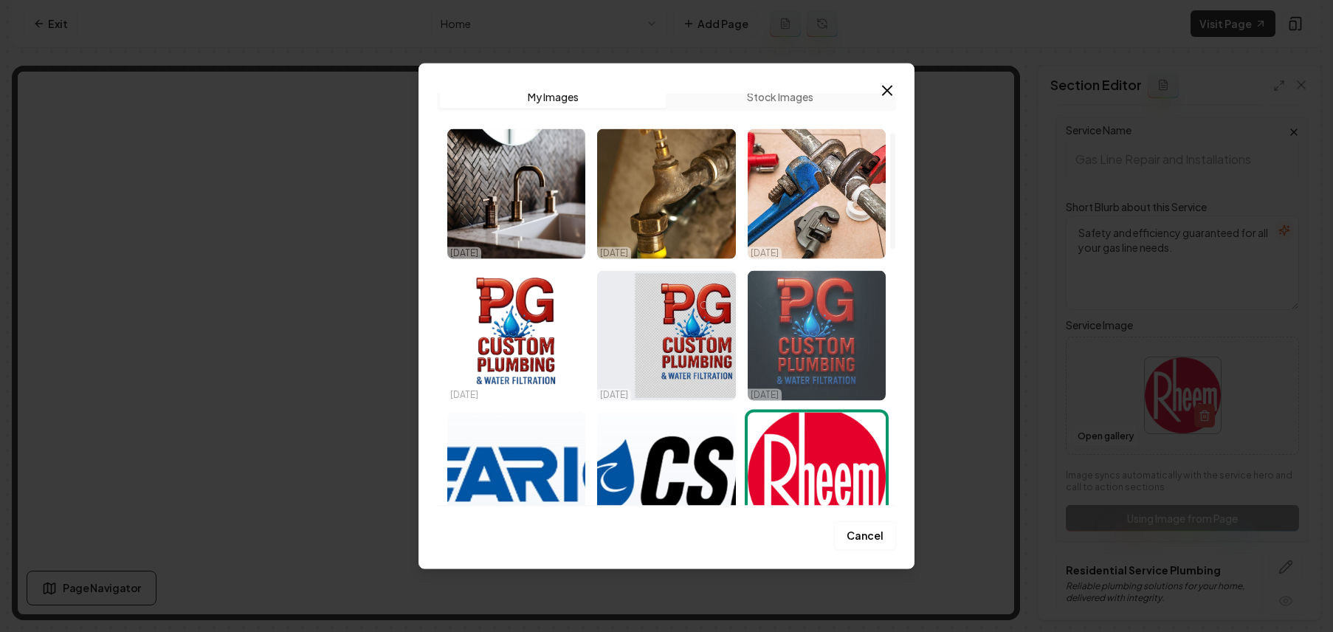
scroll to position [0, 0]
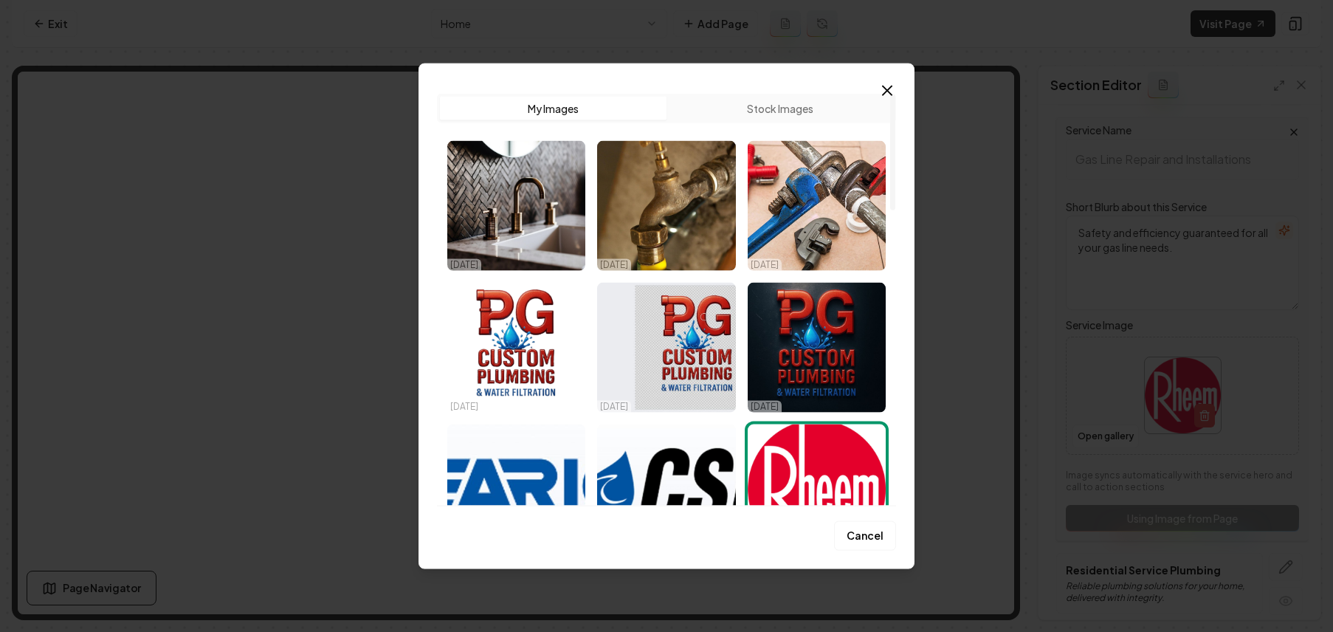
click at [857, 111] on button "Stock Images" at bounding box center [779, 109] width 227 height 24
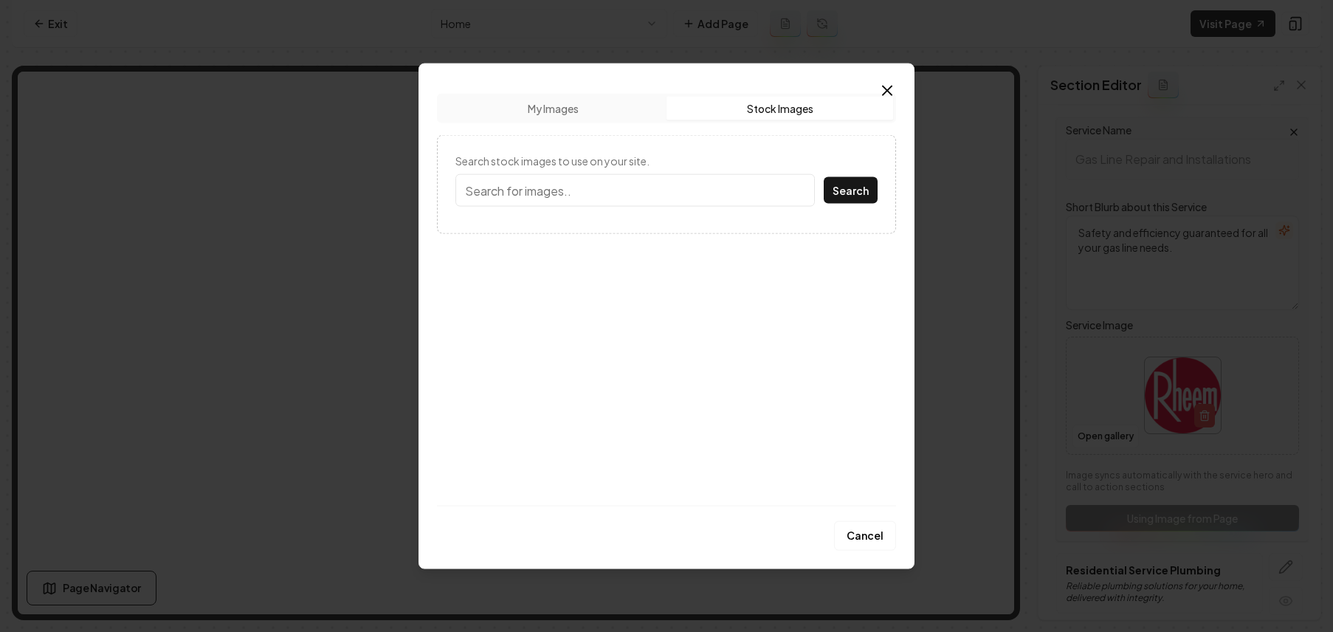
click at [615, 184] on input "Search stock images to use on your site." at bounding box center [634, 190] width 359 height 32
type input "gas line repair"
click at [824, 177] on button "Search" at bounding box center [851, 190] width 54 height 27
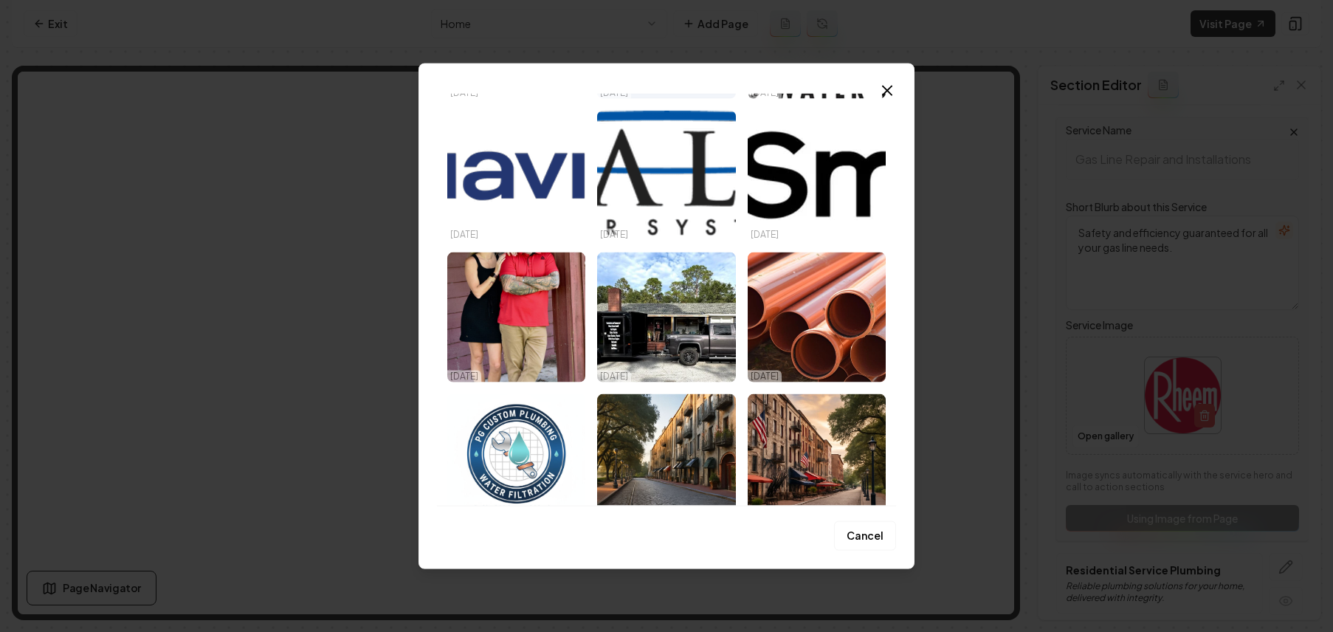
scroll to position [1046, 0]
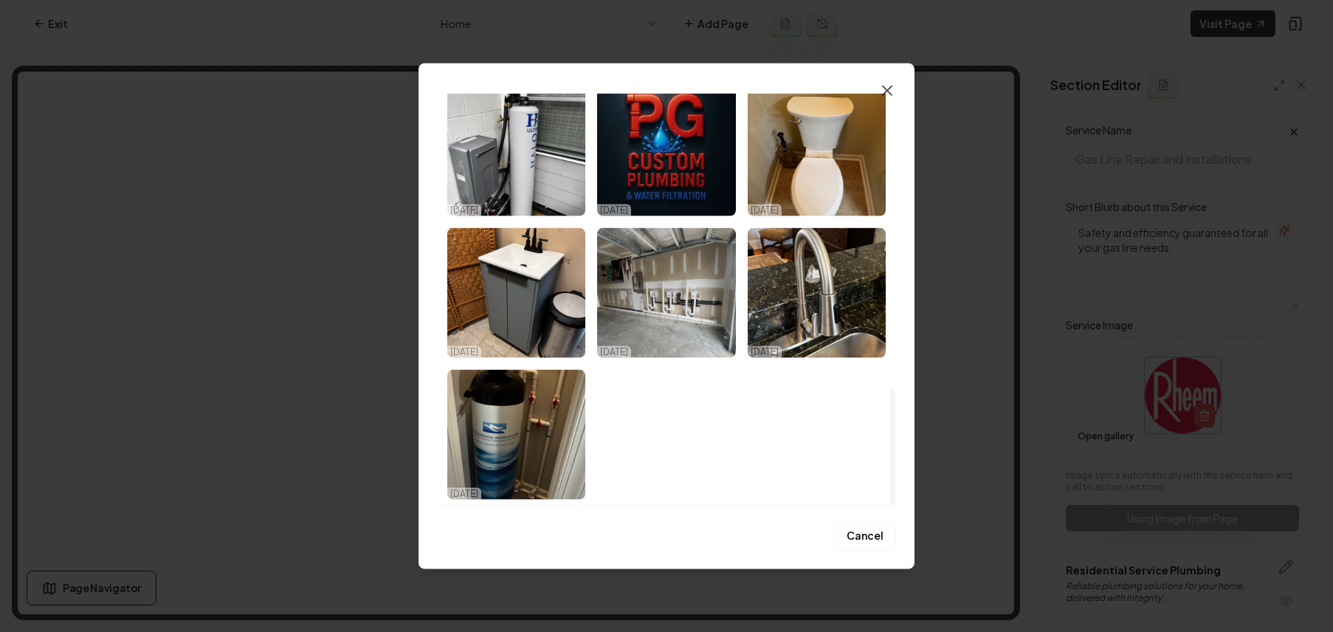
click at [880, 91] on icon "button" at bounding box center [887, 91] width 18 height 18
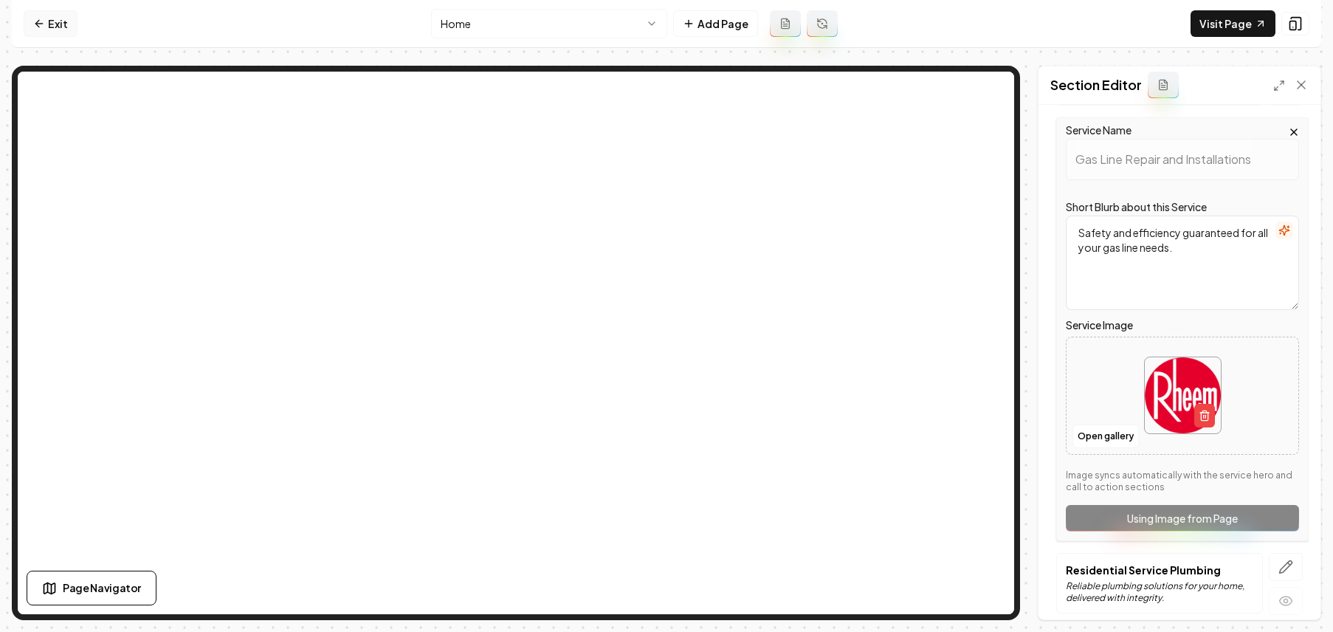
click at [61, 18] on link "Exit" at bounding box center [51, 23] width 54 height 27
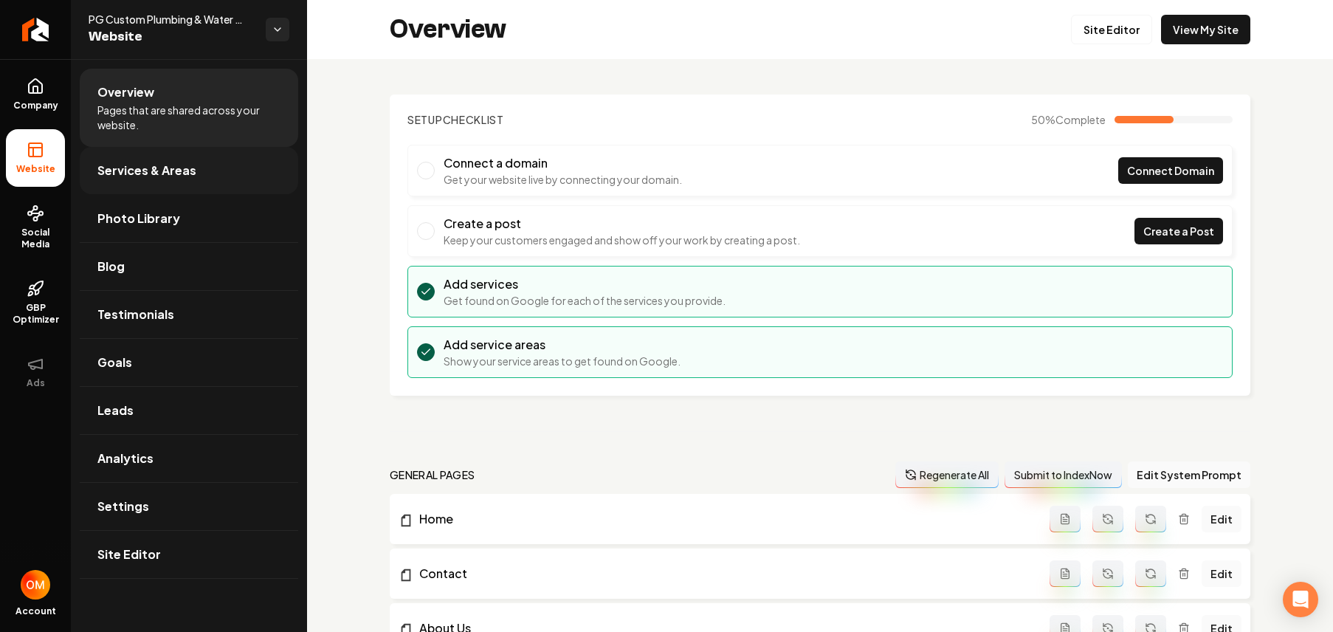
click at [165, 172] on span "Services & Areas" at bounding box center [146, 171] width 99 height 18
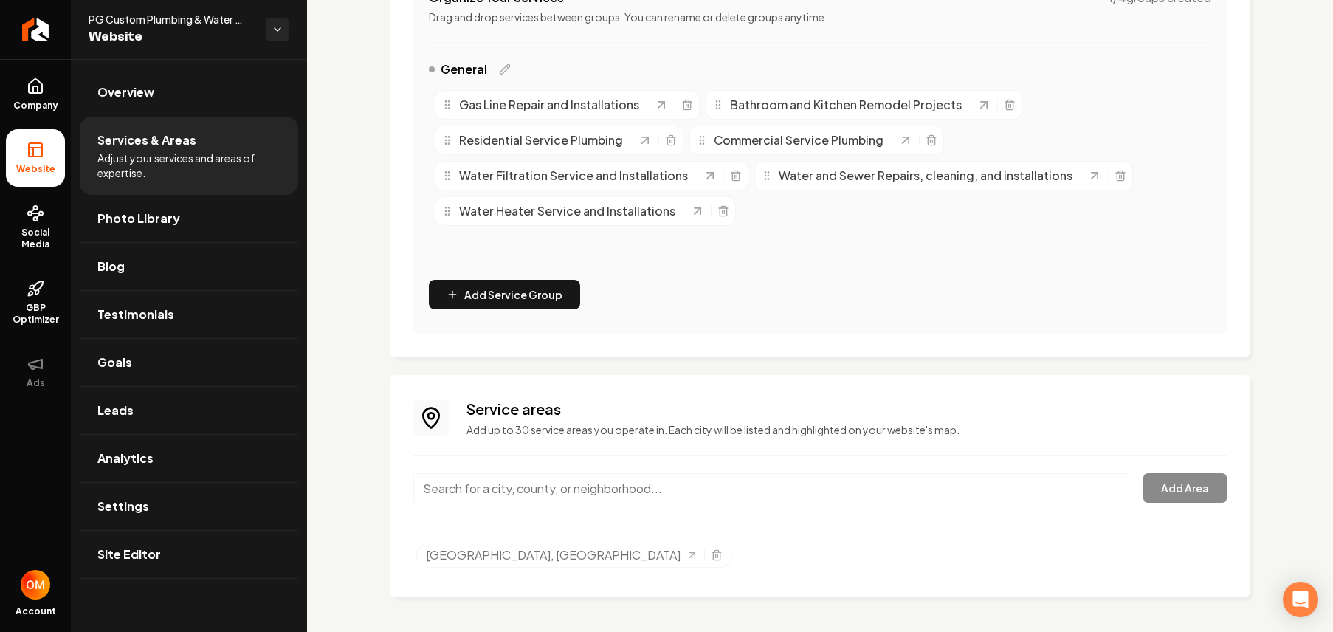
scroll to position [325, 0]
click at [569, 504] on div "Main content area" at bounding box center [772, 496] width 718 height 49
click at [576, 486] on input "Main content area" at bounding box center [772, 487] width 718 height 31
click at [1163, 486] on button "Add Area" at bounding box center [1184, 487] width 83 height 30
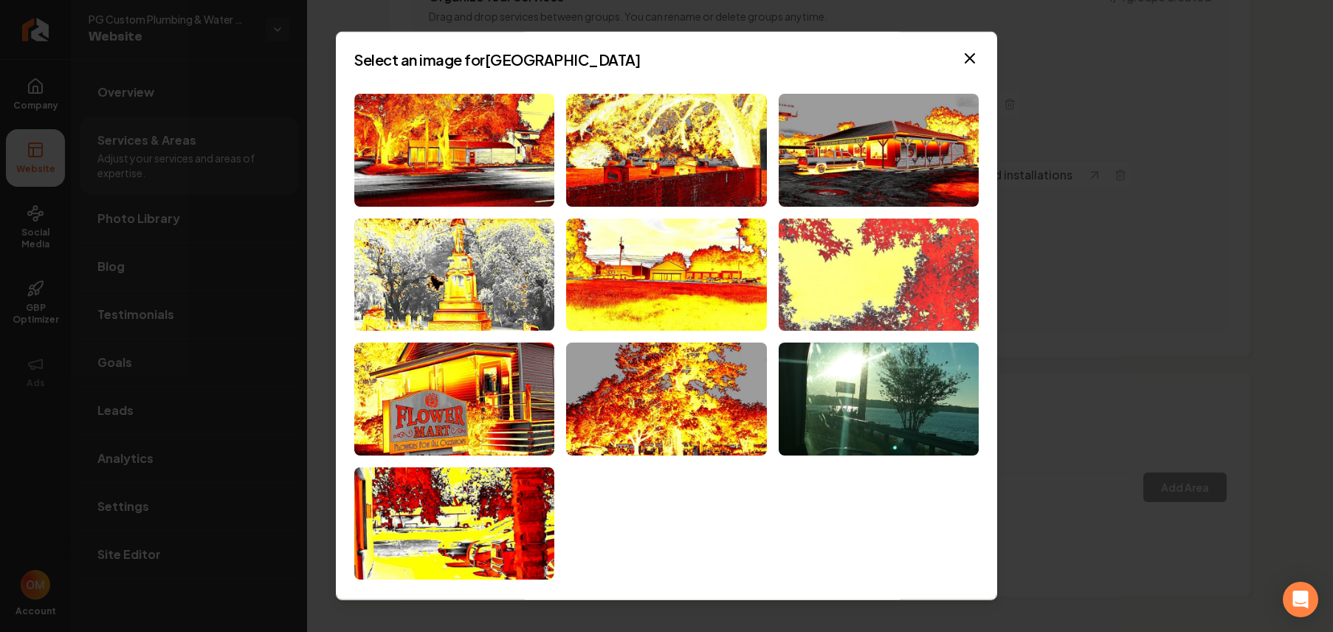
scroll to position [0, 0]
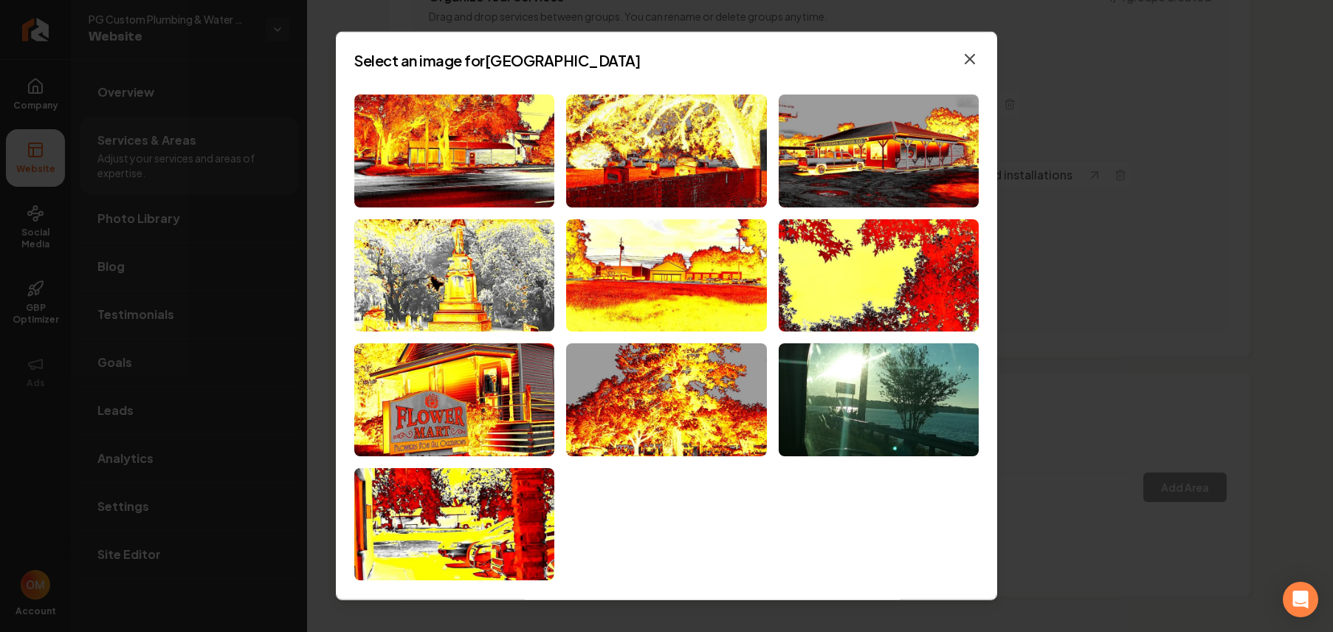
click at [961, 58] on icon "button" at bounding box center [970, 59] width 18 height 18
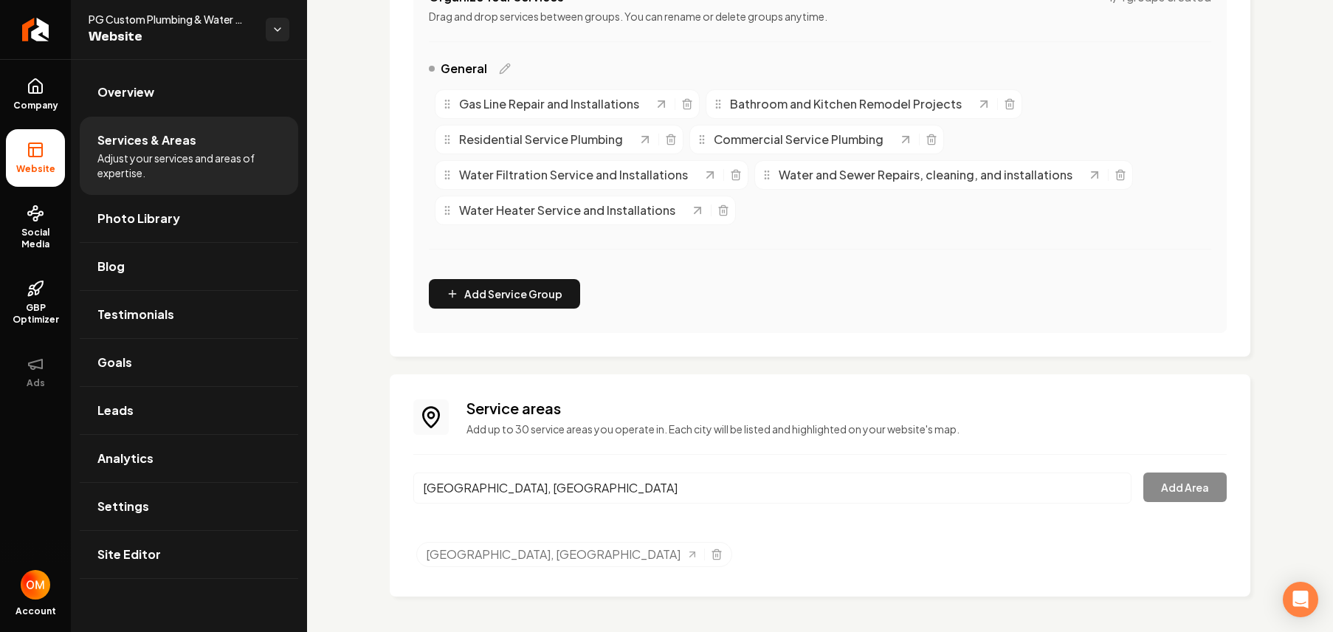
drag, startPoint x: 531, startPoint y: 486, endPoint x: 441, endPoint y: 489, distance: 90.8
click at [445, 491] on input "Georgetown, GA" at bounding box center [772, 487] width 718 height 31
click at [496, 484] on input "Georgetown, GA" at bounding box center [772, 487] width 718 height 31
drag, startPoint x: 493, startPoint y: 486, endPoint x: 399, endPoint y: 483, distance: 93.8
click at [399, 483] on div "Service areas Add up to 30 service areas you operate in. Each city will be list…" at bounding box center [820, 485] width 860 height 222
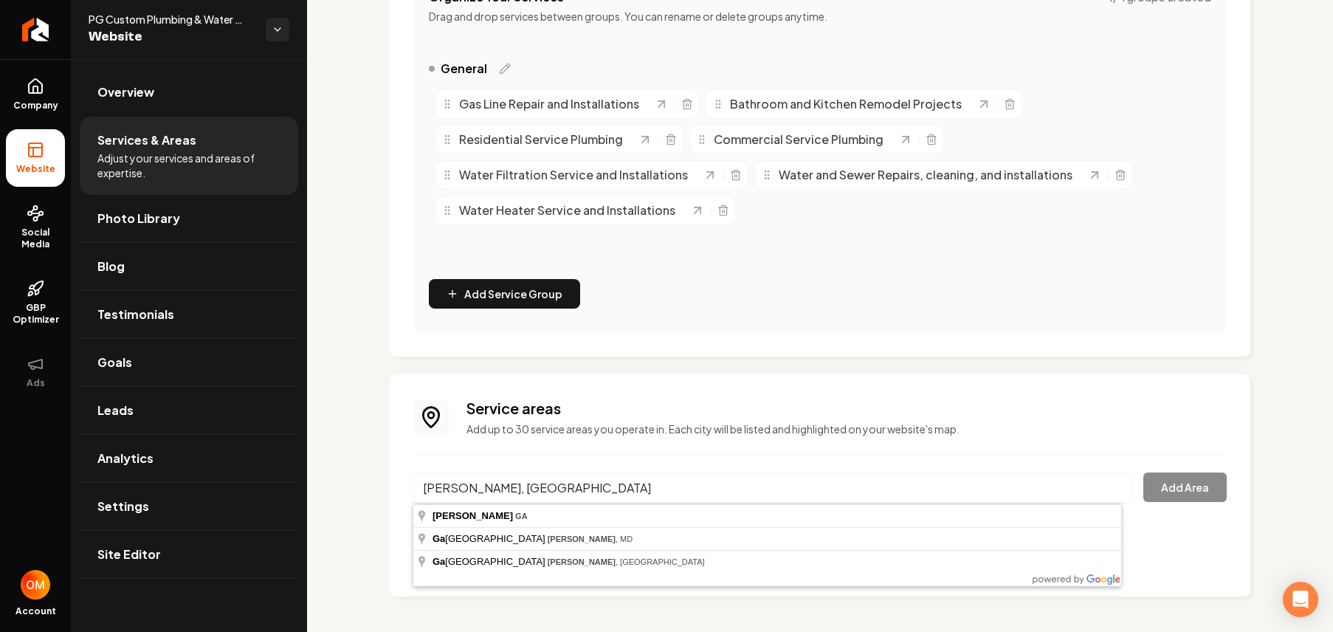
type input "Montgomery, GA"
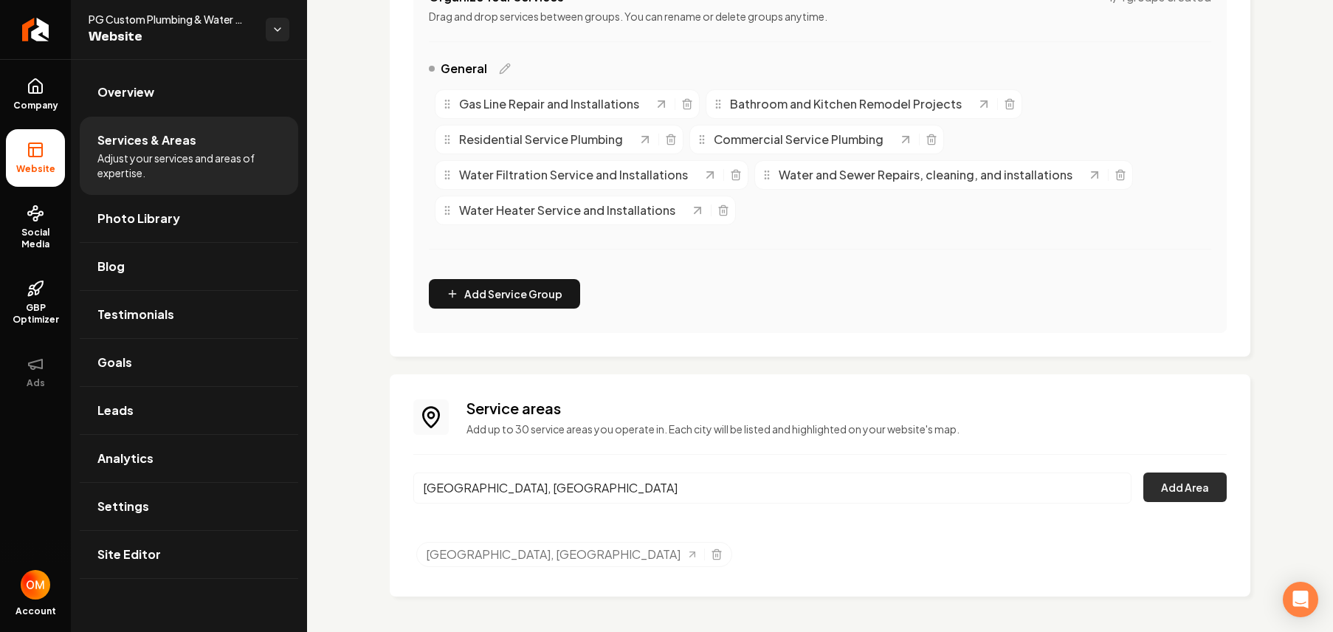
click at [1144, 490] on button "Add Area" at bounding box center [1184, 487] width 83 height 30
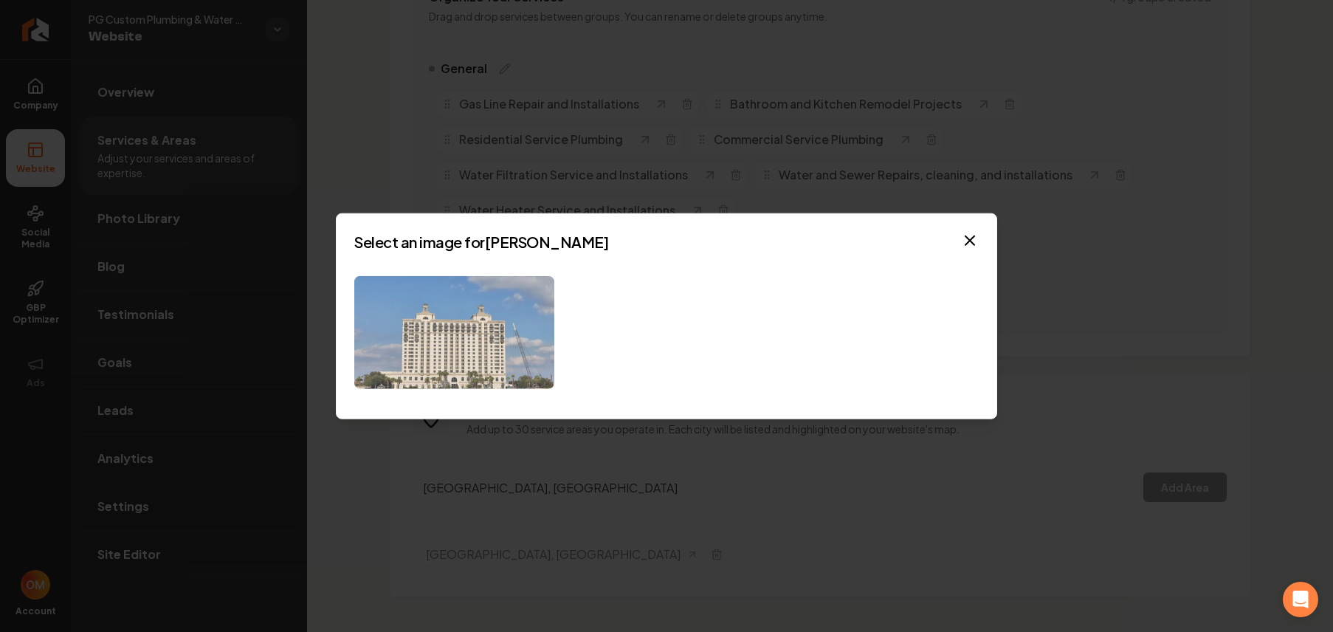
click at [552, 339] on img at bounding box center [454, 332] width 200 height 113
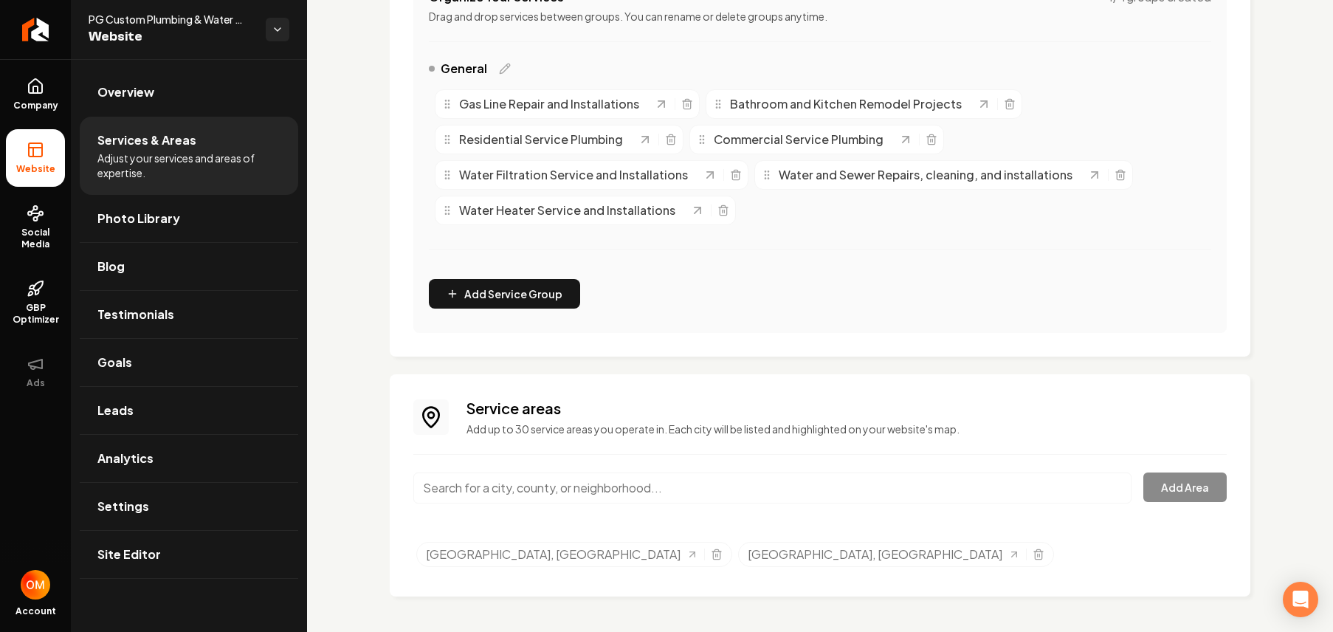
click at [570, 483] on input "Main content area" at bounding box center [772, 487] width 718 height 31
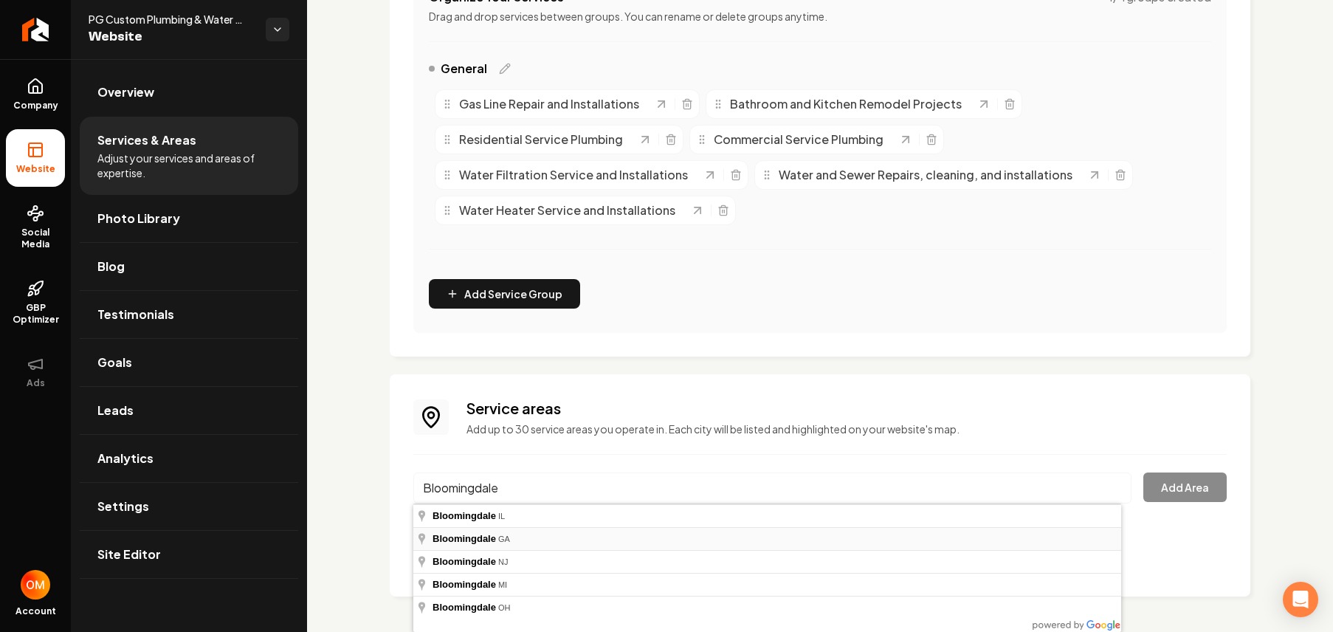
type input "Bloomingdale, GA"
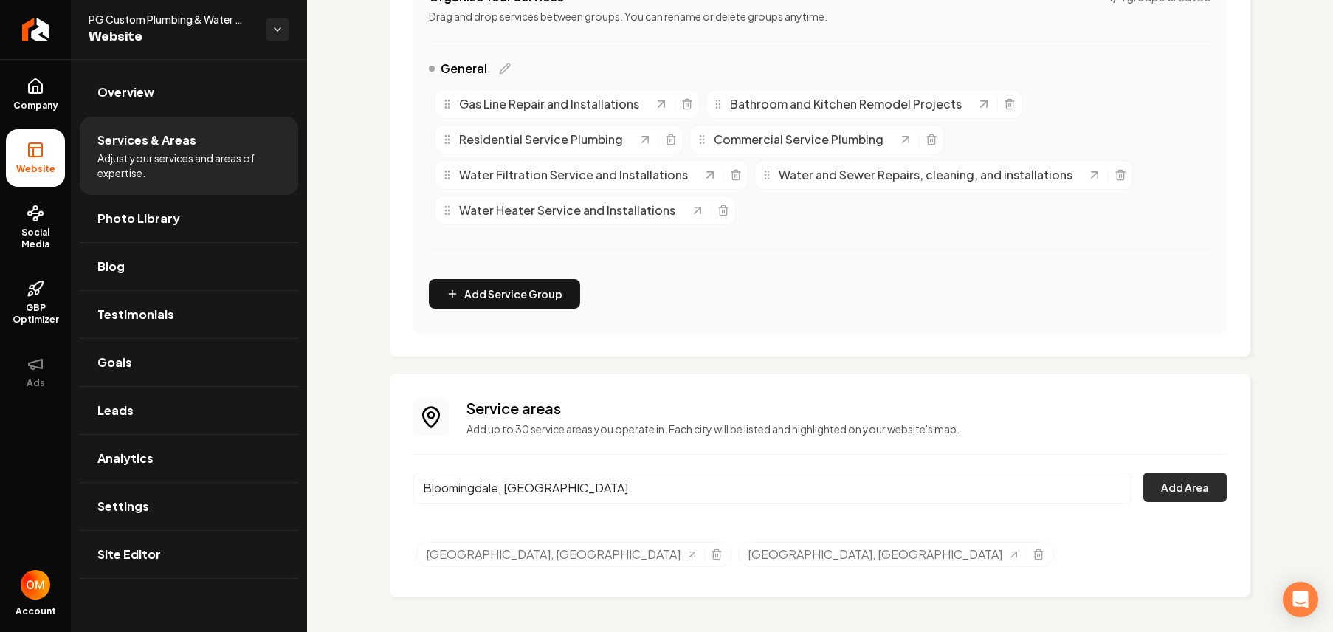
click at [1186, 499] on button "Add Area" at bounding box center [1184, 487] width 83 height 30
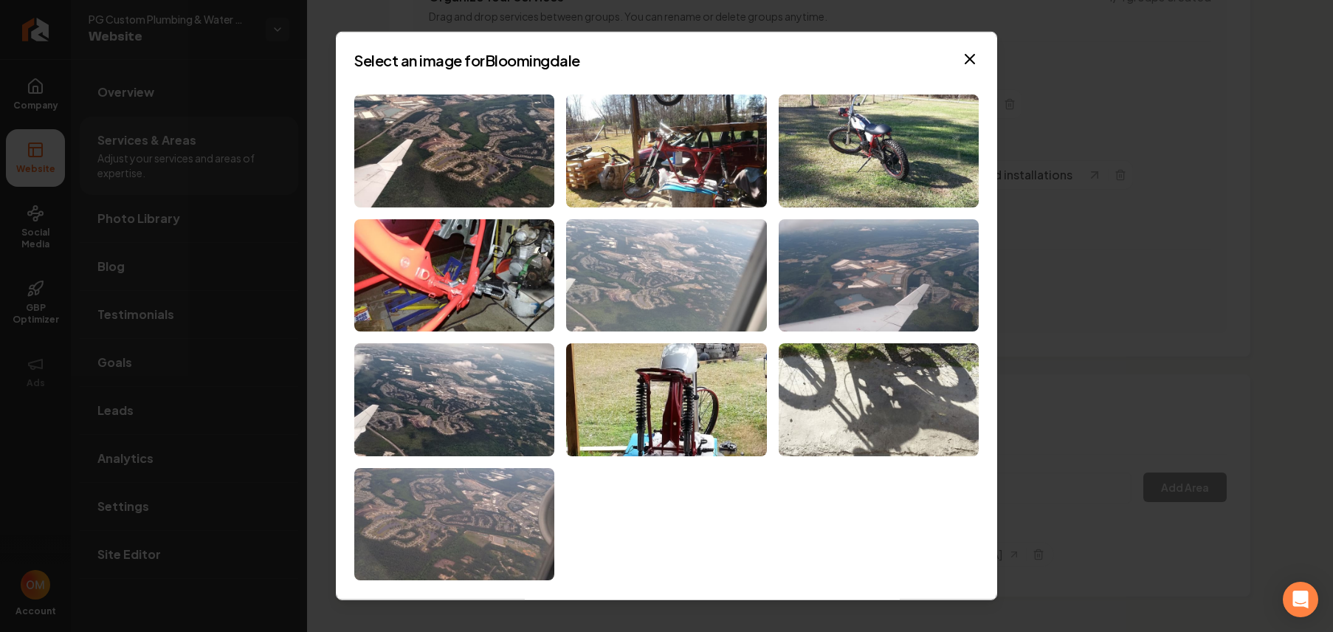
click at [700, 283] on img at bounding box center [666, 274] width 200 height 113
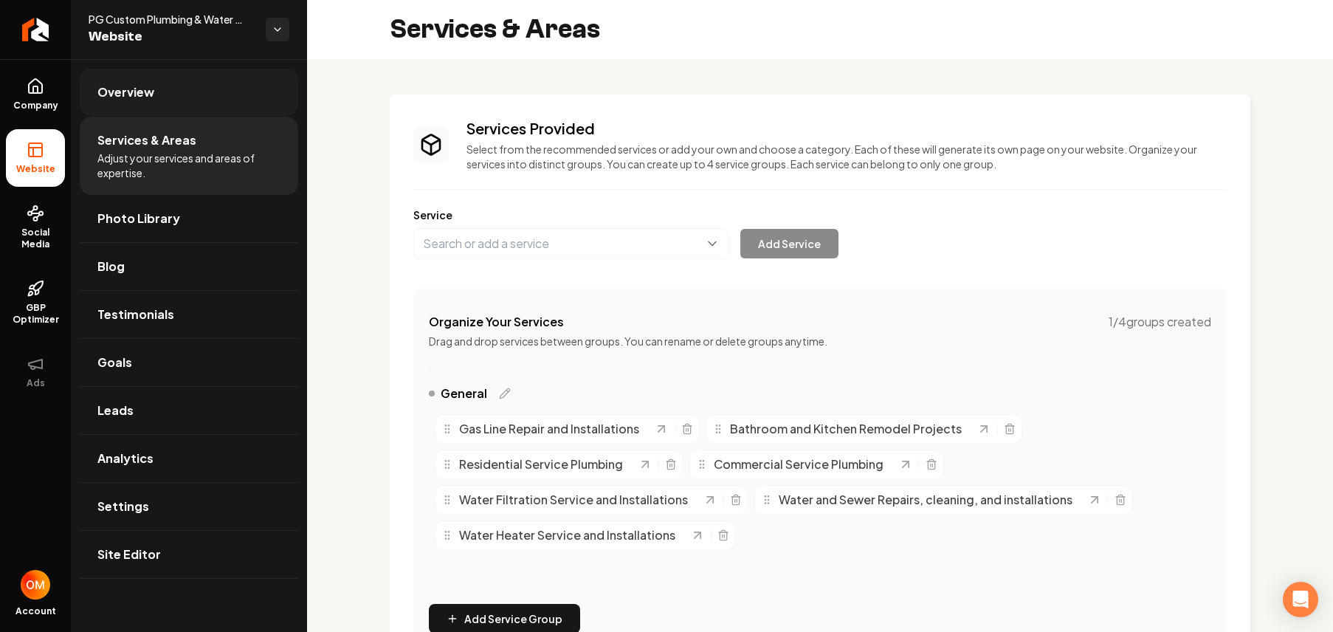
click at [179, 87] on link "Overview" at bounding box center [189, 92] width 218 height 47
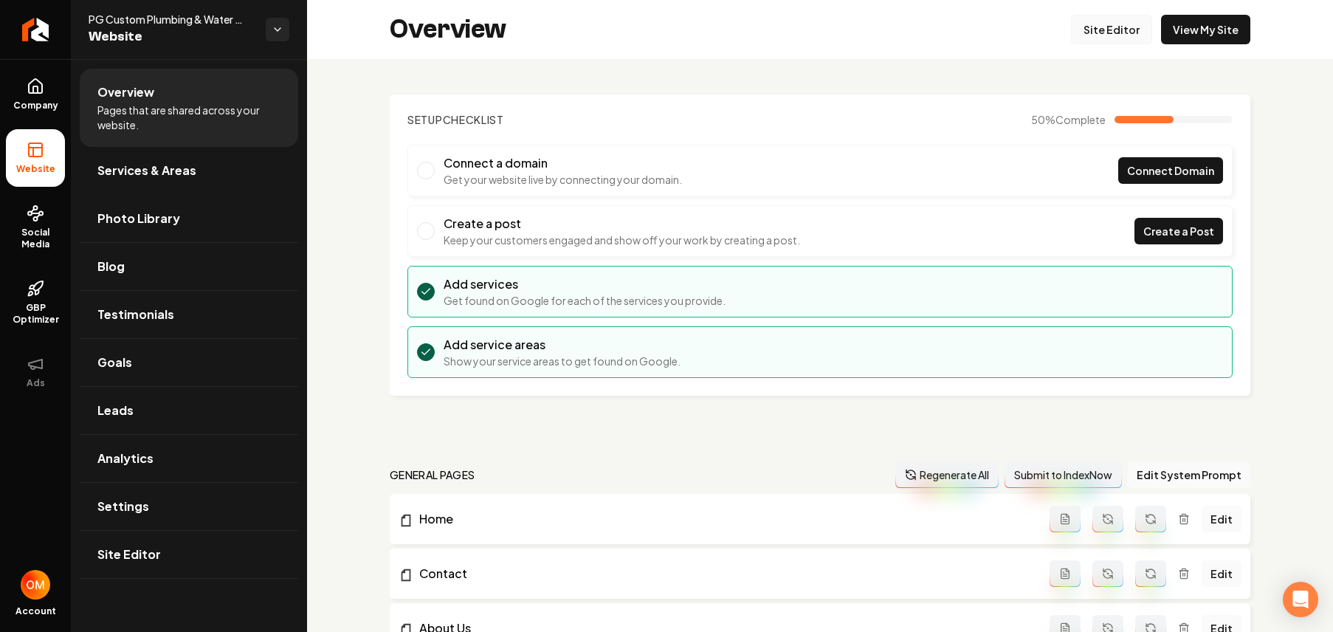
click at [1105, 30] on link "Site Editor" at bounding box center [1111, 30] width 81 height 30
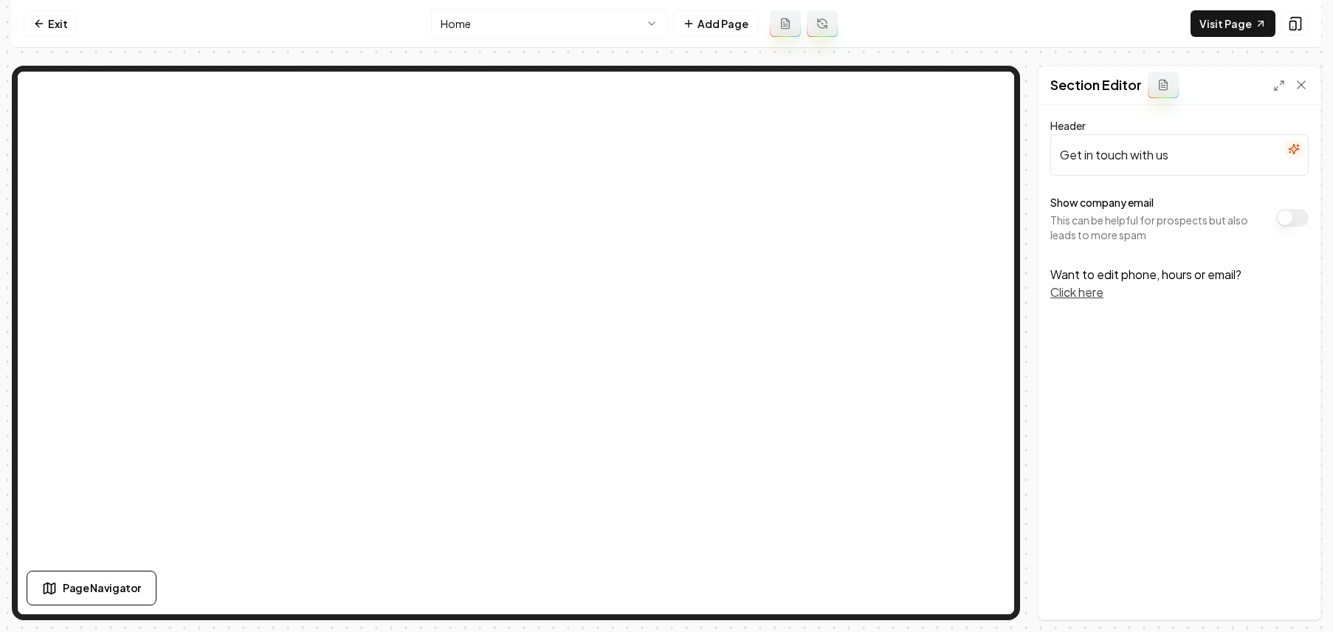
click at [594, 23] on html "Computer Required This feature is only available on a computer. Please switch t…" at bounding box center [666, 316] width 1333 height 632
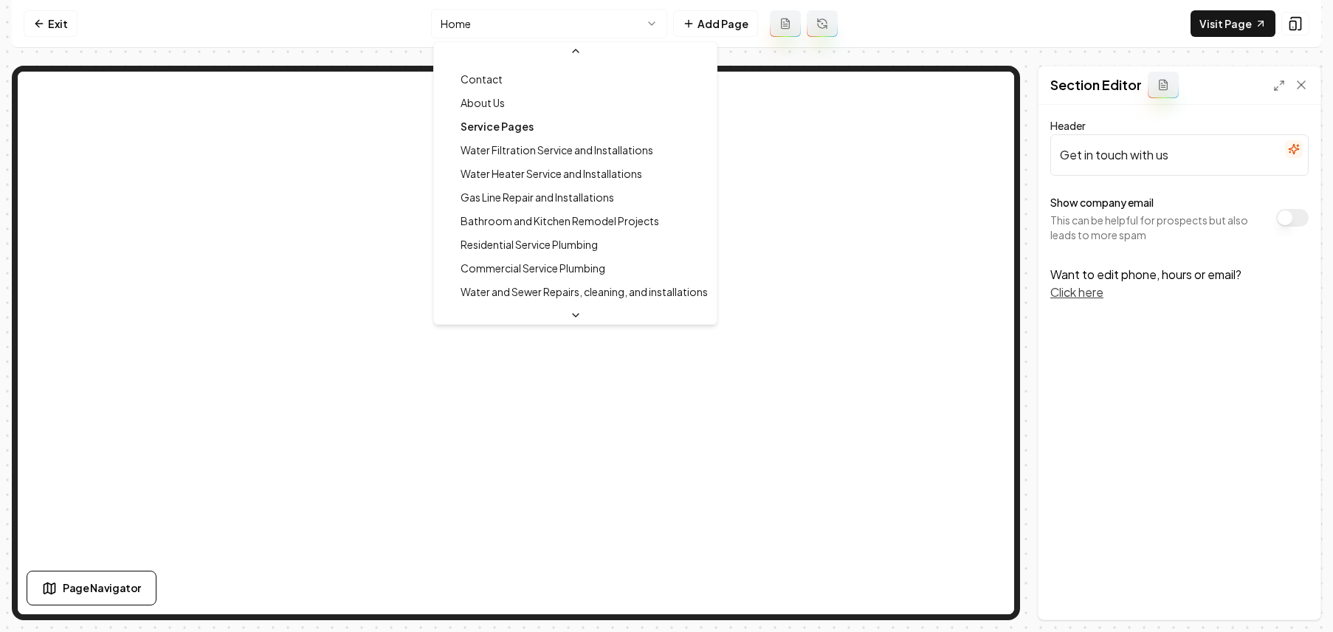
scroll to position [120, 0]
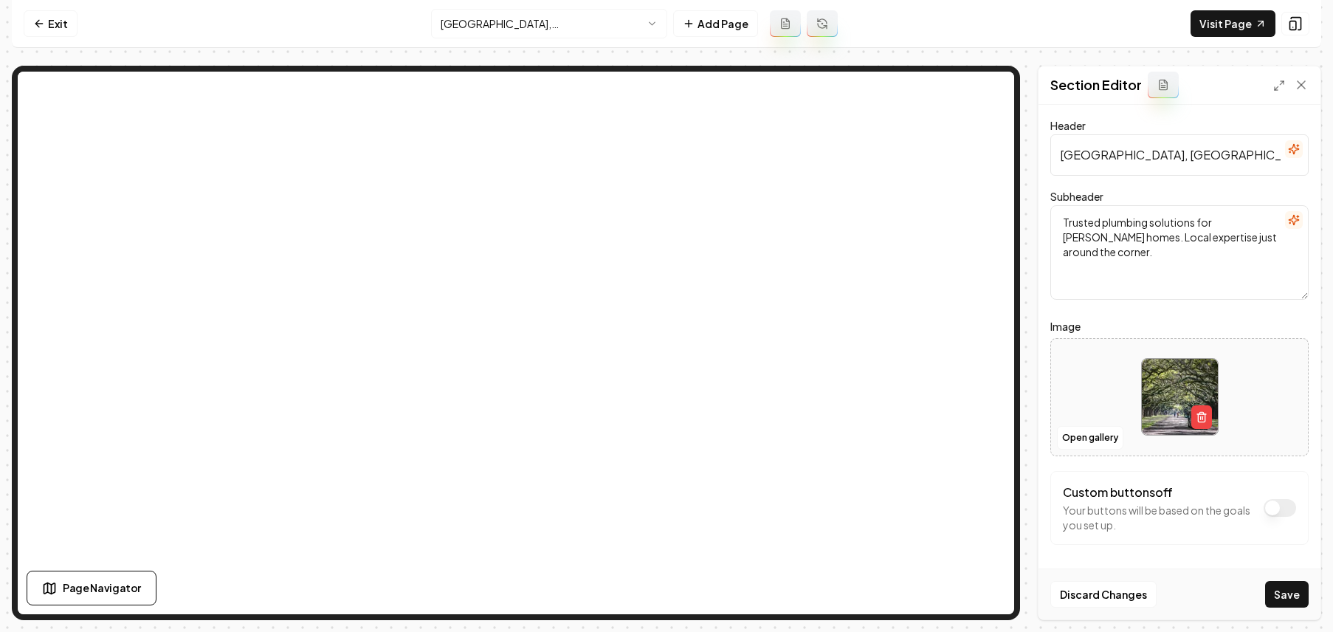
scroll to position [2, 0]
click at [1291, 594] on button "Save" at bounding box center [1287, 594] width 44 height 27
click at [628, 32] on html "Computer Required This feature is only available on a computer. Please switch t…" at bounding box center [666, 316] width 1333 height 632
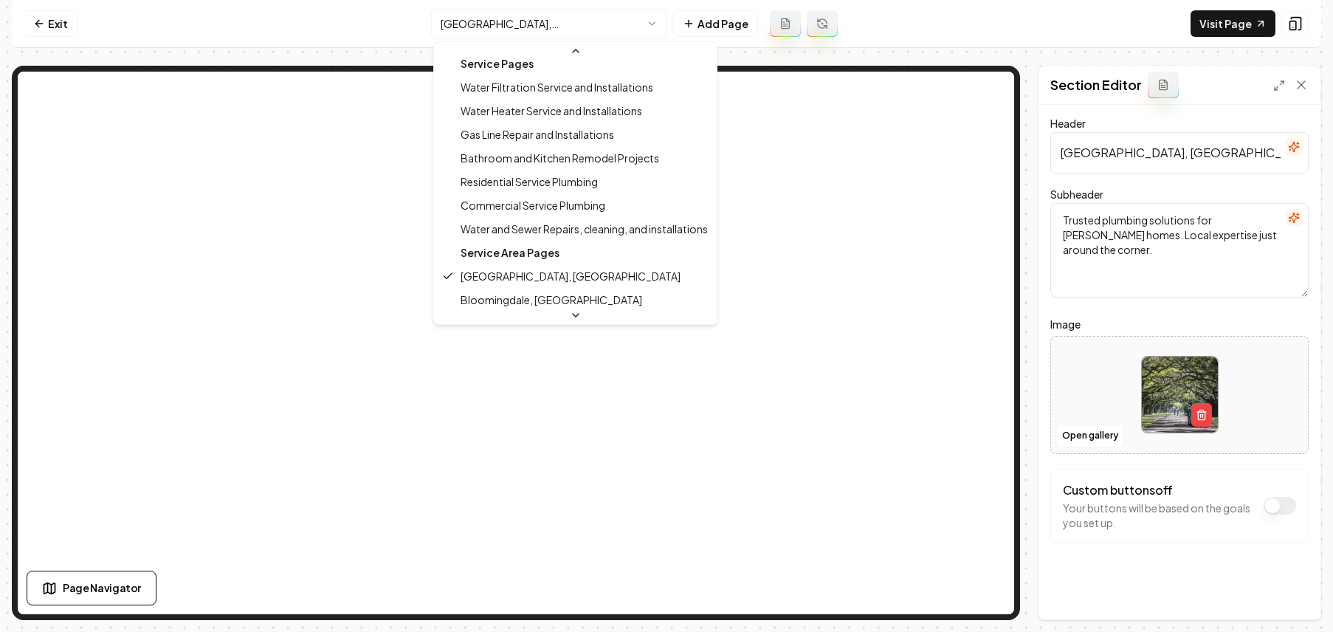
scroll to position [120, 0]
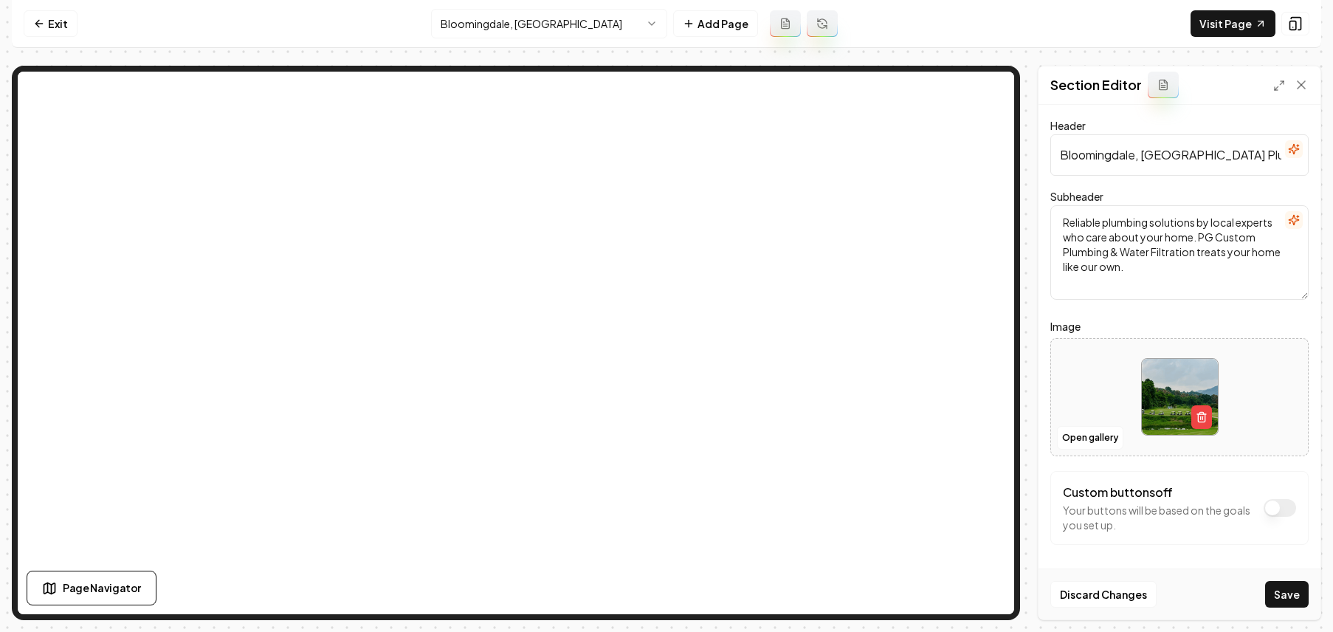
click at [1290, 602] on button "Save" at bounding box center [1287, 594] width 44 height 27
click at [459, 21] on html "Computer Required This feature is only available on a computer. Please switch t…" at bounding box center [666, 316] width 1333 height 632
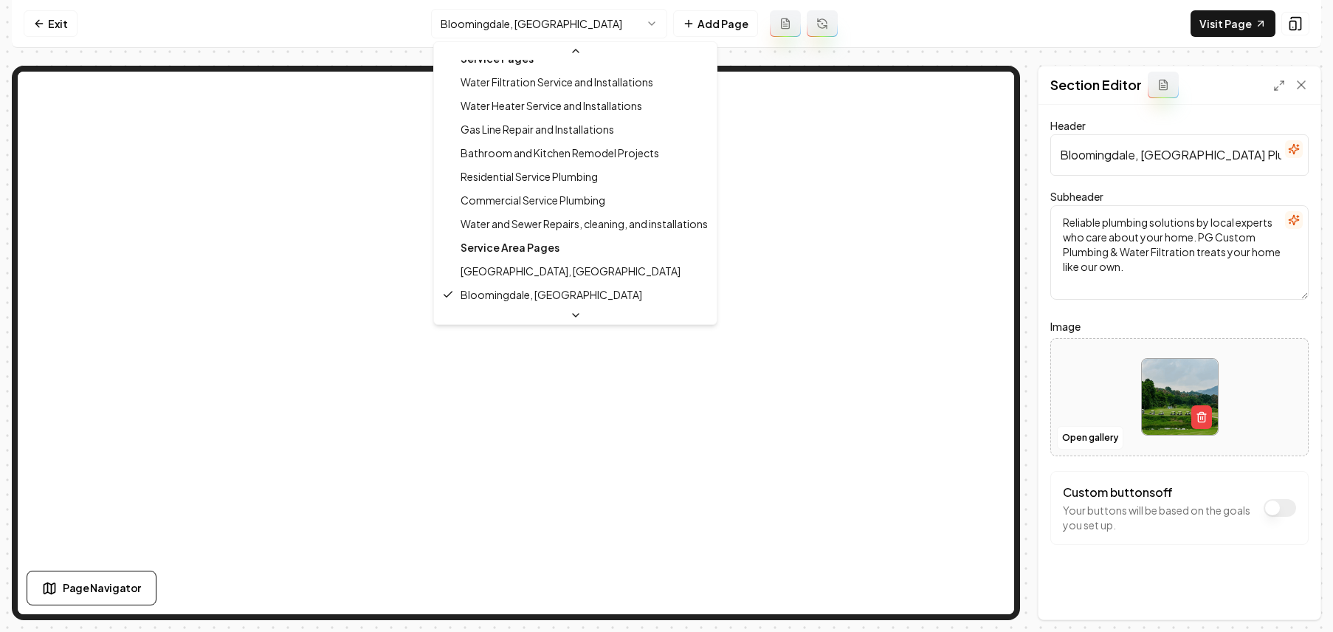
scroll to position [120, 0]
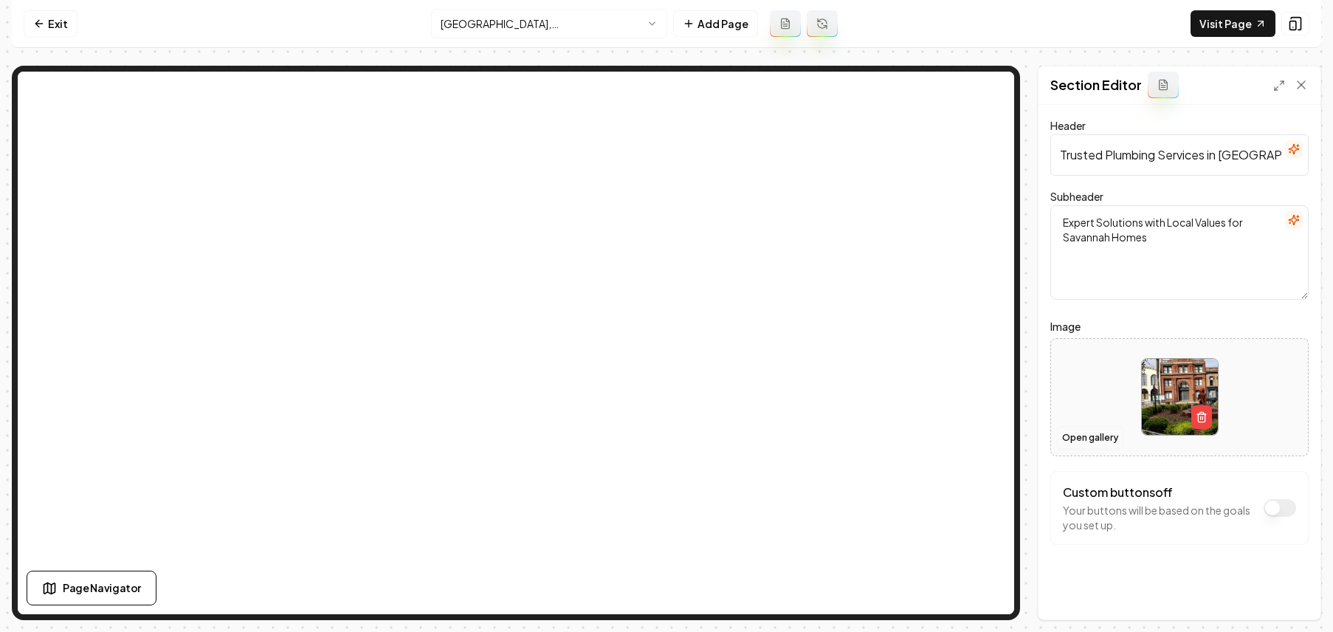
click at [1080, 445] on button "Open gallery" at bounding box center [1090, 438] width 66 height 24
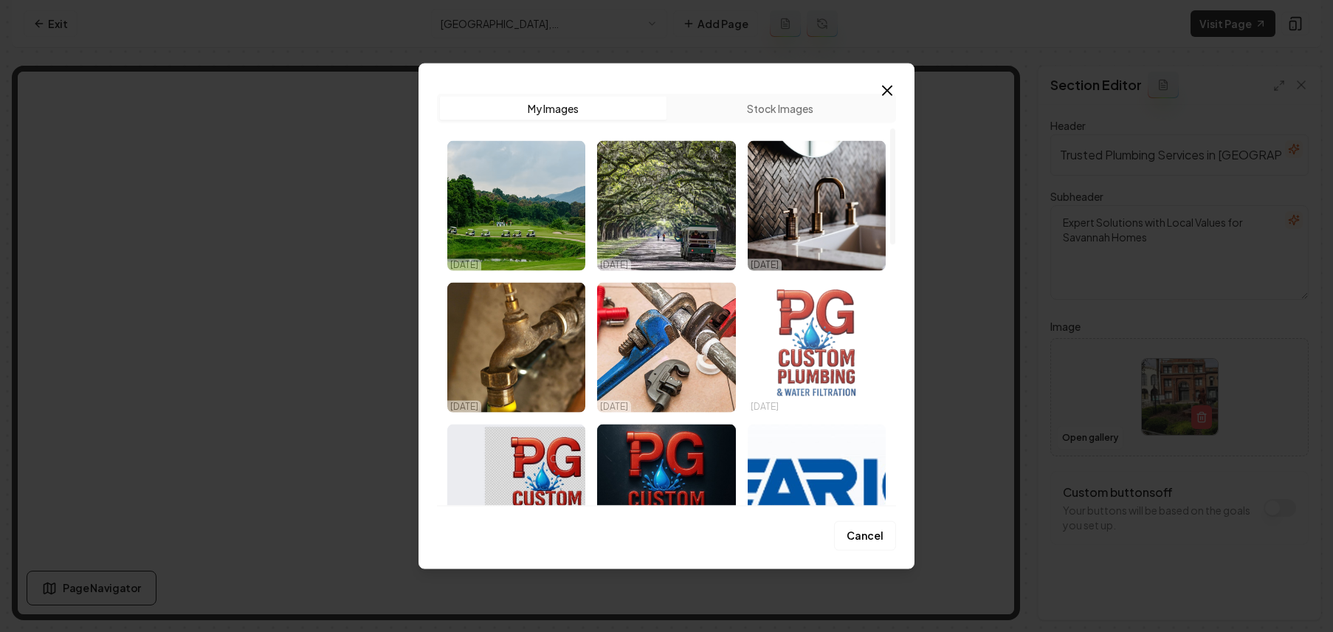
scroll to position [315, 0]
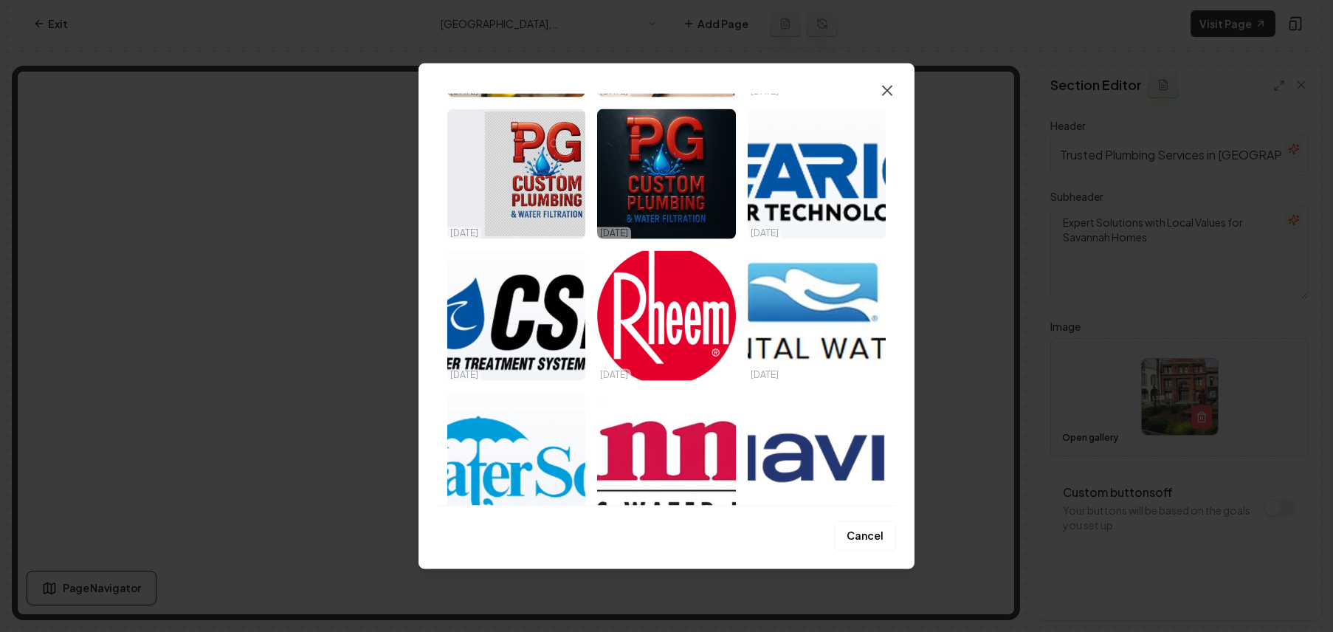
click at [878, 89] on icon "button" at bounding box center [887, 91] width 18 height 18
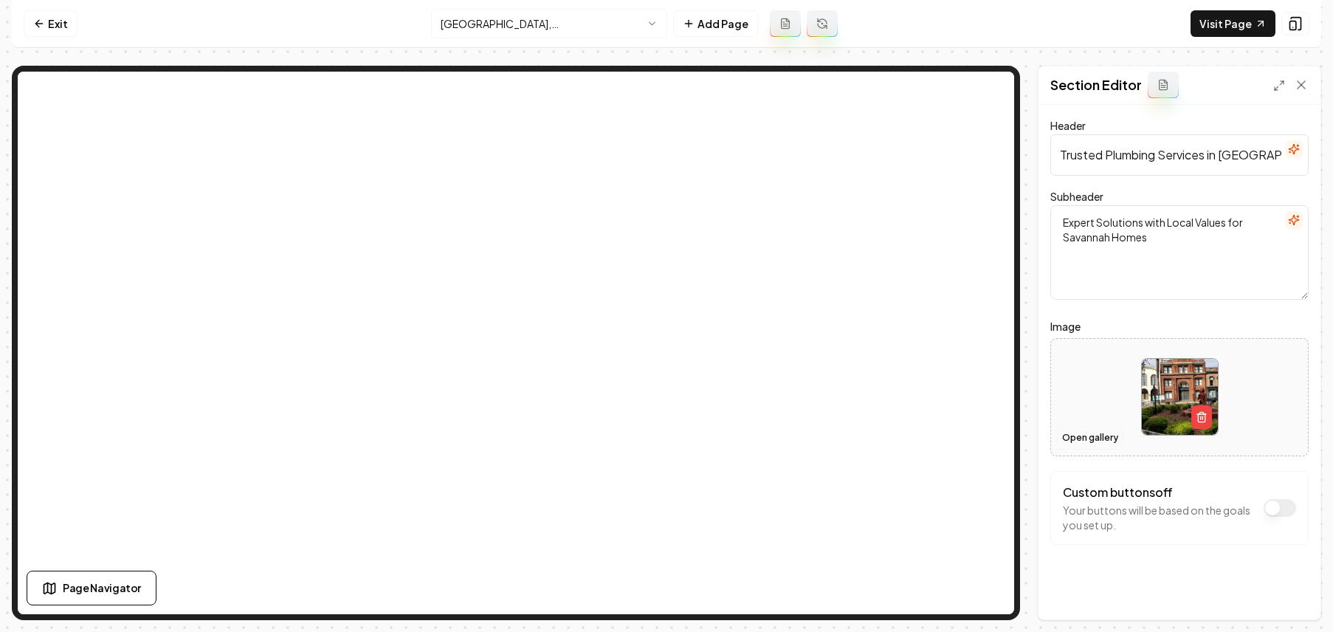
click at [1073, 431] on button "Open gallery" at bounding box center [1090, 438] width 66 height 24
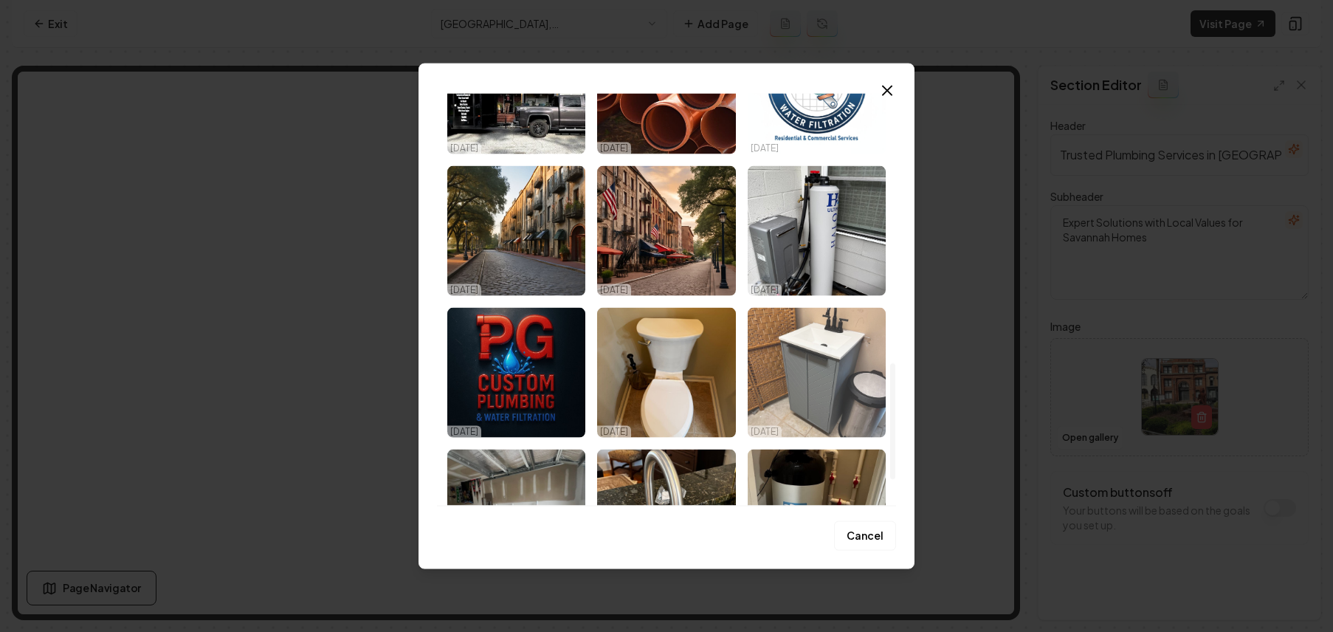
scroll to position [1046, 0]
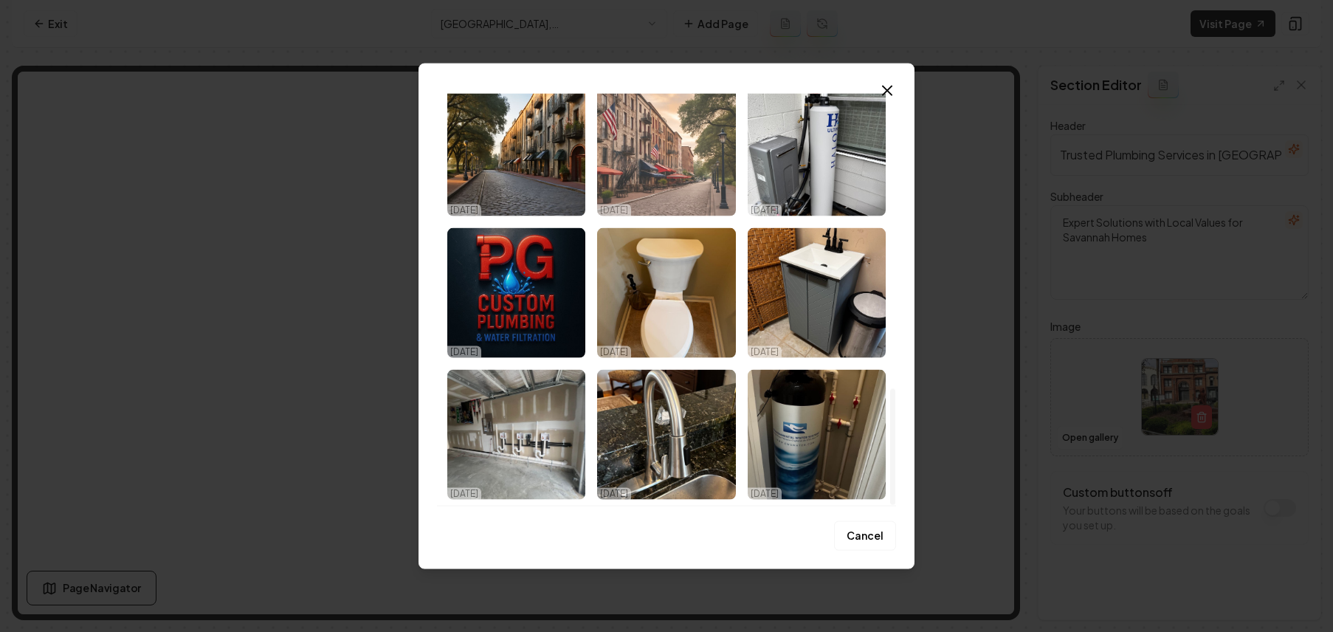
click at [659, 170] on img "Select image image_68dff9775c7cd75eb8bb6506.jpeg" at bounding box center [666, 151] width 138 height 130
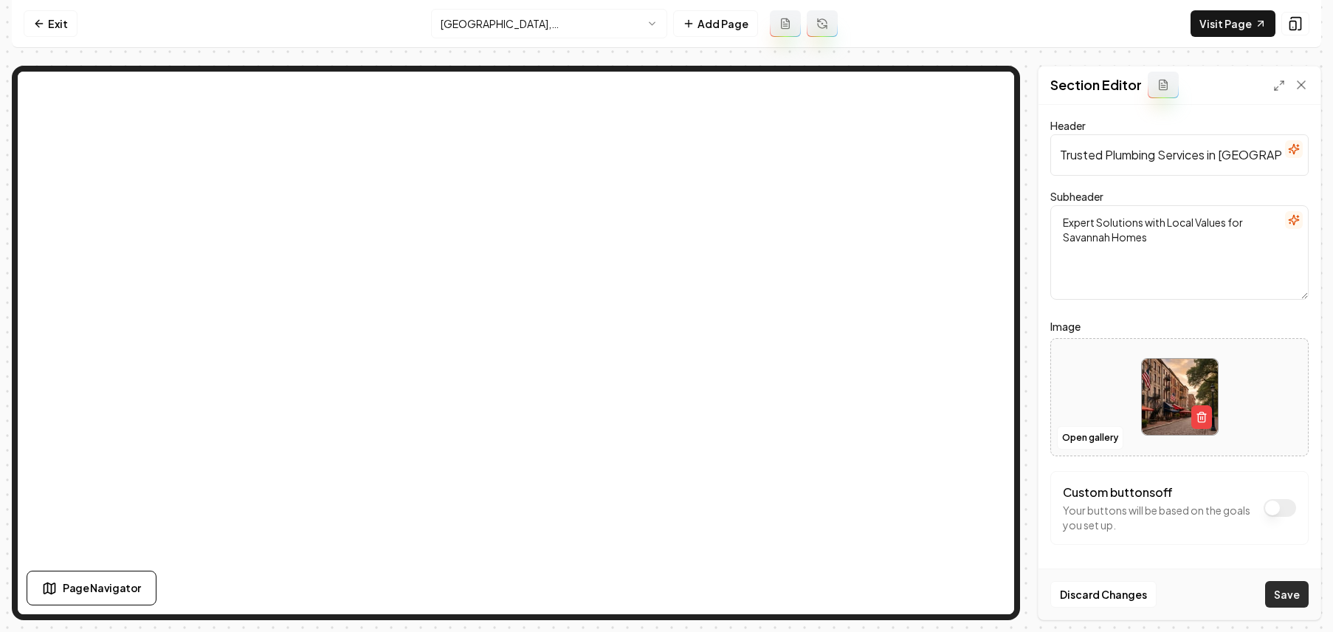
click at [1291, 591] on button "Save" at bounding box center [1287, 594] width 44 height 27
click at [67, 18] on link "Exit" at bounding box center [51, 23] width 54 height 27
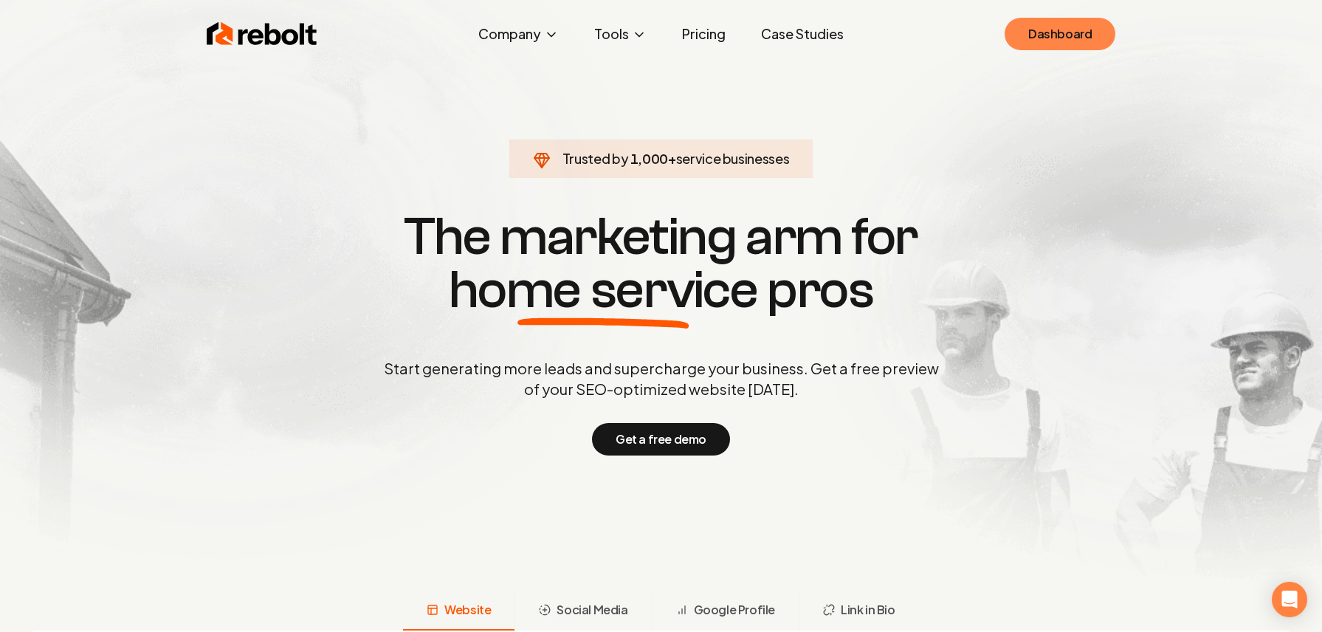
click at [1022, 30] on link "Dashboard" at bounding box center [1059, 34] width 111 height 32
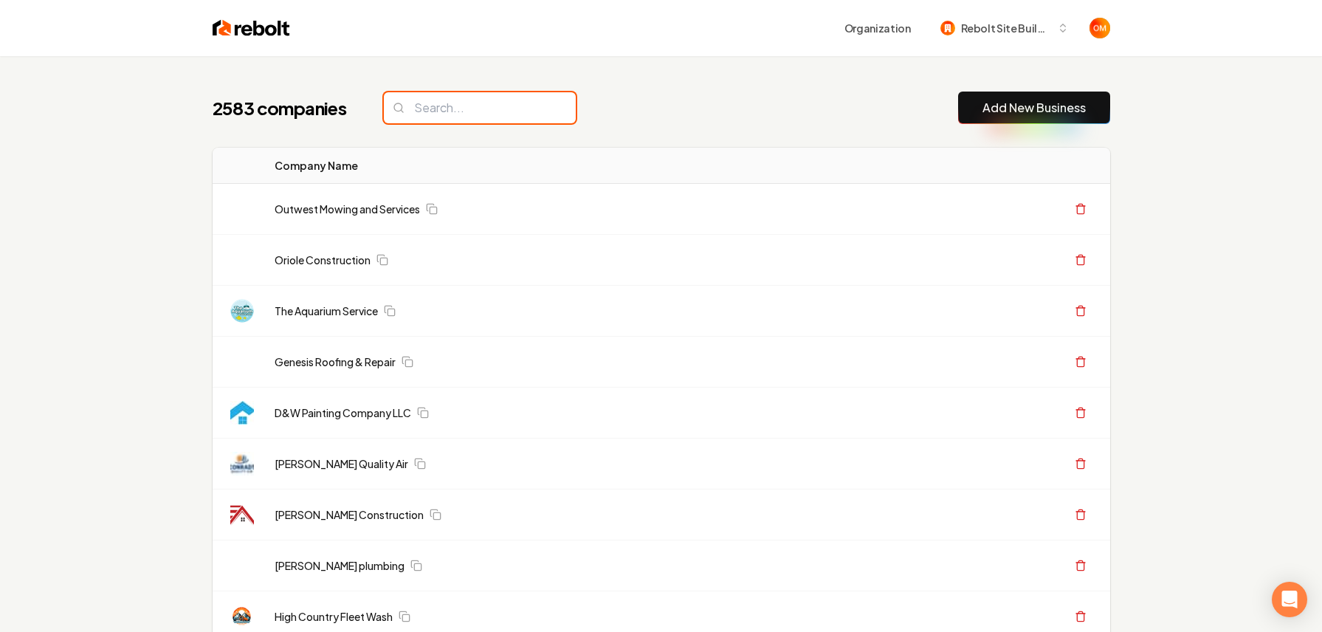
click at [441, 116] on input "search" at bounding box center [480, 107] width 192 height 31
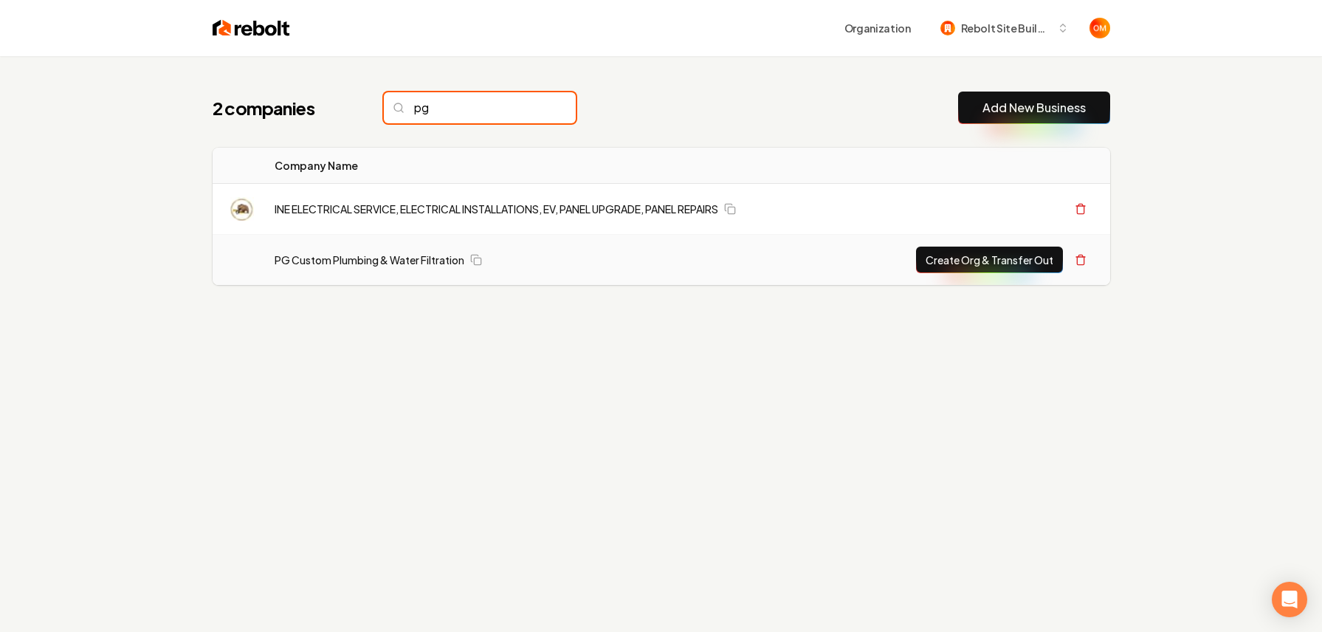
type input "pg"
click at [955, 263] on button "Create Org & Transfer Out" at bounding box center [989, 259] width 147 height 27
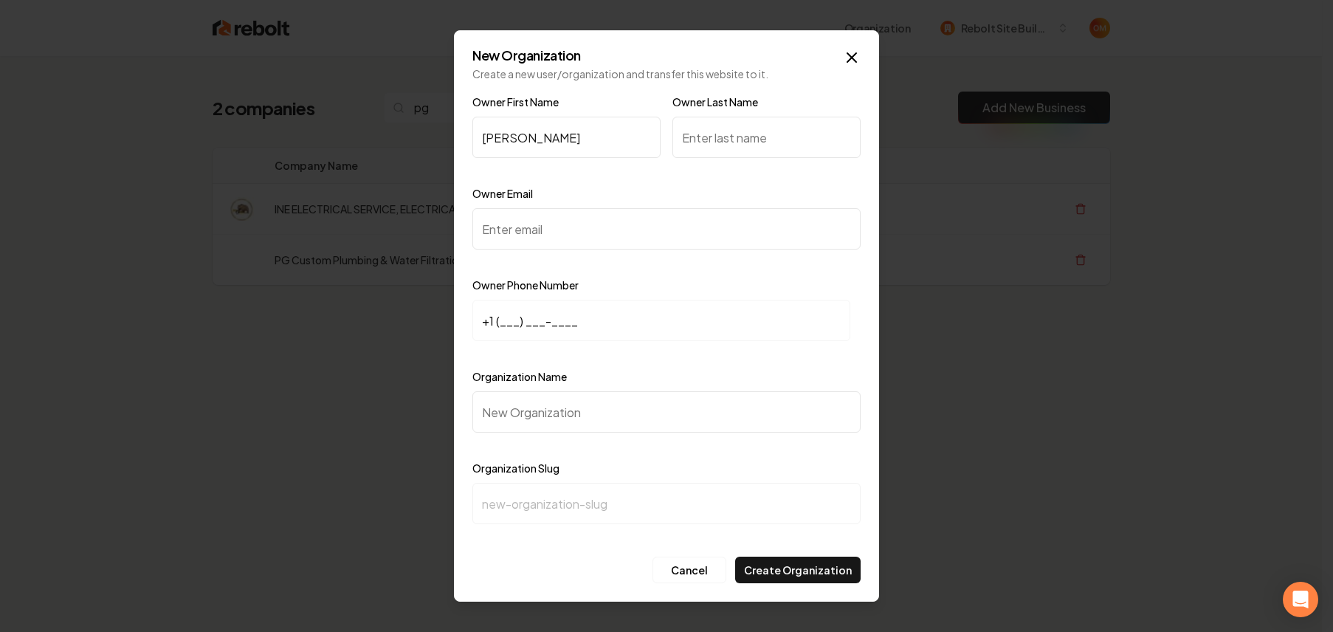
type input "Preston"
click at [719, 141] on input "Owner Last Name" at bounding box center [766, 137] width 188 height 41
click at [544, 238] on input "Owner Email" at bounding box center [666, 228] width 388 height 41
paste input "[EMAIL_ADDRESS][DOMAIN_NAME]"
type input "[EMAIL_ADDRESS][DOMAIN_NAME]"
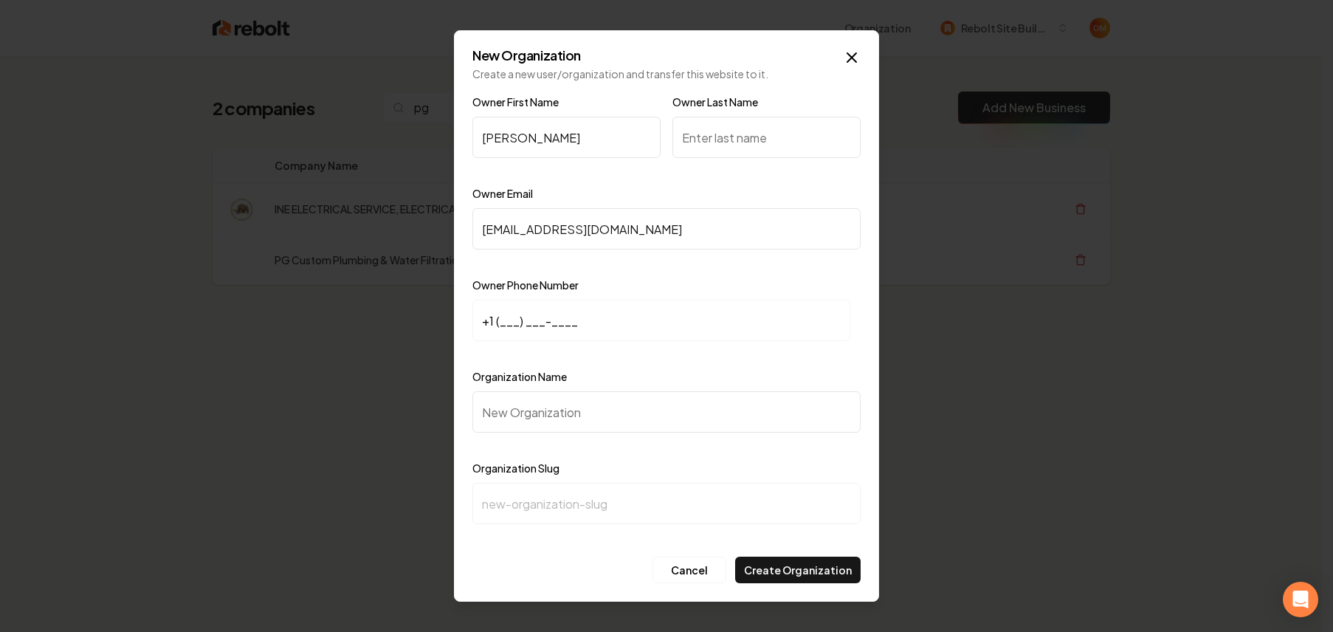
click at [502, 325] on input "+1 (___) ___-____" at bounding box center [661, 320] width 378 height 41
paste input "912) 677-0147"
type input "+1 (912) 677-0147"
click at [560, 412] on input "Organization Name" at bounding box center [666, 411] width 388 height 41
type input "P"
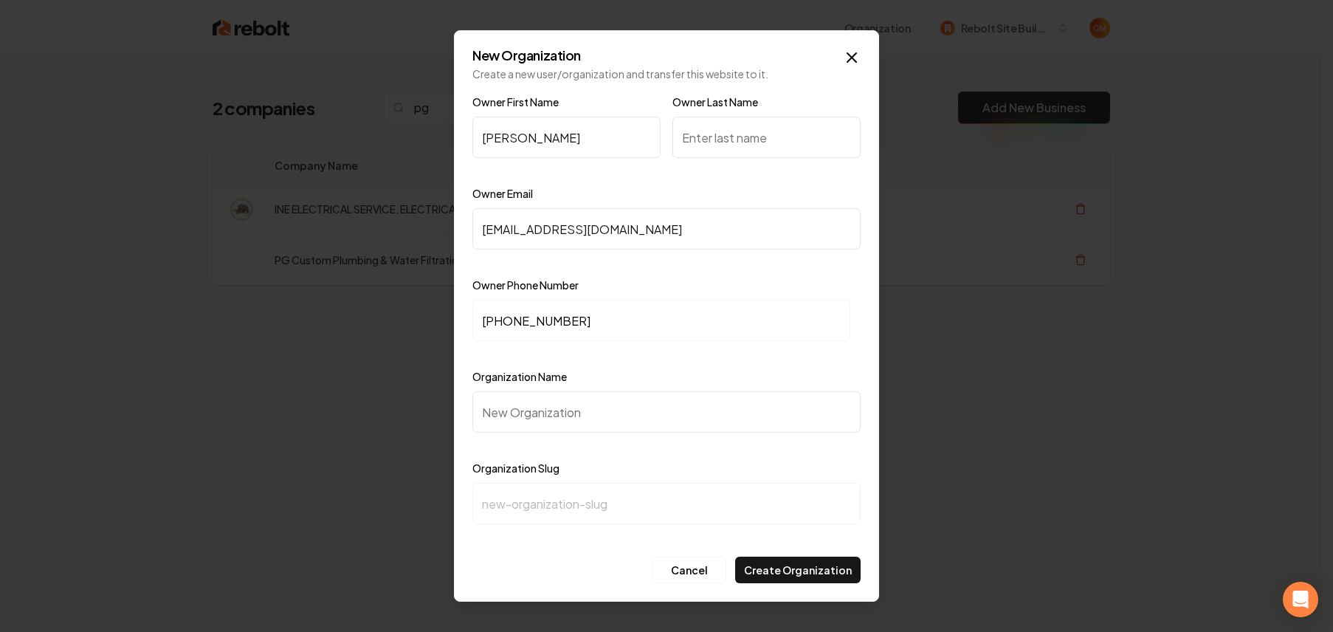
type input "p"
type input "PG"
type input "pg"
type input "PG C"
type input "pg-c"
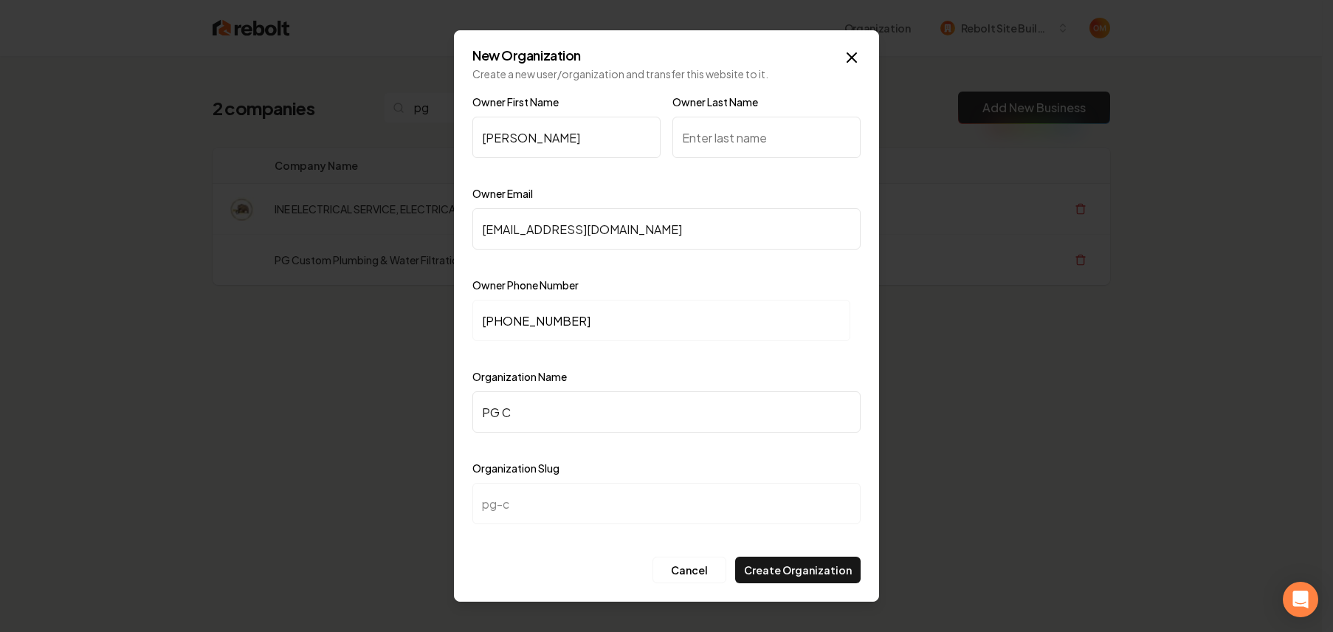
type input "PG Cu"
type input "pg-cu"
type input "PG Cus"
type input "pg-cus"
type input "PG Cust"
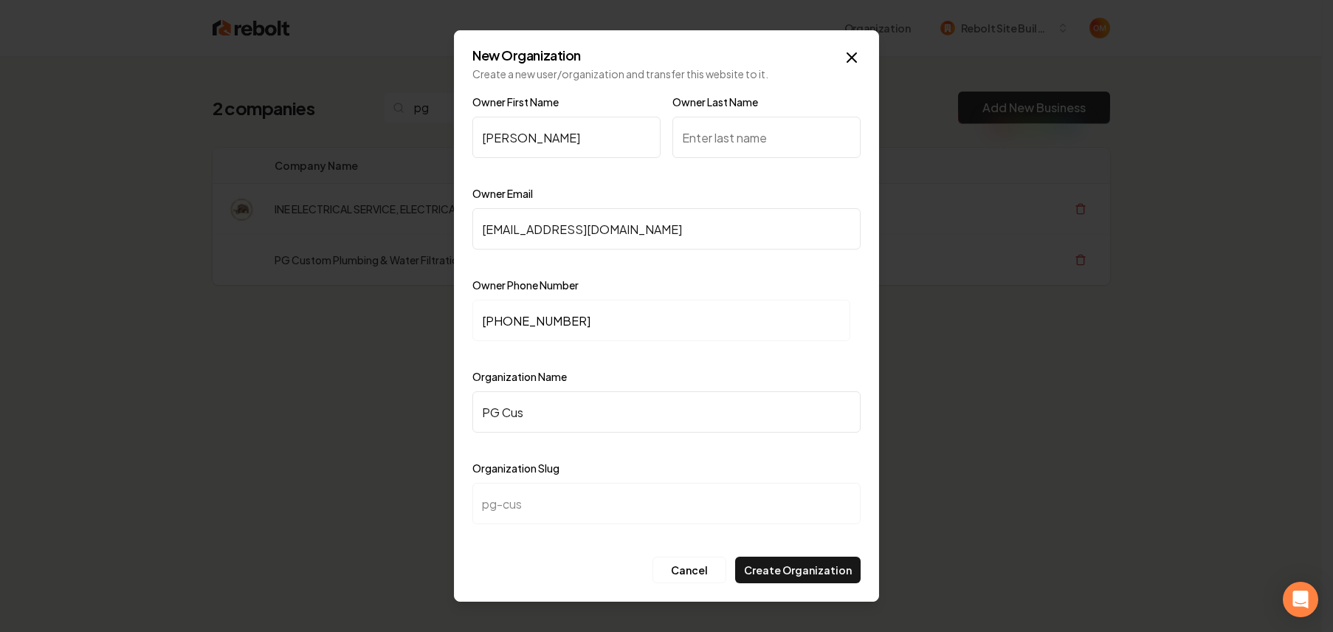
type input "pg-cust"
type input "PG Custo"
type input "pg-custo"
type input "PG Custom"
type input "pg-custom"
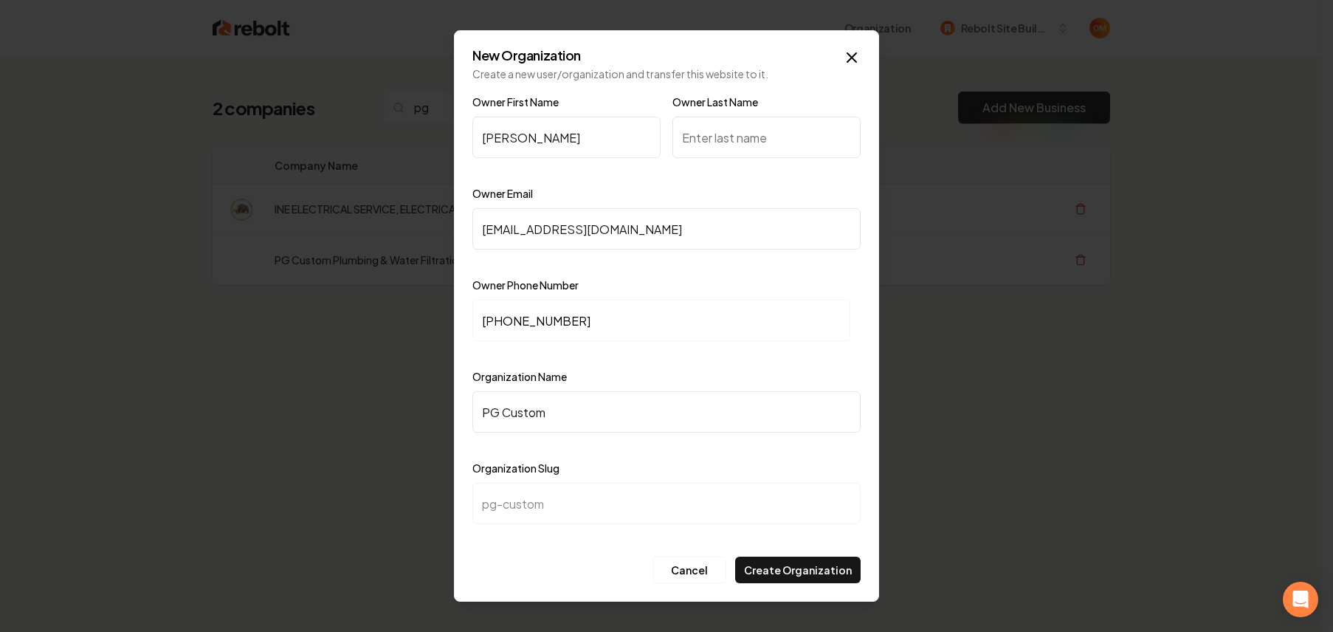
type input "PG Custom P"
type input "pg-custom-p"
type input "PG Custom Pl"
type input "pg-custom-pl"
type input "PG Custom Plu"
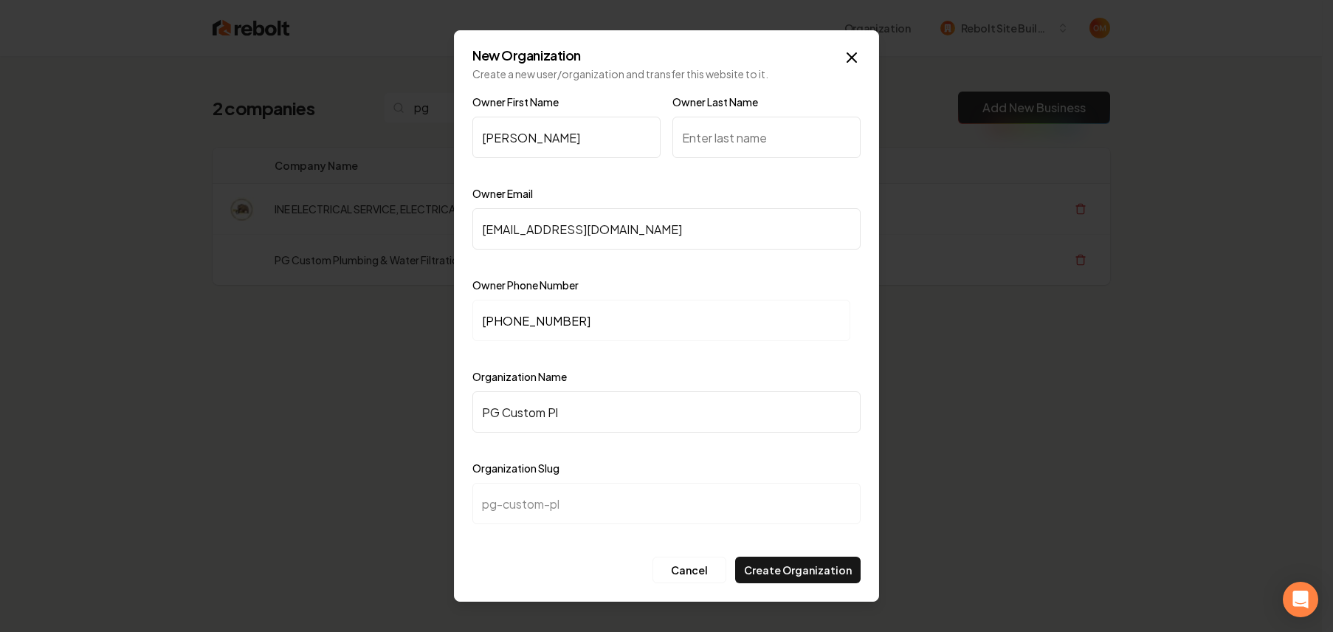
type input "pg-custom-plu"
type input "PG Custom Plum"
type input "pg-custom-plum"
type input "PG Custom Plumb"
type input "pg-custom-plumb"
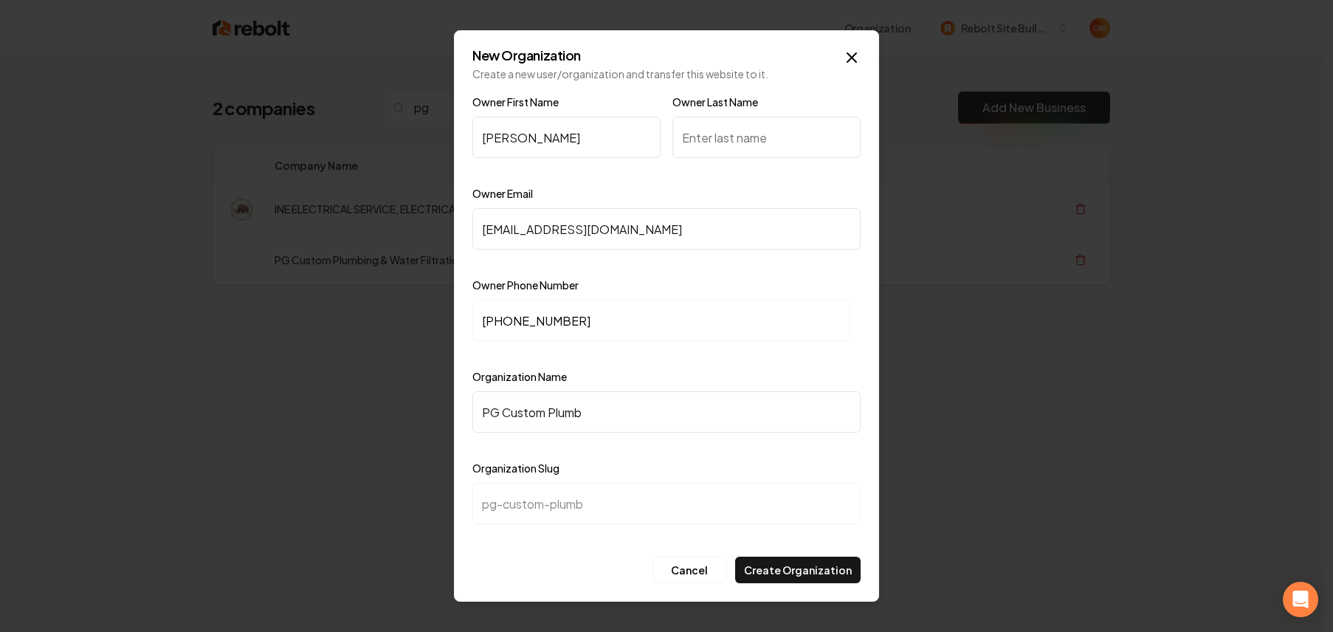
type input "PG Custom Plumbi"
type input "pg-custom-plumbi"
type input "PG Custom Plumbin"
type input "pg-custom-plumbin"
type input "PG Custom Plumbing"
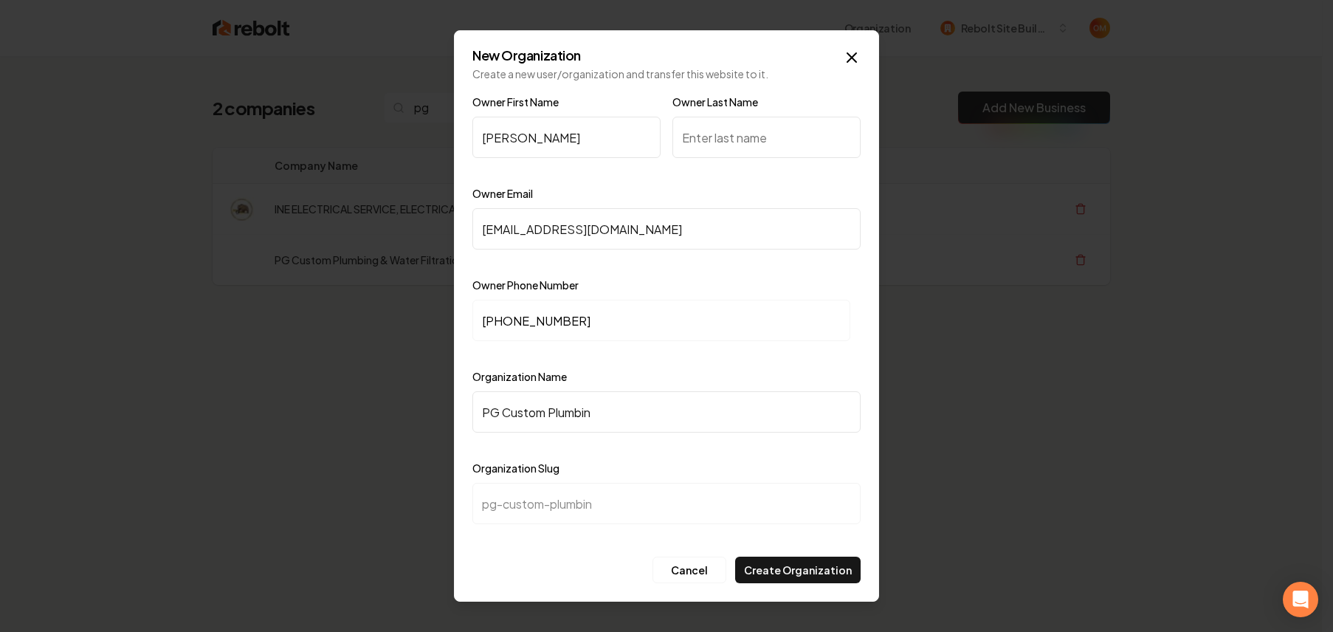
type input "pg-custom-plumbing"
type input "PG Custom Plumbing &"
type input "pg-custom-plumbing-"
type input "PG Custom Plumbing & W"
type input "pg-custom-plumbing-w"
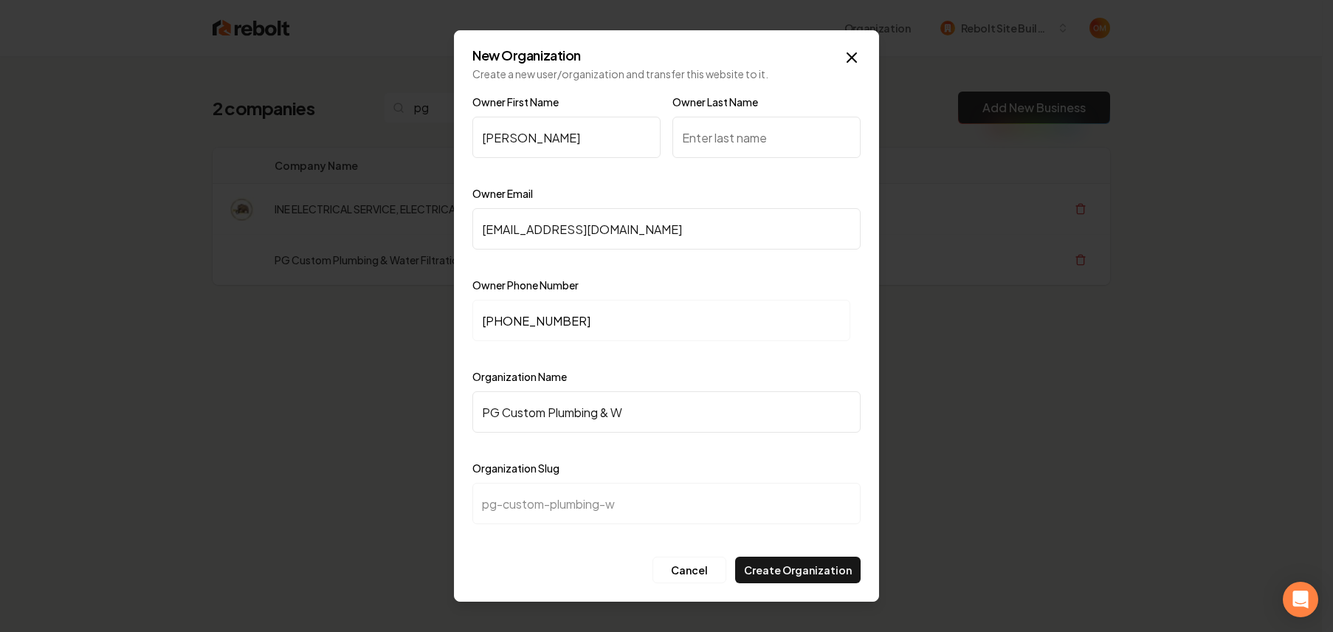
type input "PG Custom Plumbing & Wa"
type input "pg-custom-plumbing-wa"
type input "PG Custom Plumbing & Wat"
type input "pg-custom-plumbing-wat"
type input "PG Custom Plumbing & Wate"
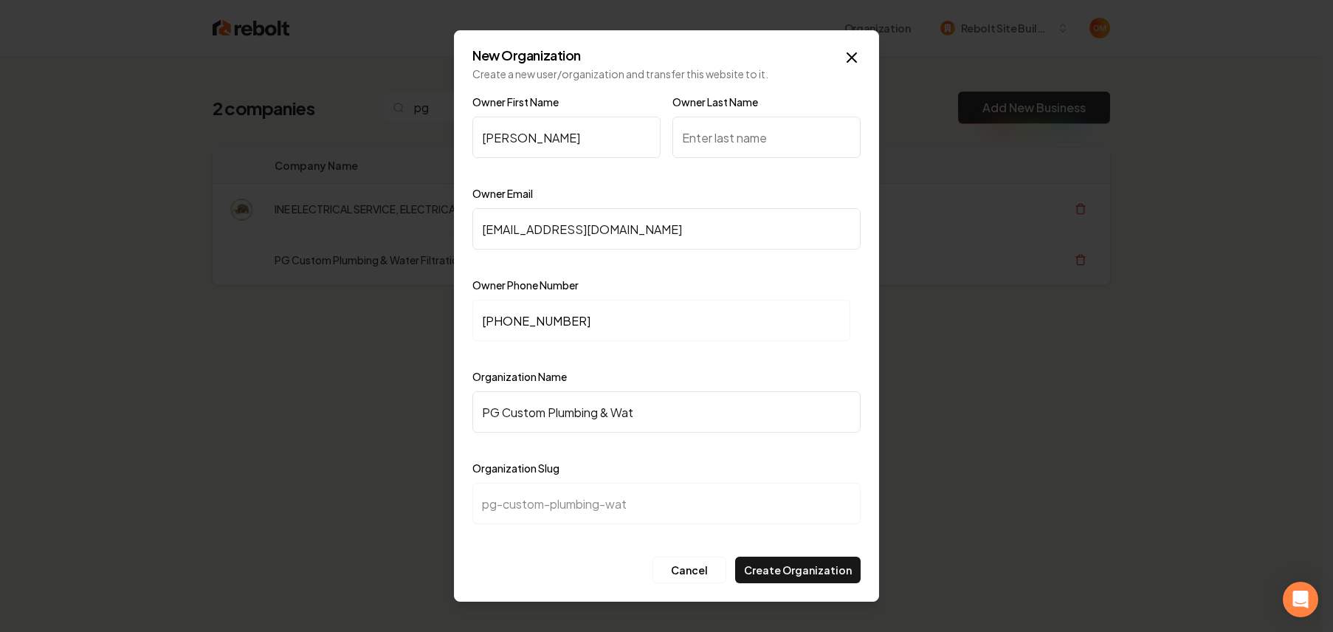
type input "pg-custom-plumbing-wate"
type input "PG Custom Plumbing & Water"
type input "pg-custom-plumbing-water"
type input "PG Custom Plumbing & Water F"
type input "pg-custom-plumbing-water-f"
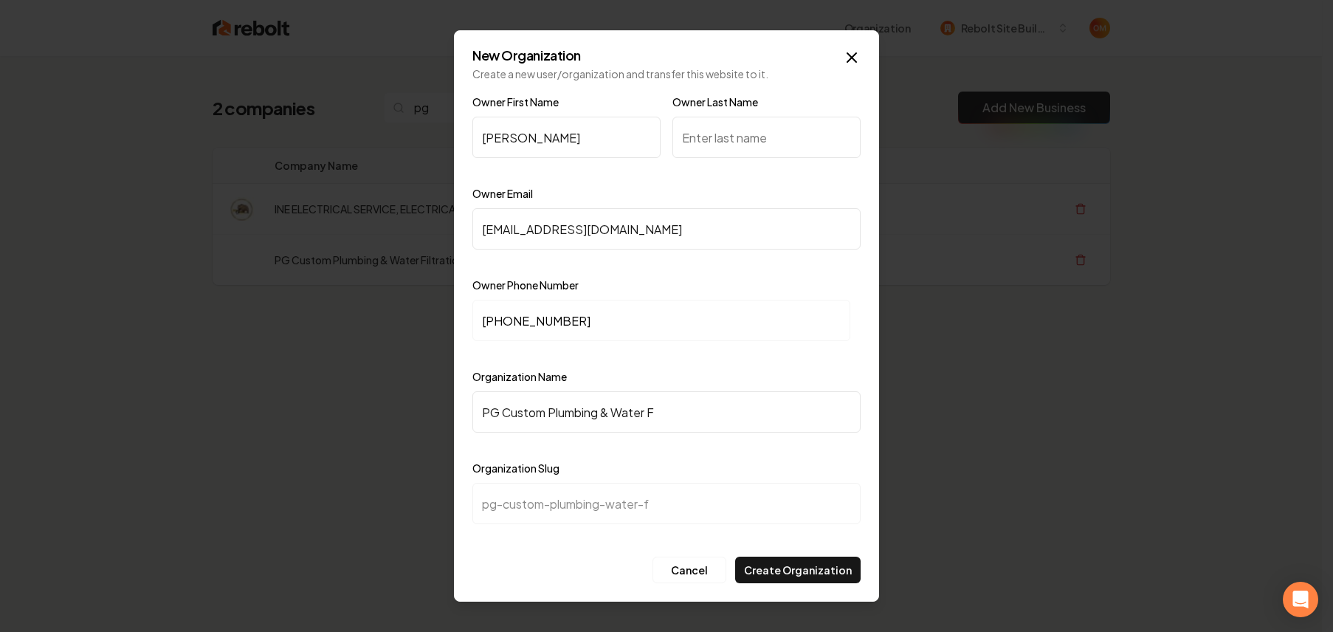
type input "PG Custom Plumbing & Water Fi"
type input "pg-custom-plumbing-water-fi"
type input "PG Custom Plumbing & Water Fil"
type input "pg-custom-plumbing-water-fil"
type input "PG Custom Plumbing & Water Filt"
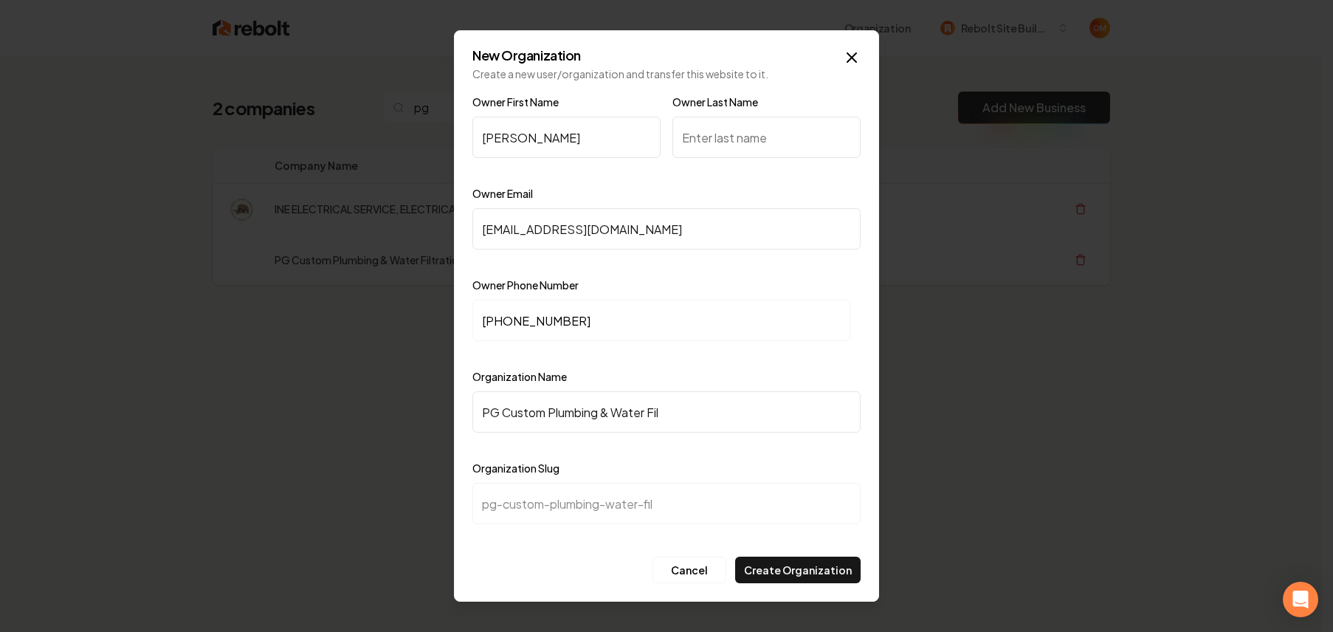
type input "pg-custom-plumbing-water-filt"
type input "PG Custom Plumbing & Water Filtr"
type input "pg-custom-plumbing-water-filtr"
type input "PG Custom Plumbing & Water Filtra"
type input "pg-custom-plumbing-water-filtra"
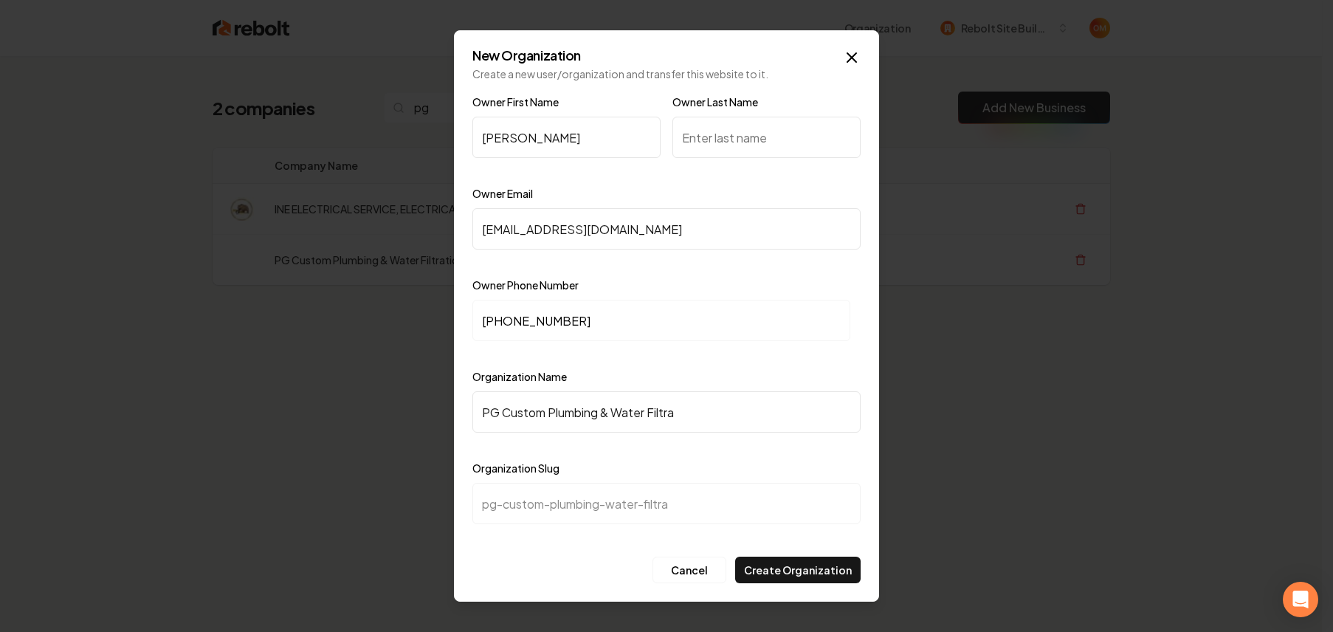
type input "PG Custom Plumbing & Water Filtrat"
type input "pg-custom-plumbing-water-filtrat"
type input "PG Custom Plumbing & Water Filtrati"
type input "pg-custom-plumbing-water-filtrati"
type input "PG Custom Plumbing & Water Filtratio"
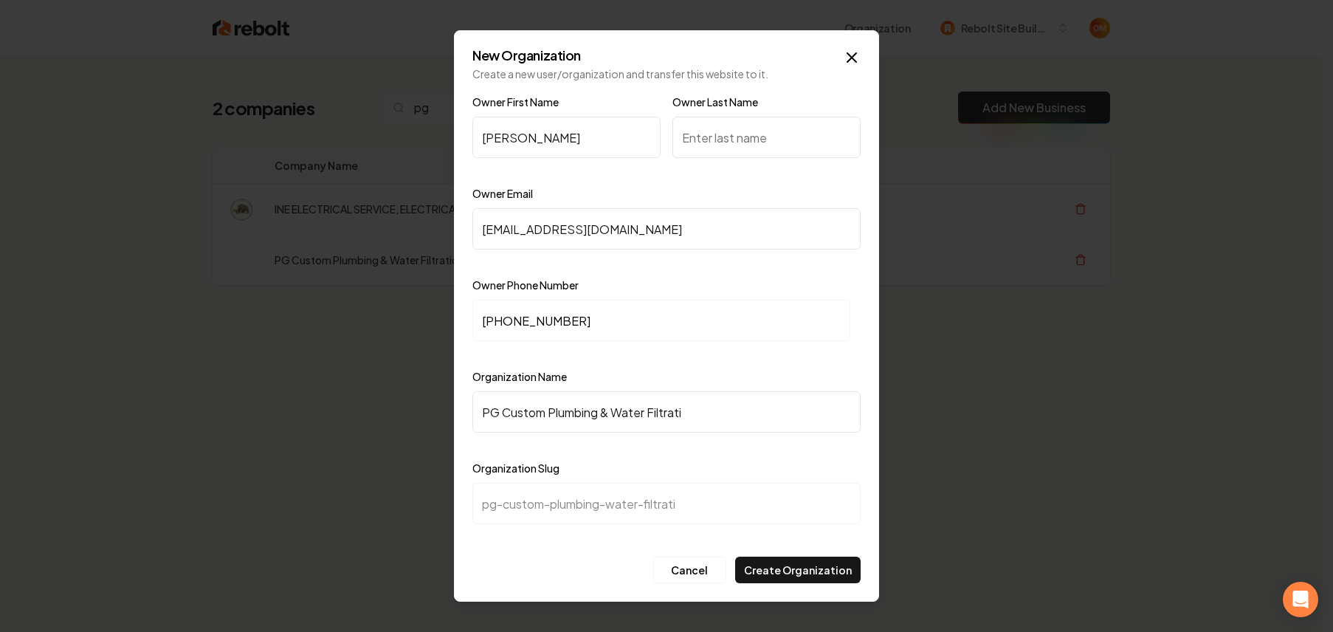
type input "pg-custom-plumbing-water-filtratio"
type input "PG Custom Plumbing & Water Filtration"
type input "pg-custom-plumbing-water-filtration"
type input "PG Custom Plumbing & Water Filtration"
click at [788, 563] on button "Create Organization" at bounding box center [797, 569] width 125 height 27
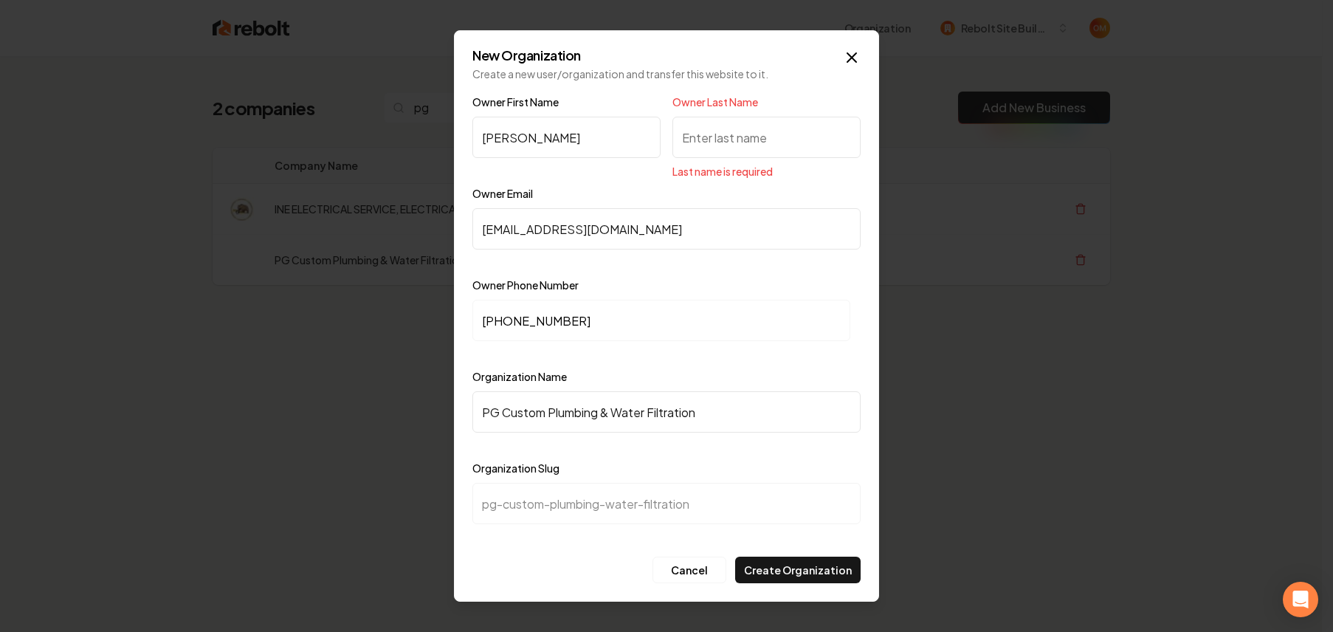
type input "b"
type input "N"
type input "."
click at [780, 577] on button "Create Organization" at bounding box center [797, 569] width 125 height 27
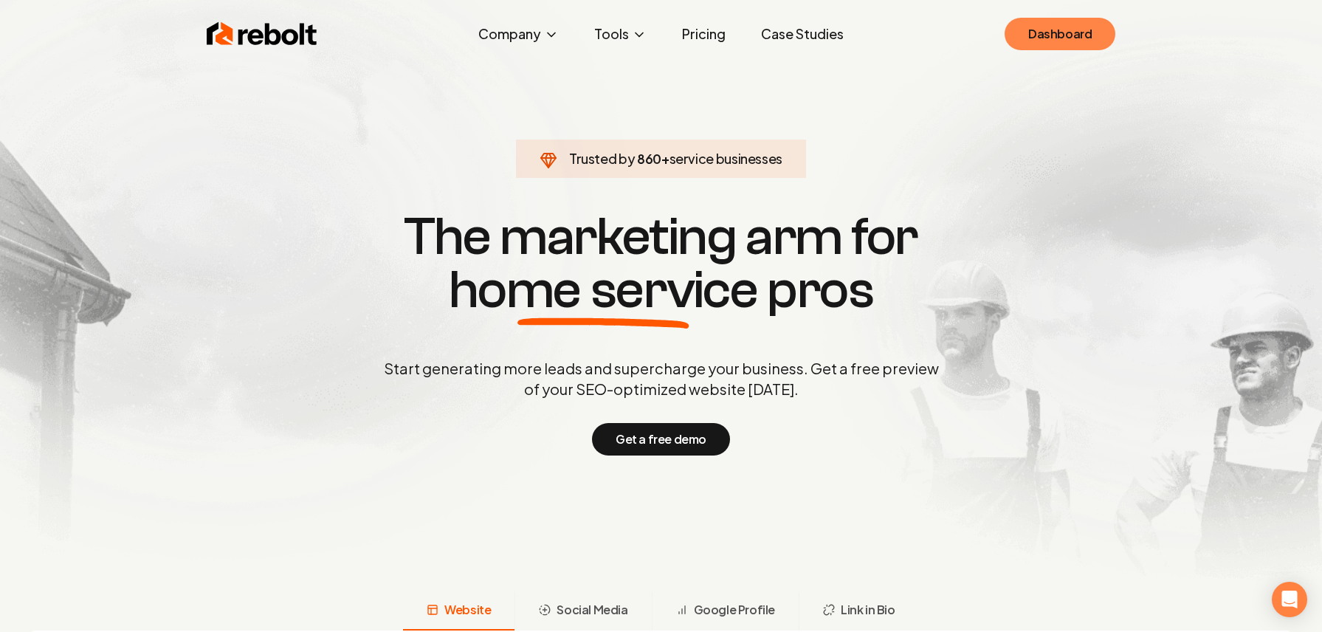
click at [1068, 18] on link "Dashboard" at bounding box center [1059, 34] width 111 height 32
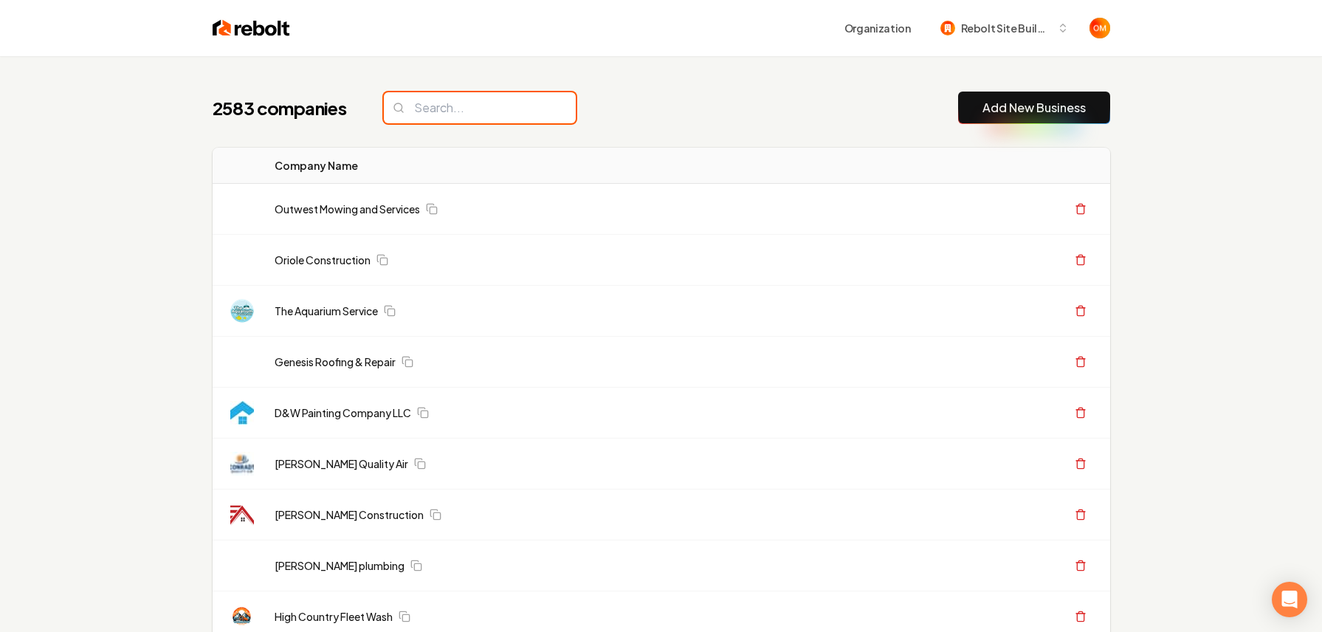
click at [505, 99] on input "search" at bounding box center [480, 107] width 192 height 31
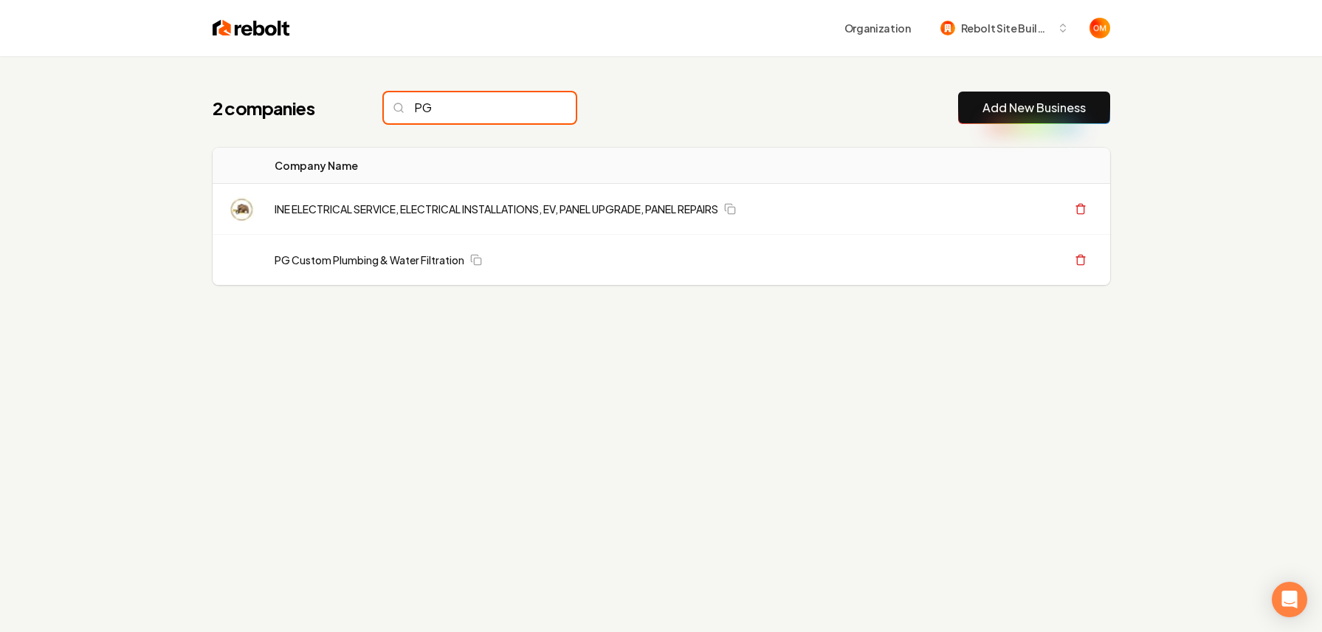
type input "PG"
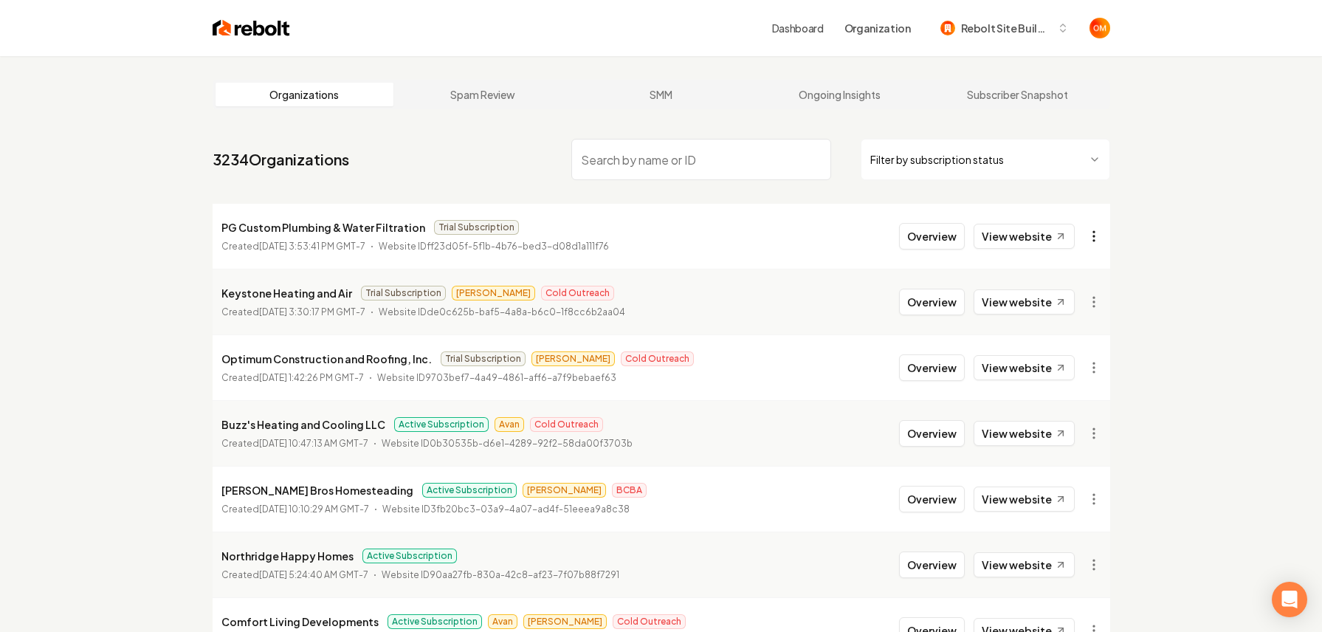
click at [1093, 235] on html "Dashboard Organization Rebolt Site Builder Organizations Spam Review SMM Ongoin…" at bounding box center [661, 316] width 1322 height 632
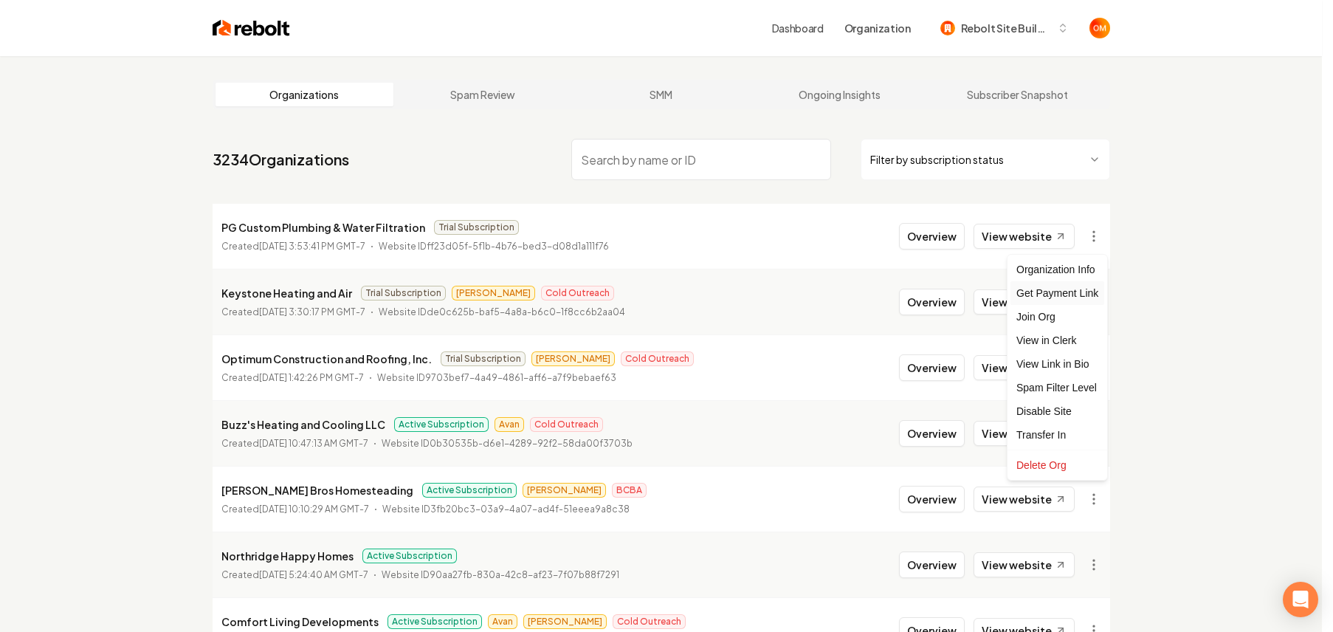
click at [1063, 296] on div "Get Payment Link" at bounding box center [1057, 293] width 94 height 24
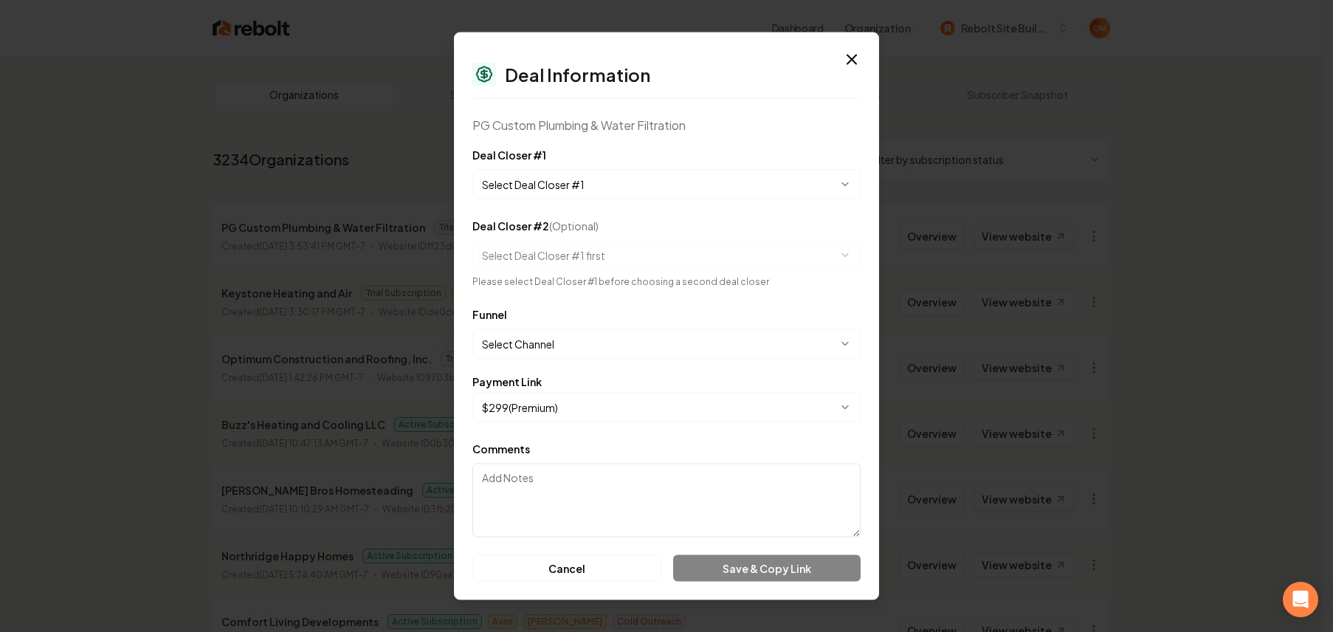
click at [698, 179] on body "Dashboard Organization Rebolt Site Builder Organizations Spam Review SMM Ongoin…" at bounding box center [661, 316] width 1322 height 632
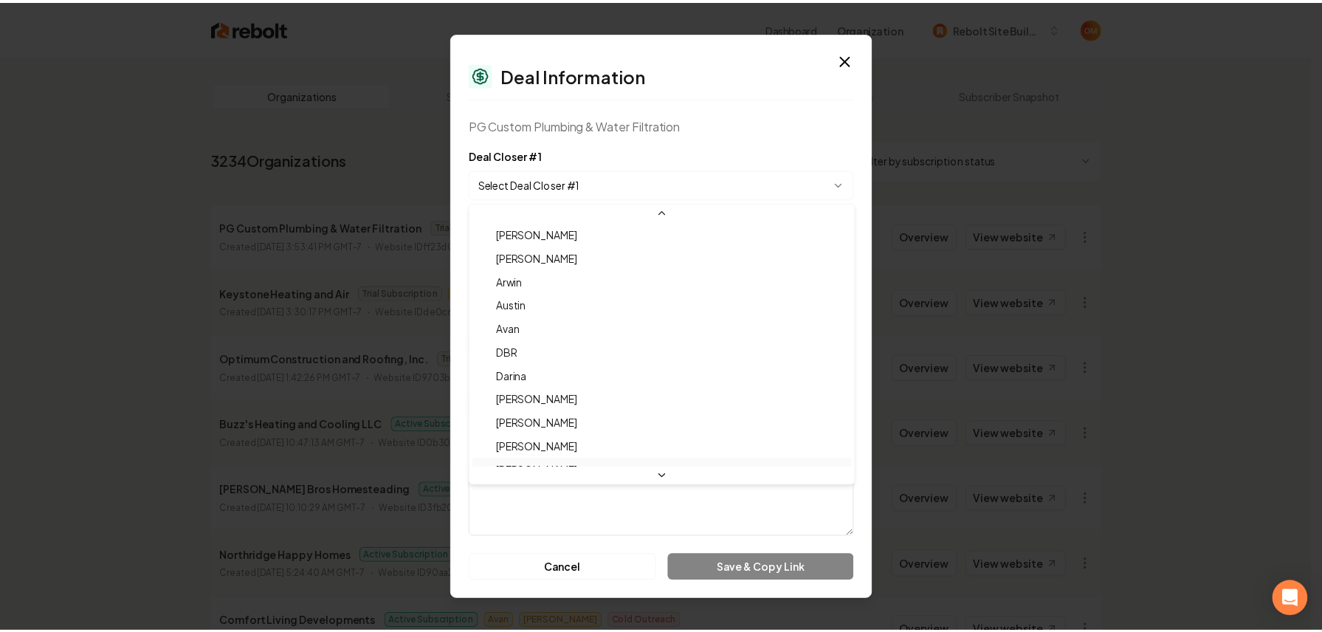
scroll to position [49, 0]
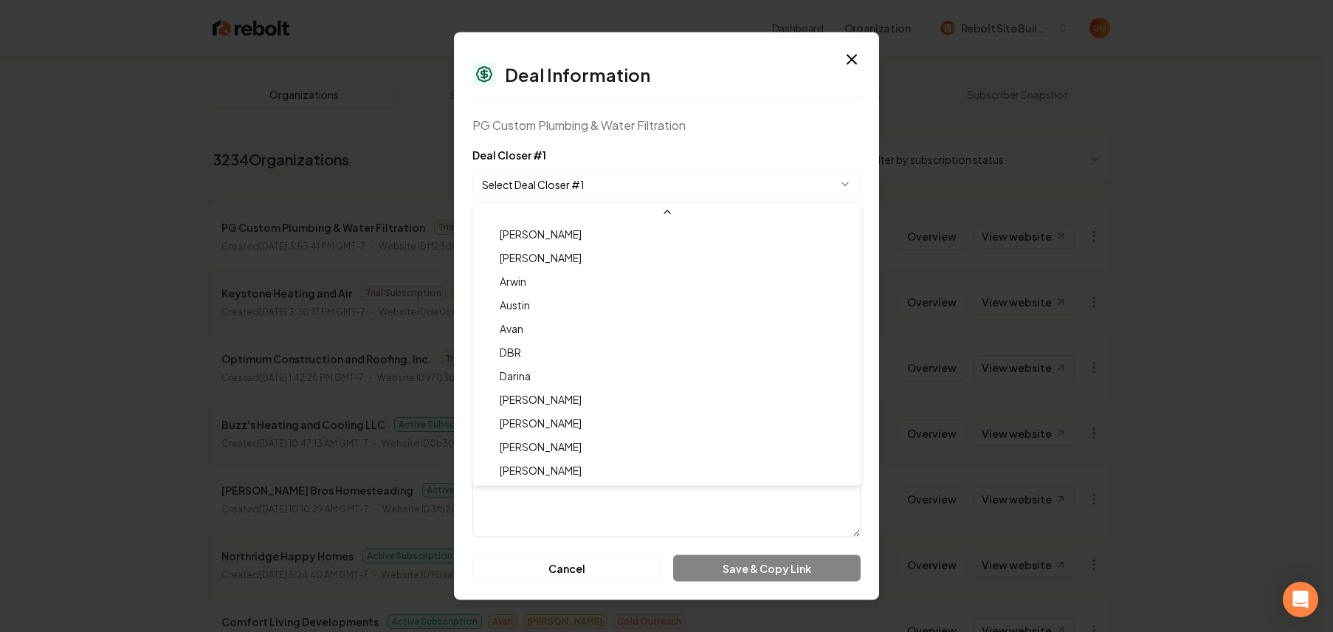
select select "**********"
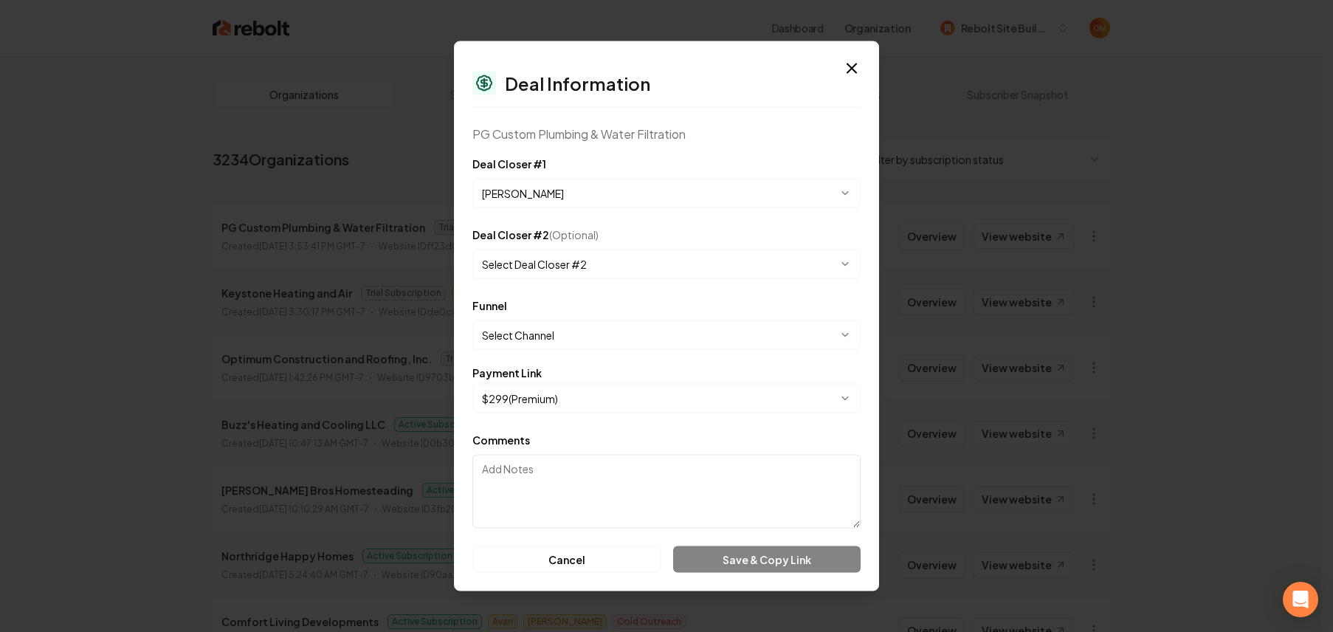
click at [580, 332] on body "Dashboard Organization Rebolt Site Builder Organizations Spam Review SMM Ongoin…" at bounding box center [661, 316] width 1322 height 632
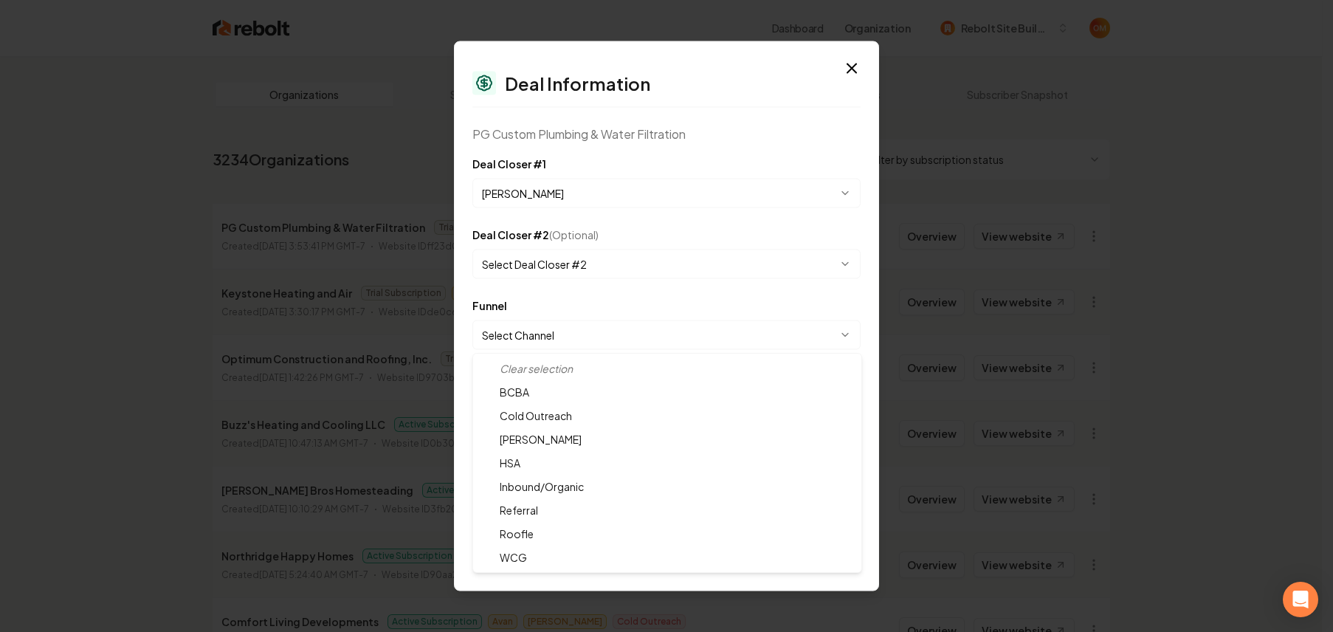
select select "**********"
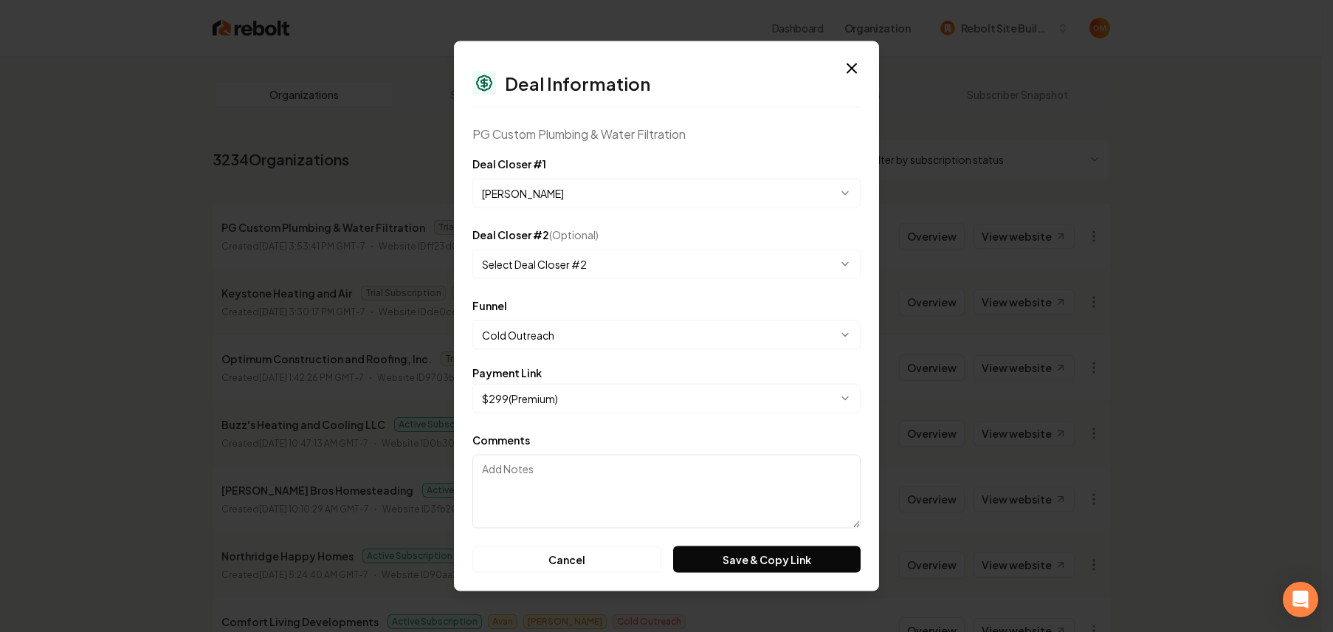
click at [581, 381] on div "**********" at bounding box center [666, 390] width 388 height 46
click at [587, 393] on body "Dashboard Organization Rebolt Site Builder Organizations Spam Review SMM Ongoin…" at bounding box center [661, 316] width 1322 height 632
click at [613, 439] on div "Comments" at bounding box center [666, 479] width 388 height 97
click at [601, 401] on body "Dashboard Organization Rebolt Site Builder Organizations Spam Review SMM Ongoin…" at bounding box center [661, 316] width 1322 height 632
click at [601, 373] on div "Payment Link" at bounding box center [666, 372] width 388 height 10
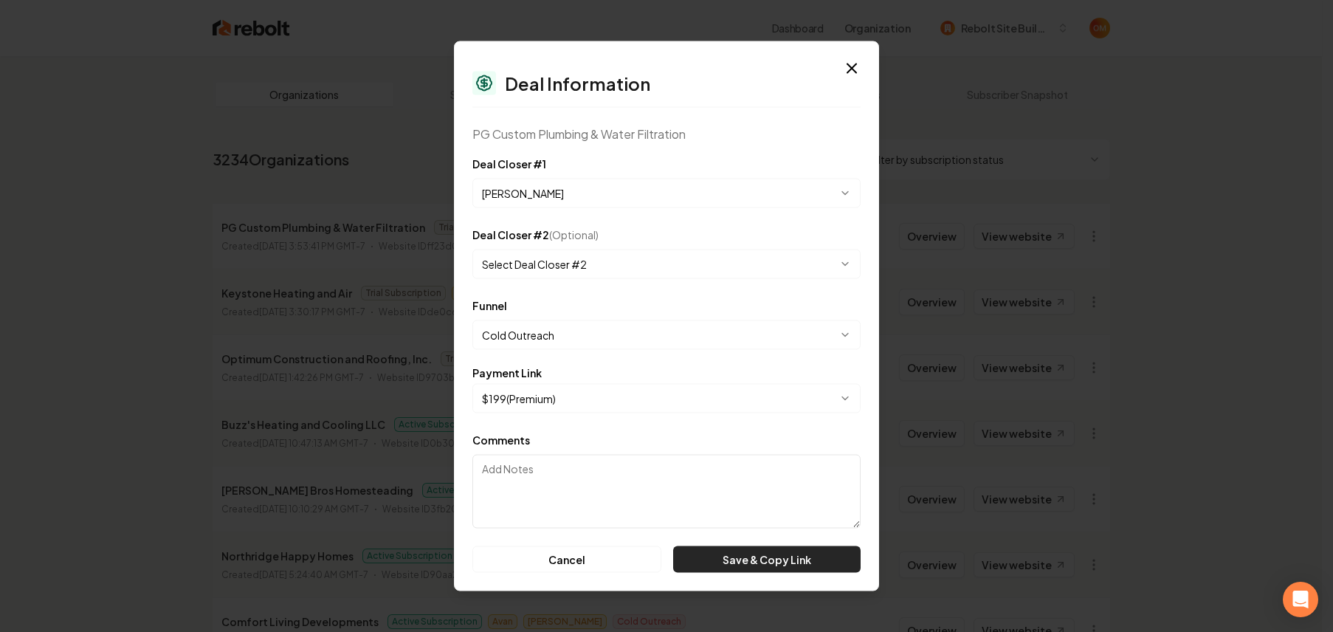
click at [750, 551] on button "Save & Copy Link" at bounding box center [766, 559] width 187 height 27
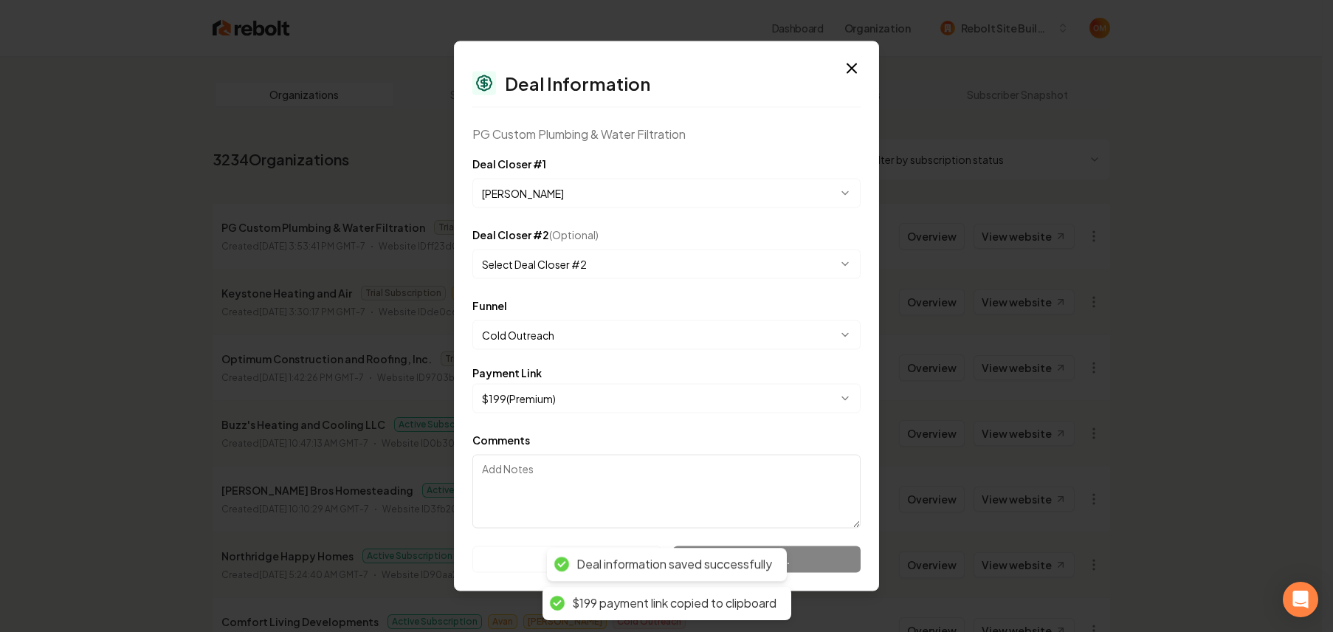
select select "**********"
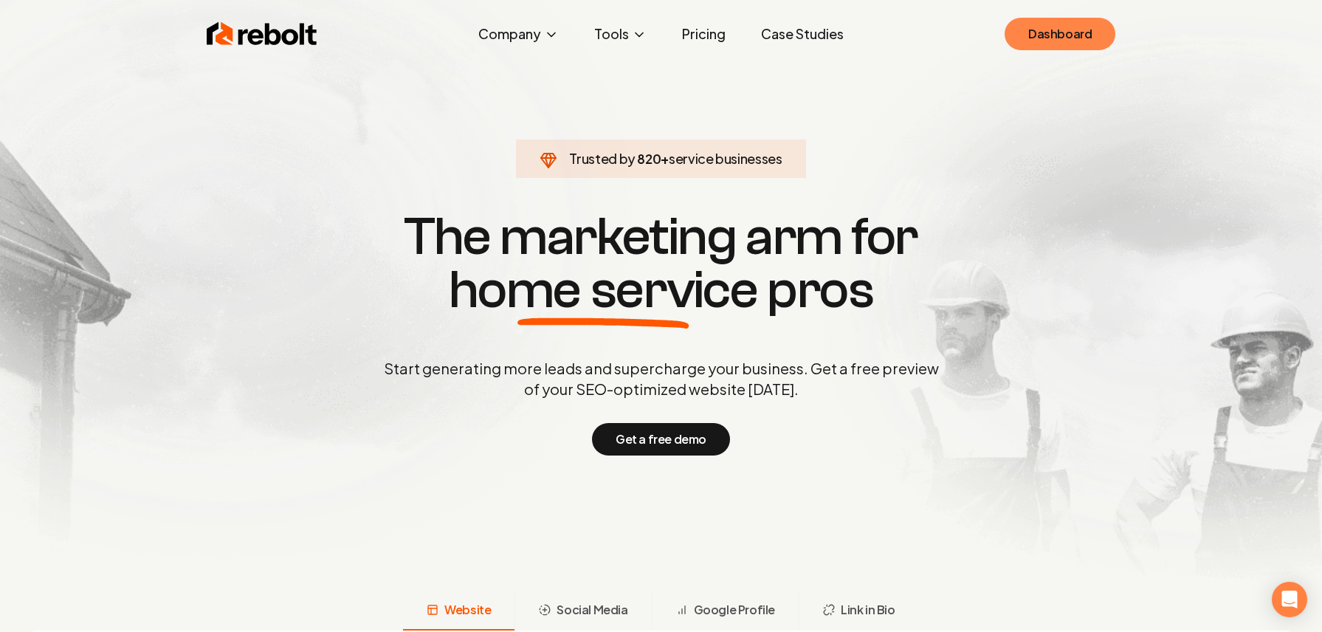
click at [1032, 35] on link "Dashboard" at bounding box center [1059, 34] width 111 height 32
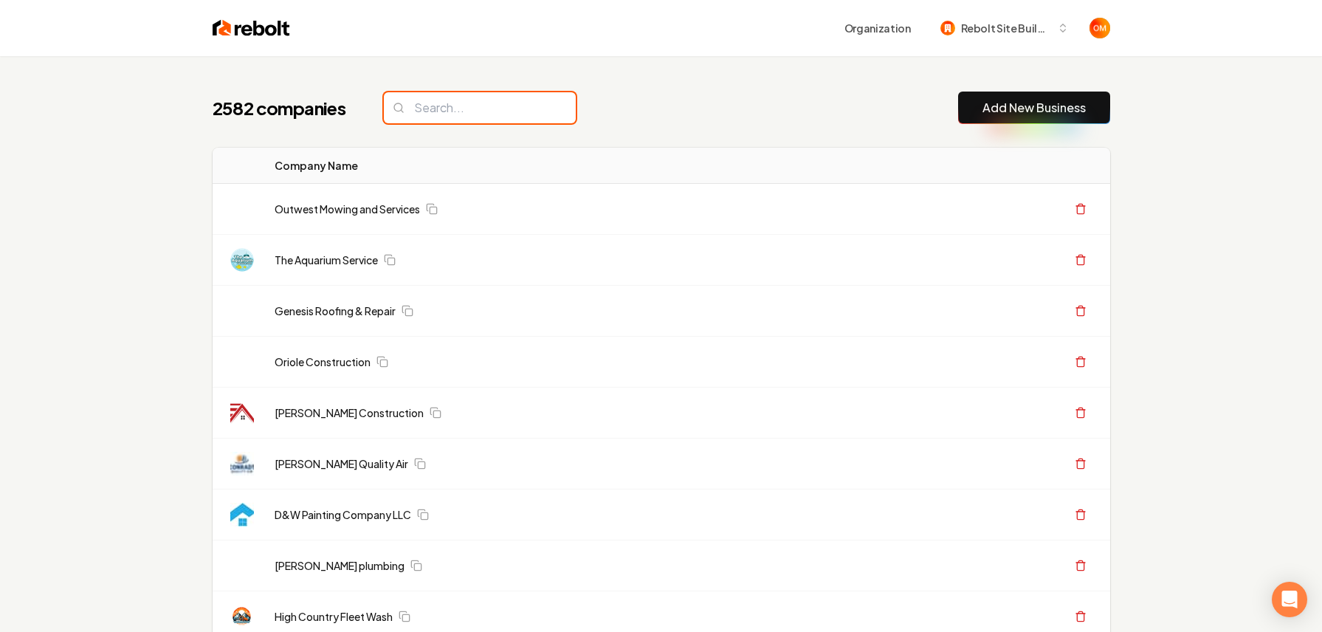
click at [491, 107] on input "search" at bounding box center [480, 107] width 192 height 31
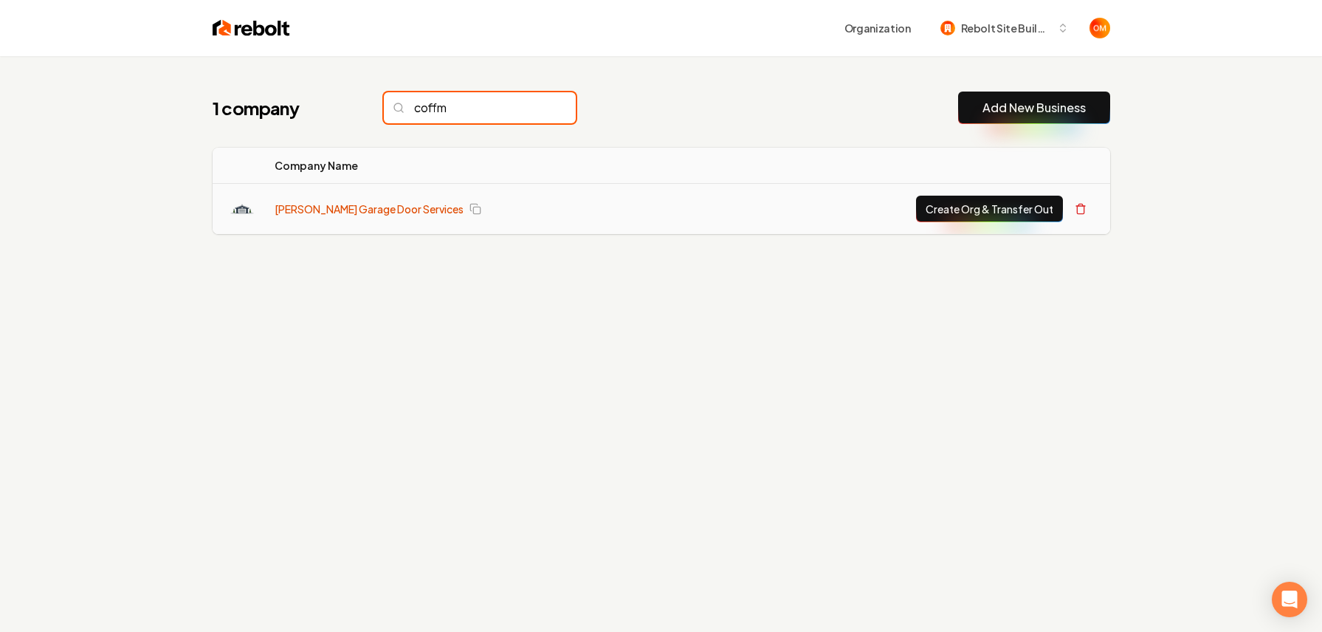
type input "coffm"
click at [395, 208] on link "[PERSON_NAME] Garage Door Services" at bounding box center [369, 208] width 189 height 15
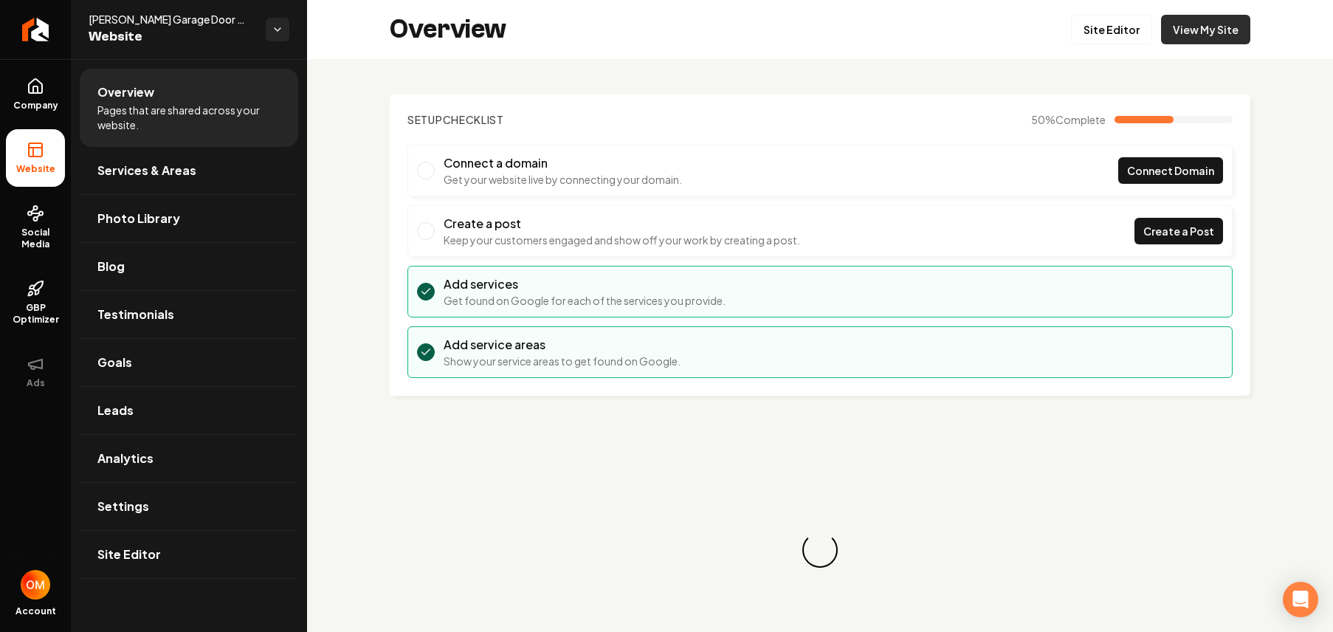
click at [1184, 27] on link "View My Site" at bounding box center [1205, 30] width 89 height 30
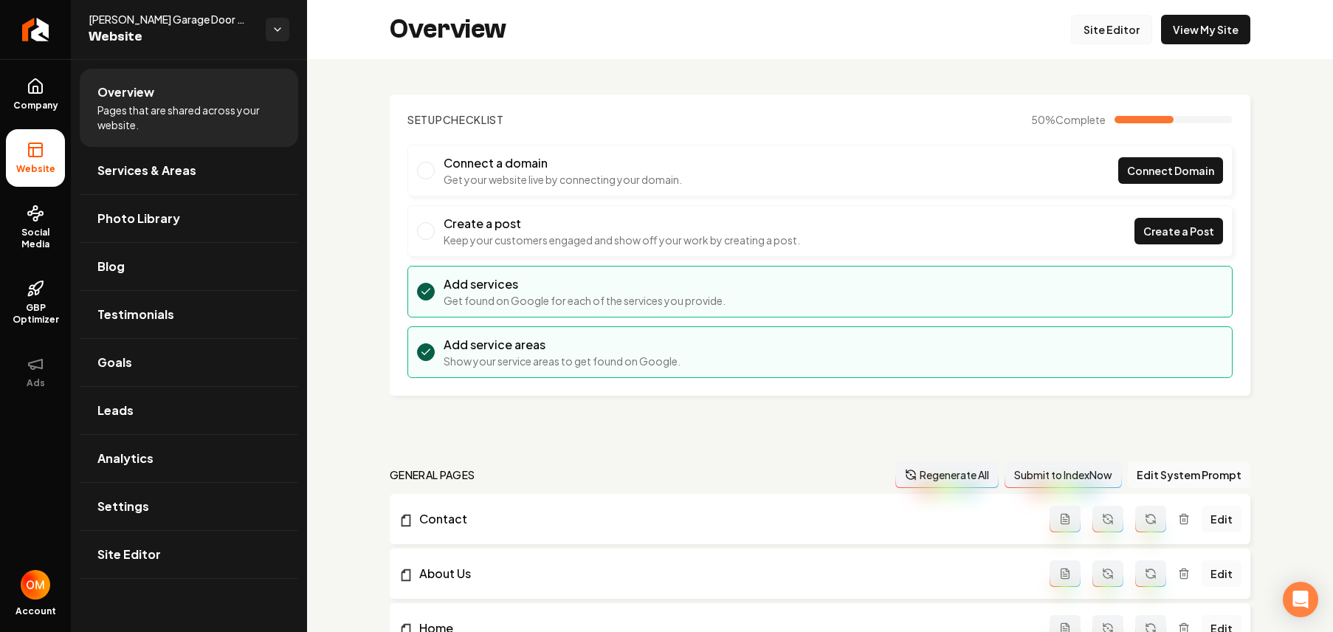
click at [1141, 41] on link "Site Editor" at bounding box center [1111, 30] width 81 height 30
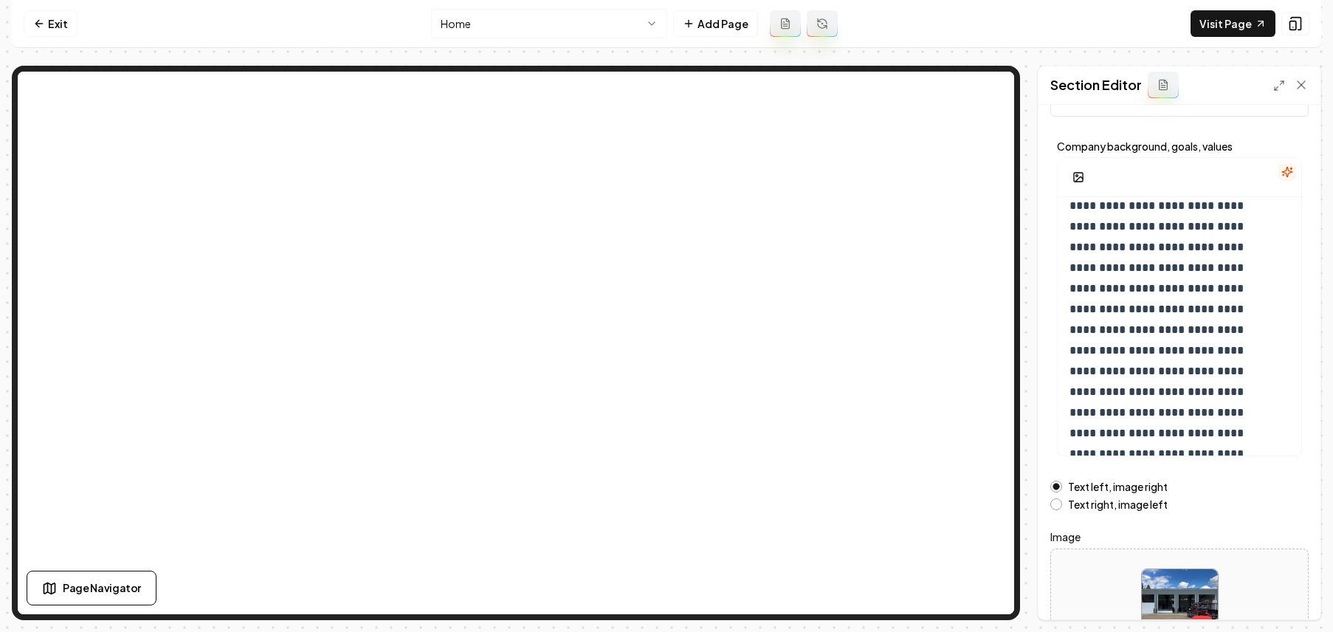
scroll to position [165, 0]
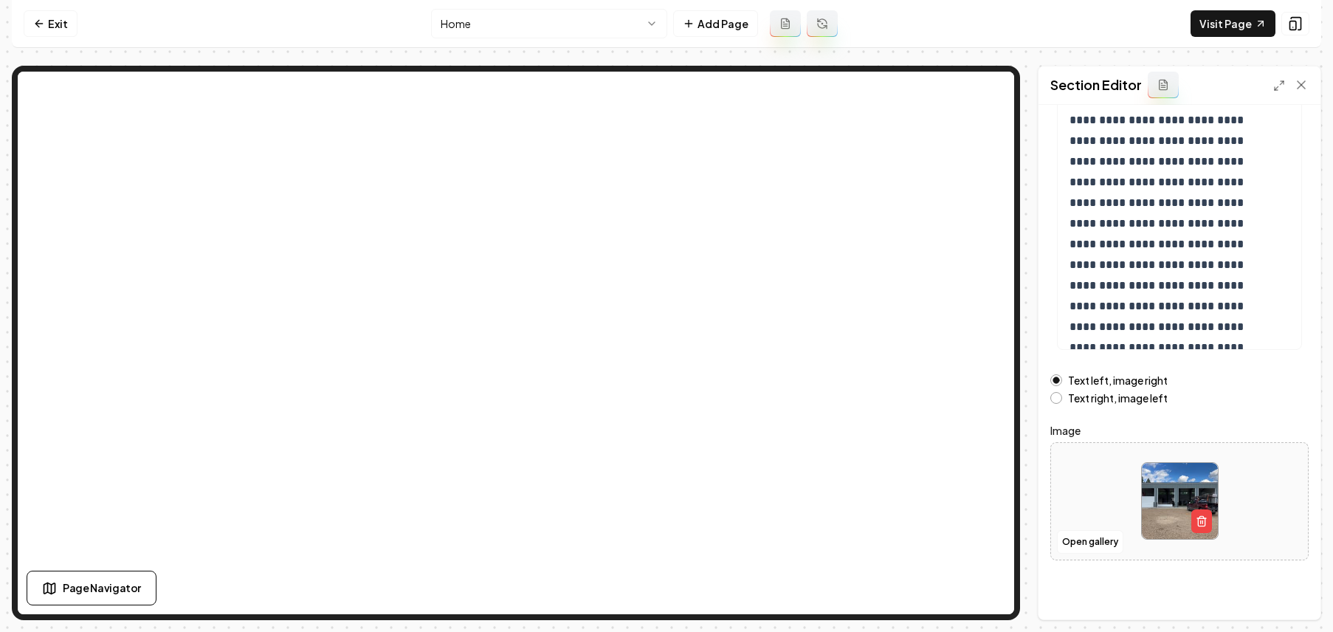
click at [1093, 525] on div at bounding box center [1179, 500] width 257 height 101
click at [1089, 541] on button "Open gallery" at bounding box center [1090, 542] width 66 height 24
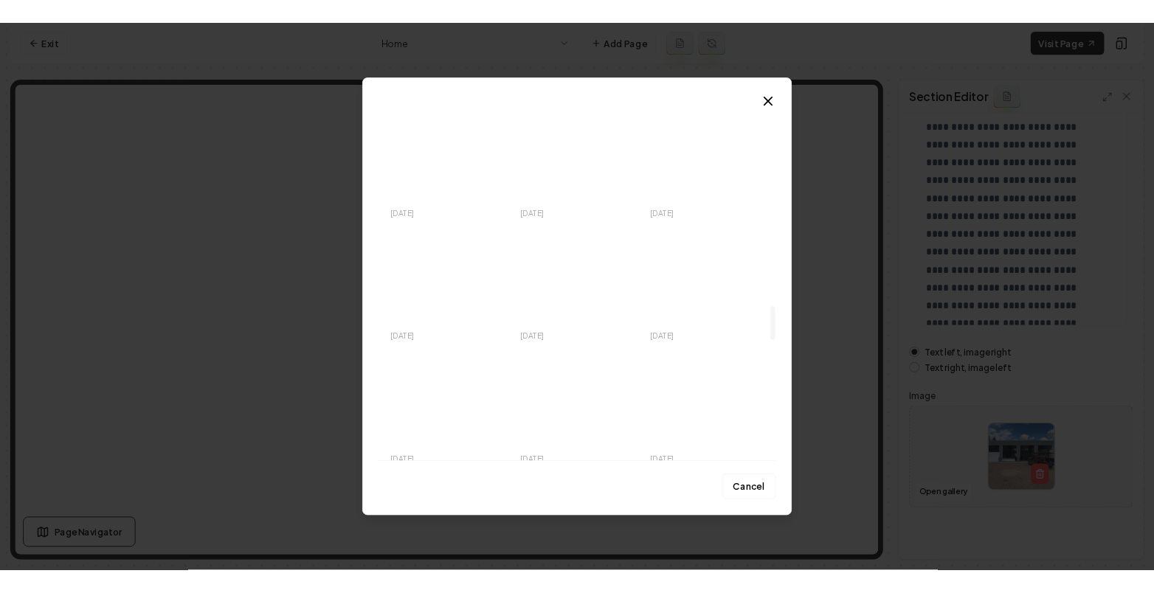
scroll to position [2466, 0]
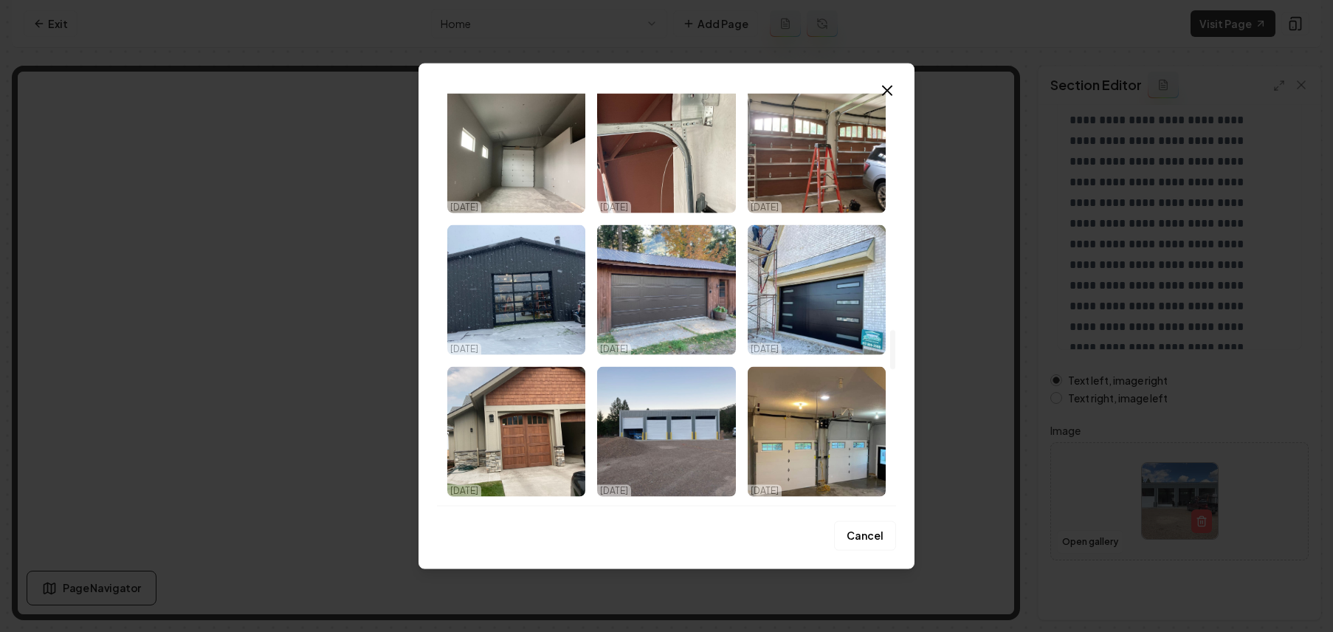
click at [885, 96] on icon "button" at bounding box center [887, 91] width 18 height 18
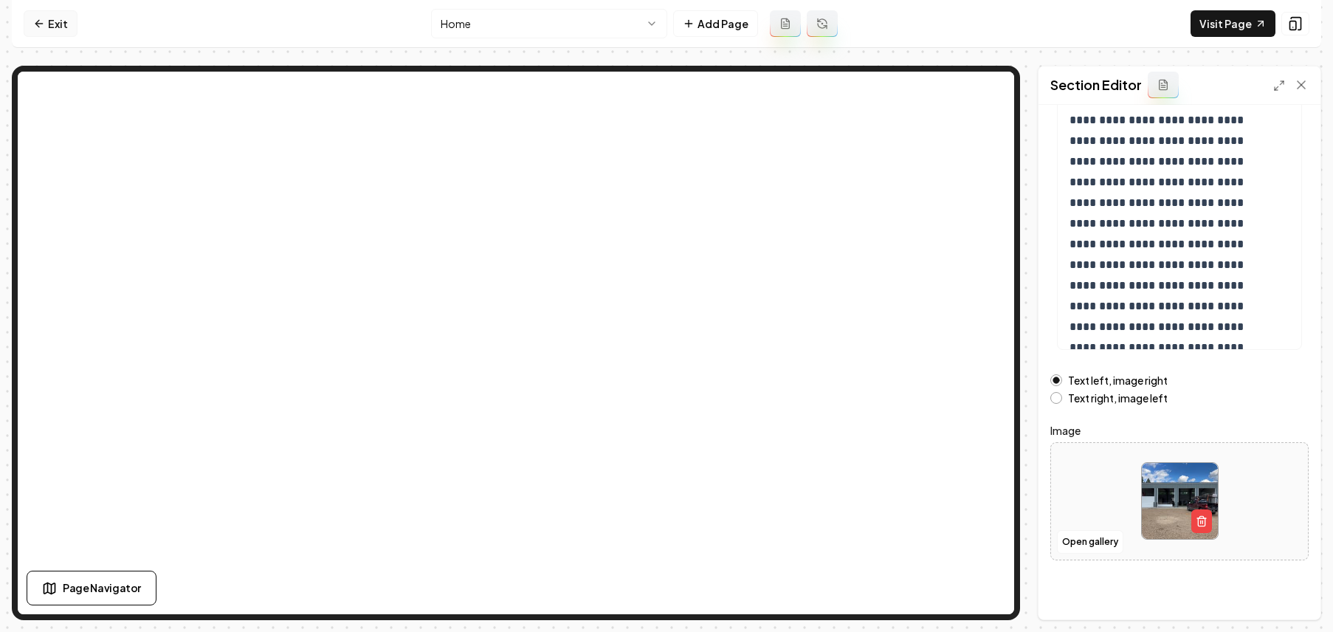
click at [53, 24] on link "Exit" at bounding box center [51, 23] width 54 height 27
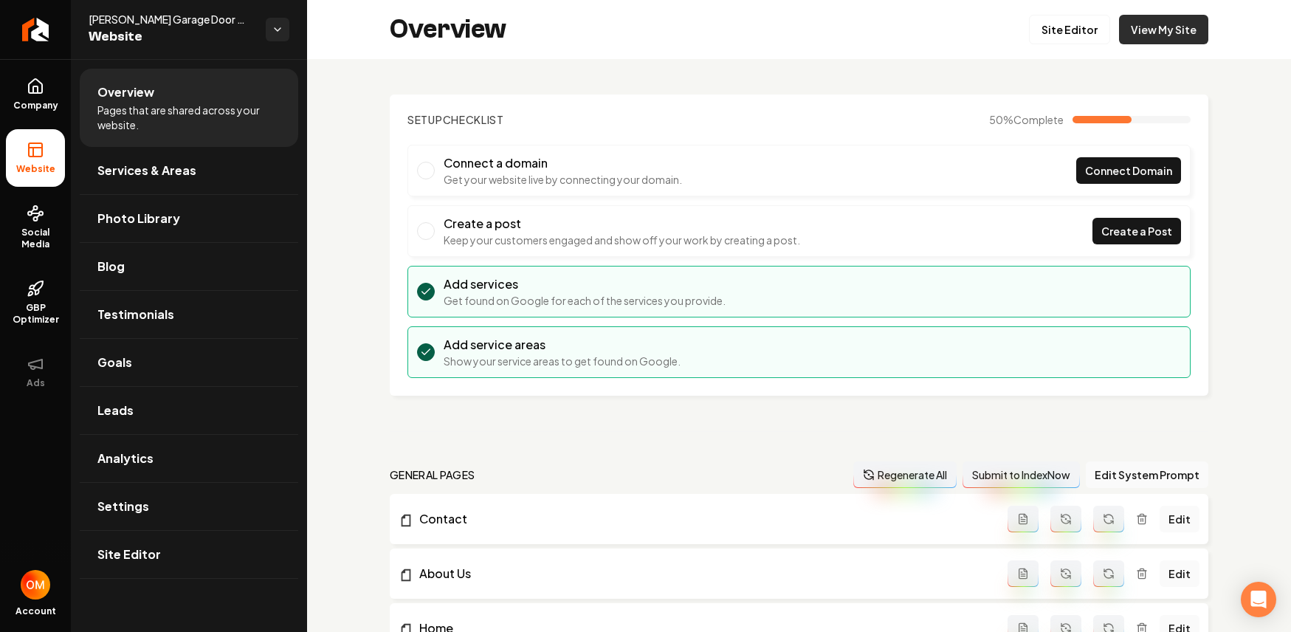
click at [1131, 24] on link "View My Site" at bounding box center [1163, 30] width 89 height 30
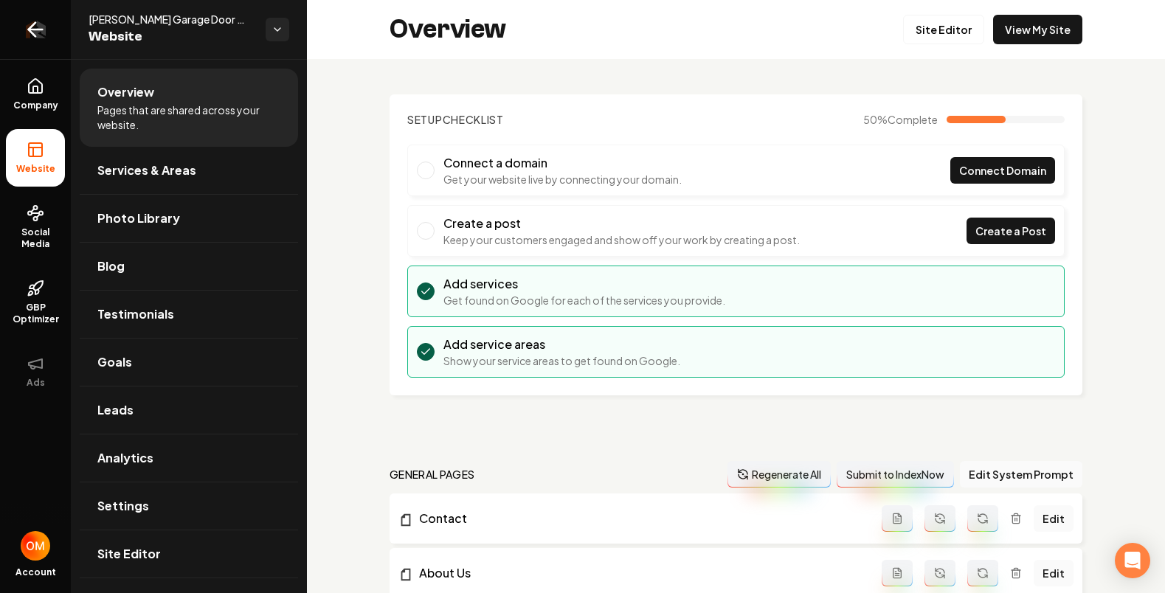
click at [27, 26] on icon "Return to dashboard" at bounding box center [36, 30] width 24 height 24
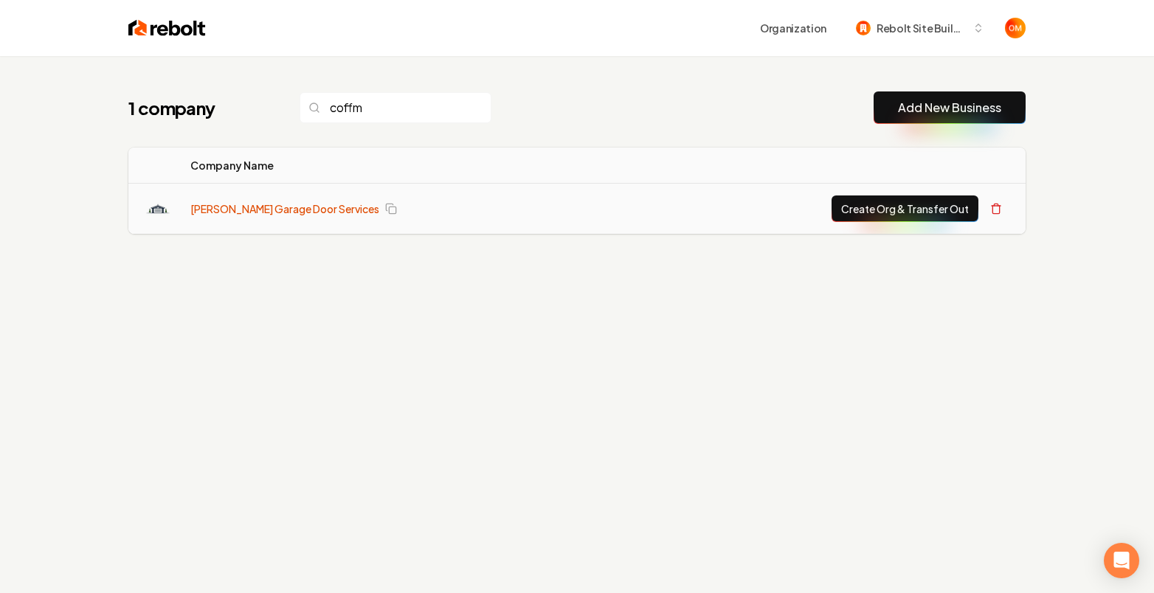
type input "coffm"
click at [319, 210] on link "[PERSON_NAME] Garage Door Services" at bounding box center [284, 208] width 189 height 15
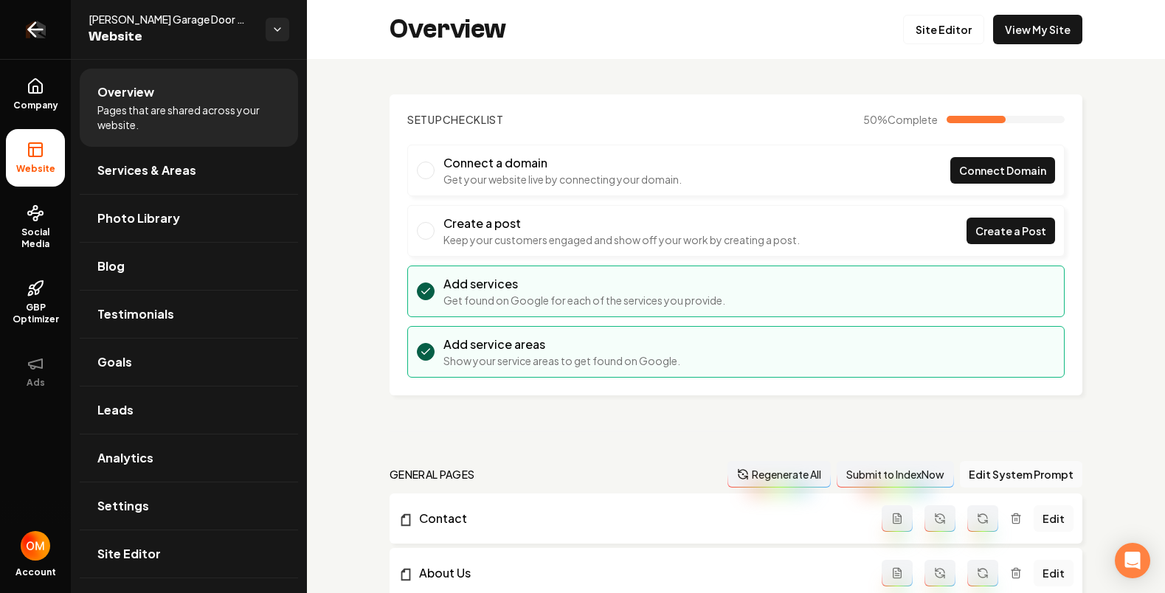
click at [41, 22] on icon "Return to dashboard" at bounding box center [36, 30] width 24 height 24
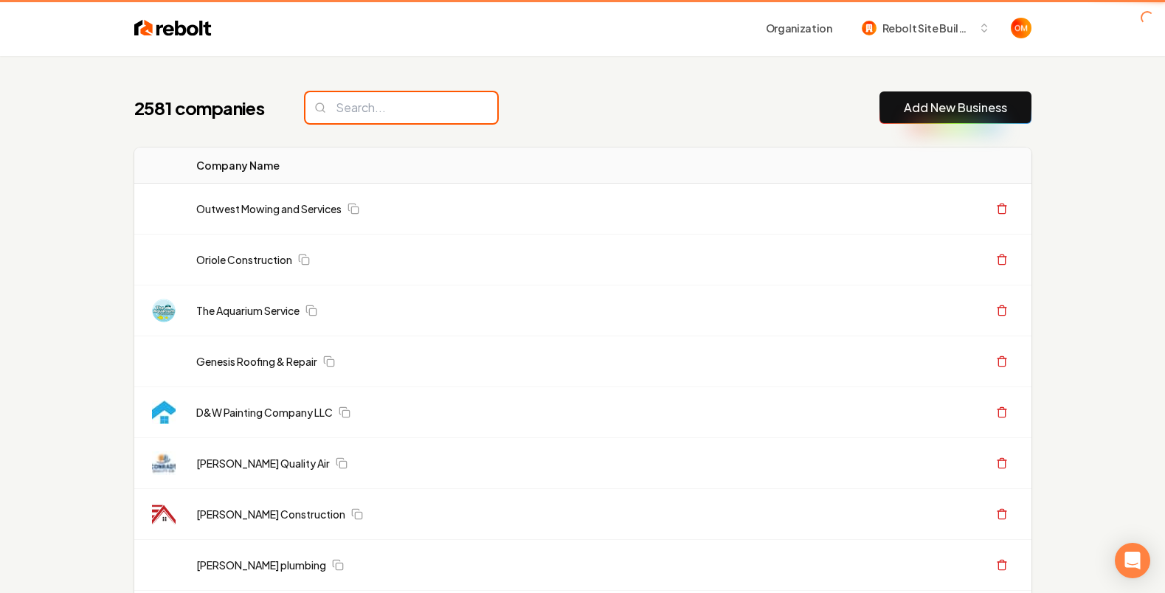
click at [442, 95] on input "search" at bounding box center [401, 107] width 192 height 31
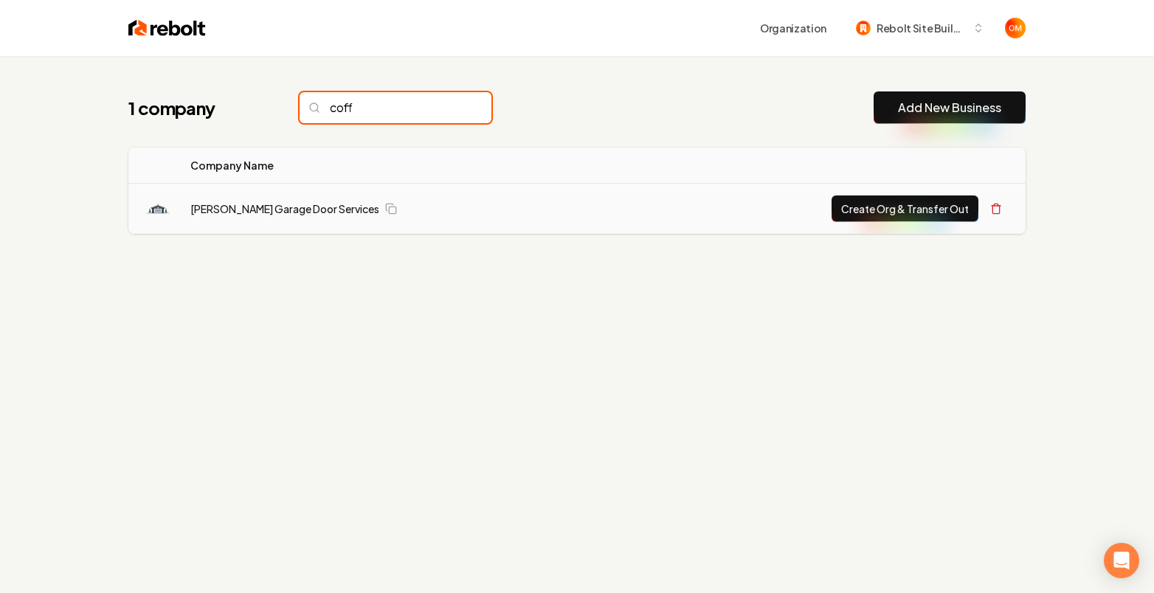
type input "coff"
click at [880, 207] on button "Create Org & Transfer Out" at bounding box center [905, 209] width 147 height 27
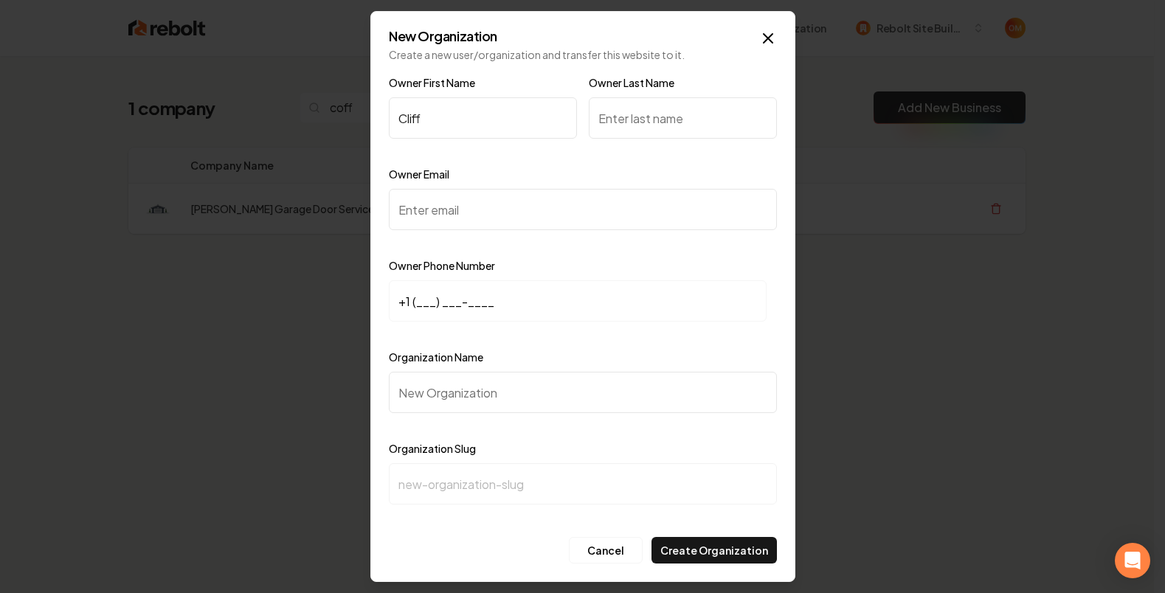
type input "Cliff"
click at [698, 120] on input "Owner Last Name" at bounding box center [683, 117] width 188 height 41
click at [414, 303] on input "+1 (___) ___-____" at bounding box center [578, 300] width 378 height 41
paste input "406) 546-1754"
type input "+1 (406) 546-1754"
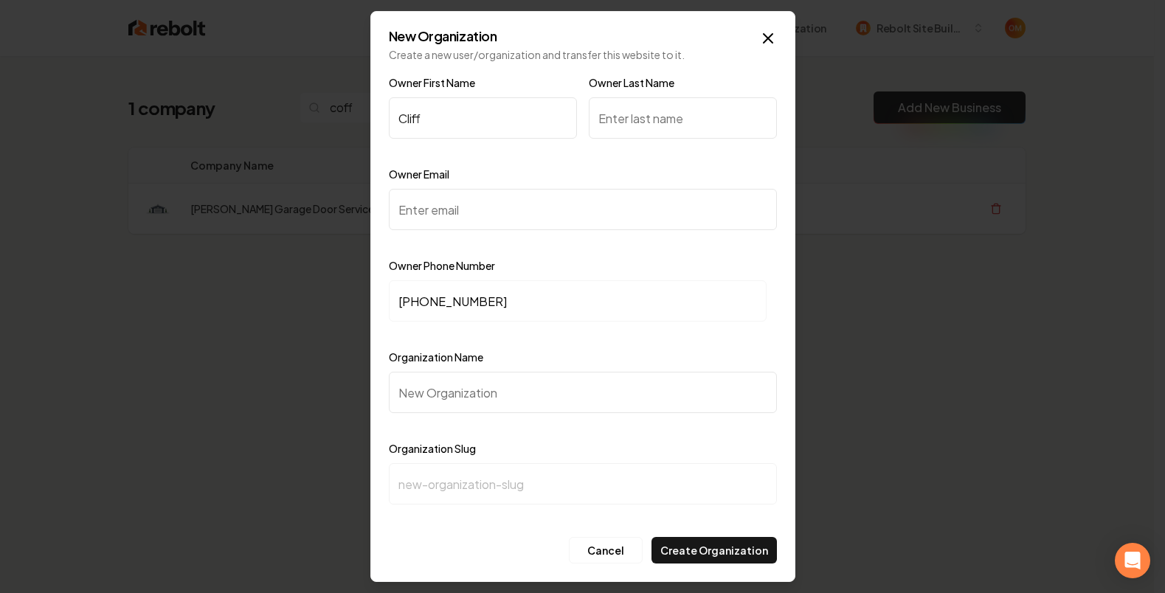
click at [468, 217] on input "Owner Email" at bounding box center [583, 209] width 388 height 41
paste input "coffmandoors@gmail.com"
type input "coffmandoors@gmail.com"
click at [447, 383] on input "Organization Name" at bounding box center [583, 392] width 388 height 41
type input "C"
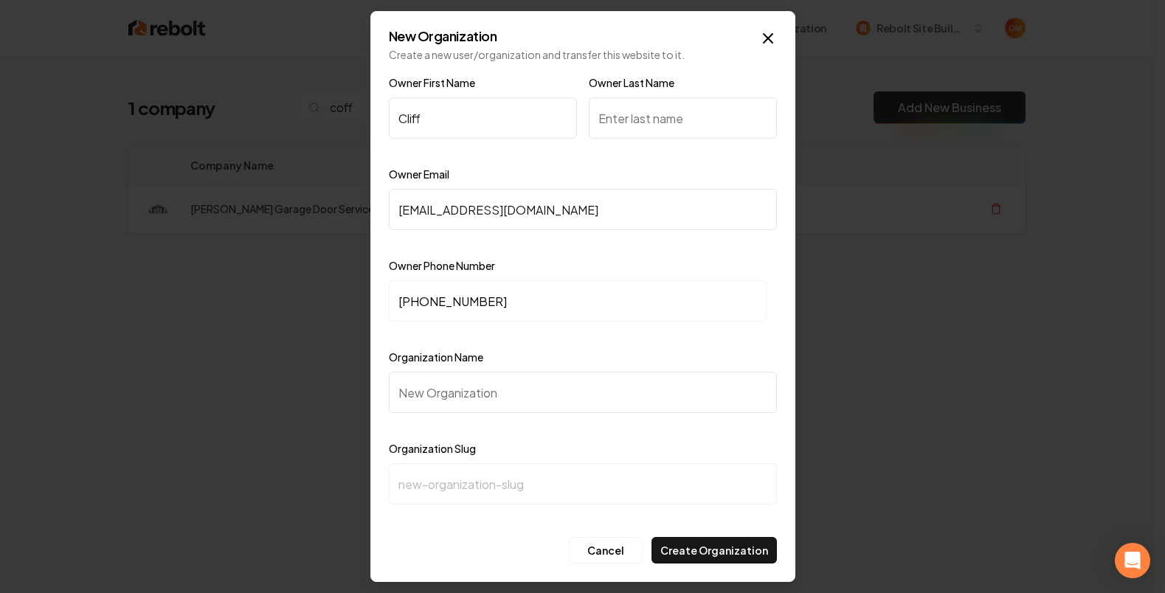
type input "c"
type input "Co"
type input "co"
type input "Cof"
type input "cof"
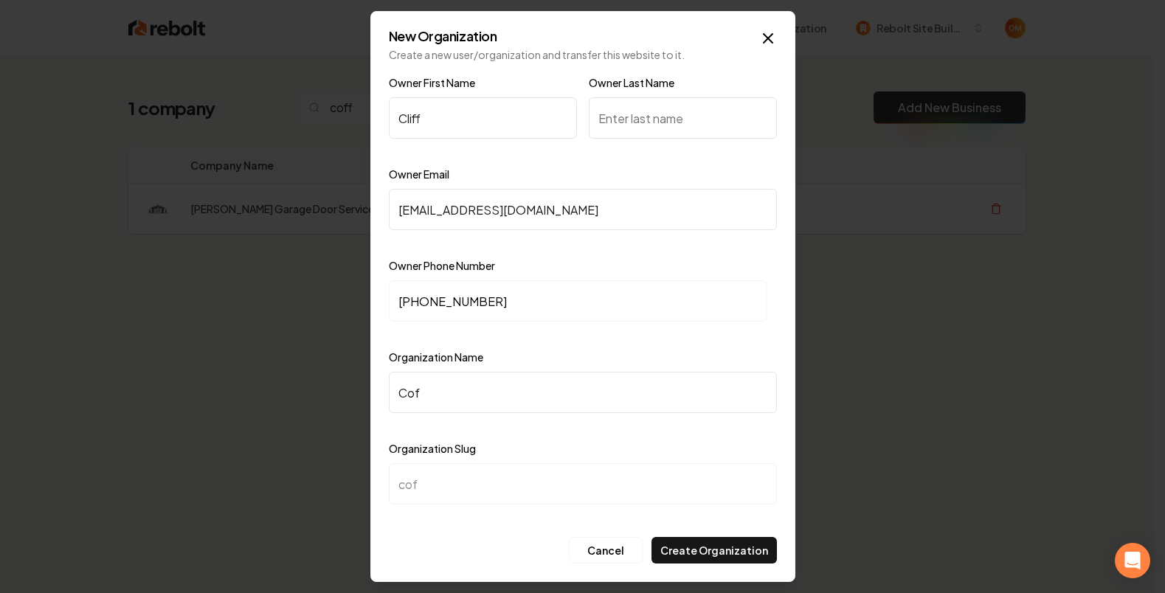
type input "Coff"
type input "coff"
type input "Coffm"
type input "coffm"
type input "Coffma"
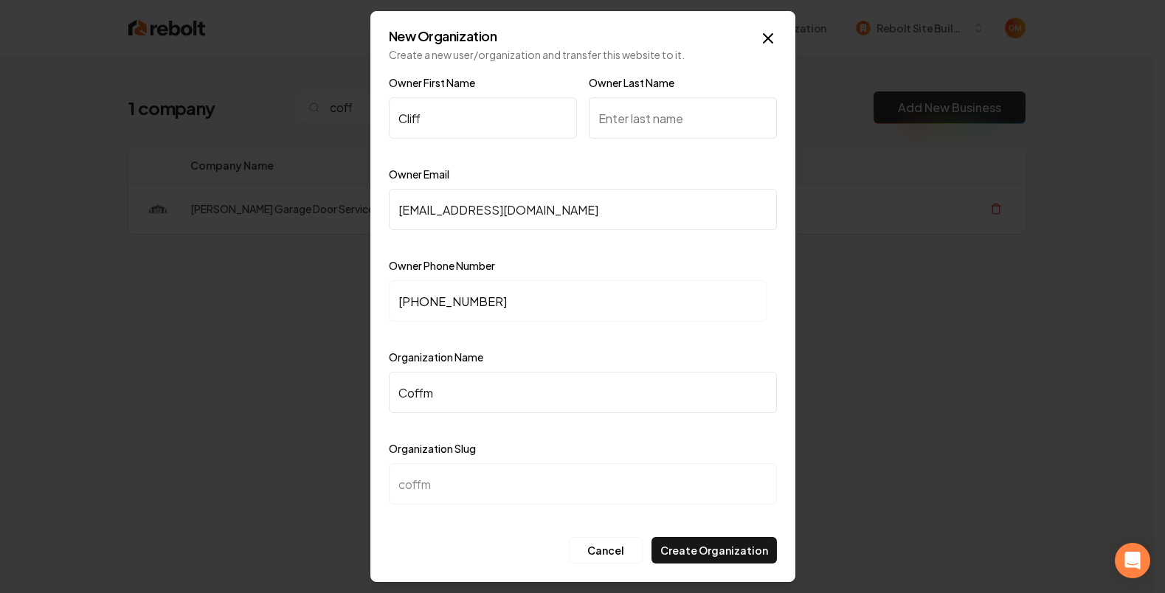
type input "coffma"
type input "Coffman"
type input "coffman"
type input "Coffman G"
type input "coffman-g"
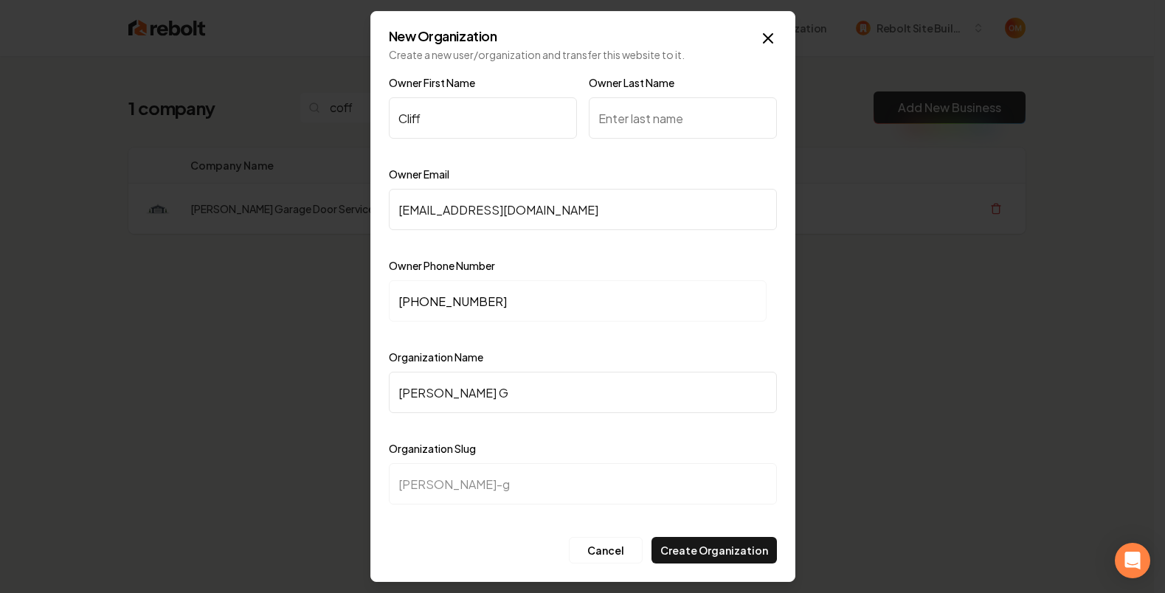
type input "Coffman Ga"
type input "coffman-ga"
type input "Coffman Gar"
type input "coffman-gar"
type input "Coffman Gara"
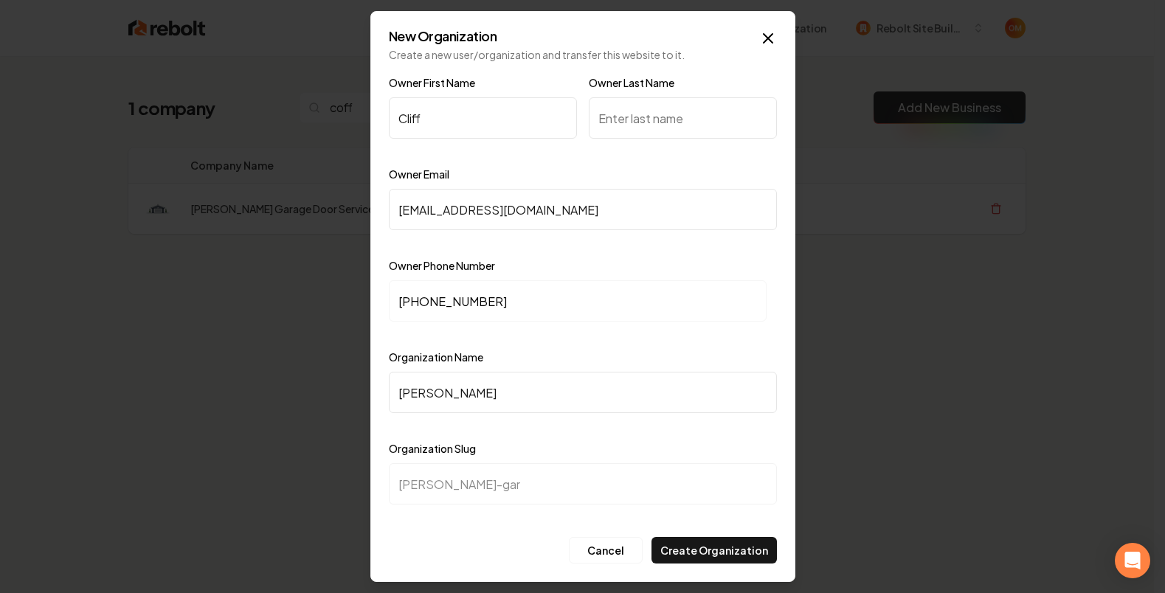
type input "coffman-gara"
type input "Coffman Garag"
type input "coffman-garag"
type input "Coffman Garage"
type input "coffman-garage"
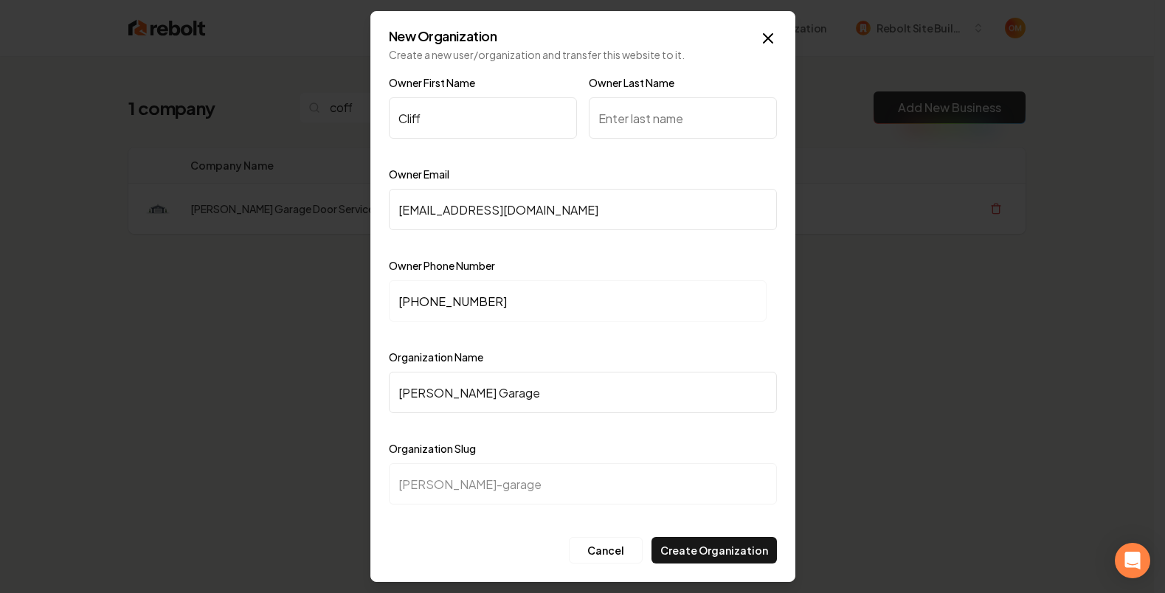
type input "Coffman Garage D"
type input "coffman-garage-d"
type input "Coffman Garage DF"
type input "coffman-garage-df"
type input "Coffman Garage DFo"
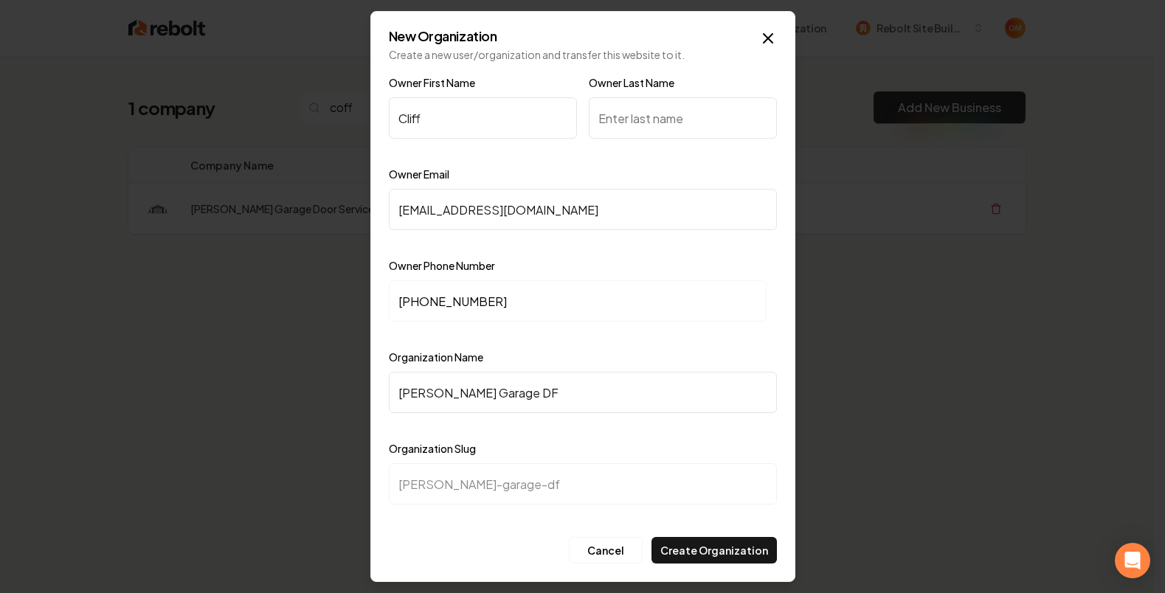
type input "coffman-garage-dfo"
type input "Coffman Garage DFoo"
type input "coffman-garage-dfoo"
type input "Coffman Garage DFoor"
type input "coffman-garage-dfoor"
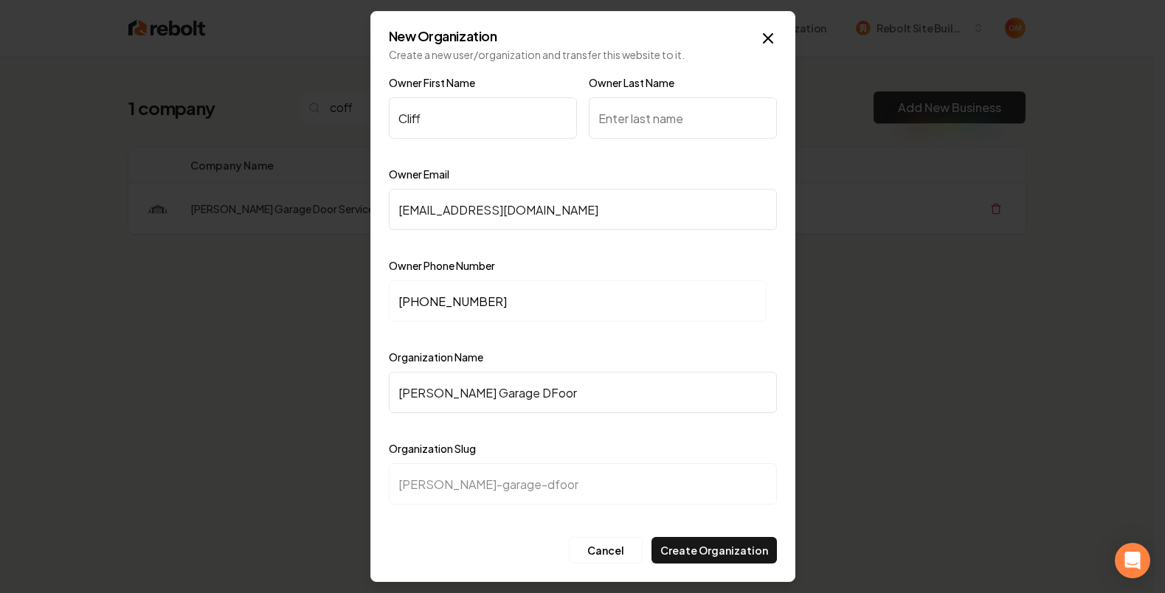
type input "Coffman Garage DFoo"
type input "coffman-garage-dfoo"
type input "Coffman Garage DFo"
type input "coffman-garage-dfo"
type input "Coffman Garage DF"
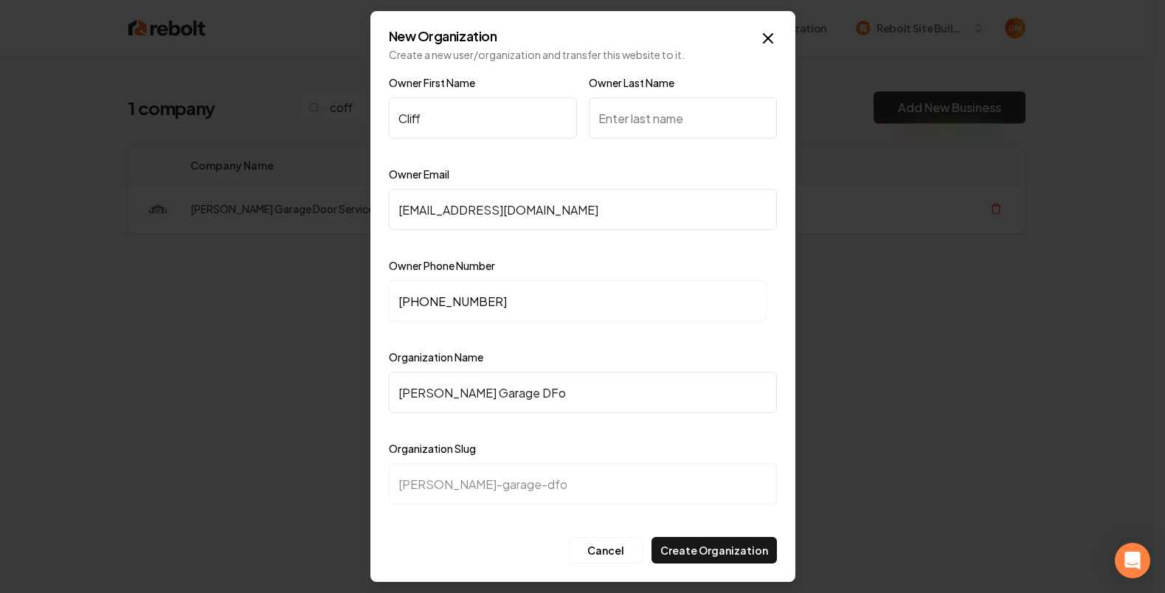
type input "coffman-garage-df"
type input "Coffman Garage D"
type input "coffman-garage-d"
type input "Coffman Garage"
type input "coffman-garage"
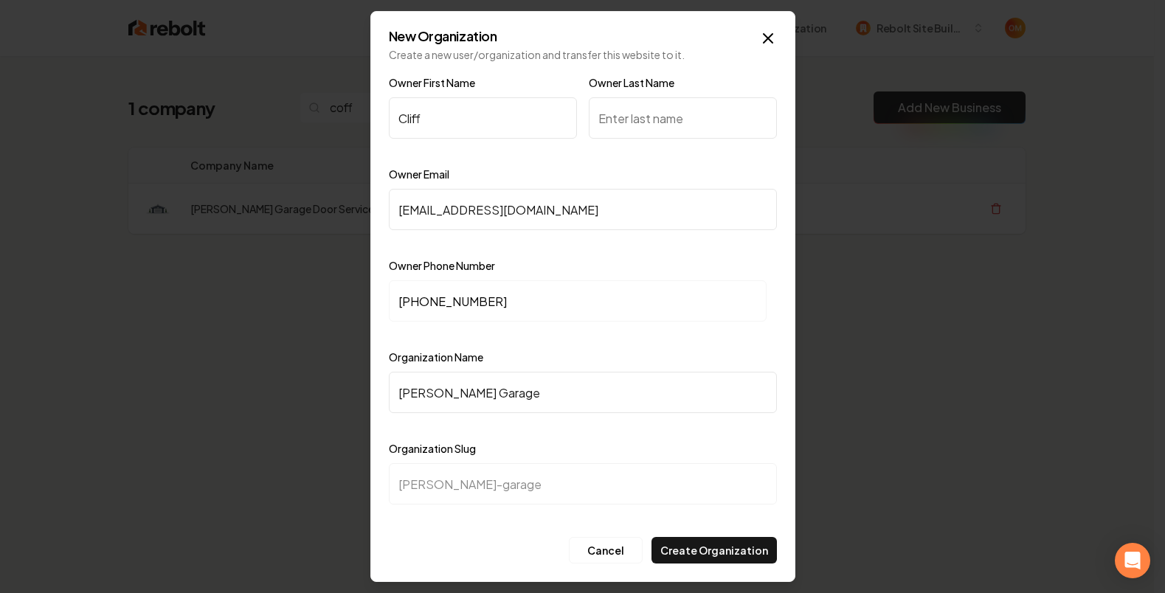
type input "Coffman Garage D"
type input "coffman-garage-d"
type input "Coffman Garage Do"
type input "coffman-garage-do"
type input "Coffman Garage Doo"
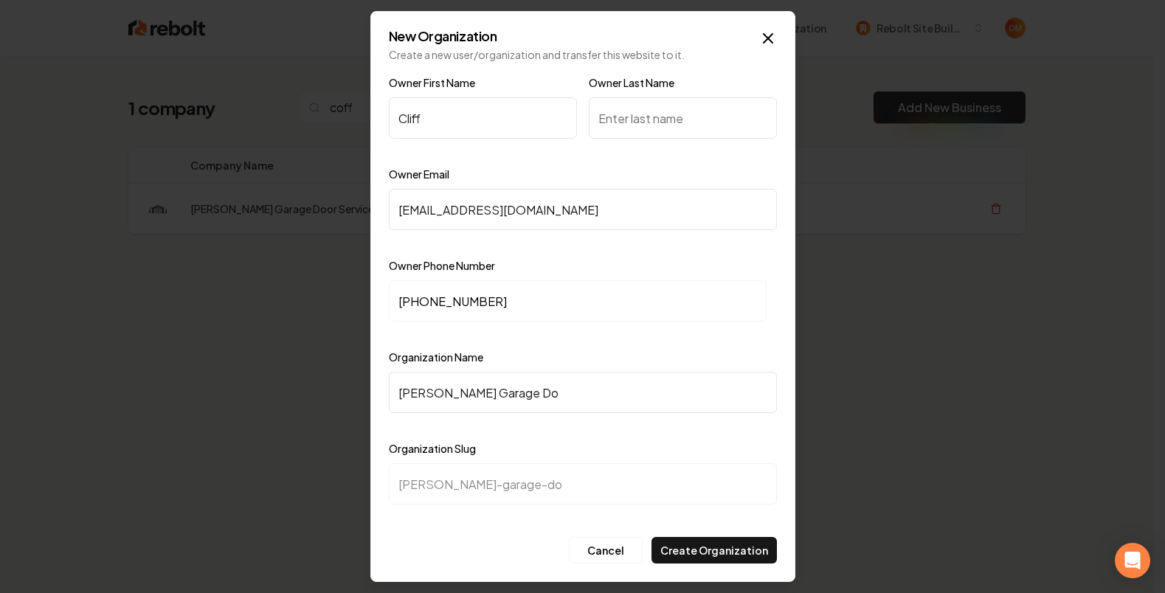
type input "coffman-garage-doo"
type input "Coffman Garage Door"
type input "coffman-garage-door"
type input "Coffman Garage Door S"
type input "coffman-garage-door-s"
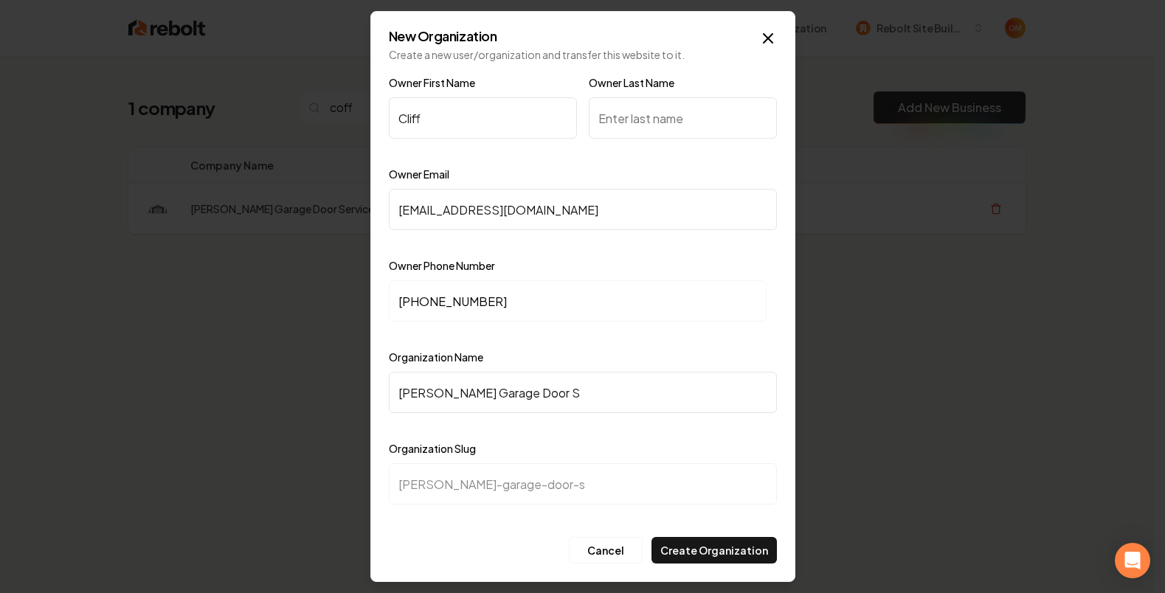
type input "Coffman Garage Door Se"
type input "coffman-garage-door-se"
type input "Coffman Garage Door Ser"
type input "coffman-garage-door-ser"
type input "Coffman Garage Door Serv"
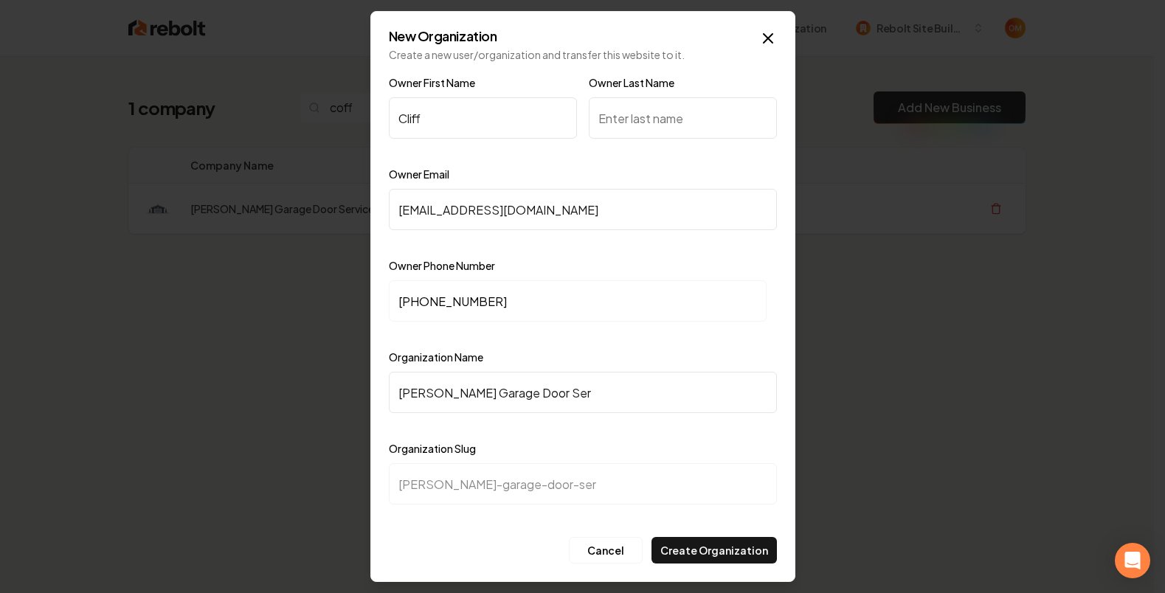
type input "coffman-garage-door-serv"
type input "Coffman Garage Door Servi"
type input "coffman-garage-door-servi"
type input "Coffman Garage Door Servix"
type input "coffman-garage-door-servix"
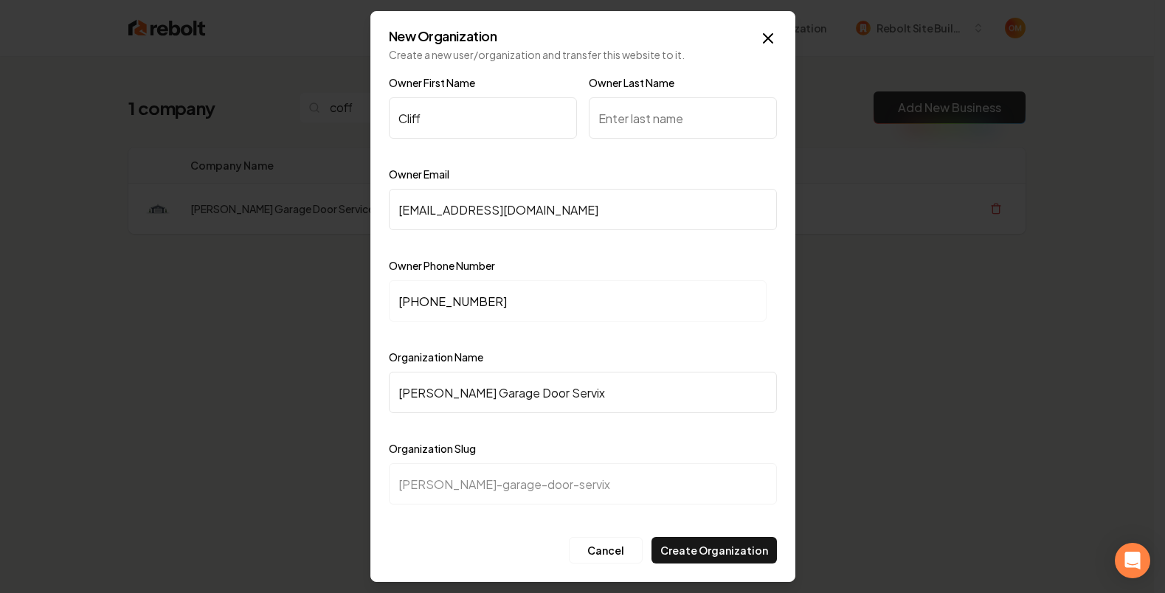
type input "Coffman Garage Door Servixe"
type input "coffman-garage-door-servixe"
type input "Coffman Garage Door Servix"
type input "coffman-garage-door-servix"
type input "Coffman Garage Door Servi"
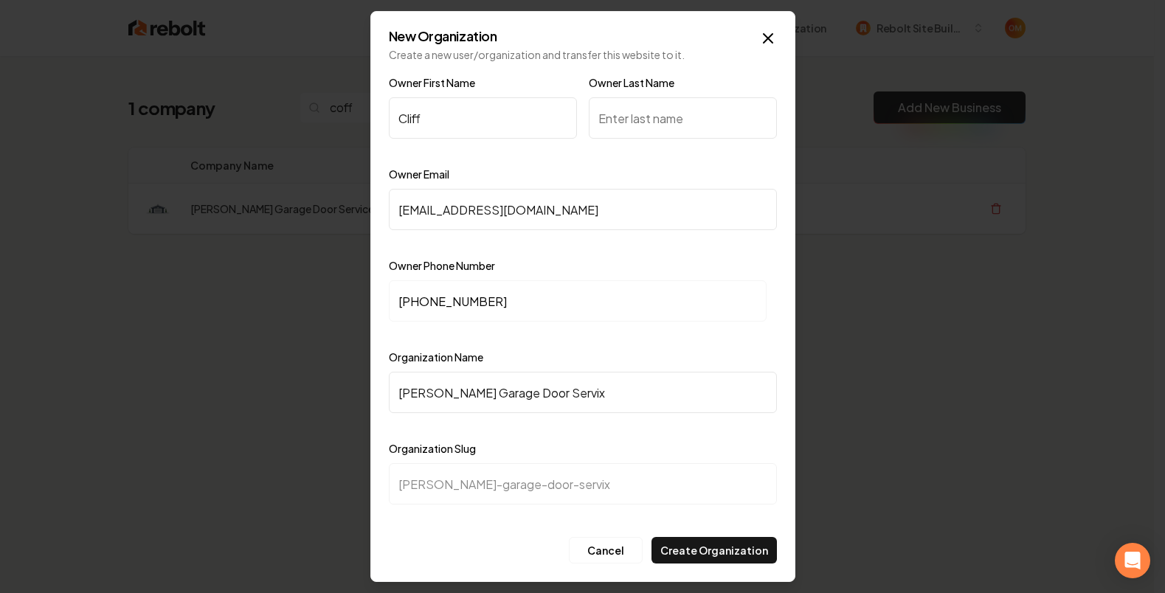
type input "coffman-garage-door-servi"
type input "Coffman Garage Door Servic"
type input "coffman-garage-door-servic"
type input "Coffman Garage Door Service"
type input "coffman-garage-door-service"
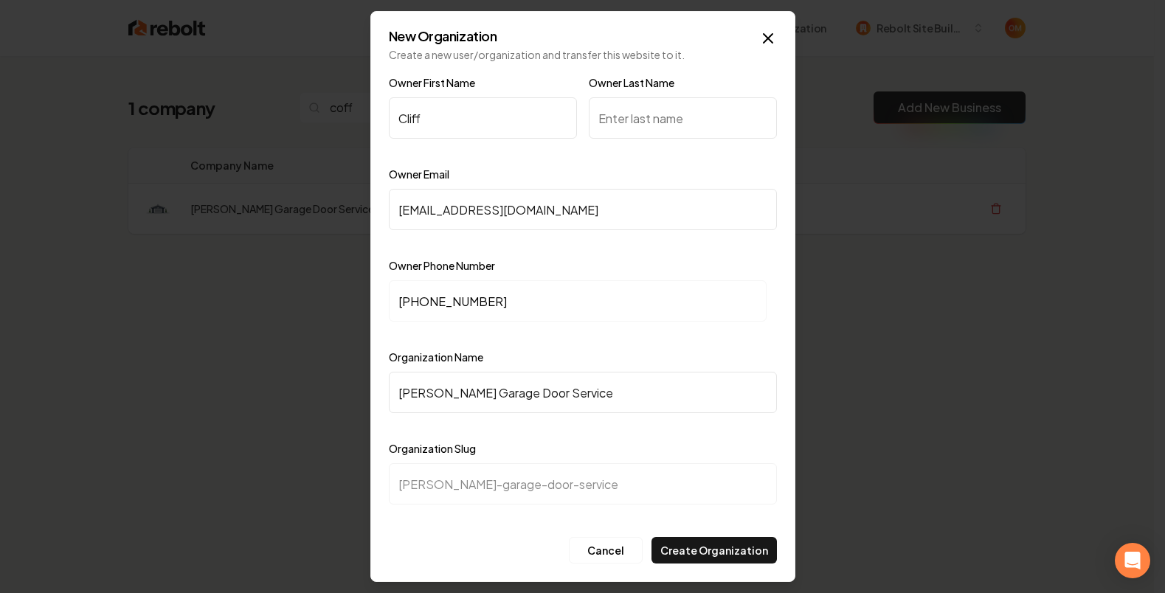
type input "[PERSON_NAME] Garage Door Services"
type input "coffman-garage-door-services"
type input "Coffman Garage Door Service"
type input "coffman-garage-door-service"
type input "[PERSON_NAME] Garage Door Services"
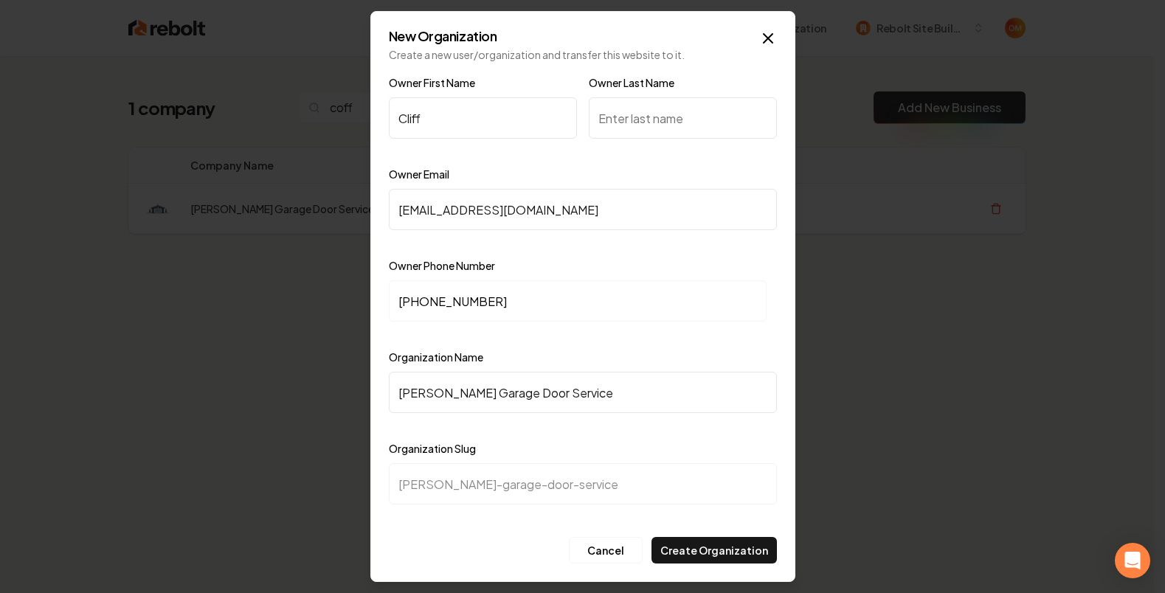
type input "coffman-garage-door-services"
type input "[PERSON_NAME] Garage Door Services"
click at [669, 289] on input "+1 (406) 546-1754" at bounding box center [578, 300] width 378 height 41
click at [553, 360] on div "Organization Name Coffman Garage Door Services" at bounding box center [583, 391] width 388 height 86
click at [663, 117] on input "Owner Last Name" at bounding box center [683, 117] width 188 height 41
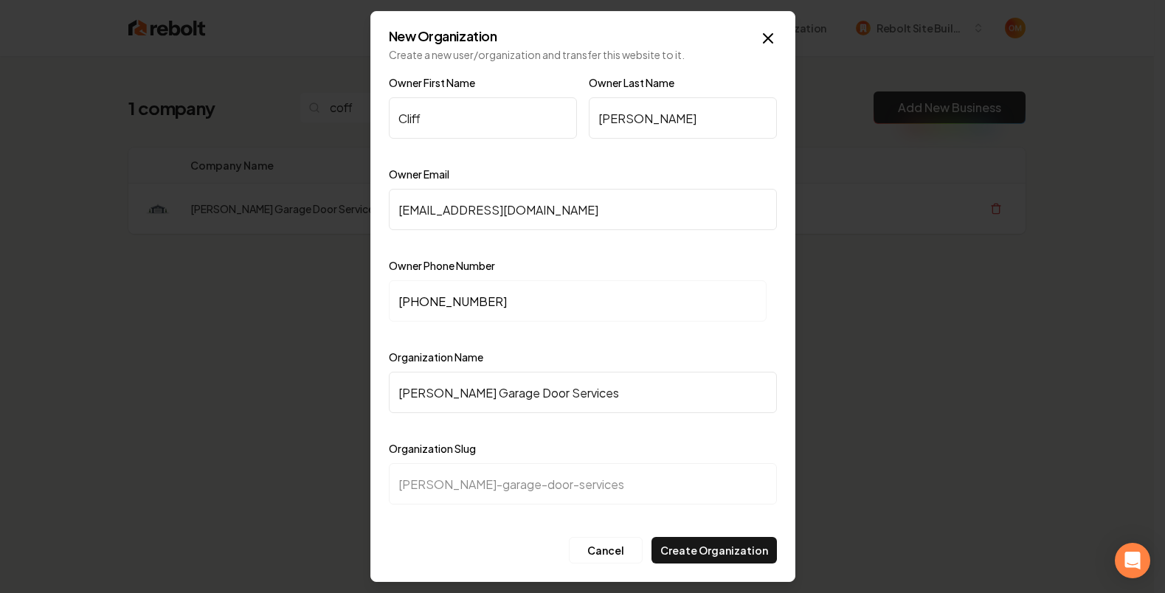
type input "Coffman"
click at [618, 311] on input "+1 (406) 546-1754" at bounding box center [578, 300] width 378 height 41
click at [702, 547] on button "Create Organization" at bounding box center [714, 550] width 125 height 27
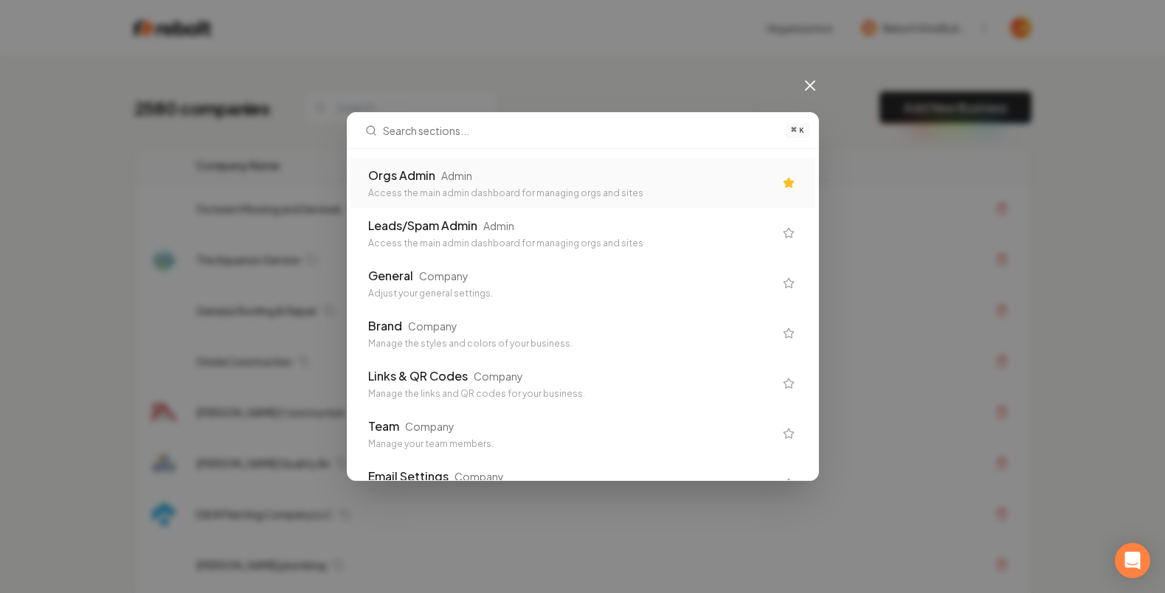
click at [516, 186] on div "Orgs Admin Admin Access the main admin dashboard for managing orgs and sites" at bounding box center [571, 183] width 406 height 32
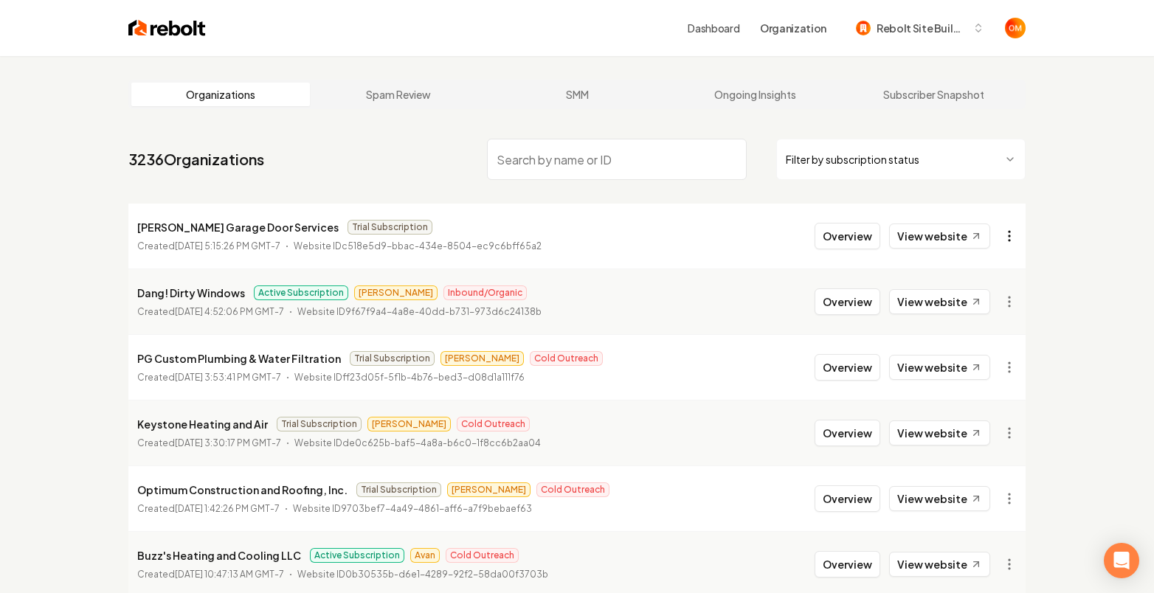
click at [1004, 235] on html "Dashboard Organization Rebolt Site Builder Organizations Spam Review SMM Ongoin…" at bounding box center [577, 296] width 1154 height 593
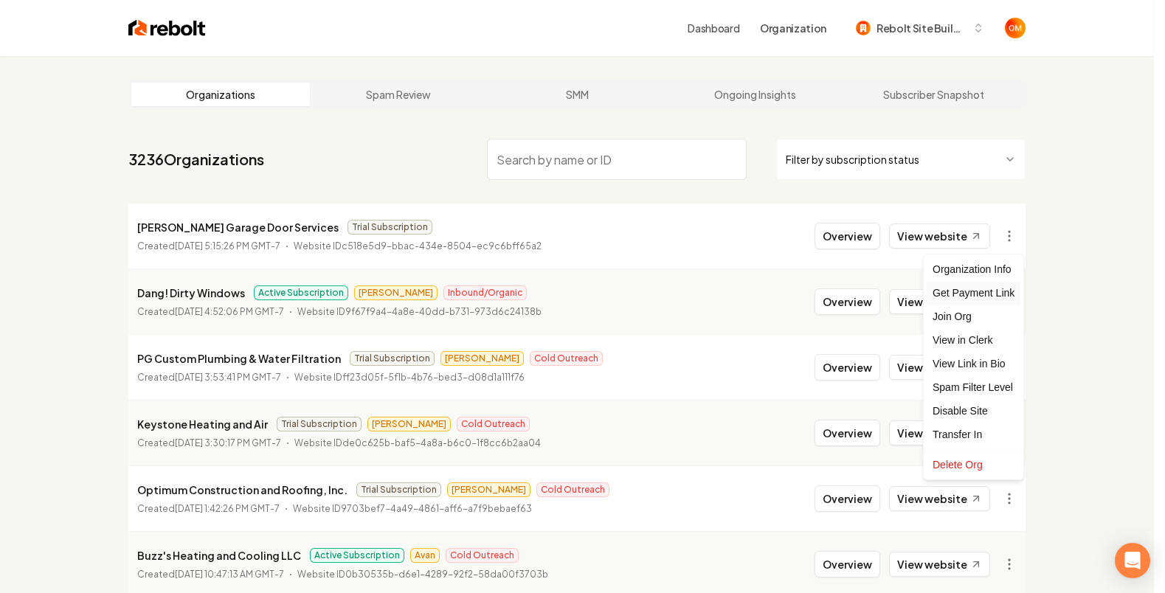
click at [992, 294] on div "Get Payment Link" at bounding box center [974, 293] width 94 height 24
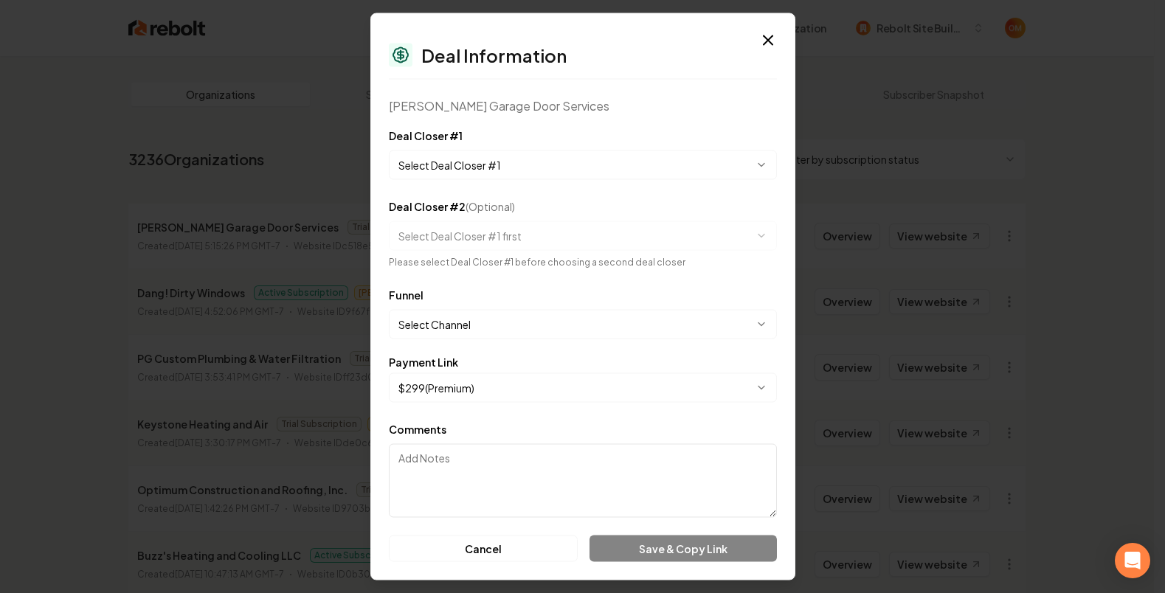
click at [525, 173] on body "Dashboard Organization Rebolt Site Builder Organizations Spam Review SMM Ongoin…" at bounding box center [577, 296] width 1154 height 593
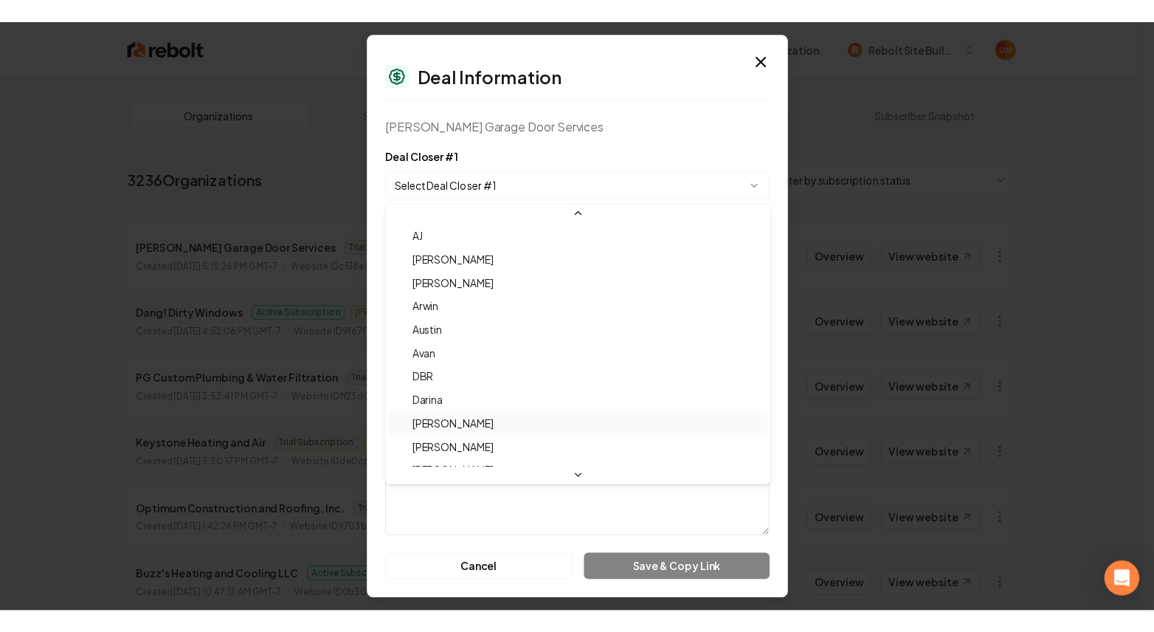
scroll to position [49, 0]
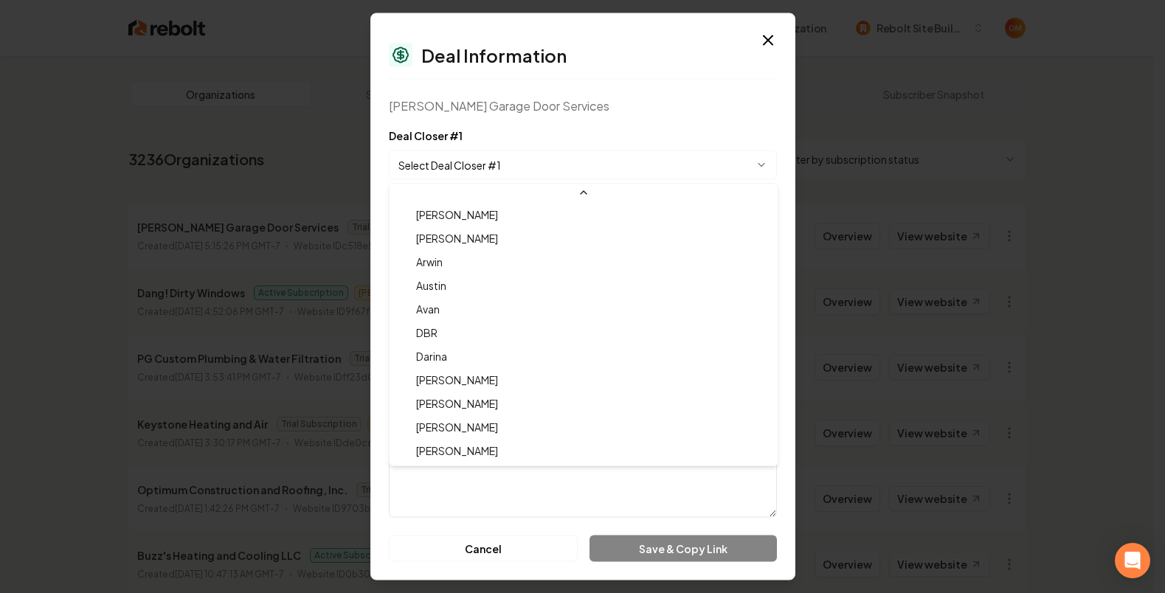
select select "**********"
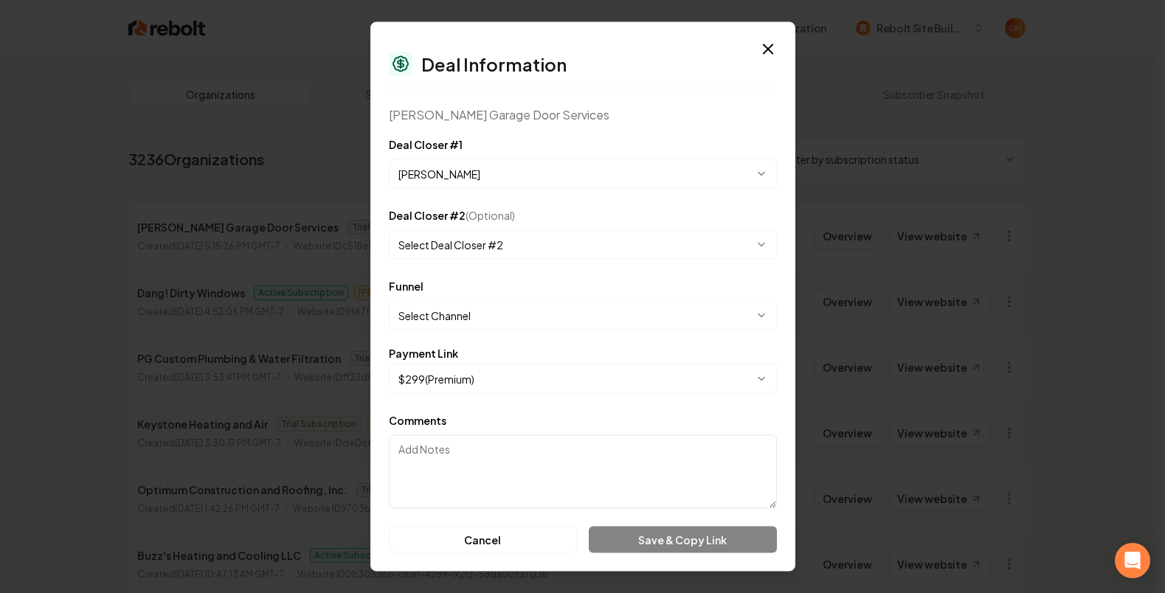
click at [486, 320] on body "Dashboard Organization Rebolt Site Builder Organizations Spam Review SMM Ongoin…" at bounding box center [577, 296] width 1154 height 593
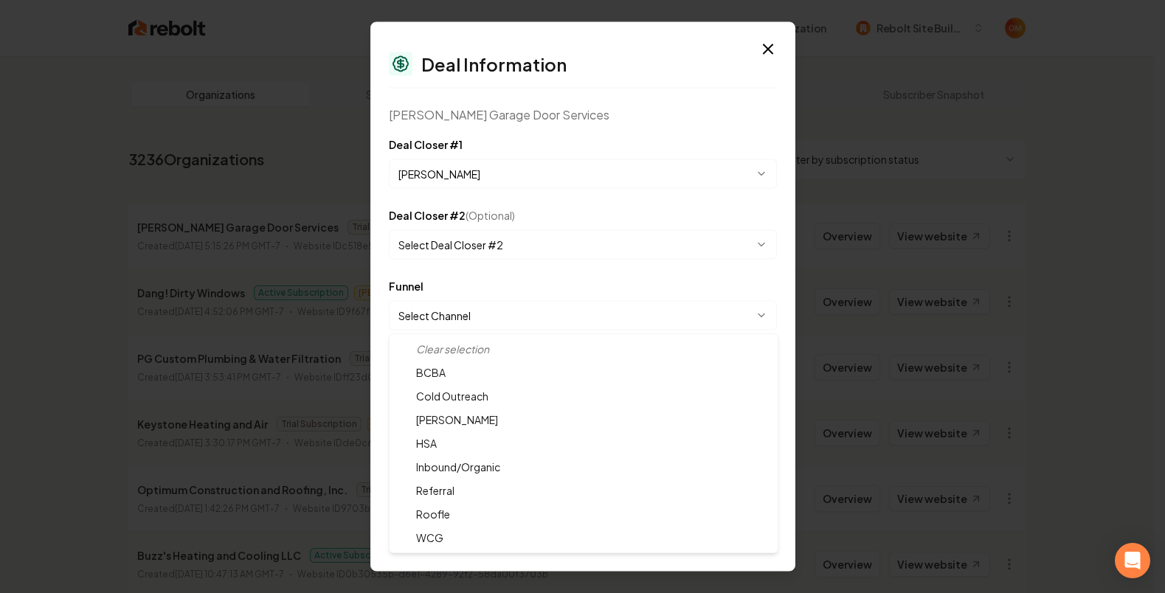
select select "**********"
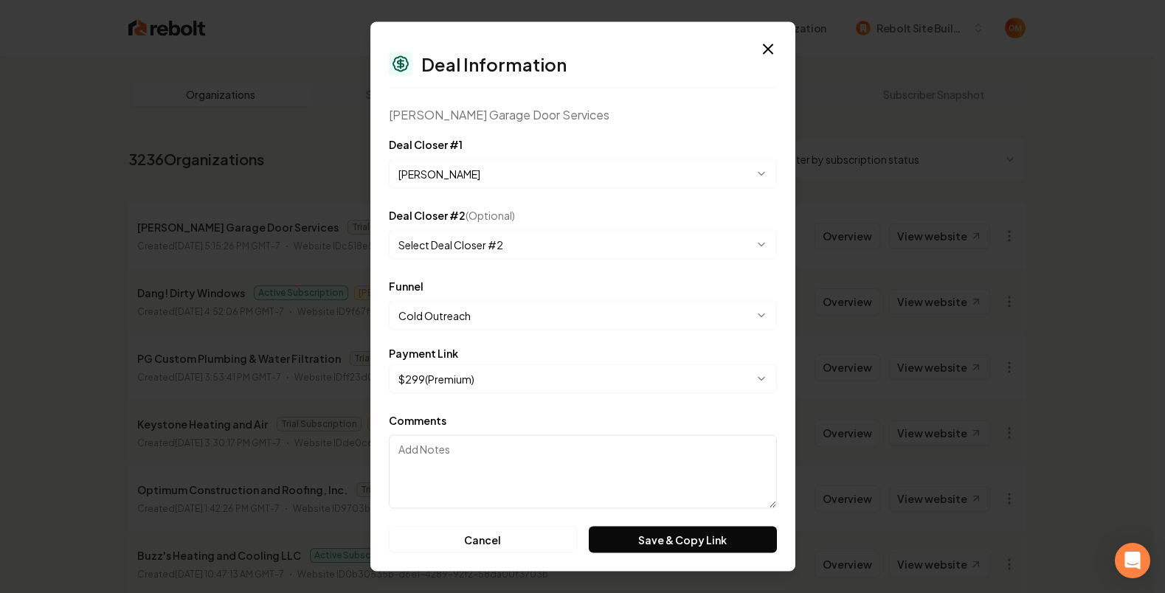
click at [504, 285] on div "**********" at bounding box center [583, 303] width 388 height 53
click at [662, 529] on button "Save & Copy Link" at bounding box center [682, 540] width 187 height 27
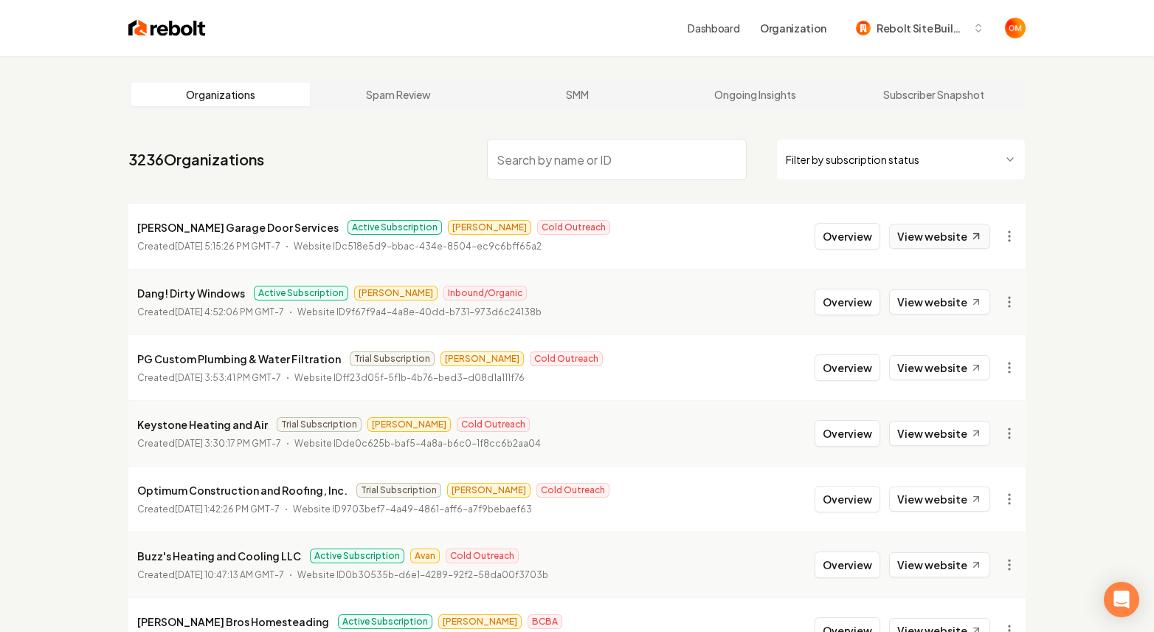
click at [897, 238] on link "View website" at bounding box center [939, 236] width 101 height 25
click at [846, 240] on button "Overview" at bounding box center [848, 236] width 66 height 27
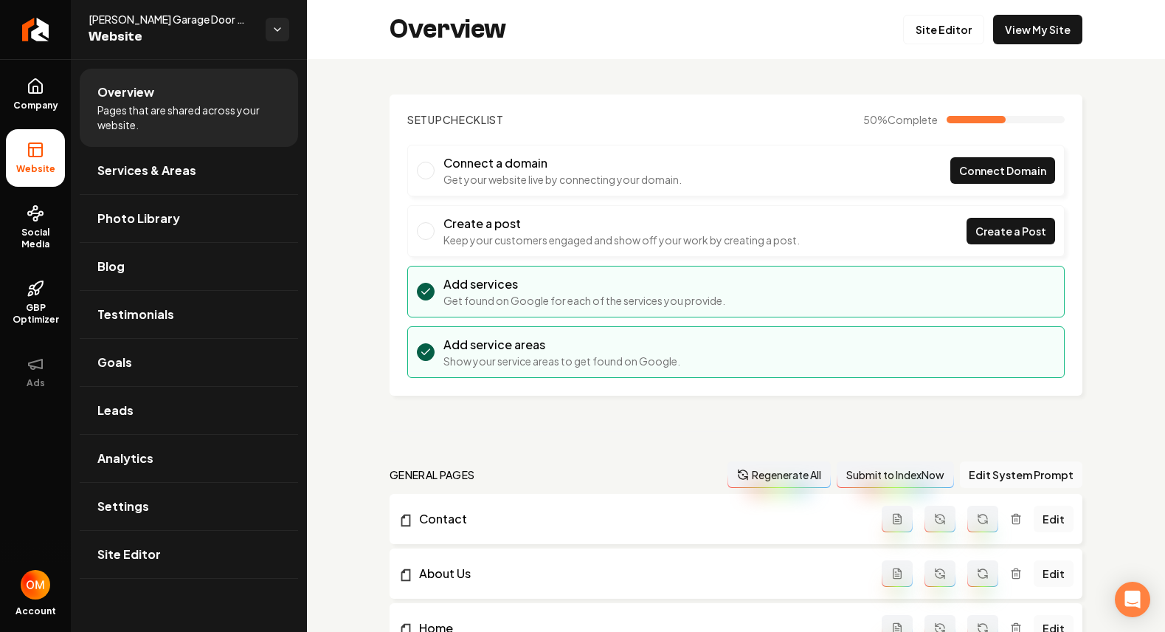
click at [39, 227] on span "Social Media" at bounding box center [35, 239] width 59 height 24
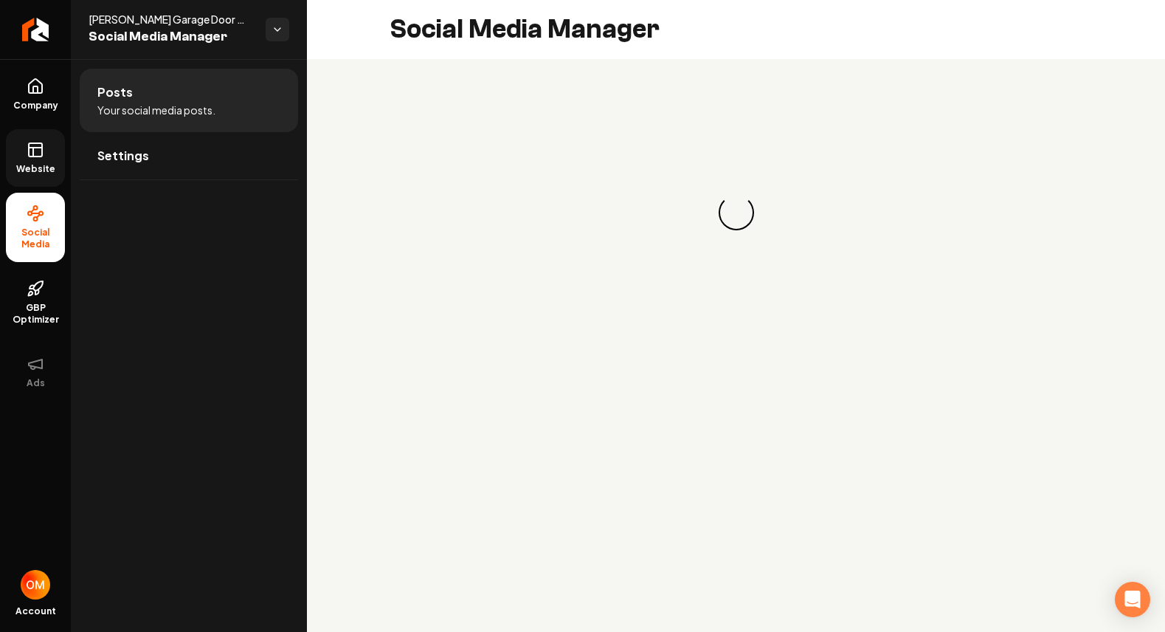
click at [27, 152] on icon at bounding box center [36, 150] width 18 height 18
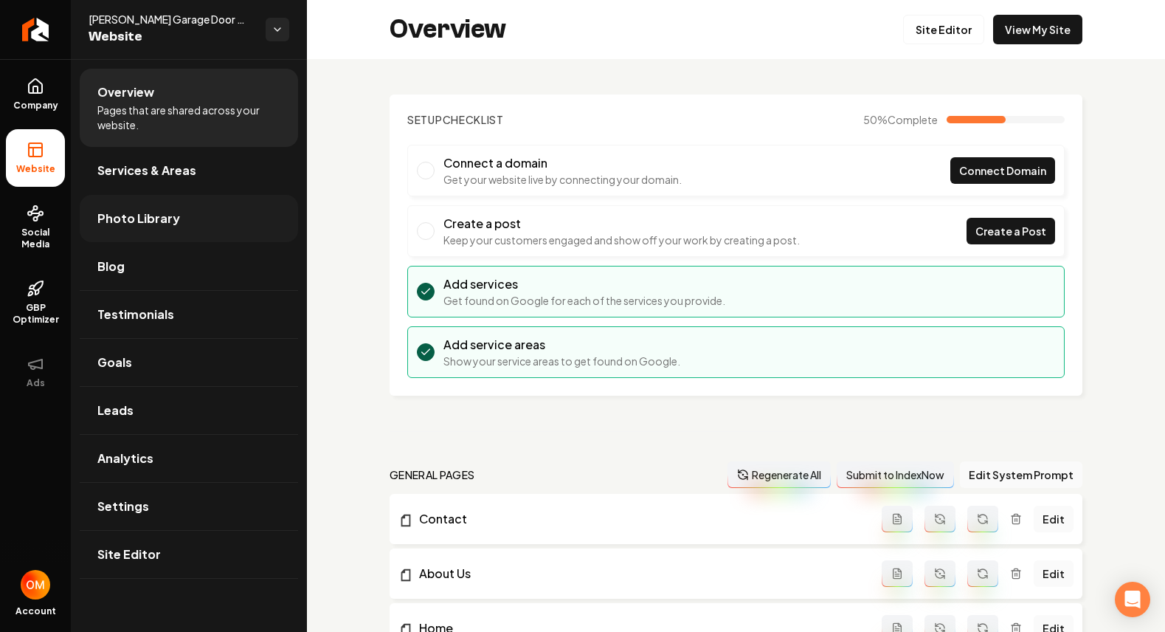
click at [184, 207] on link "Photo Library" at bounding box center [189, 218] width 218 height 47
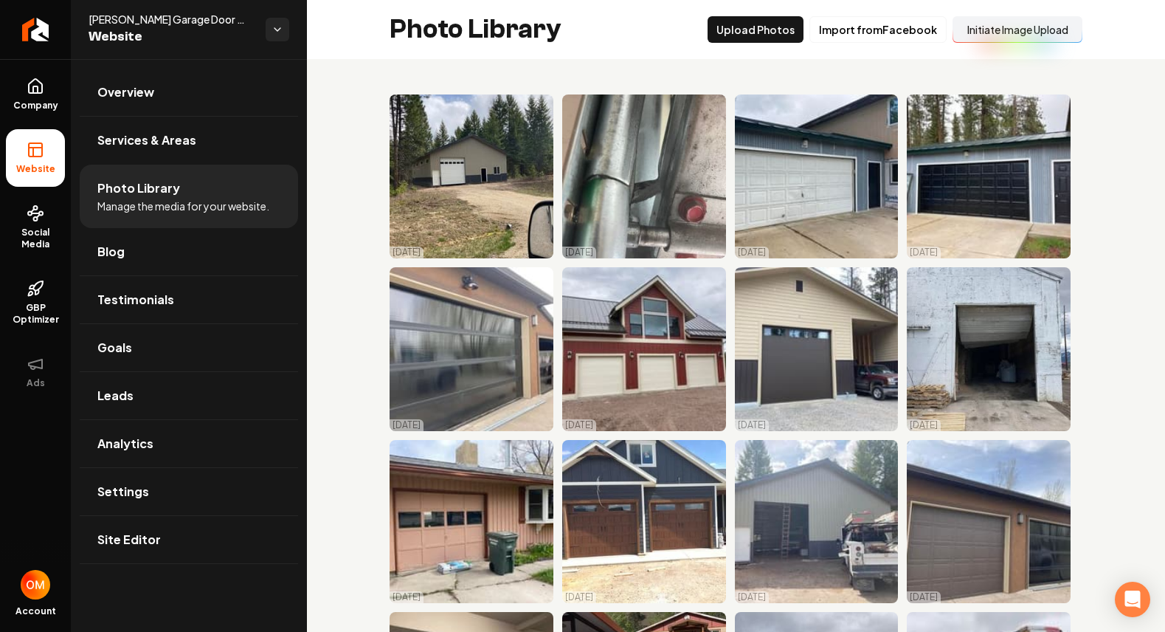
click at [1026, 30] on button "Initiate Image Upload" at bounding box center [1018, 29] width 130 height 27
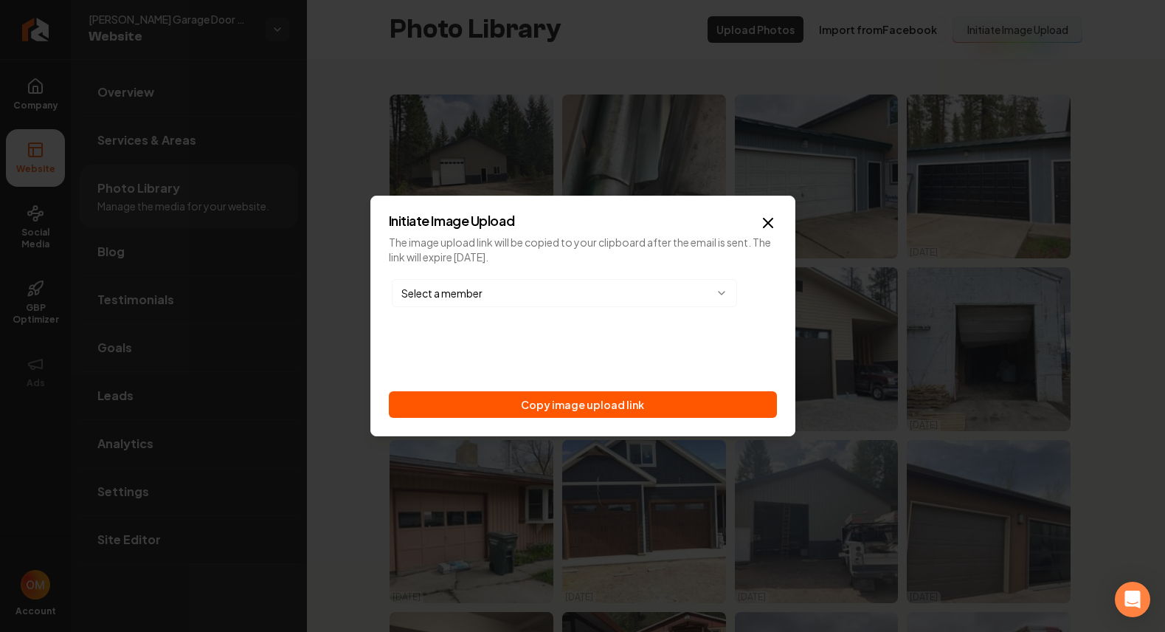
click at [535, 290] on body "Company Website Social Media GBP Optimizer Ads Account [PERSON_NAME] Garage Doo…" at bounding box center [582, 316] width 1165 height 632
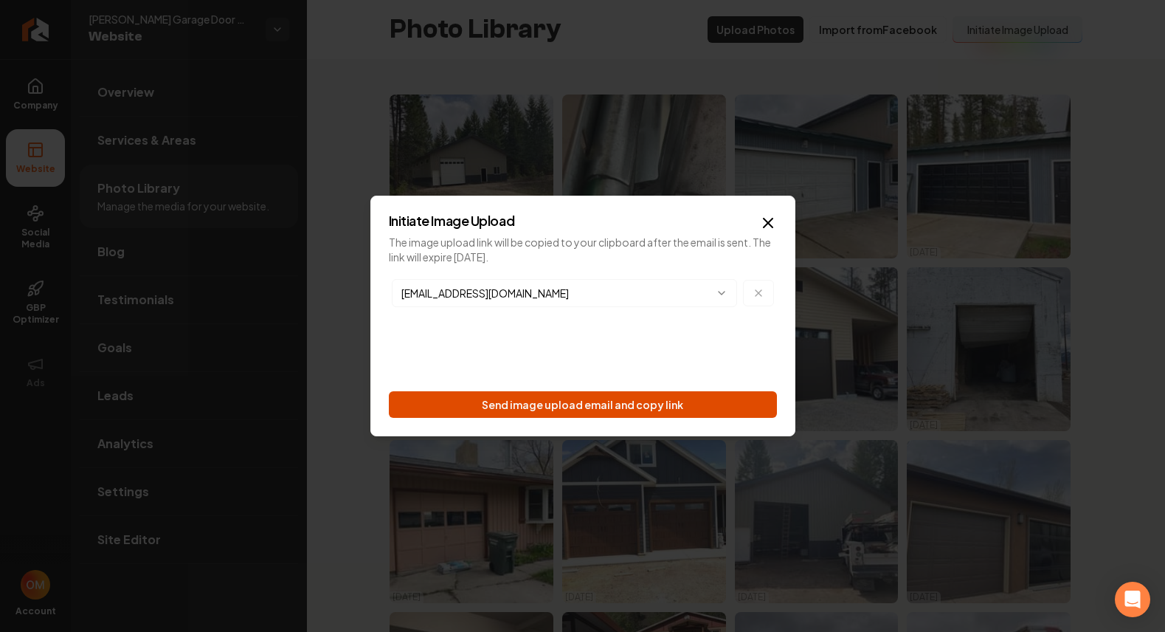
click at [556, 394] on button "Send image upload email and copy link" at bounding box center [583, 404] width 388 height 27
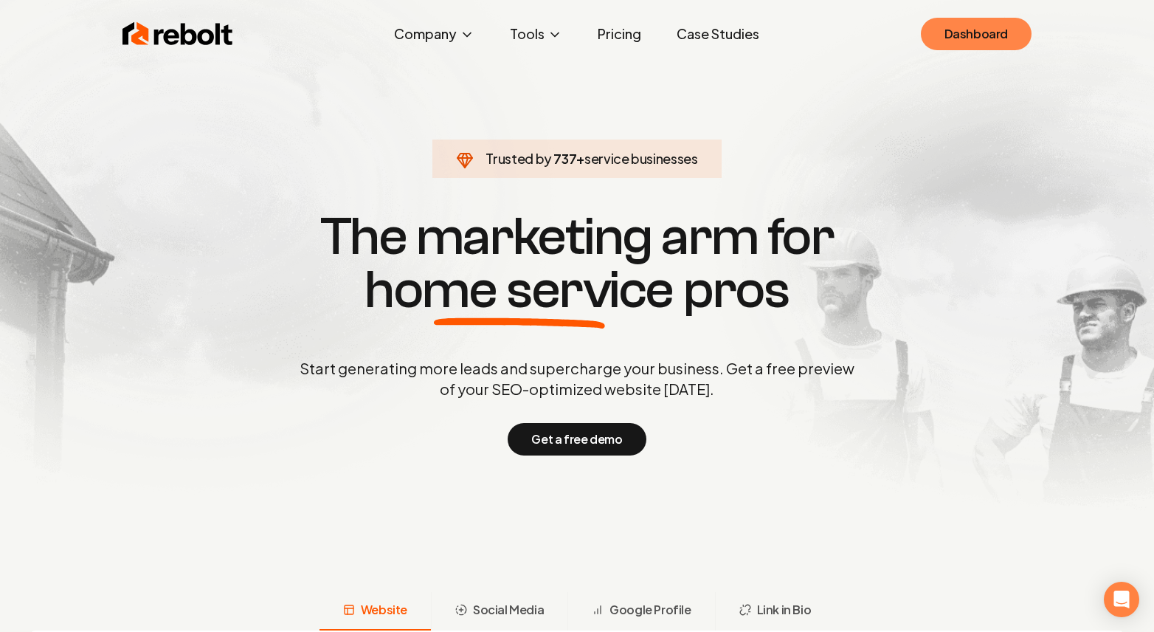
click at [956, 35] on link "Dashboard" at bounding box center [976, 34] width 111 height 32
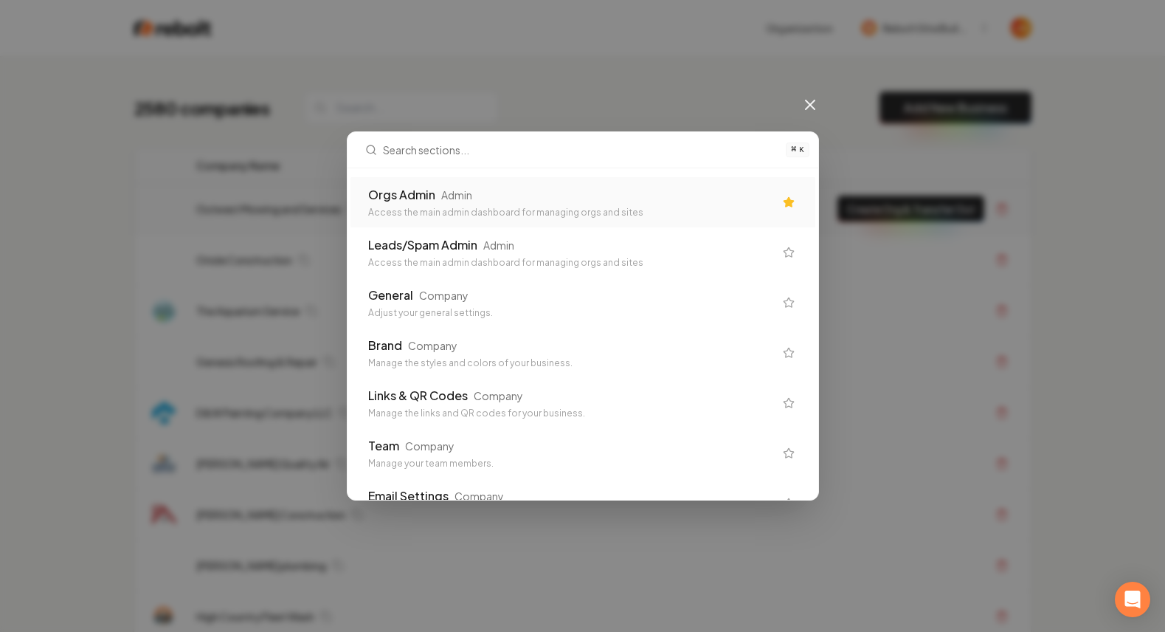
click at [567, 197] on div "Orgs Admin Admin" at bounding box center [571, 195] width 406 height 18
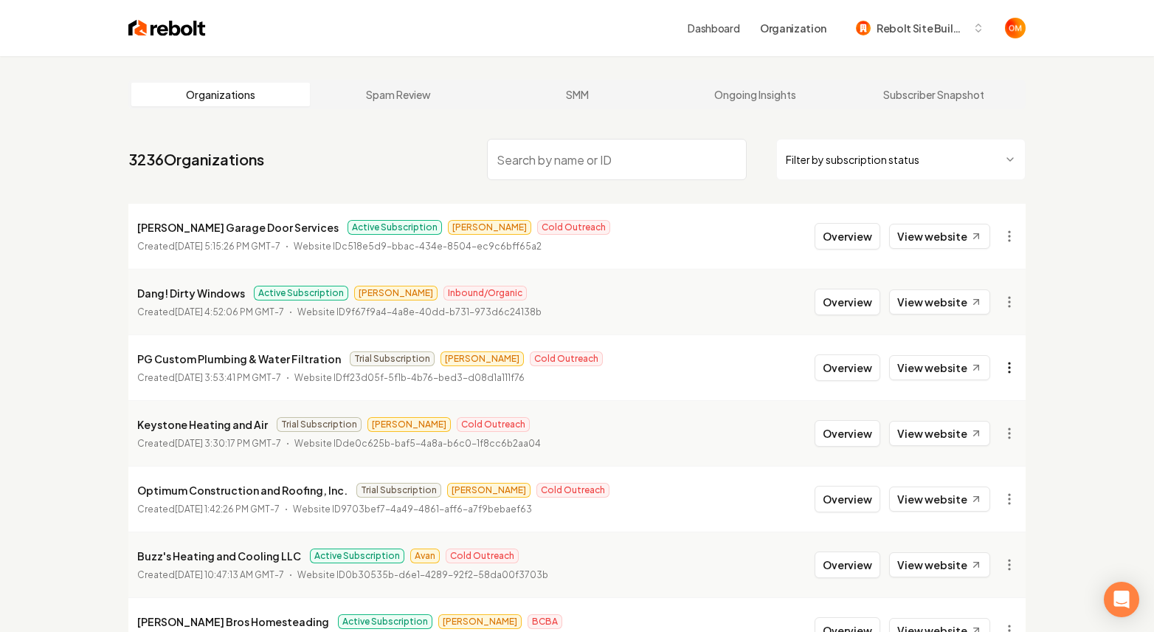
click at [1015, 374] on html "Dashboard Organization Rebolt Site Builder Organizations Spam Review SMM Ongoin…" at bounding box center [577, 316] width 1154 height 632
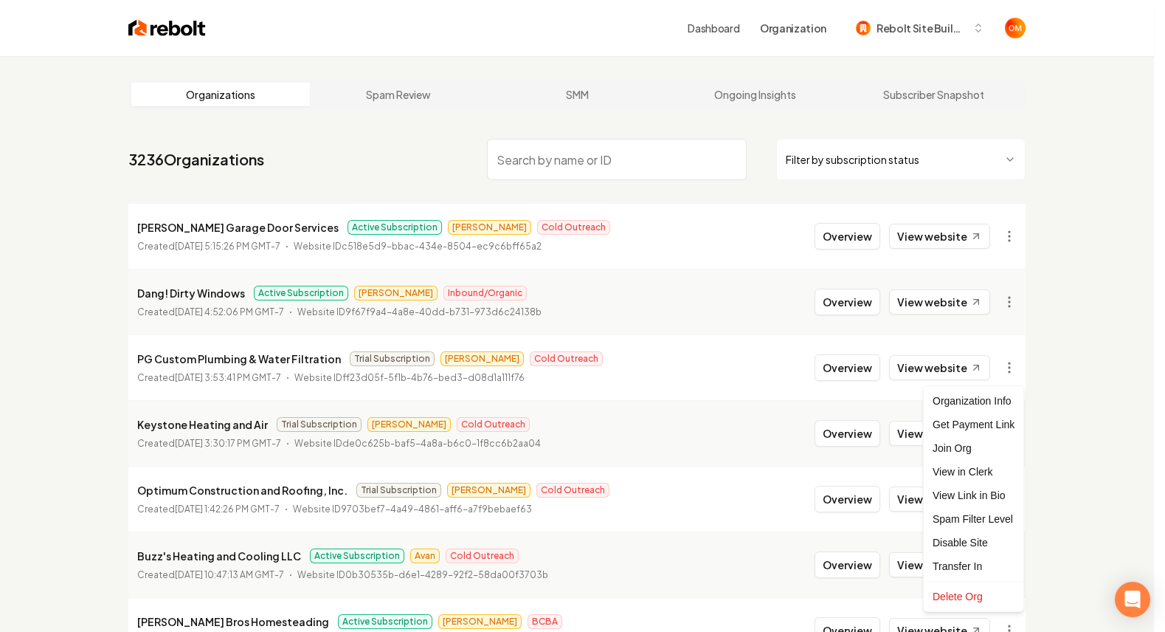
click at [1037, 343] on html "Dashboard Organization Rebolt Site Builder Organizations Spam Review SMM Ongoin…" at bounding box center [582, 316] width 1165 height 632
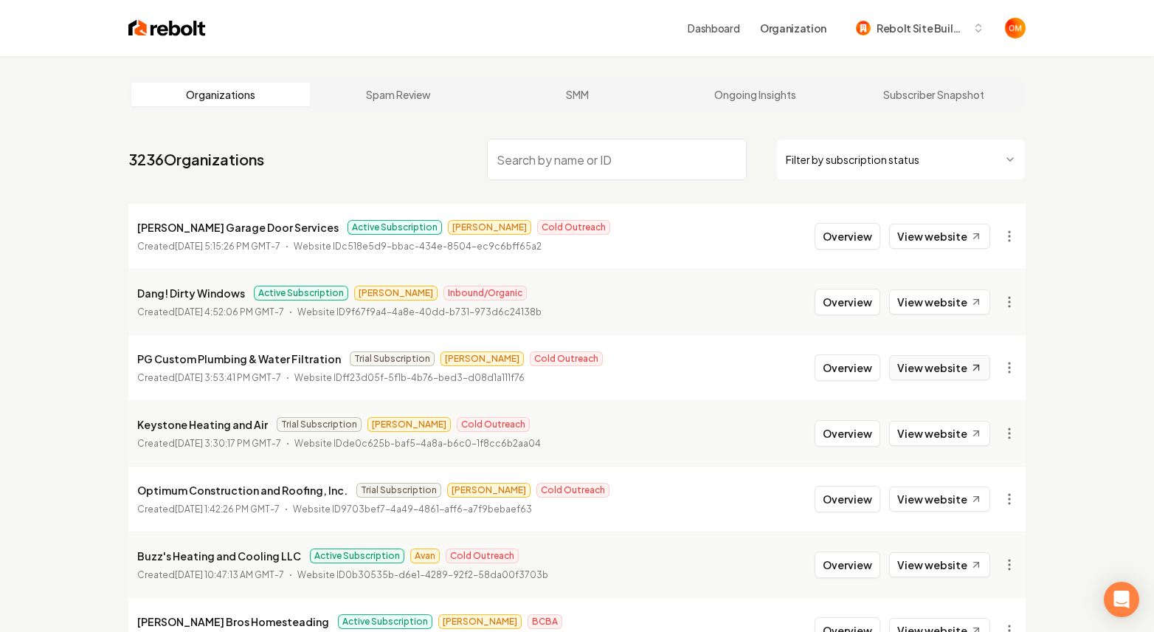
click at [935, 363] on link "View website" at bounding box center [939, 367] width 101 height 25
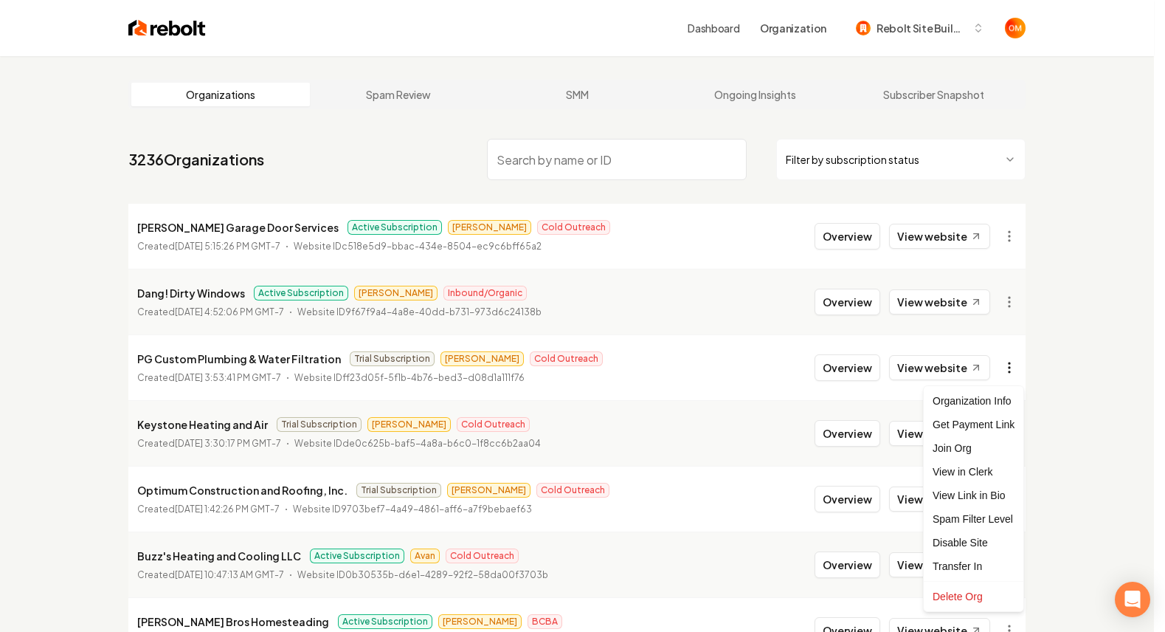
click at [1009, 373] on html "Dashboard Organization Rebolt Site Builder Organizations Spam Review SMM Ongoin…" at bounding box center [582, 316] width 1165 height 632
click at [1032, 365] on html "Dashboard Organization Rebolt Site Builder Organizations Spam Review SMM Ongoin…" at bounding box center [582, 316] width 1165 height 632
click at [1011, 367] on html "Dashboard Organization Rebolt Site Builder Organizations Spam Review SMM Ongoin…" at bounding box center [577, 316] width 1154 height 632
click at [1040, 374] on html "Dashboard Organization Rebolt Site Builder Organizations Spam Review SMM Ongoin…" at bounding box center [582, 316] width 1165 height 632
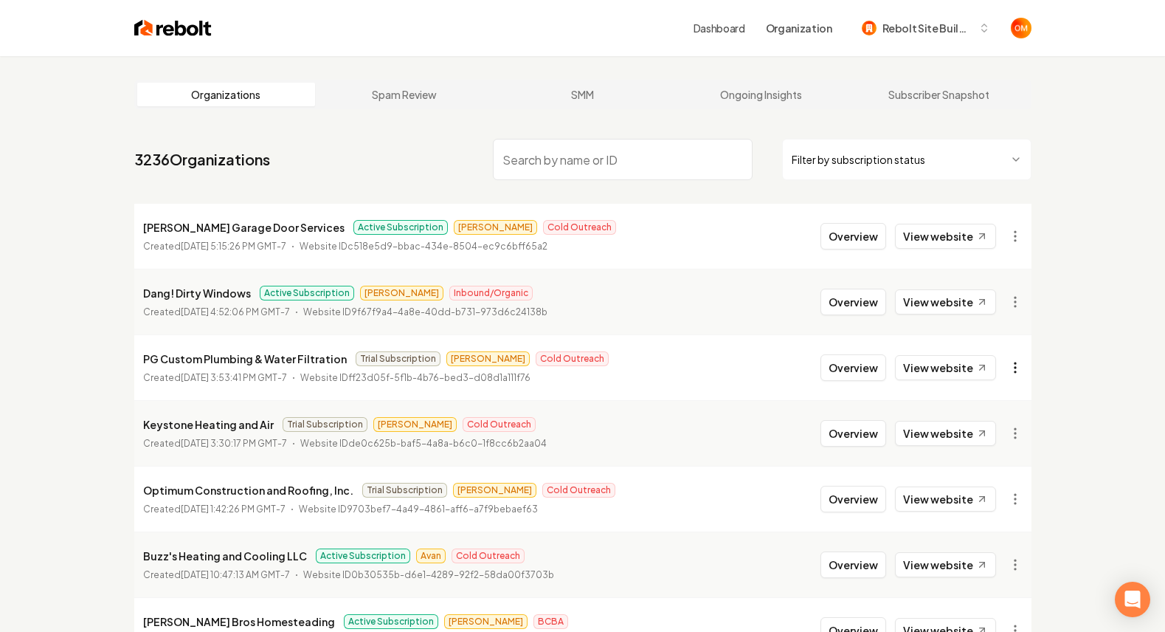
click at [1011, 370] on html "Dashboard Organization Rebolt Site Builder Organizations Spam Review SMM Ongoin…" at bounding box center [582, 316] width 1165 height 632
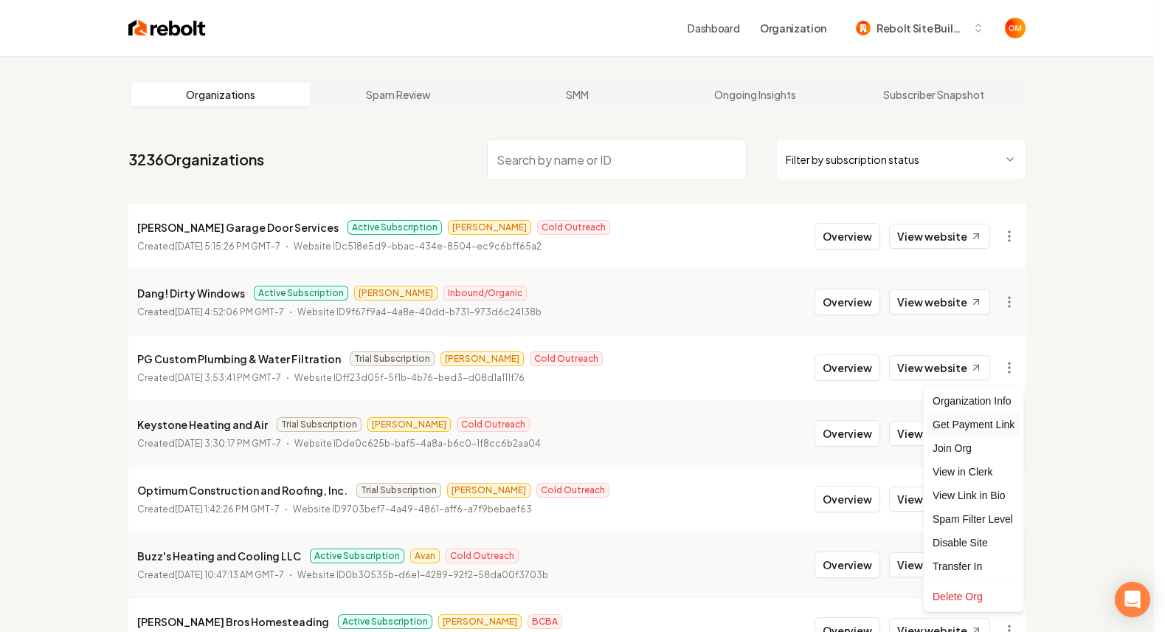
click at [1009, 418] on div "Get Payment Link" at bounding box center [974, 424] width 94 height 24
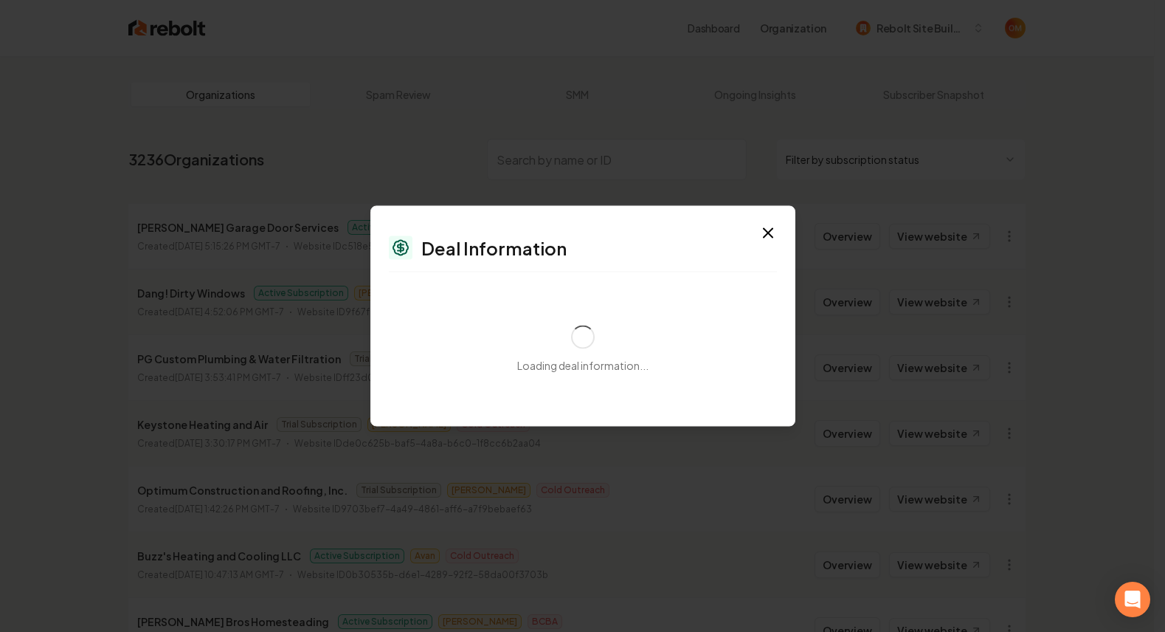
select select "**********"
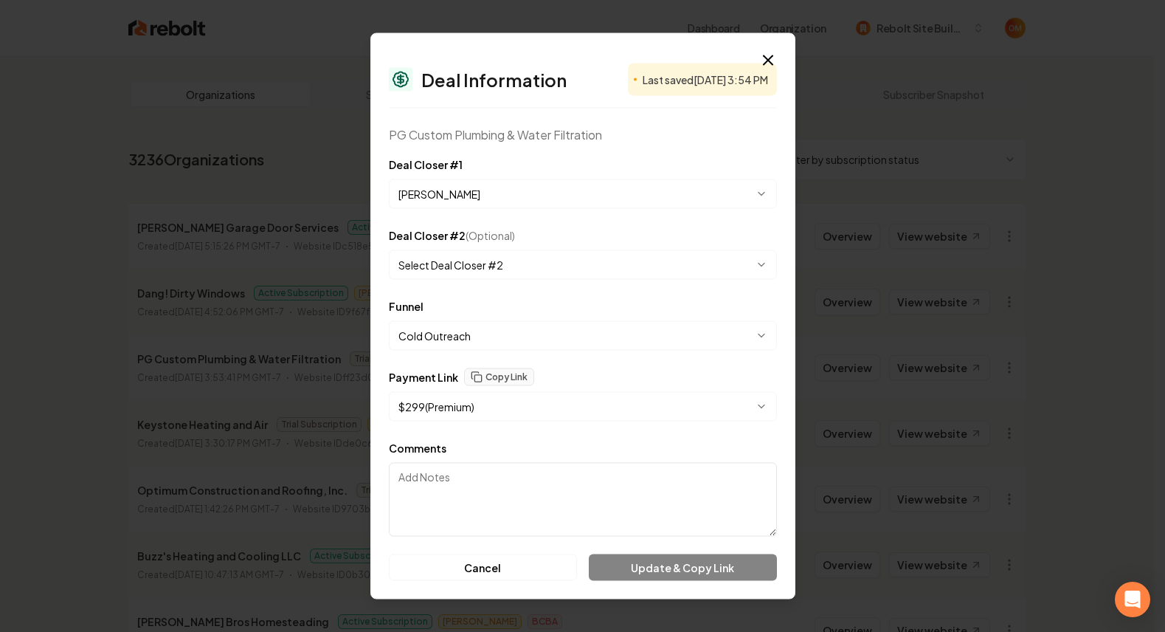
click at [594, 193] on body "Dashboard Organization Rebolt Site Builder Organizations Spam Review SMM Ongoin…" at bounding box center [577, 316] width 1154 height 632
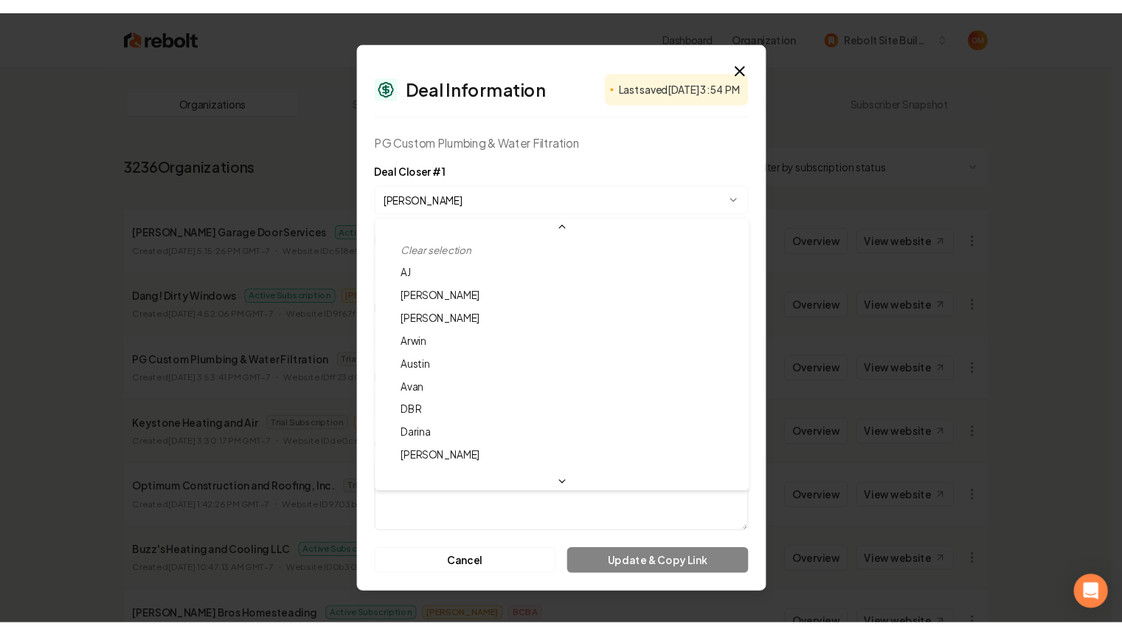
scroll to position [63, 0]
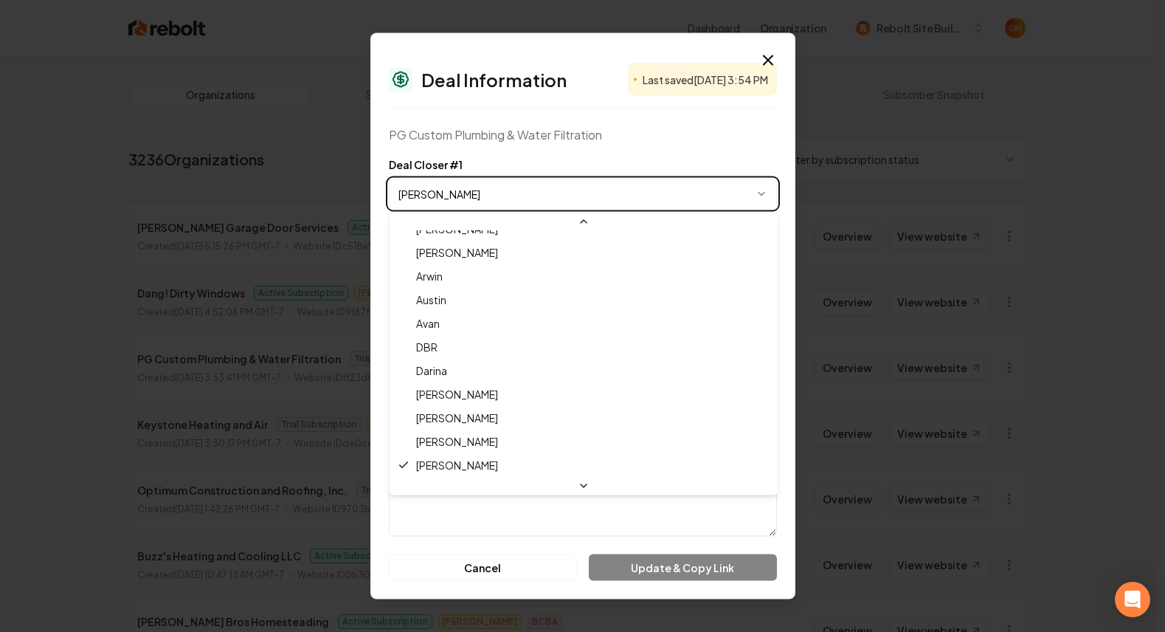
click at [577, 179] on body "Dashboard Organization Rebolt Site Builder Organizations Spam Review SMM Ongoin…" at bounding box center [577, 316] width 1154 height 632
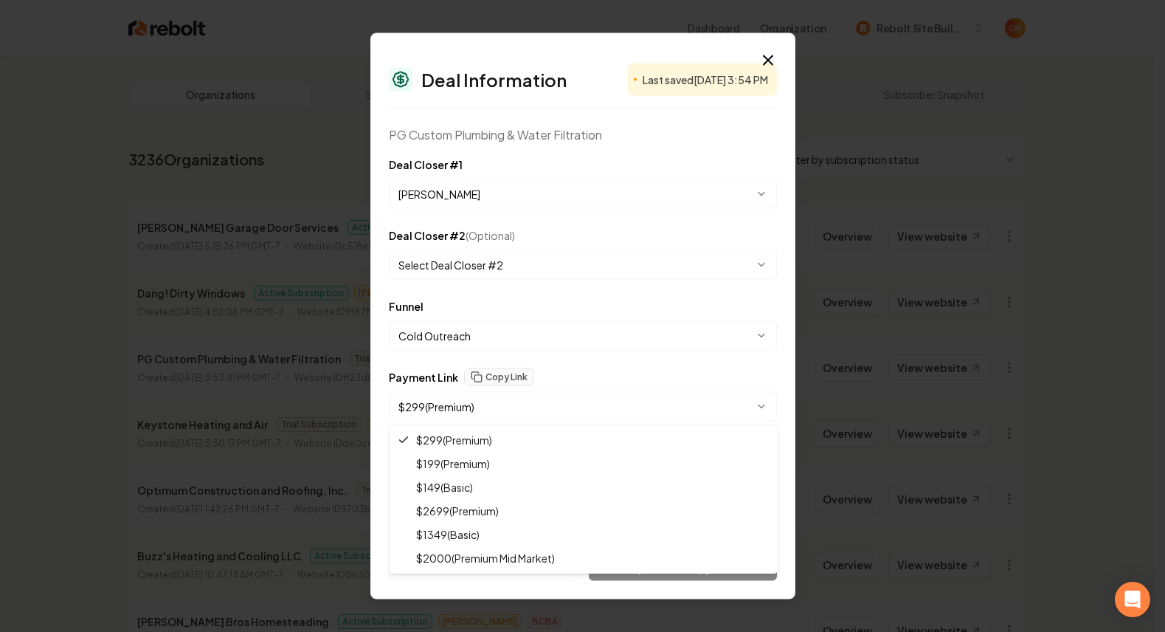
click at [525, 393] on body "Dashboard Organization Rebolt Site Builder Organizations Spam Review SMM Ongoin…" at bounding box center [577, 316] width 1154 height 632
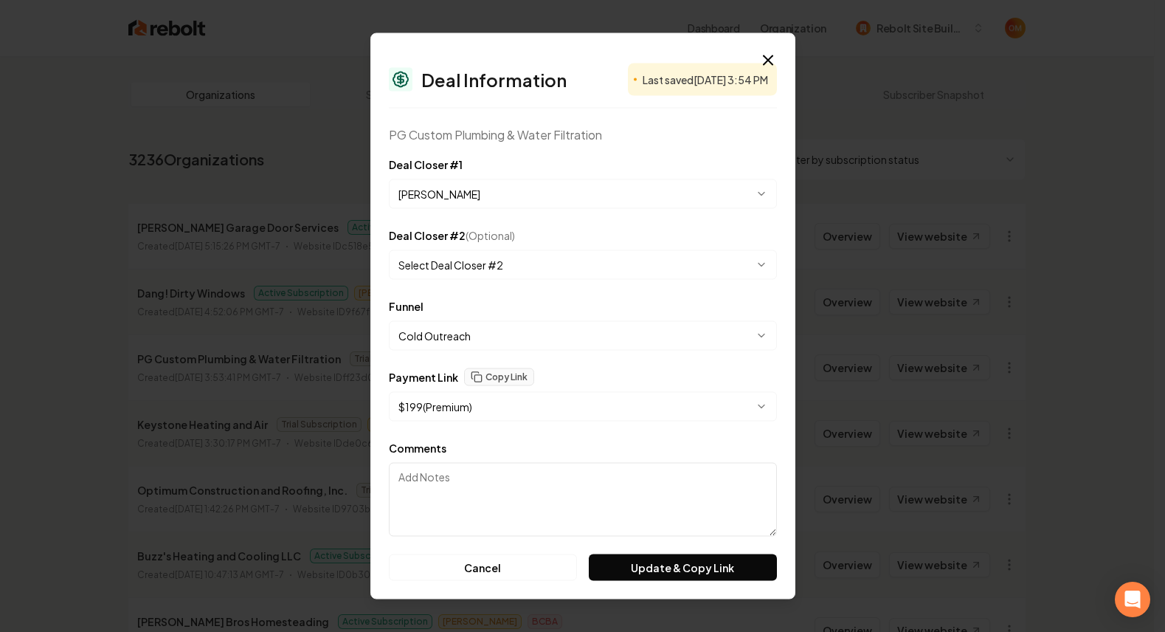
click at [555, 436] on form "**********" at bounding box center [583, 368] width 388 height 425
click at [645, 555] on button "Update & Copy Link" at bounding box center [682, 567] width 187 height 27
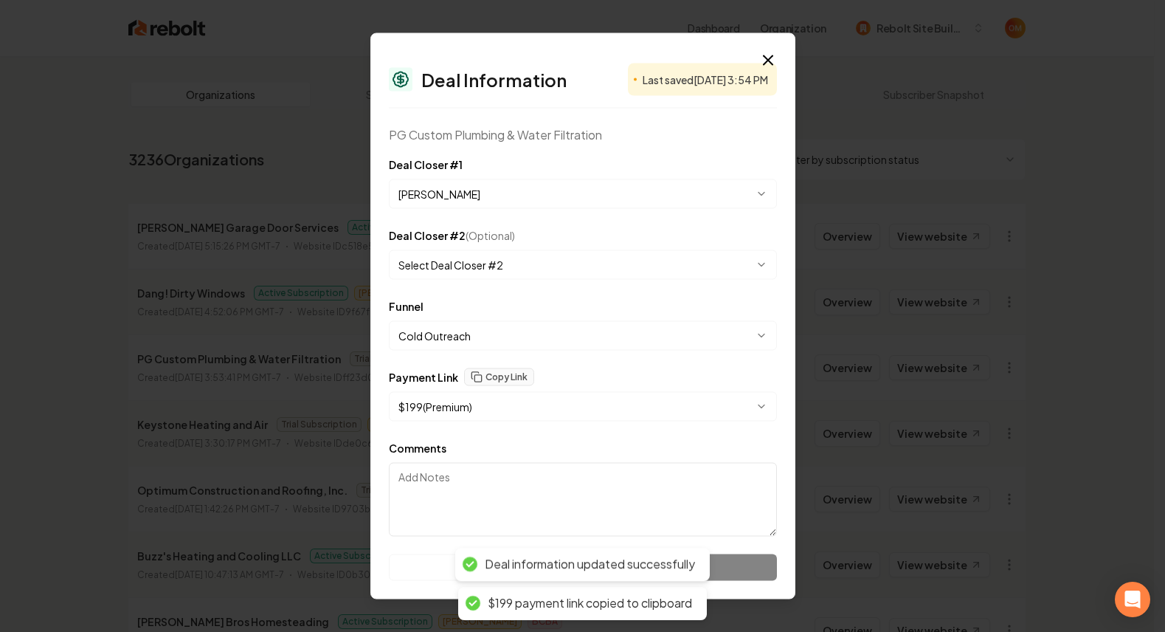
select select "**********"
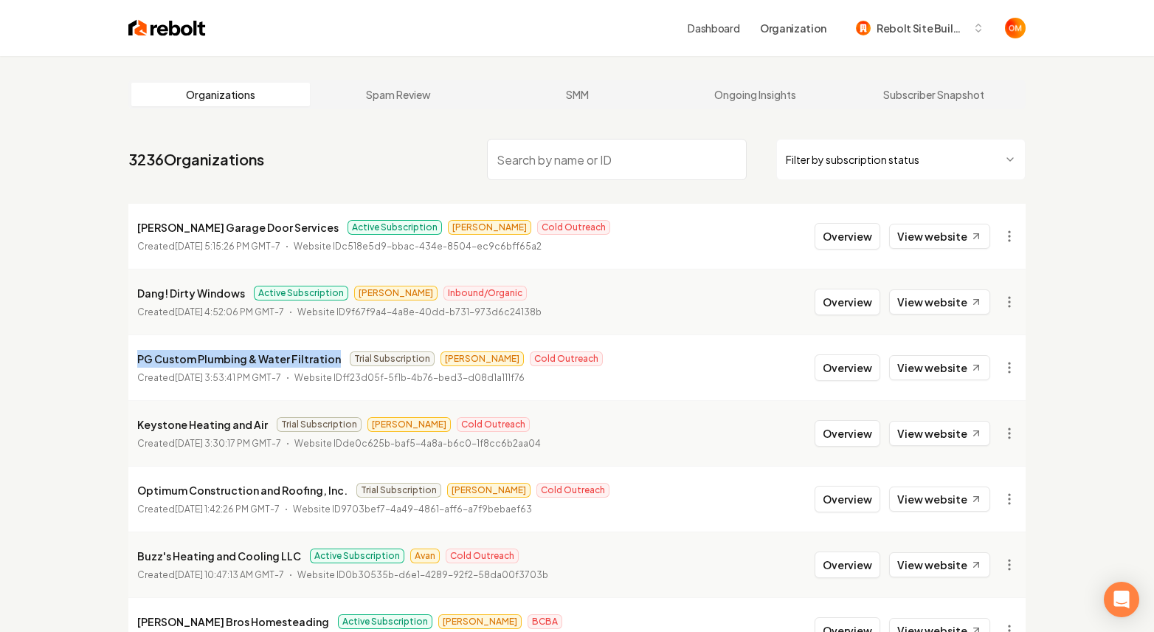
drag, startPoint x: 329, startPoint y: 358, endPoint x: 91, endPoint y: 353, distance: 238.4
click at [91, 353] on div "Organizations Spam Review SMM Ongoing Insights Subscriber Snapshot 3236 Organiz…" at bounding box center [577, 489] width 1154 height 866
copy p "PG Custom Plumbing & Water Filtration"
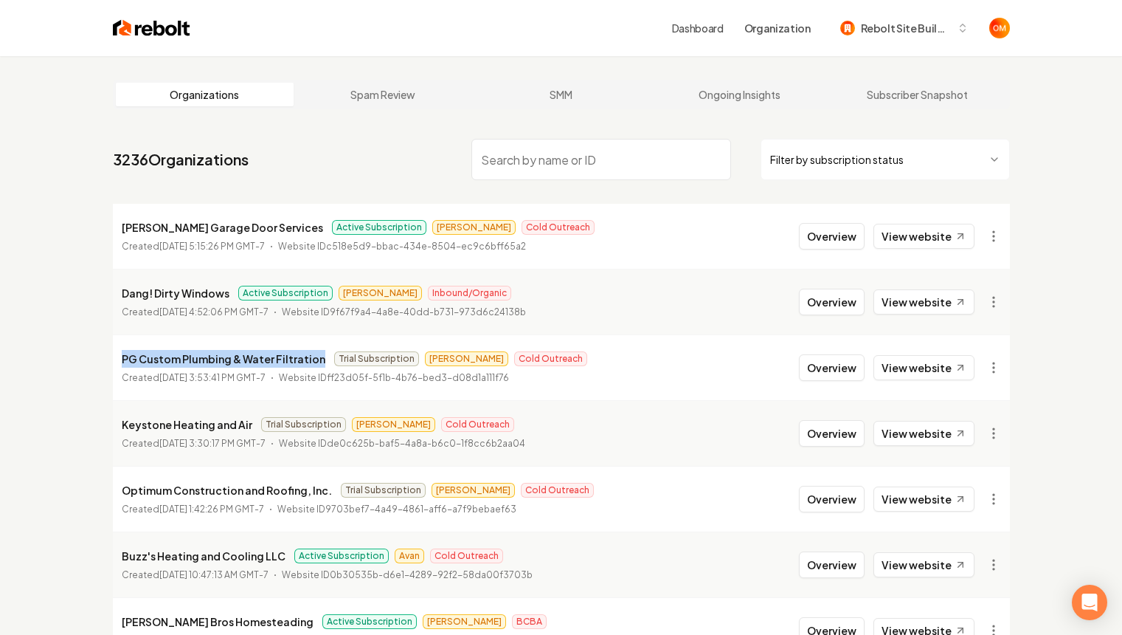
copy p "PG Custom Plumbing & Water Filtration"
click at [841, 250] on li "Coffman Garage Door Services Active Subscription Omar Cold Outreach Created Oct…" at bounding box center [561, 236] width 897 height 65
click at [820, 232] on button "Overview" at bounding box center [832, 236] width 66 height 27
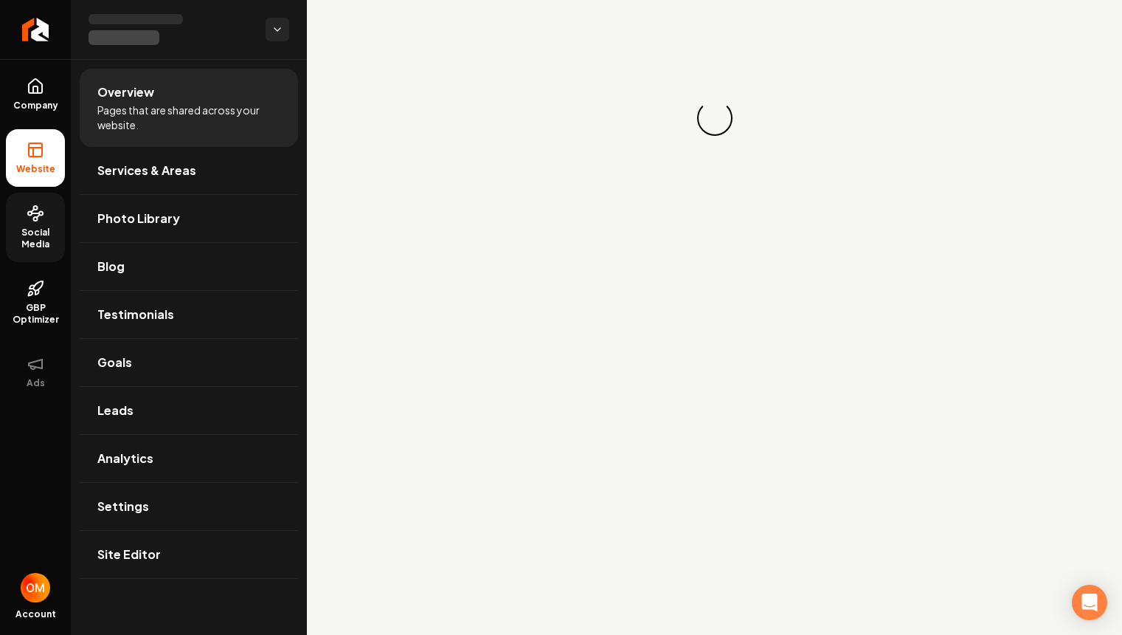
click at [27, 221] on icon at bounding box center [36, 213] width 18 height 18
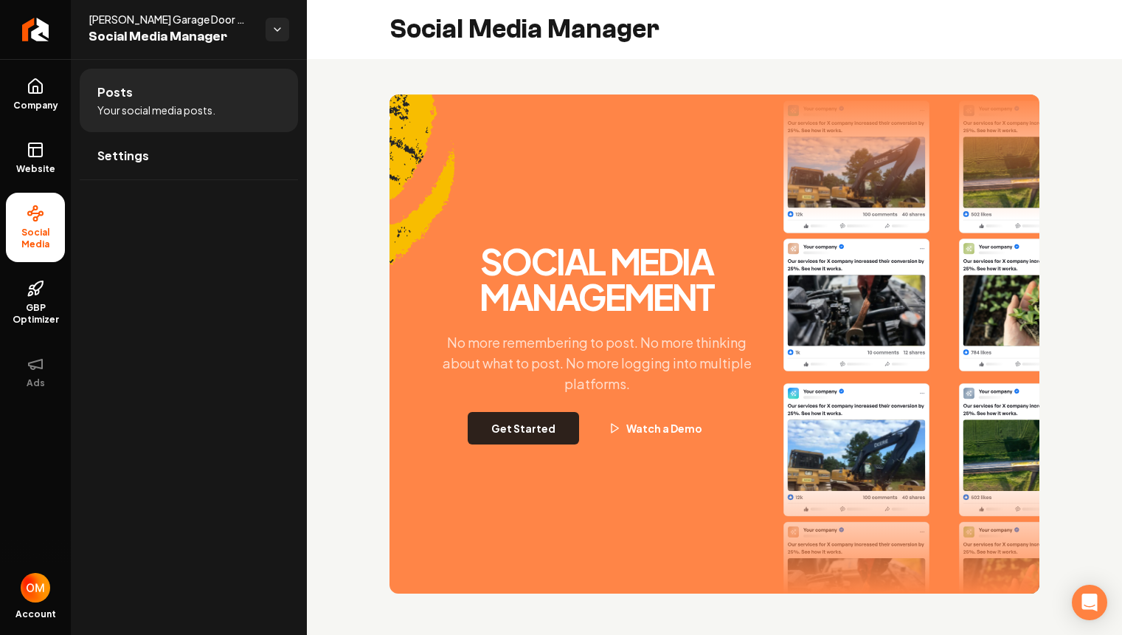
click at [528, 425] on button "Get Started" at bounding box center [523, 428] width 111 height 32
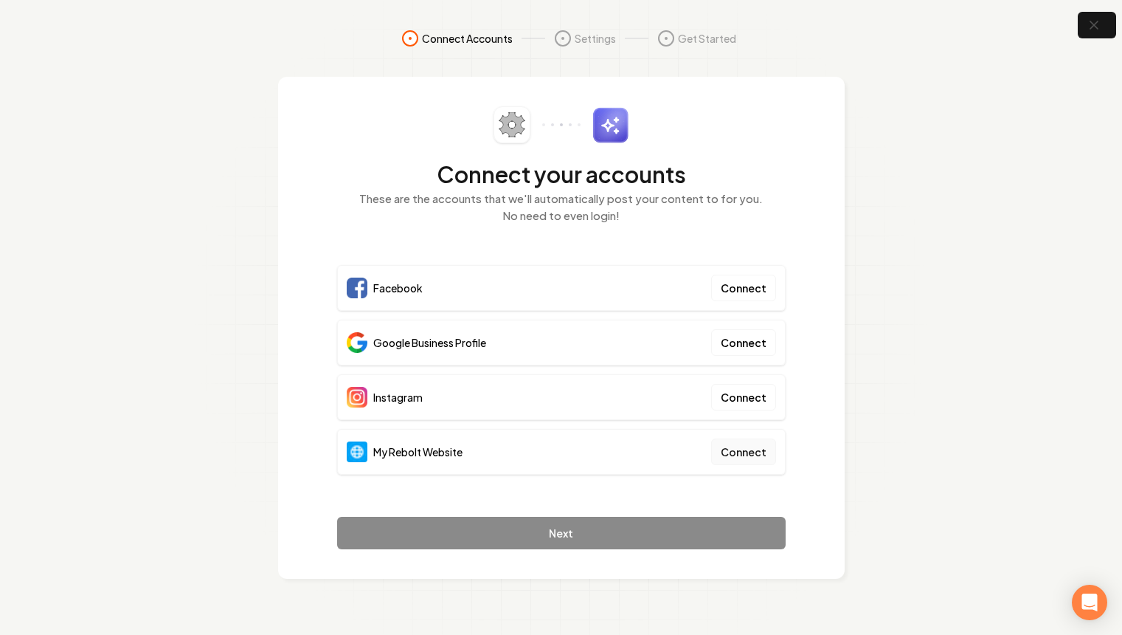
click at [760, 449] on button "Connect" at bounding box center [743, 451] width 65 height 27
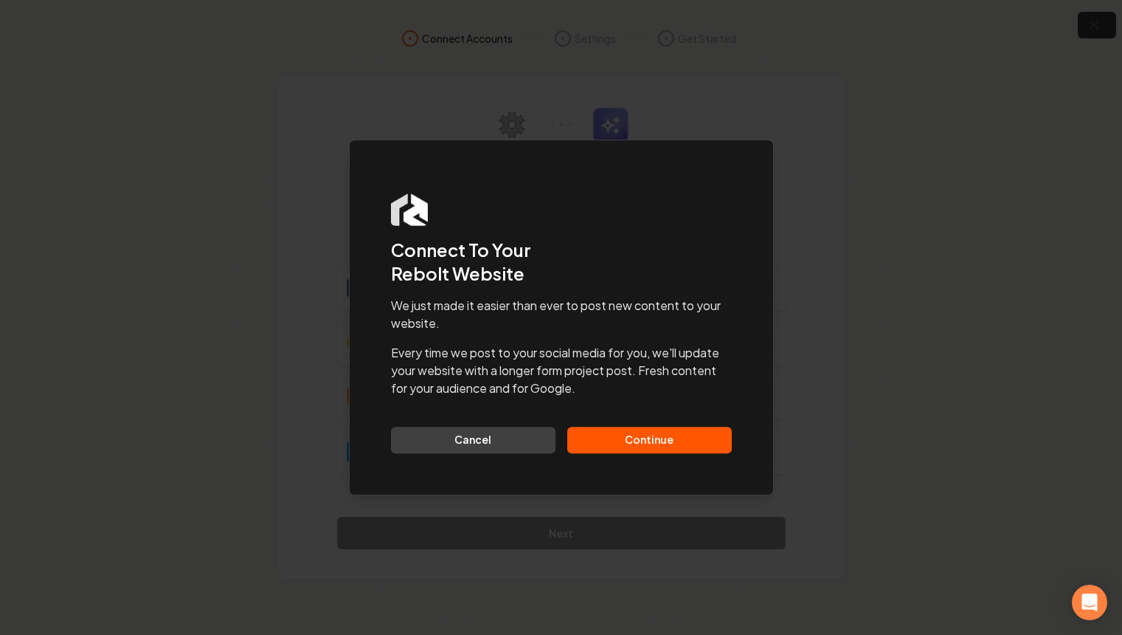
click at [689, 441] on button "Continue" at bounding box center [649, 440] width 165 height 27
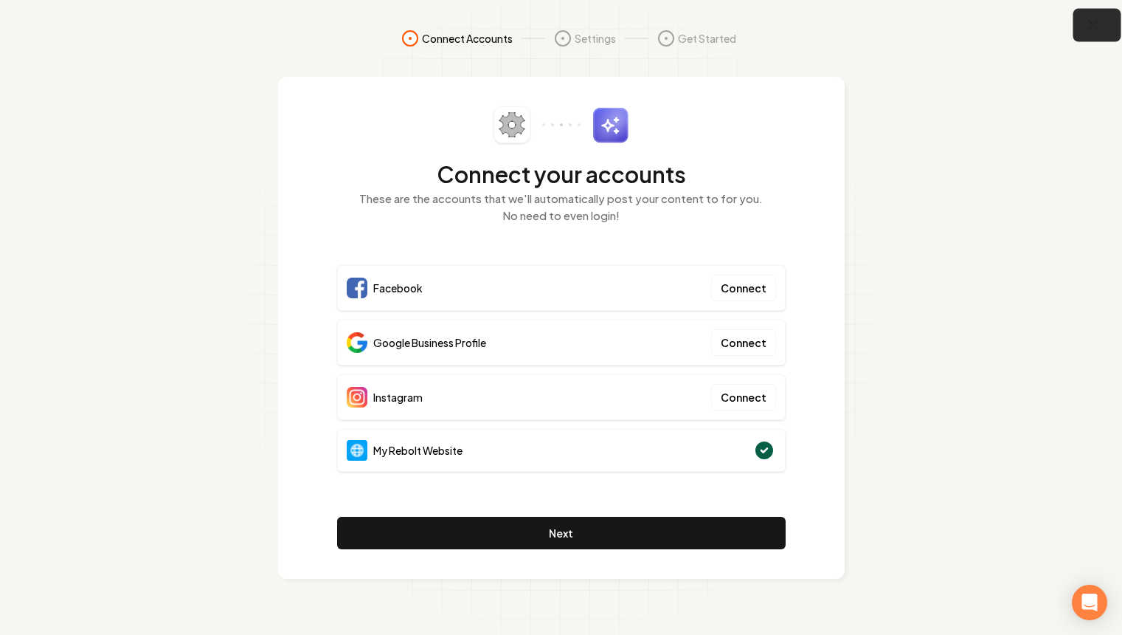
click at [1092, 23] on icon "button" at bounding box center [1094, 26] width 10 height 10
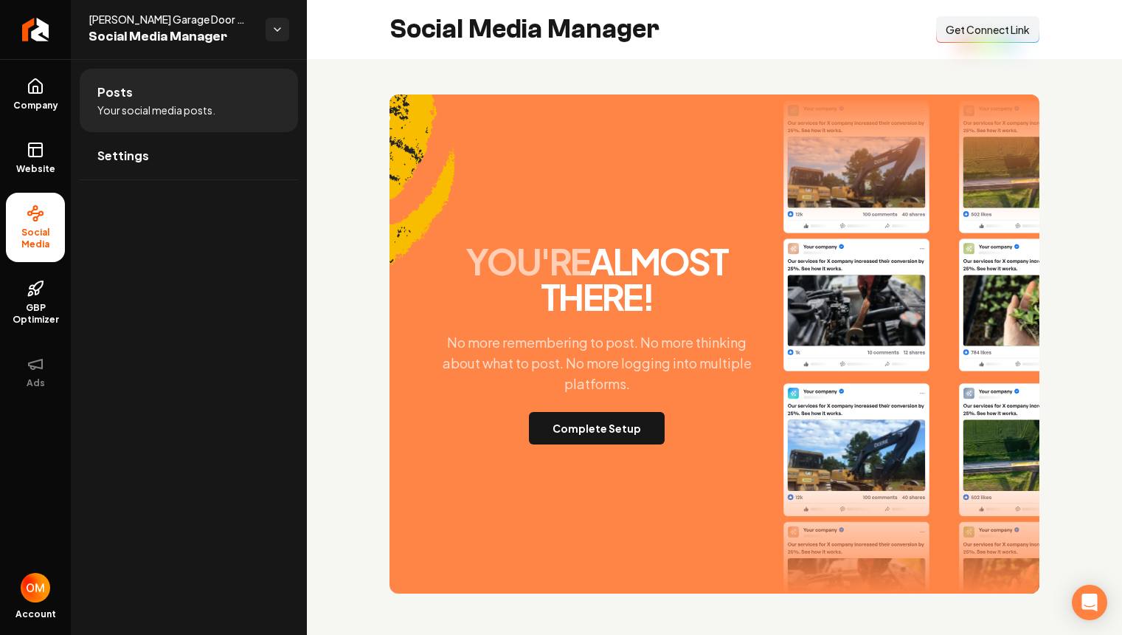
click at [984, 35] on span "Get Connect Link" at bounding box center [988, 29] width 84 height 15
click at [963, 28] on span "Get Connect Link" at bounding box center [988, 29] width 84 height 15
click at [35, 27] on icon "Return to dashboard" at bounding box center [36, 30] width 24 height 24
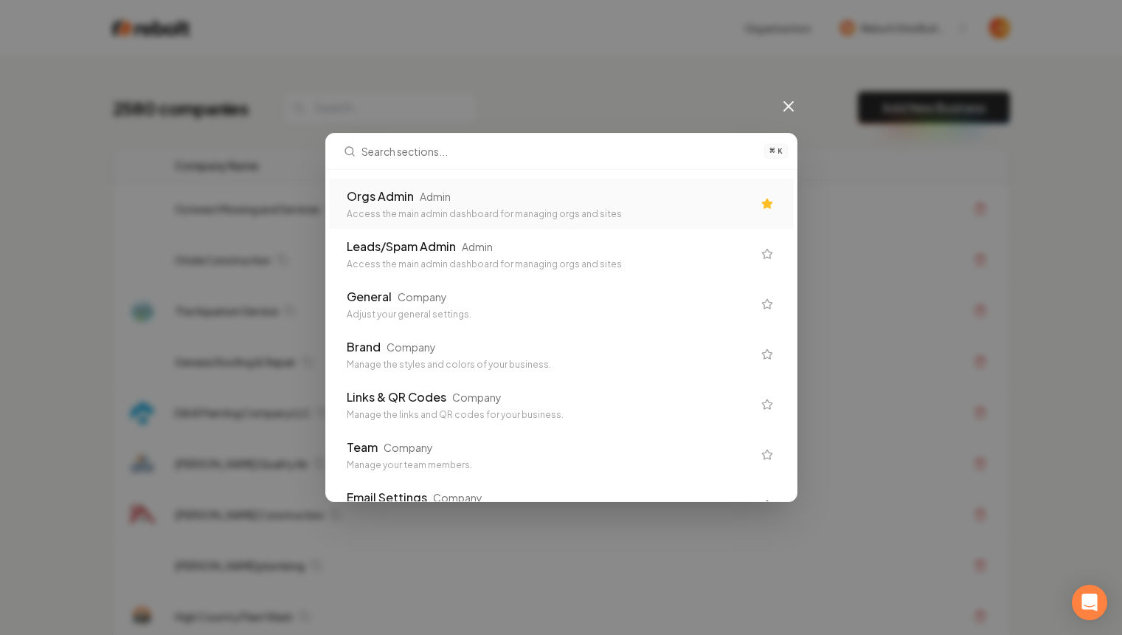
click at [398, 199] on div "Orgs Admin" at bounding box center [380, 196] width 67 height 18
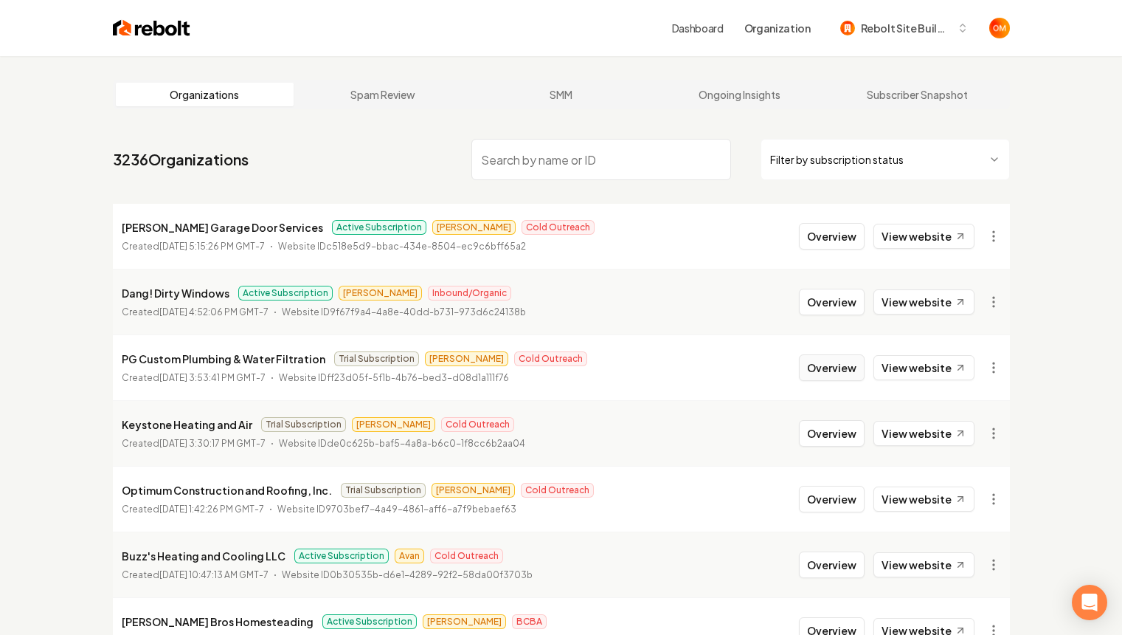
click at [840, 371] on button "Overview" at bounding box center [832, 367] width 66 height 27
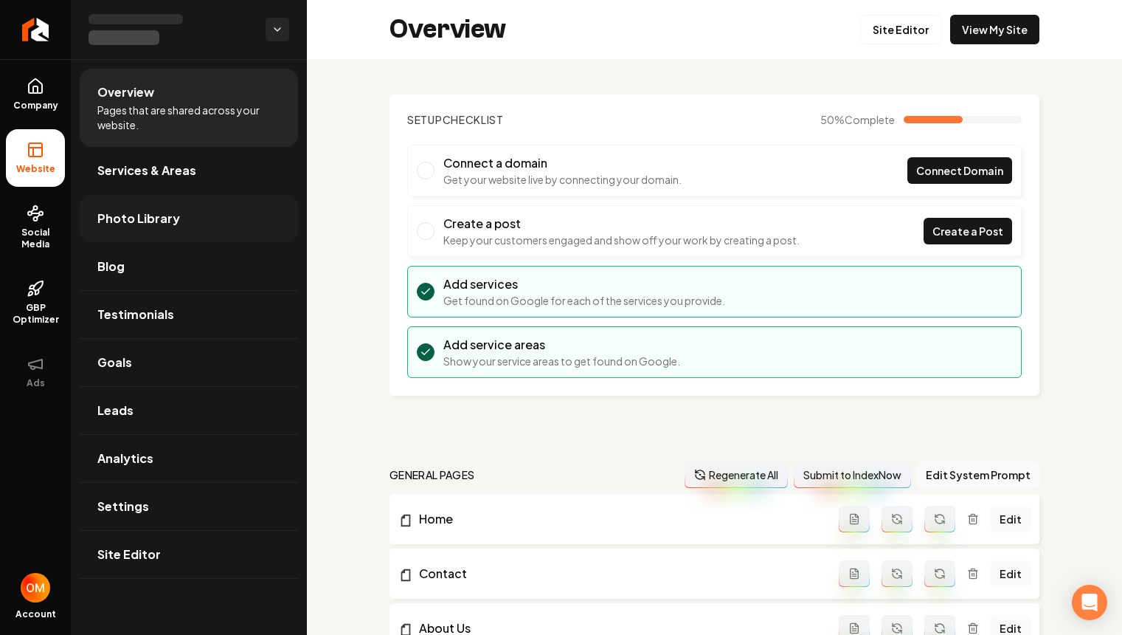
click at [158, 221] on span "Photo Library" at bounding box center [138, 219] width 83 height 18
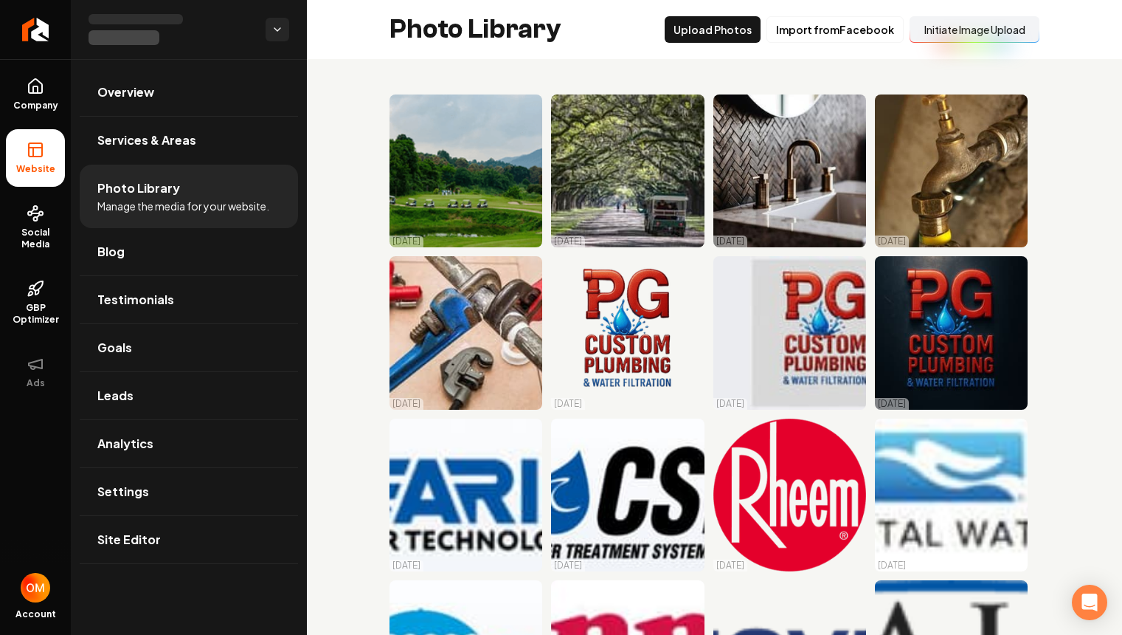
click at [956, 28] on button "Initiate Image Upload" at bounding box center [975, 29] width 130 height 27
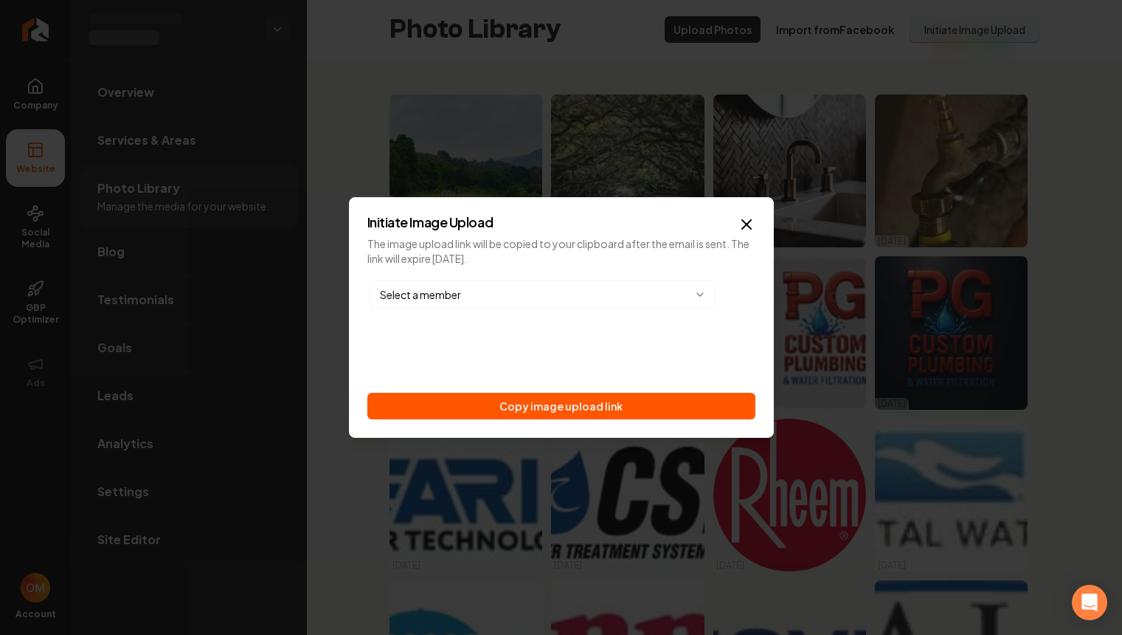
click at [560, 272] on div "Initiate Image Upload The image upload link will be copied to your clipboard af…" at bounding box center [561, 317] width 425 height 241
click at [548, 289] on body "Company Website Social Media GBP Optimizer Ads Account Overview Services & Area…" at bounding box center [561, 317] width 1122 height 635
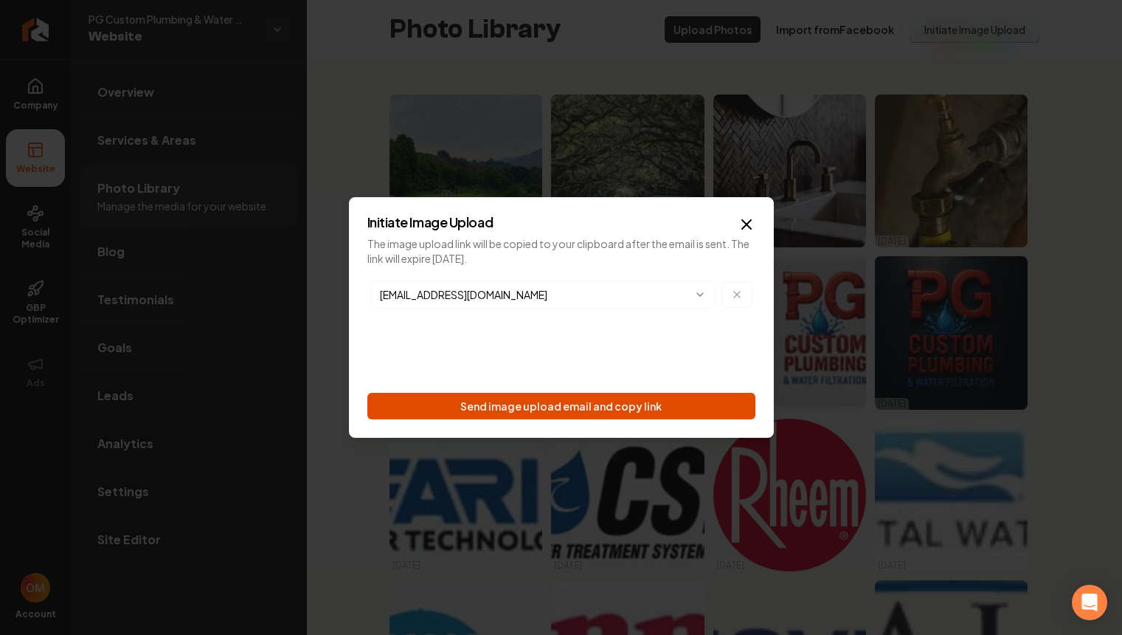
click at [587, 410] on button "Send image upload email and copy link" at bounding box center [561, 406] width 388 height 27
